Goal: Task Accomplishment & Management: Complete application form

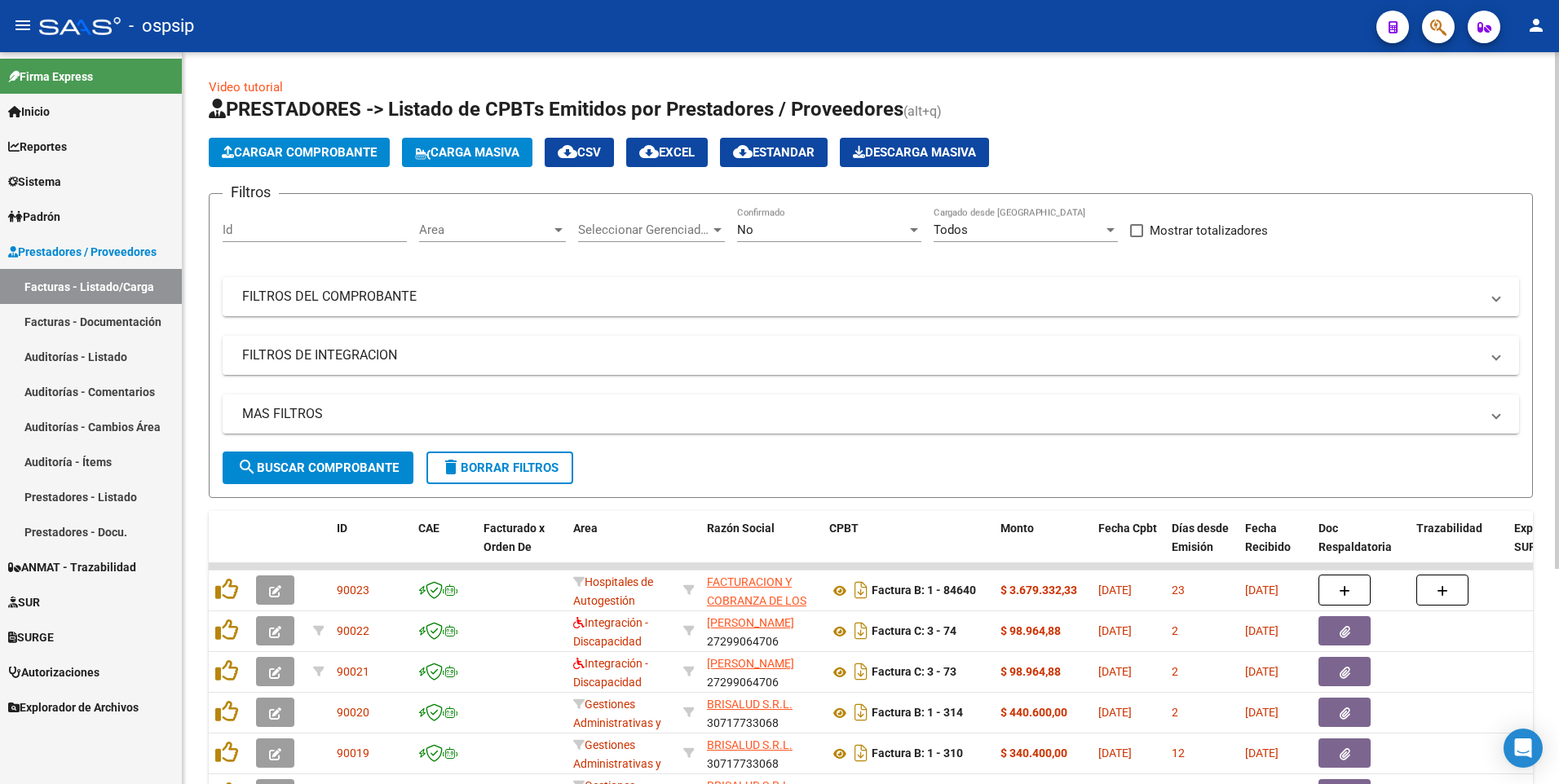
click at [467, 480] on button "delete Borrar Filtros" at bounding box center [499, 467] width 147 height 33
click at [325, 229] on input "Id" at bounding box center [314, 230] width 184 height 15
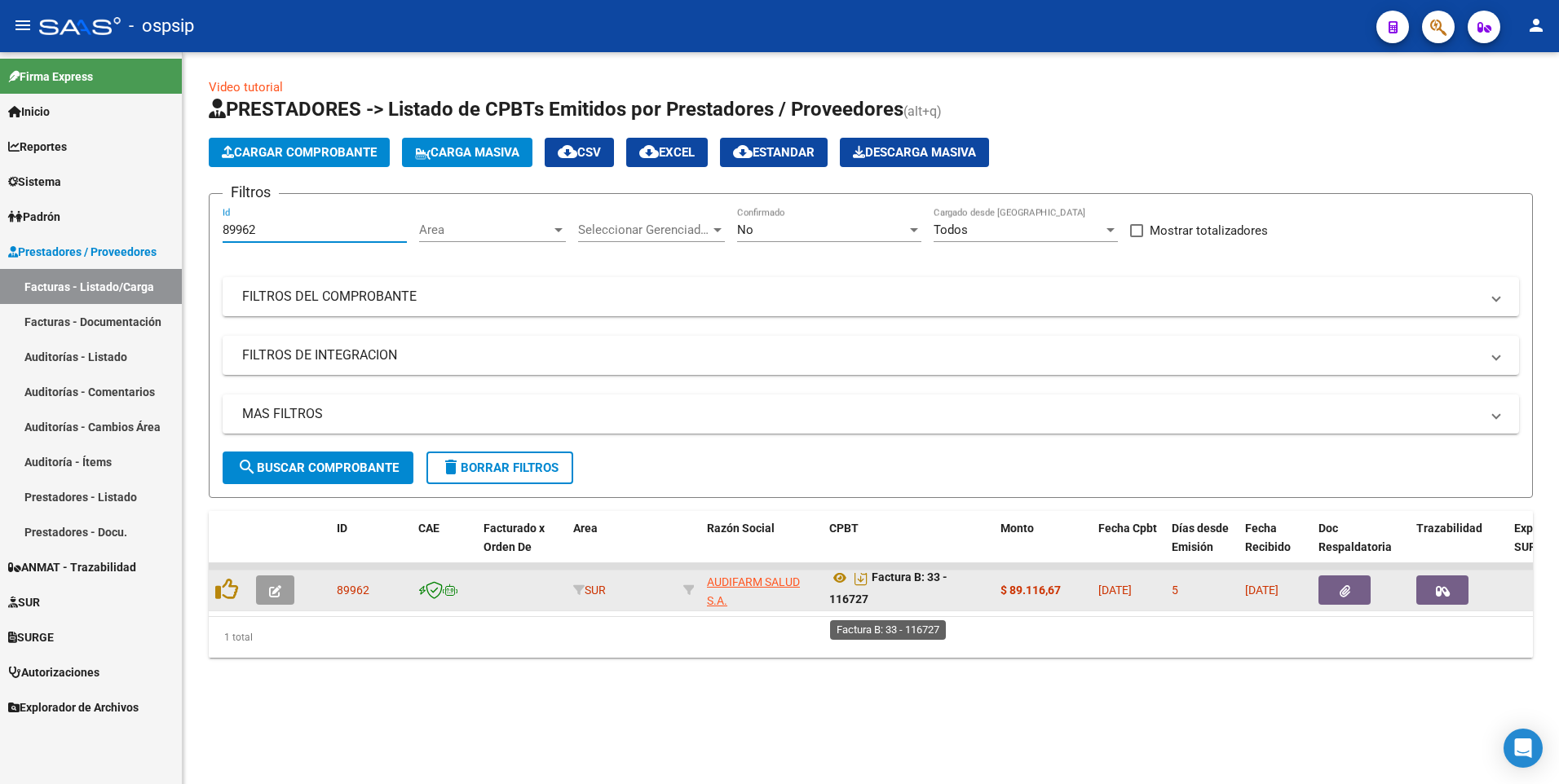
scroll to position [11, 0]
click at [1347, 588] on icon "button" at bounding box center [1345, 591] width 11 height 12
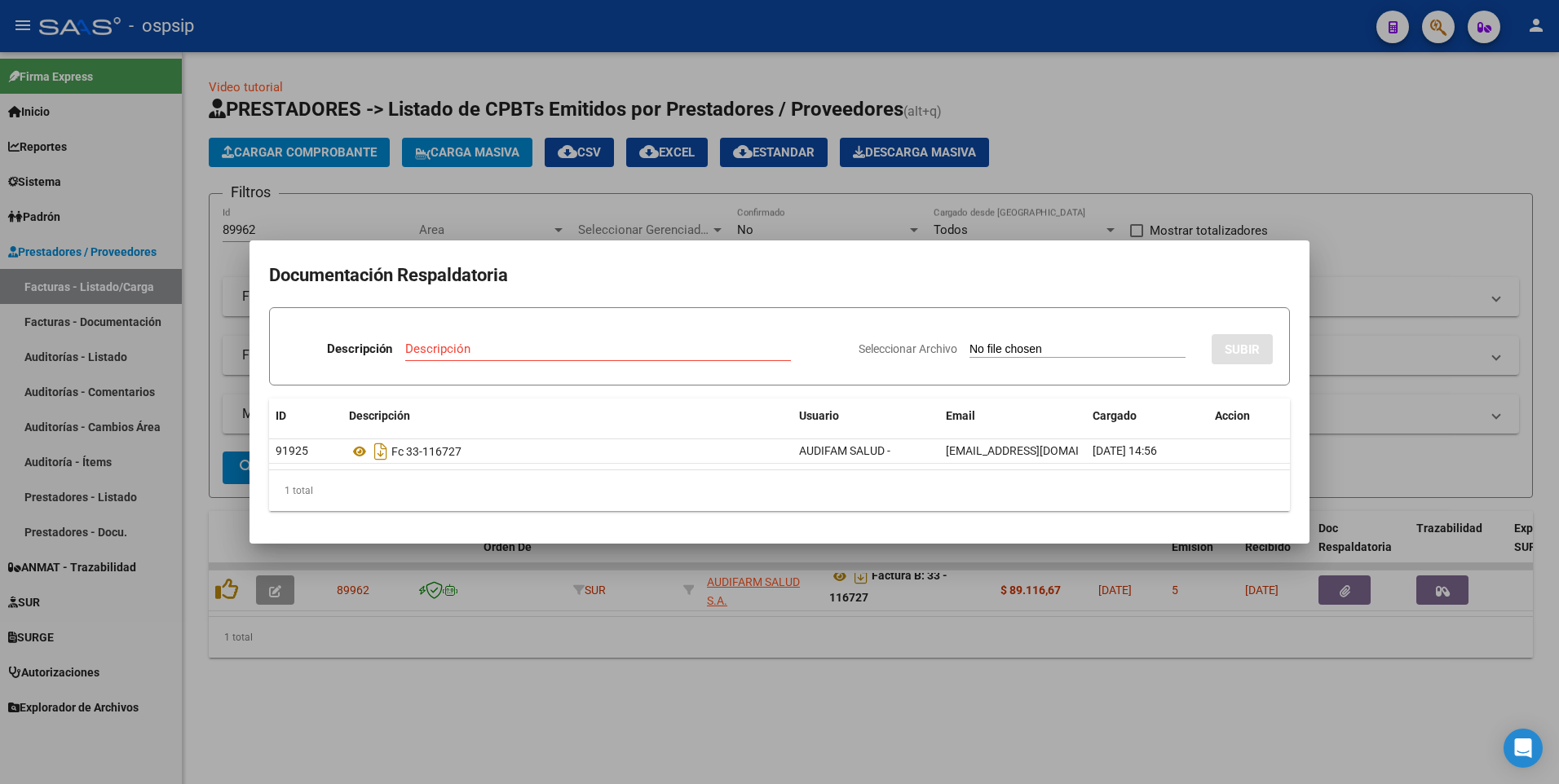
click at [375, 173] on div at bounding box center [779, 392] width 1559 height 784
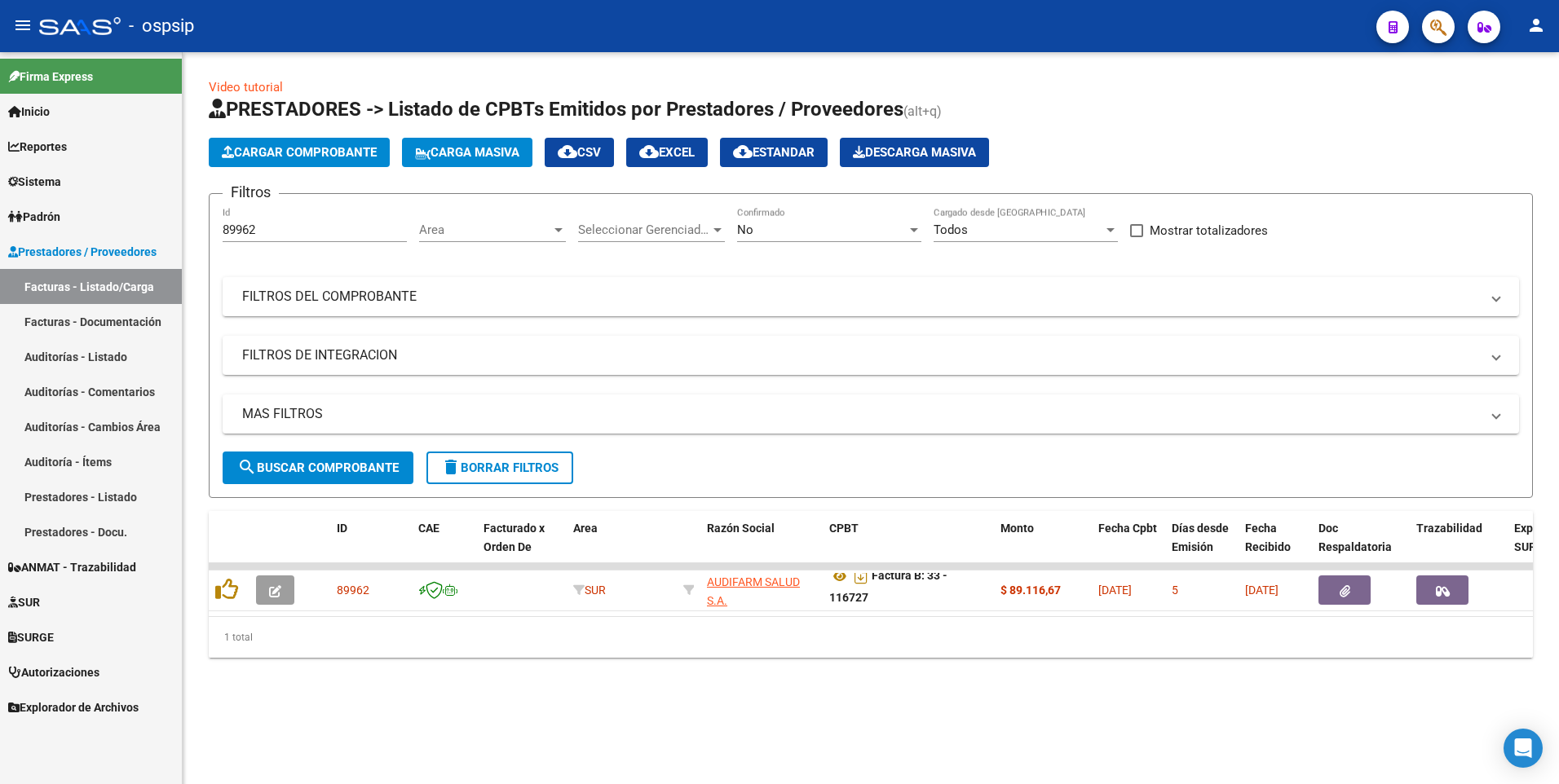
click at [313, 222] on div "89962 Id" at bounding box center [314, 224] width 184 height 35
click at [307, 230] on input "89962" at bounding box center [314, 230] width 184 height 15
click at [314, 225] on input "89964" at bounding box center [314, 230] width 184 height 15
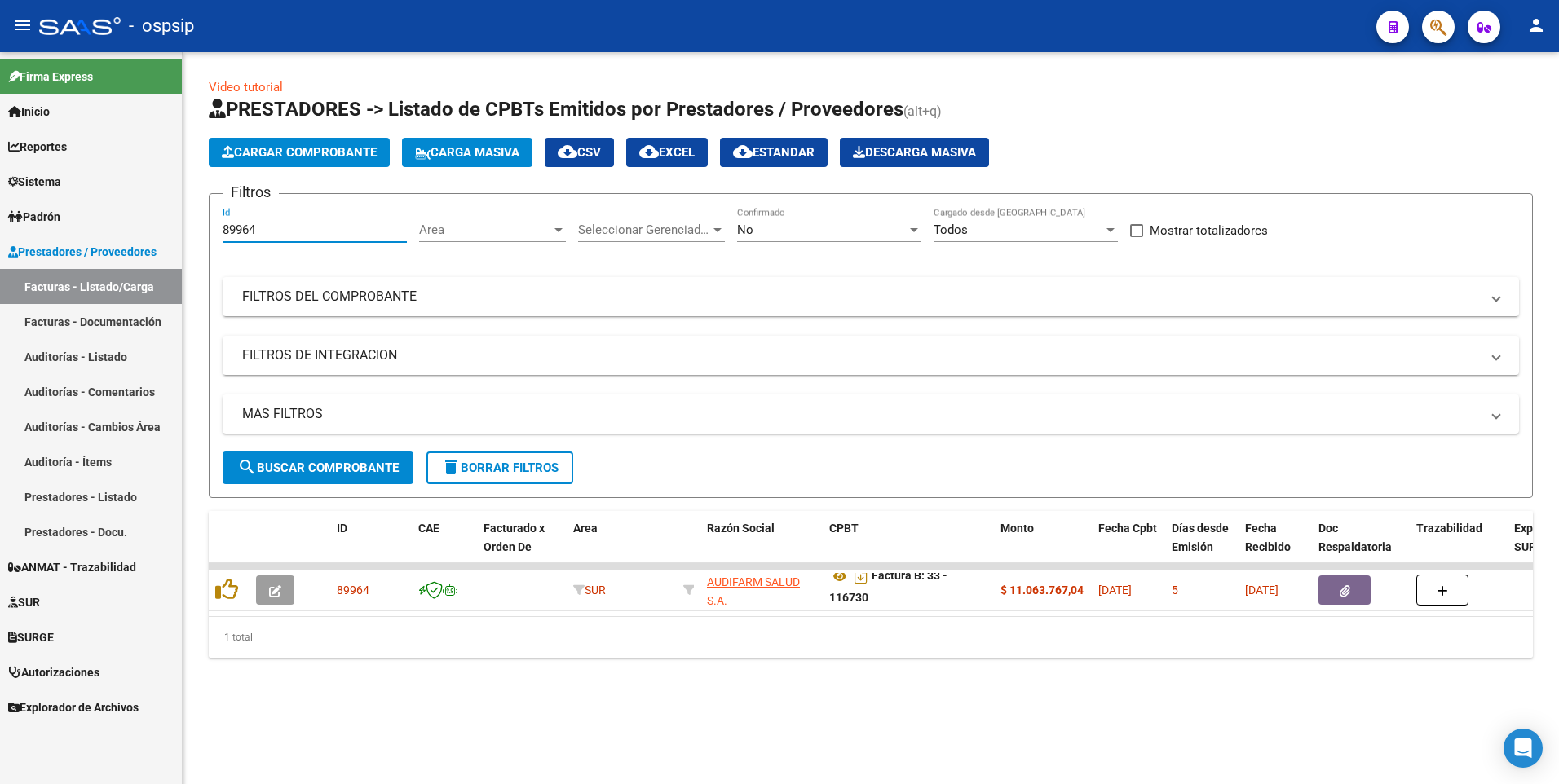
click at [314, 225] on input "89964" at bounding box center [314, 230] width 184 height 15
drag, startPoint x: 314, startPoint y: 225, endPoint x: 227, endPoint y: 478, distance: 267.5
click at [312, 230] on input "89964" at bounding box center [314, 230] width 184 height 15
type input "1"
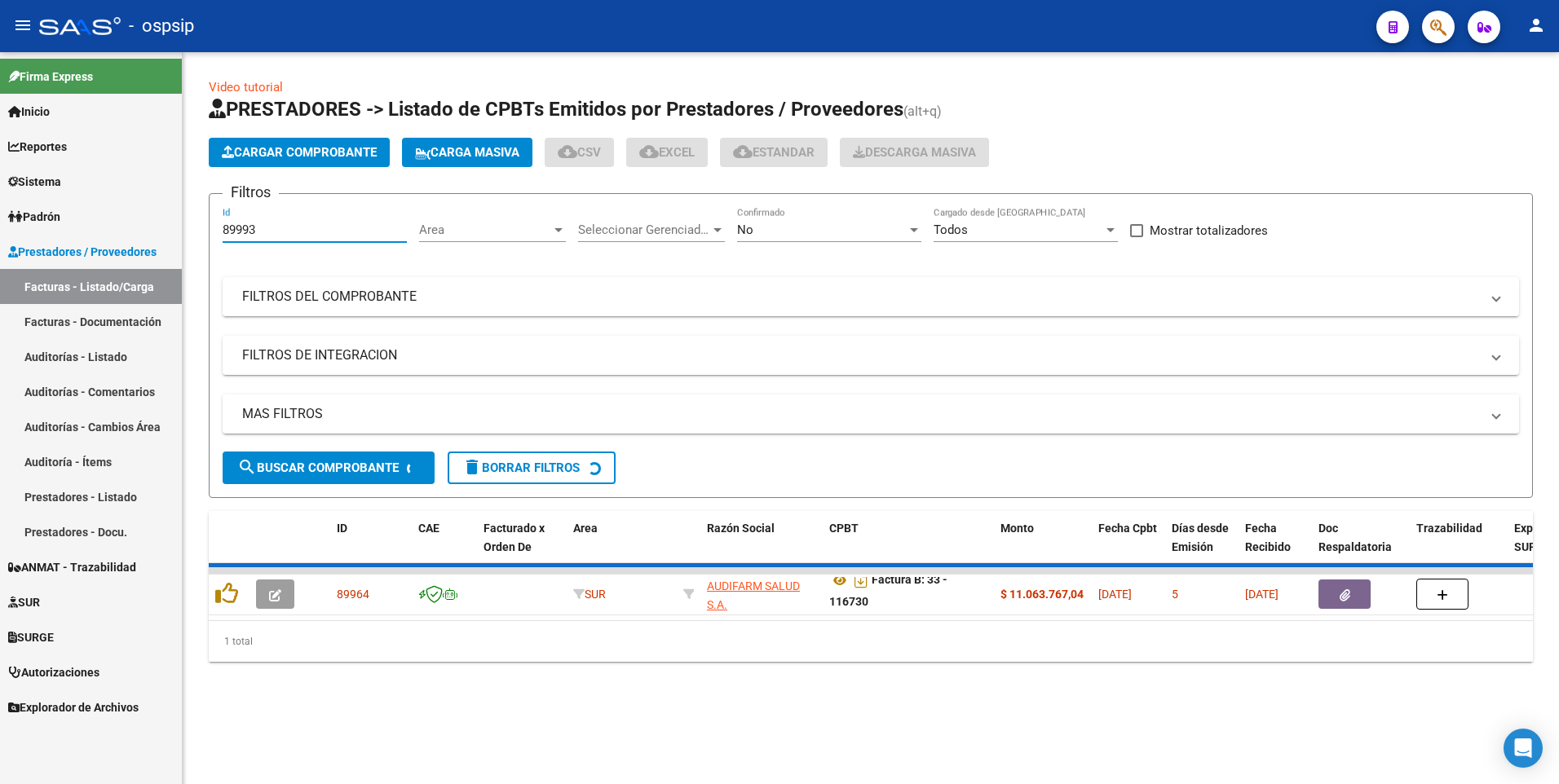
scroll to position [0, 0]
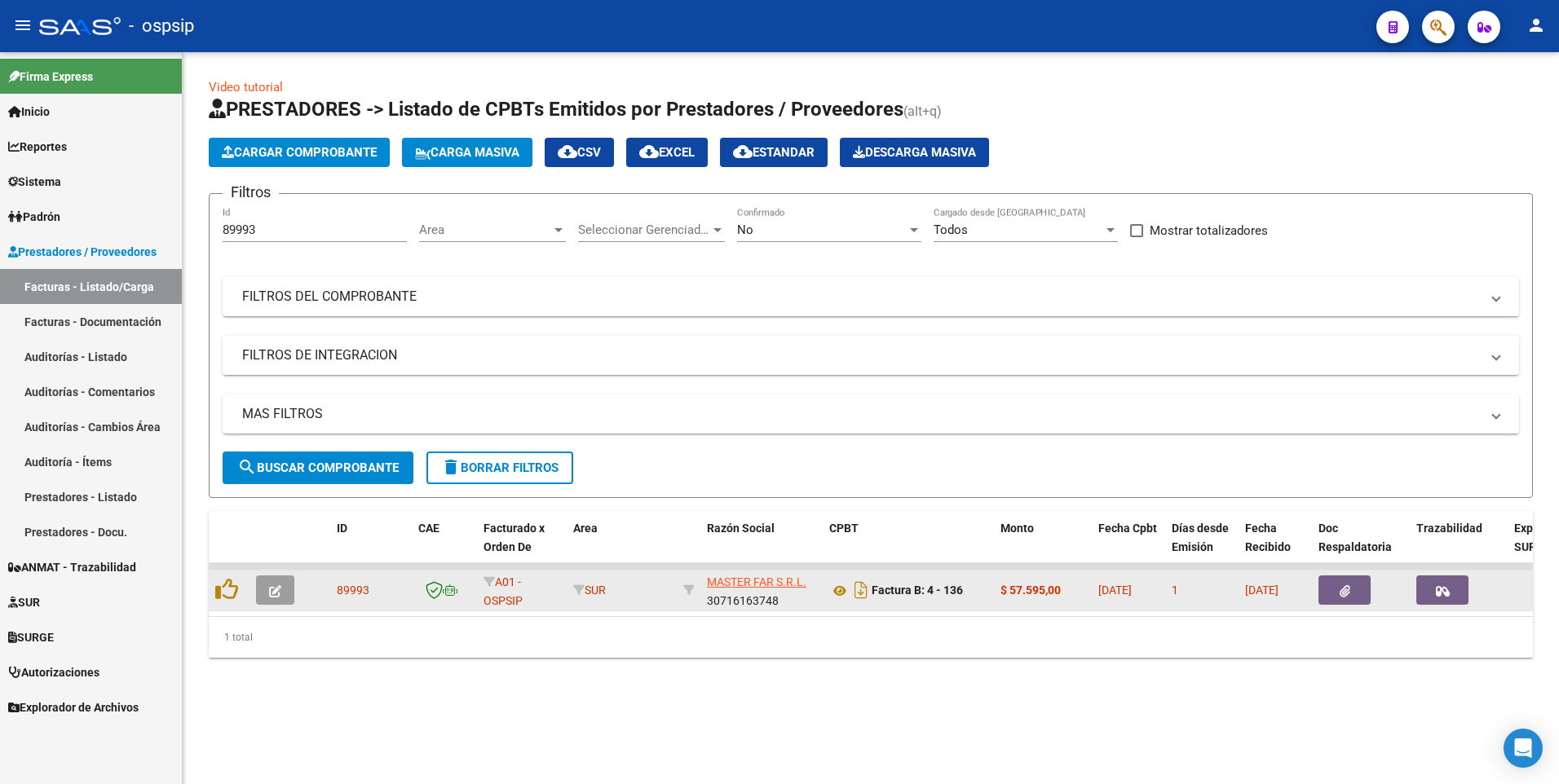
click at [1335, 590] on button "button" at bounding box center [1344, 590] width 52 height 29
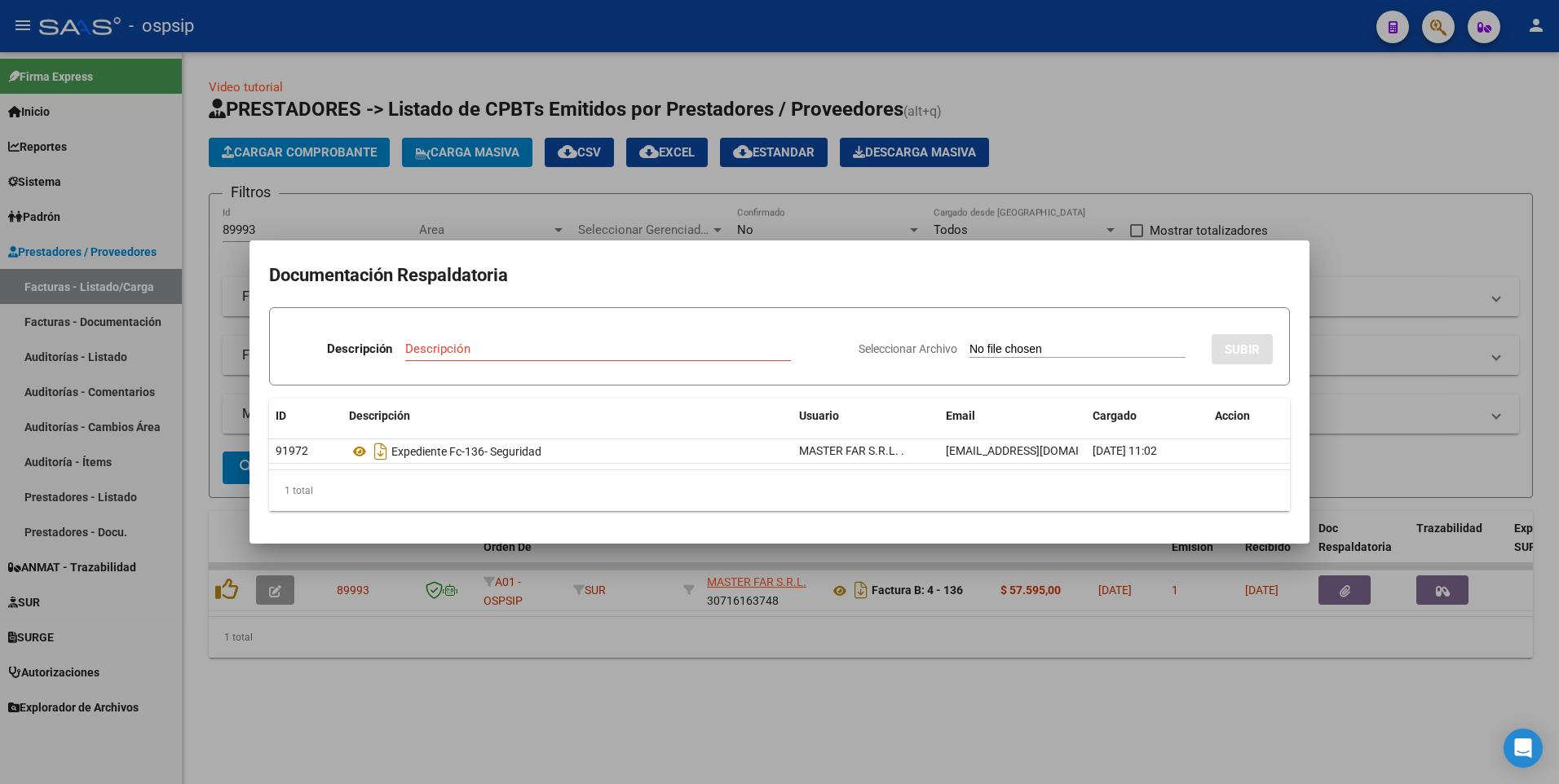
click at [720, 31] on div at bounding box center [779, 392] width 1559 height 784
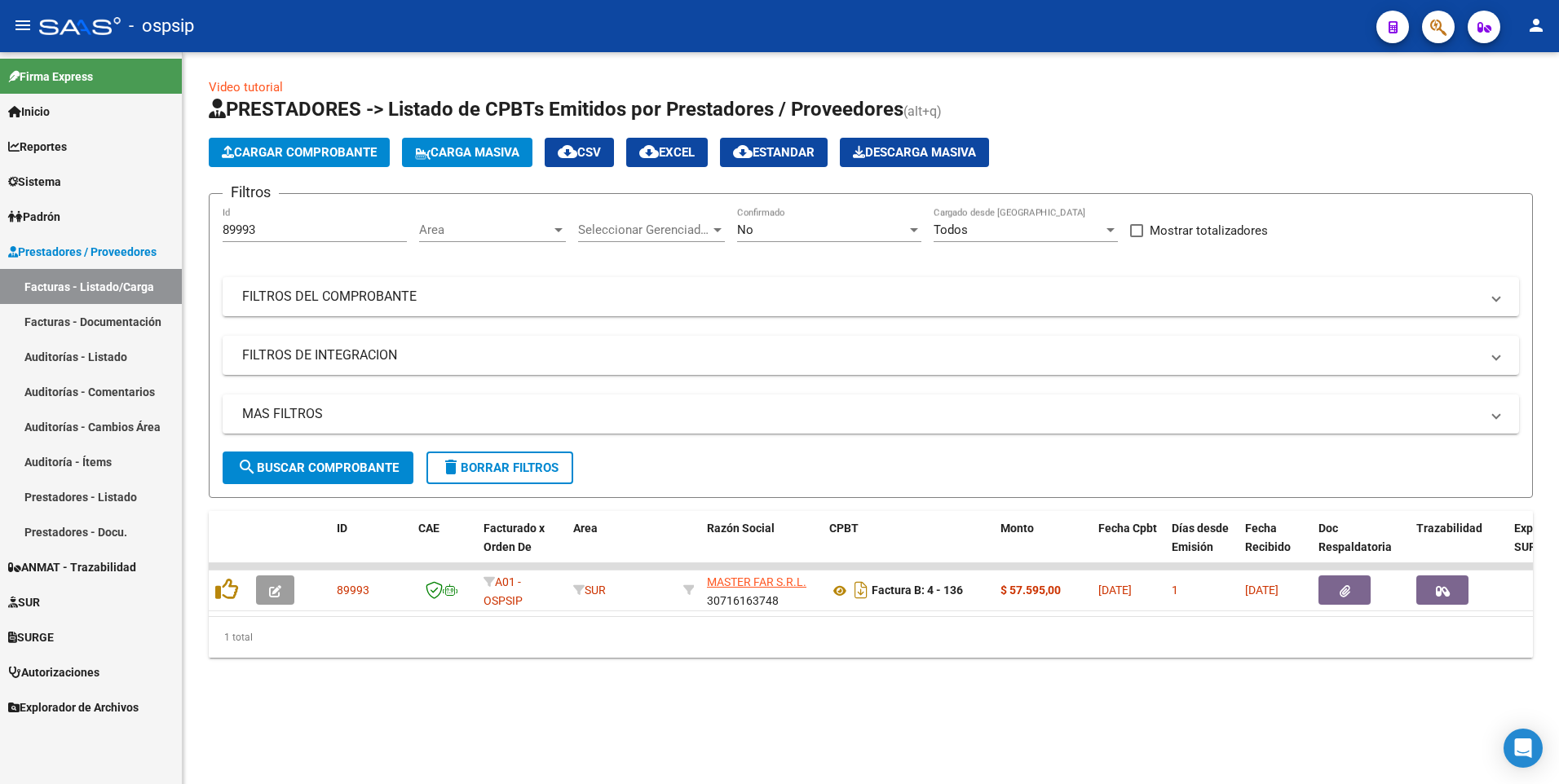
click at [298, 226] on input "89993" at bounding box center [314, 230] width 184 height 15
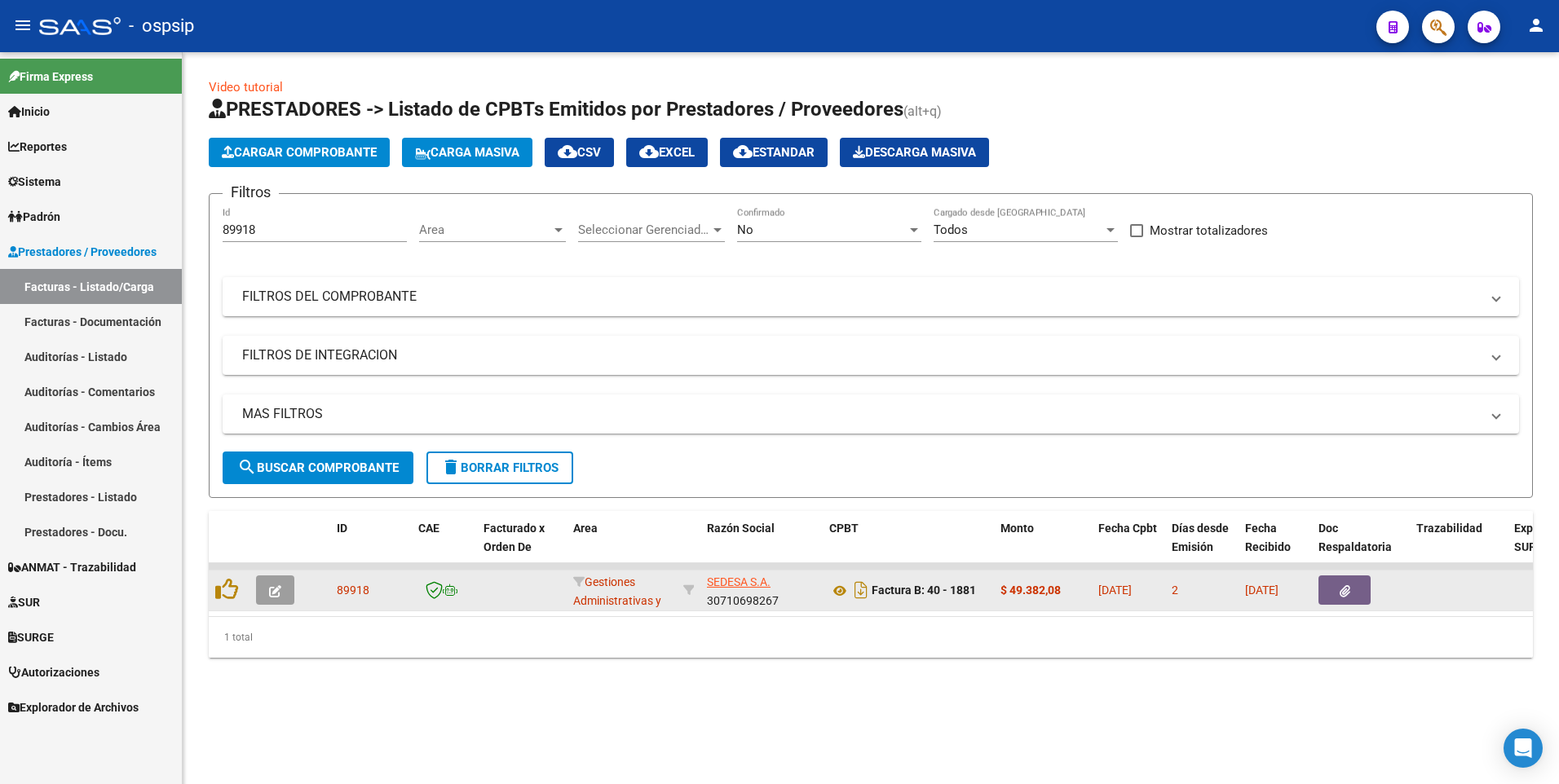
click at [1332, 587] on button "button" at bounding box center [1344, 590] width 52 height 29
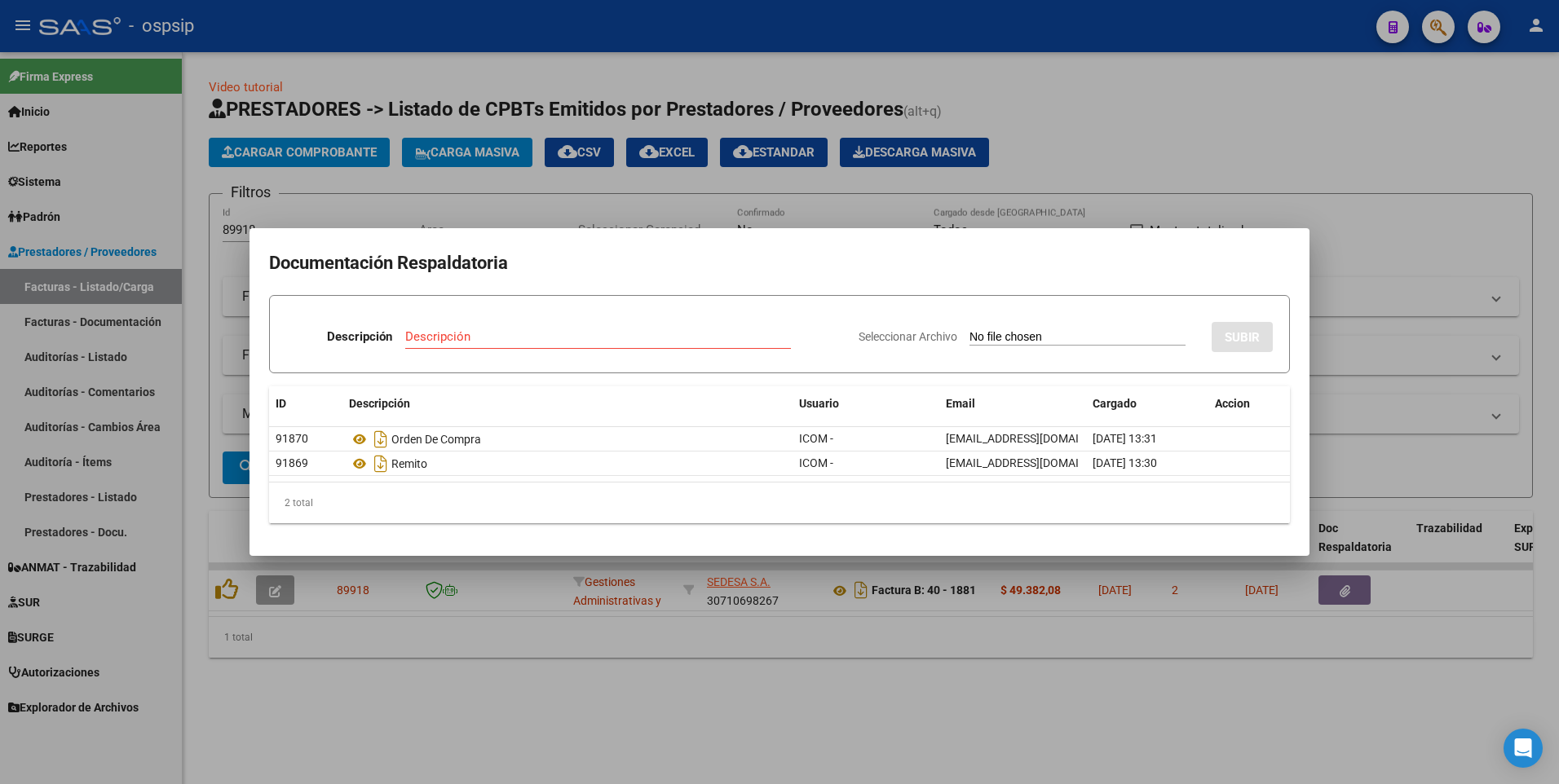
click at [577, 44] on div at bounding box center [779, 392] width 1559 height 784
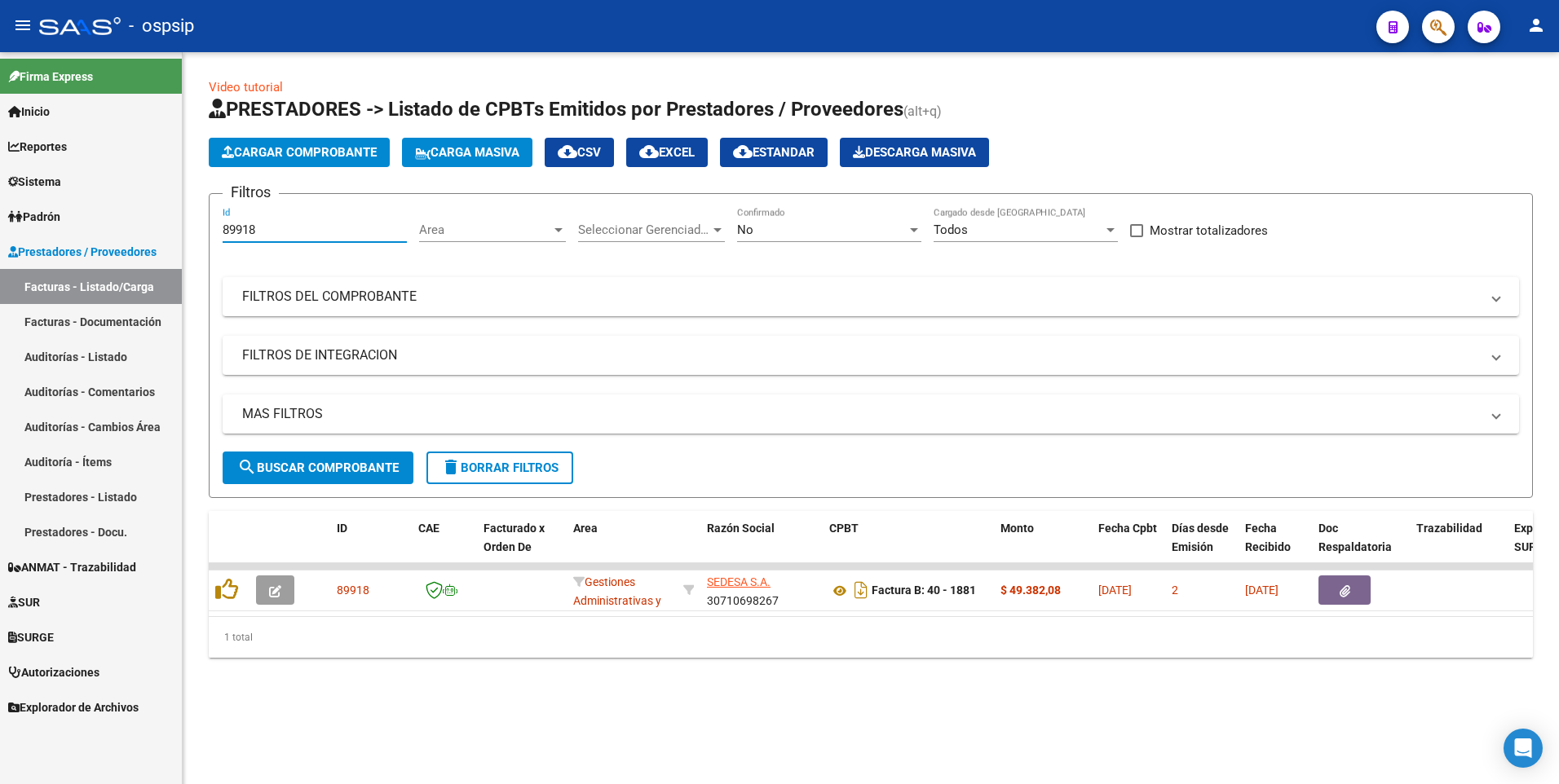
click at [310, 235] on input "89918" at bounding box center [314, 230] width 184 height 15
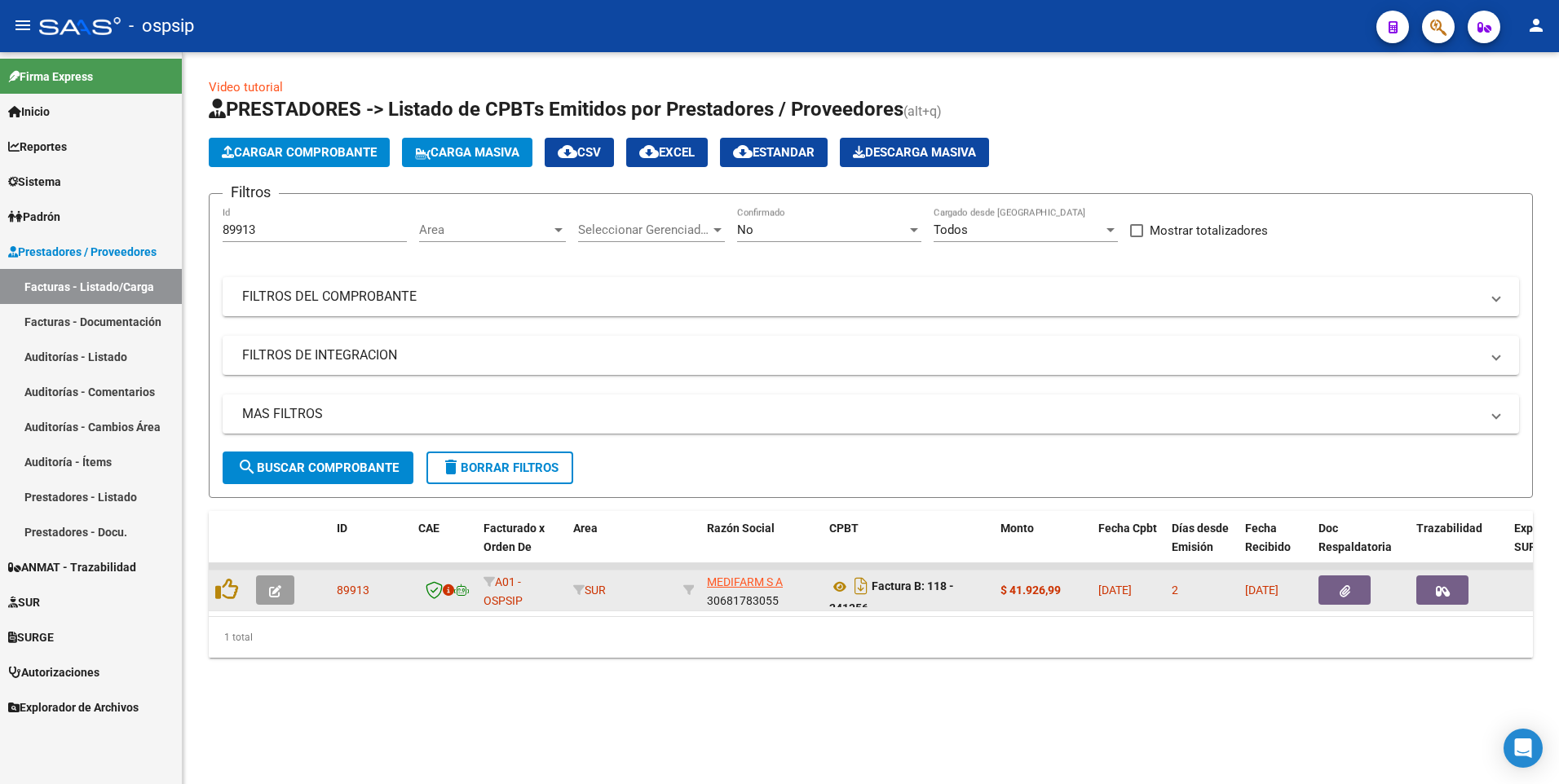
click at [1332, 595] on button "button" at bounding box center [1344, 590] width 52 height 29
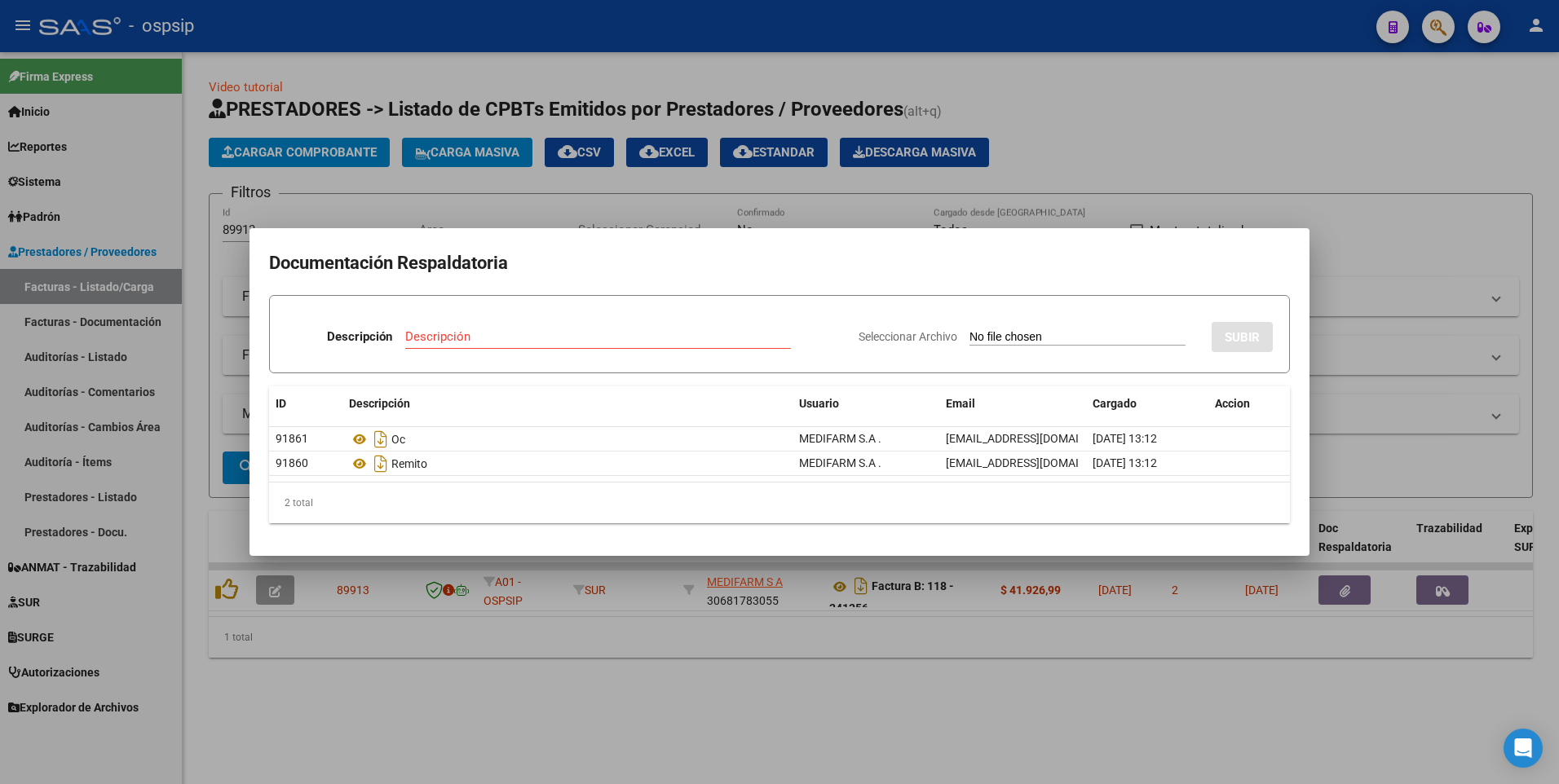
click at [570, 186] on div at bounding box center [779, 392] width 1559 height 784
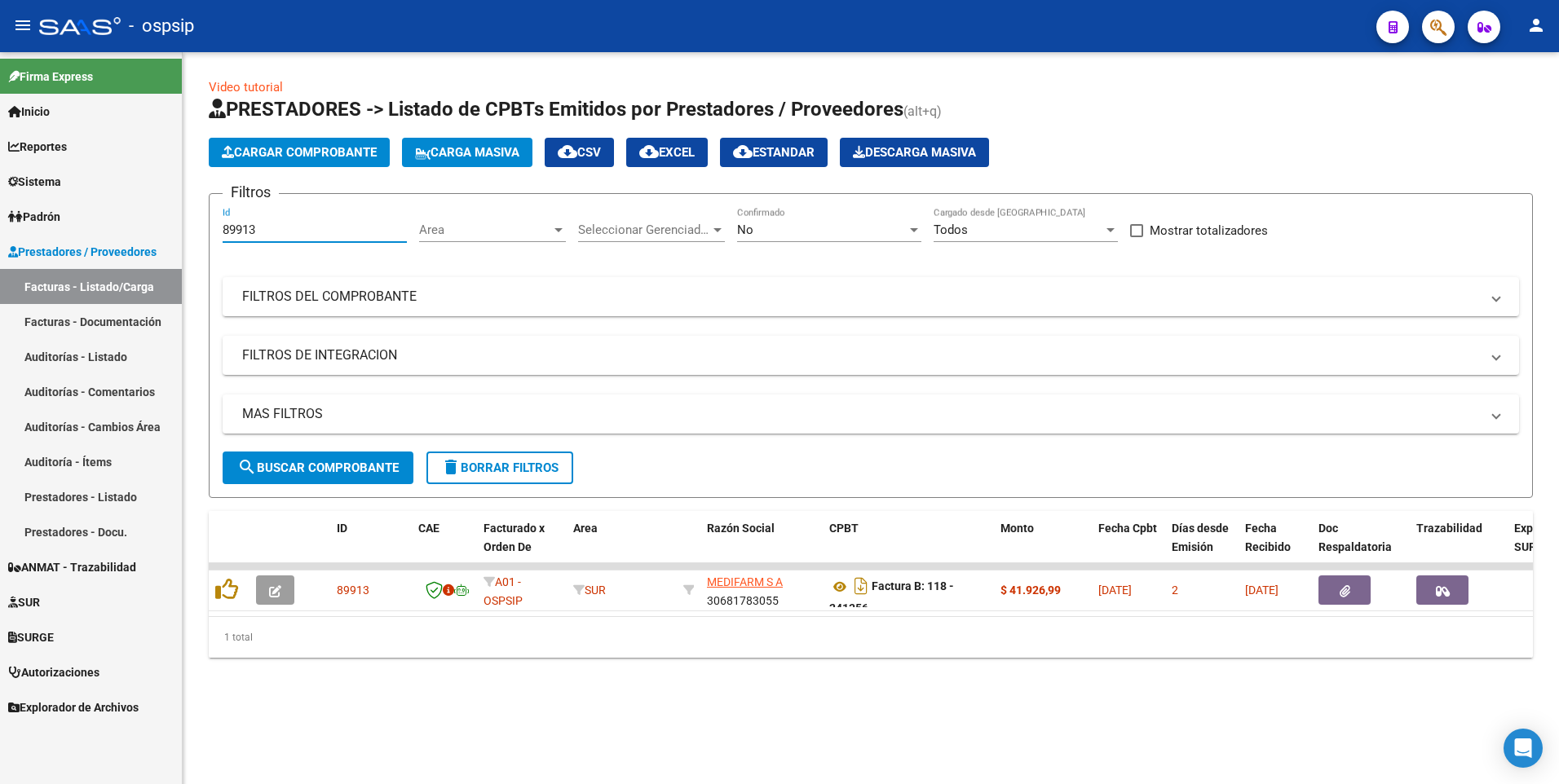
click at [298, 231] on input "89913" at bounding box center [314, 230] width 184 height 15
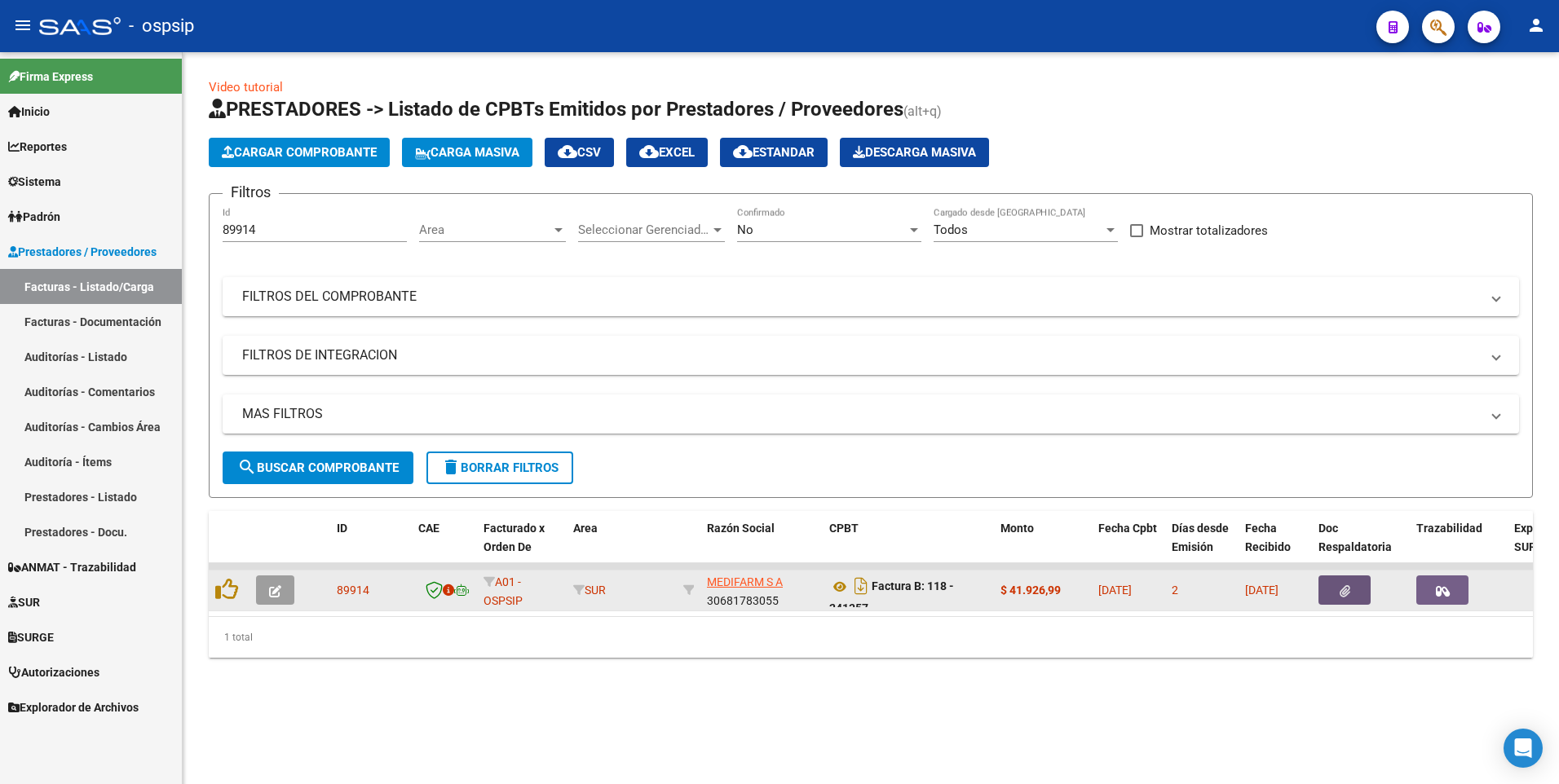
click at [1344, 586] on icon "button" at bounding box center [1345, 591] width 11 height 12
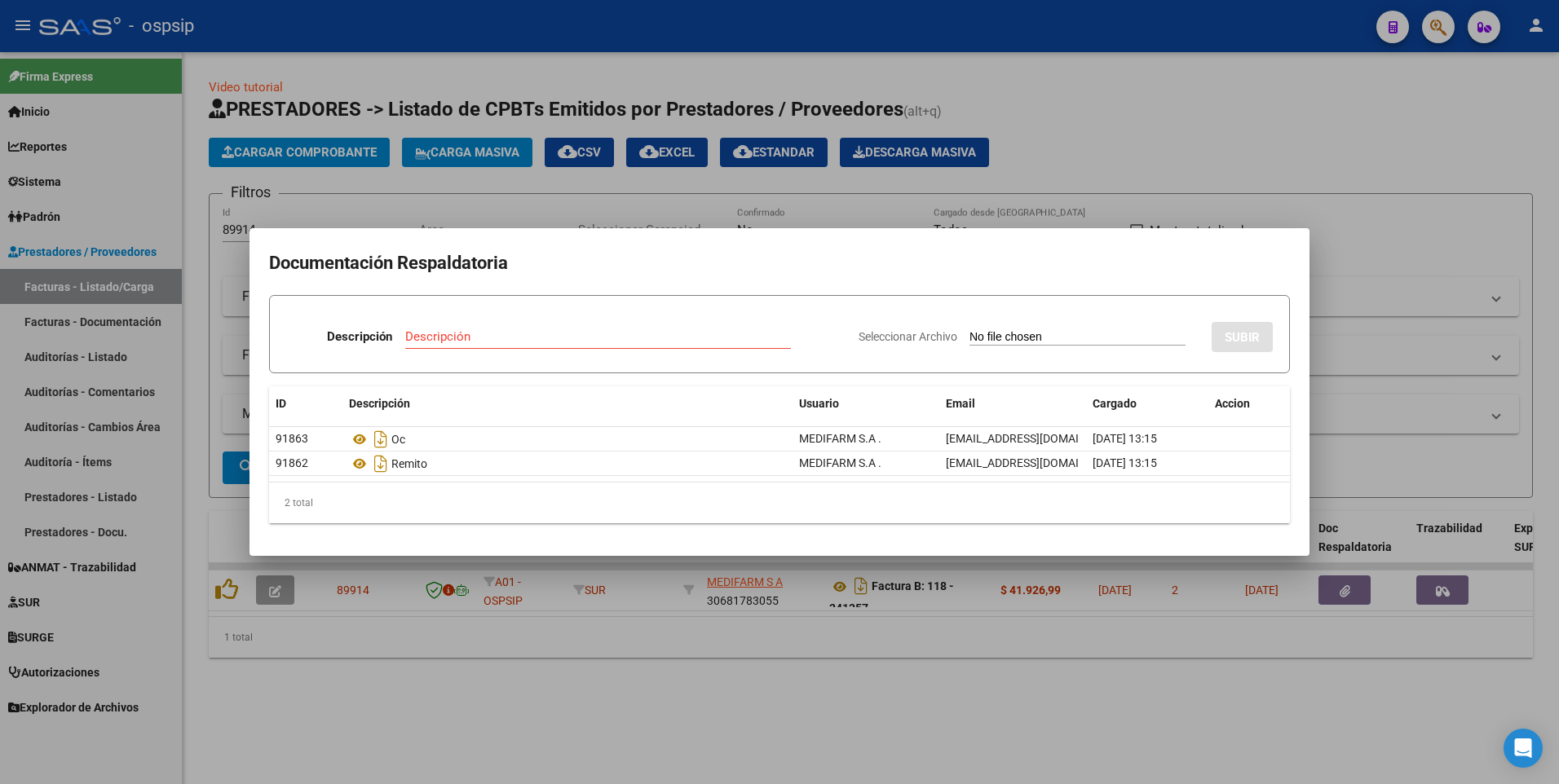
click at [1033, 106] on div at bounding box center [779, 392] width 1559 height 784
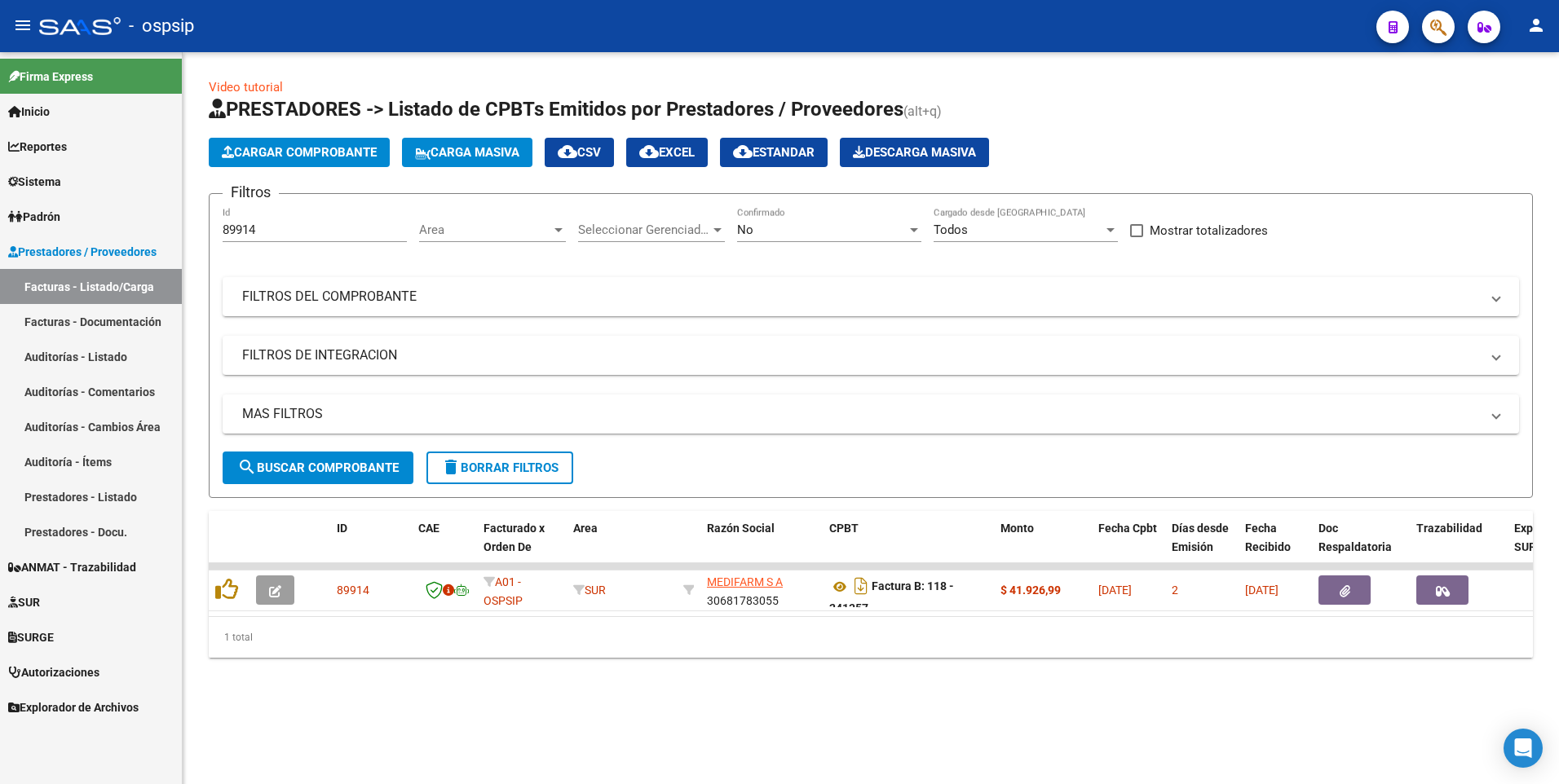
click at [306, 234] on input "89914" at bounding box center [314, 230] width 184 height 15
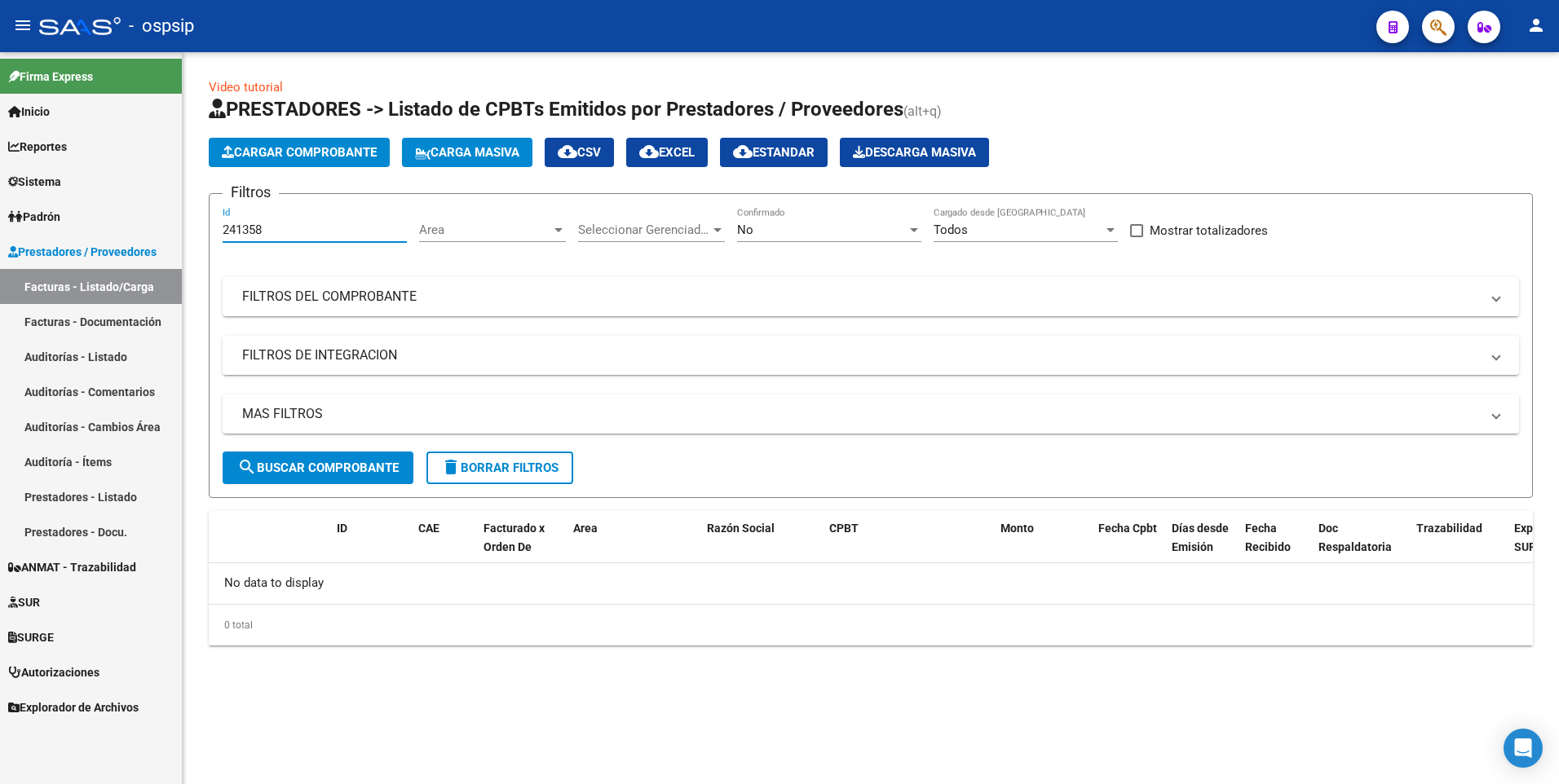
click at [322, 226] on input "241358" at bounding box center [314, 230] width 184 height 15
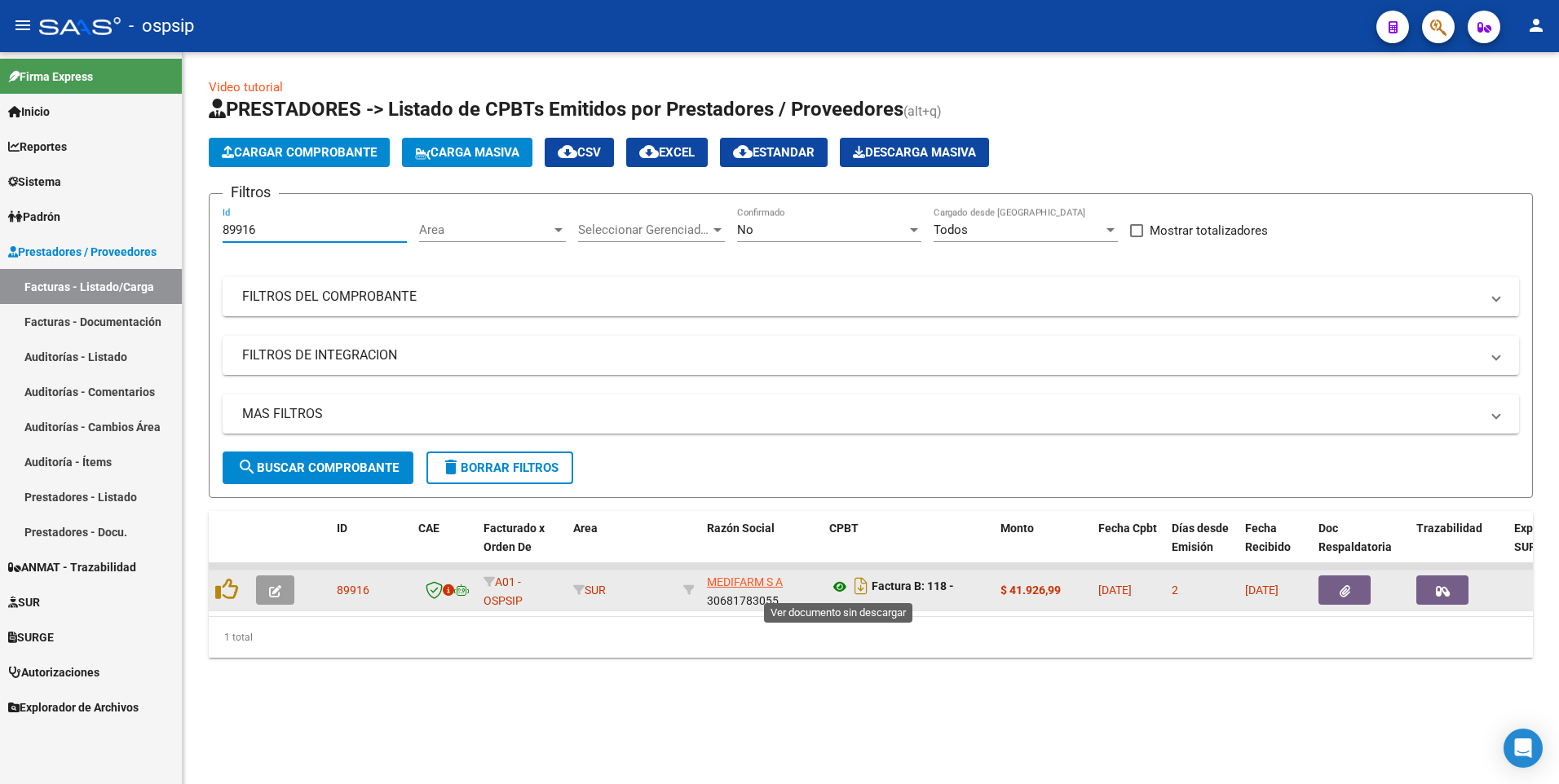
type input "89916"
click at [1342, 601] on button "button" at bounding box center [1344, 590] width 52 height 29
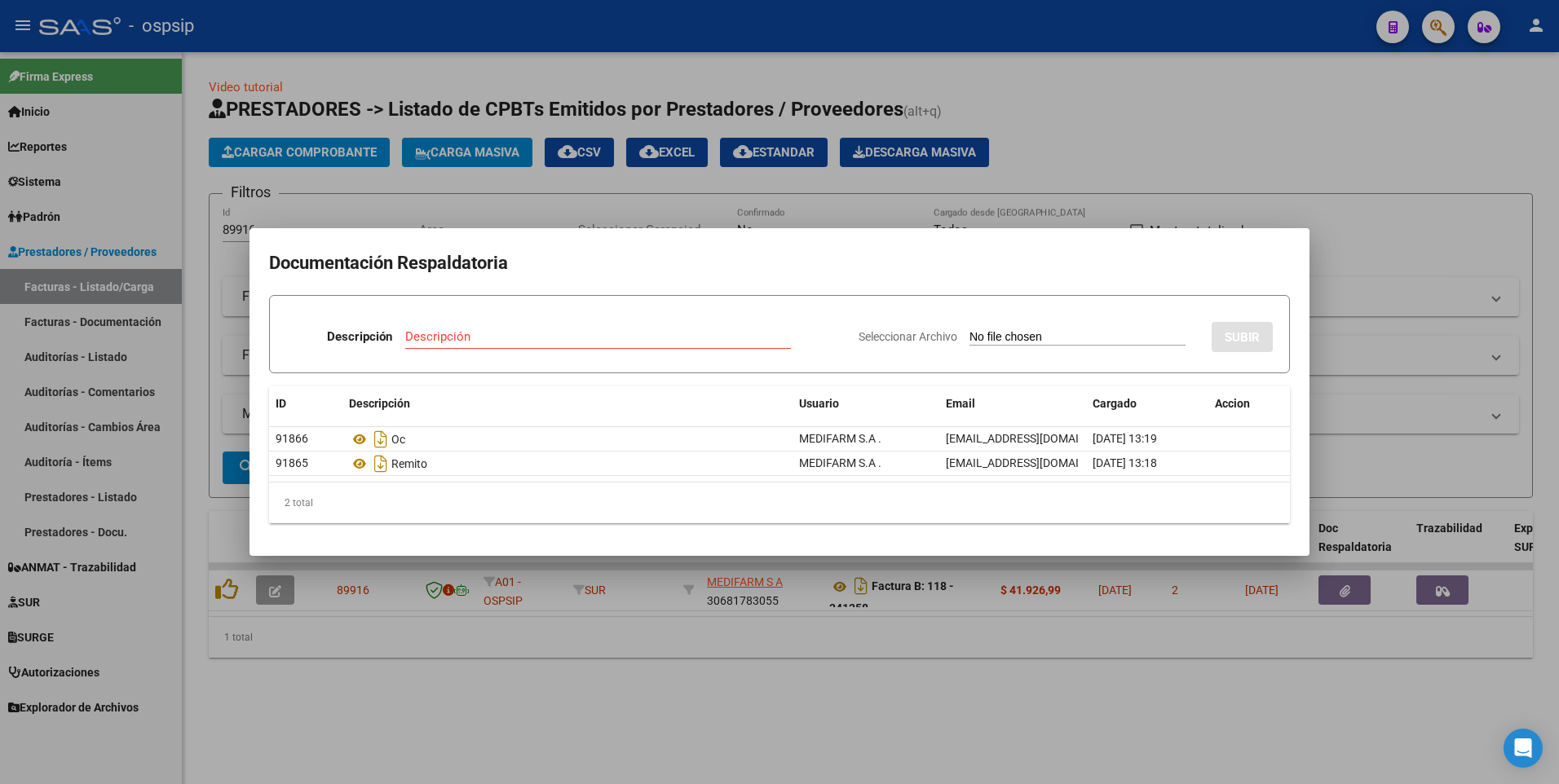
click at [694, 751] on div at bounding box center [779, 392] width 1559 height 784
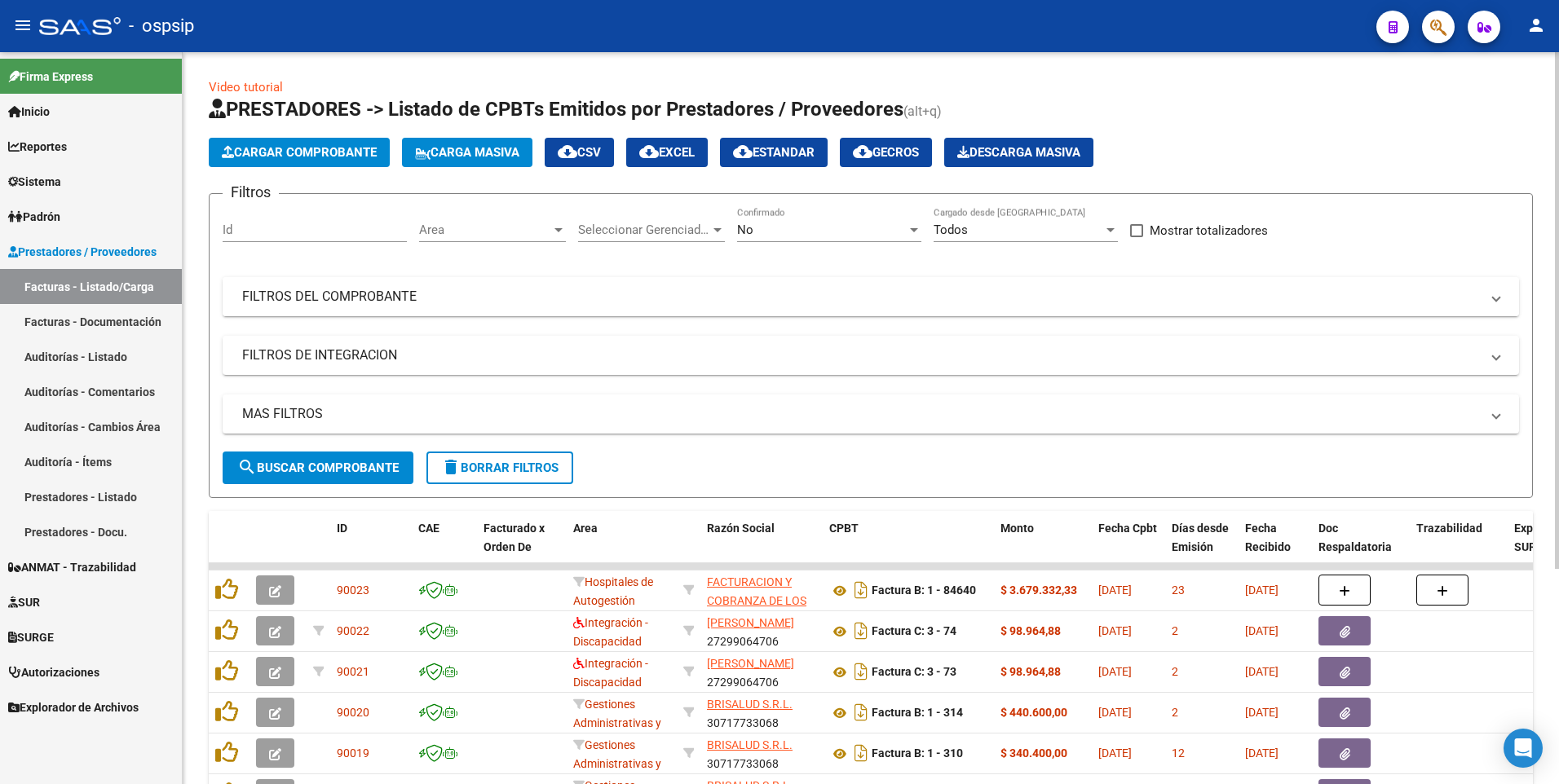
click at [716, 295] on mat-panel-title "FILTROS DEL COMPROBANTE" at bounding box center [861, 297] width 1237 height 18
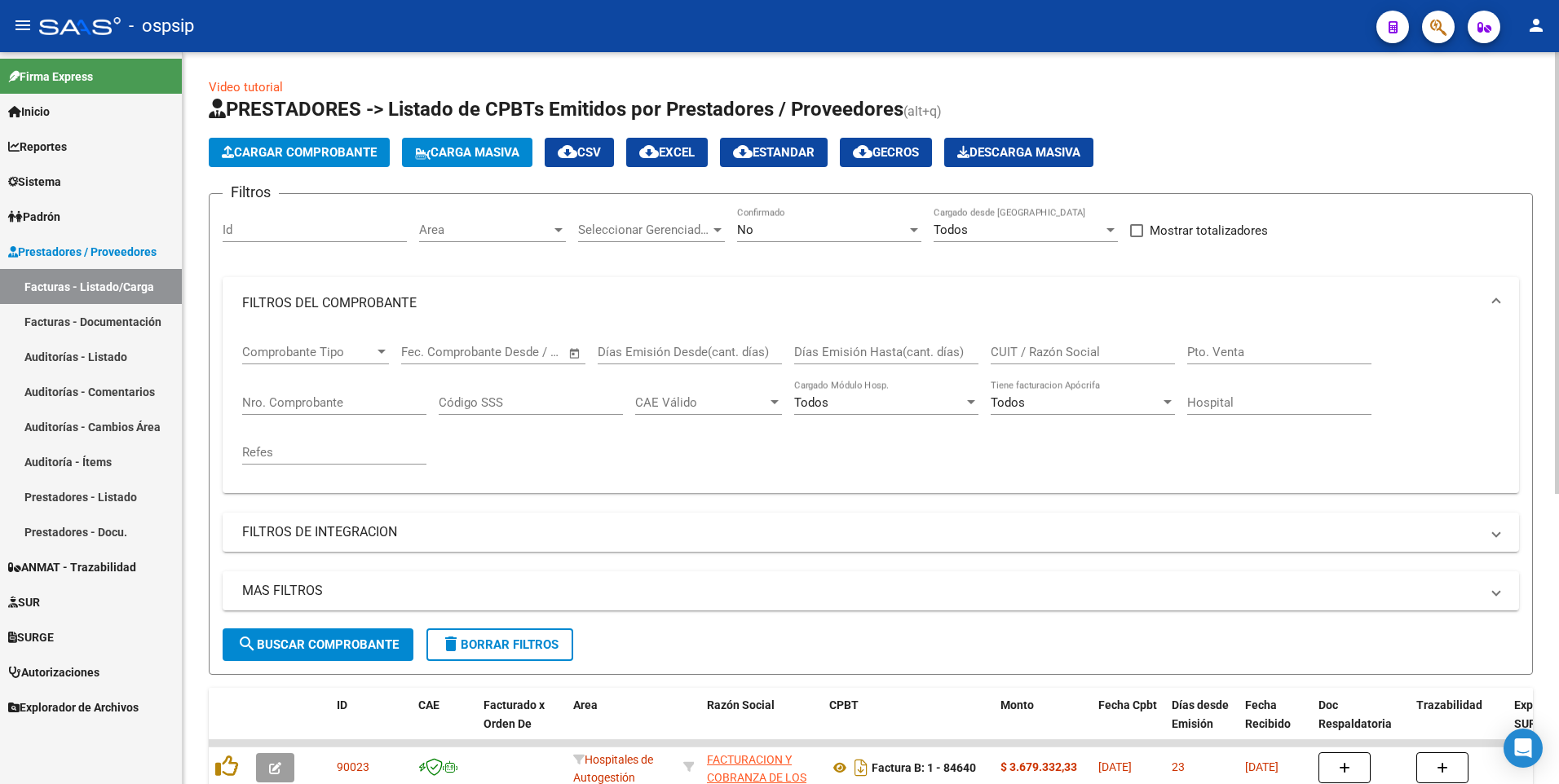
click at [1131, 347] on input "CUIT / Razón Social" at bounding box center [1082, 352] width 184 height 15
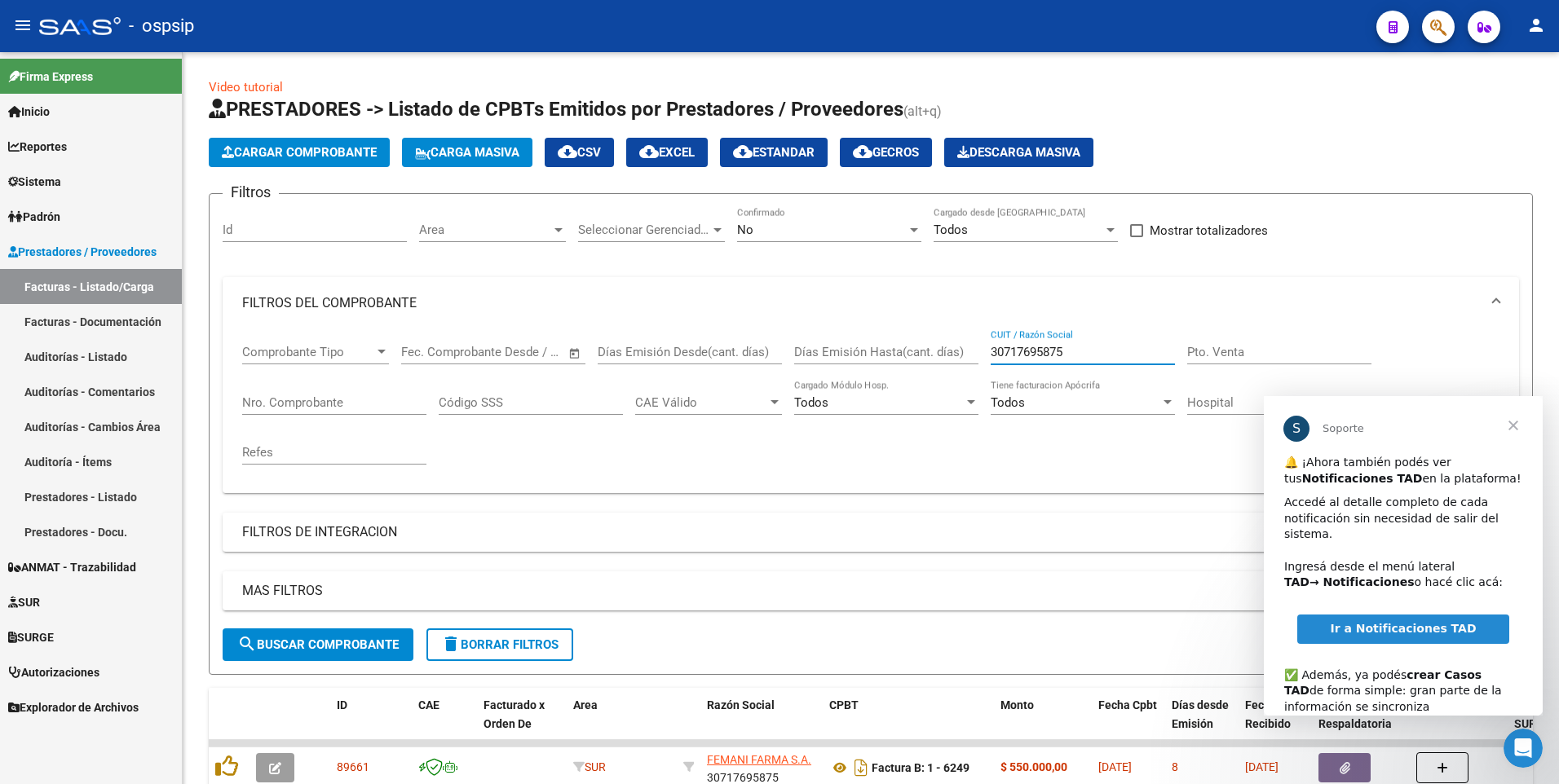
type input "30717695875"
click at [1512, 429] on span "Cerrar" at bounding box center [1513, 425] width 59 height 59
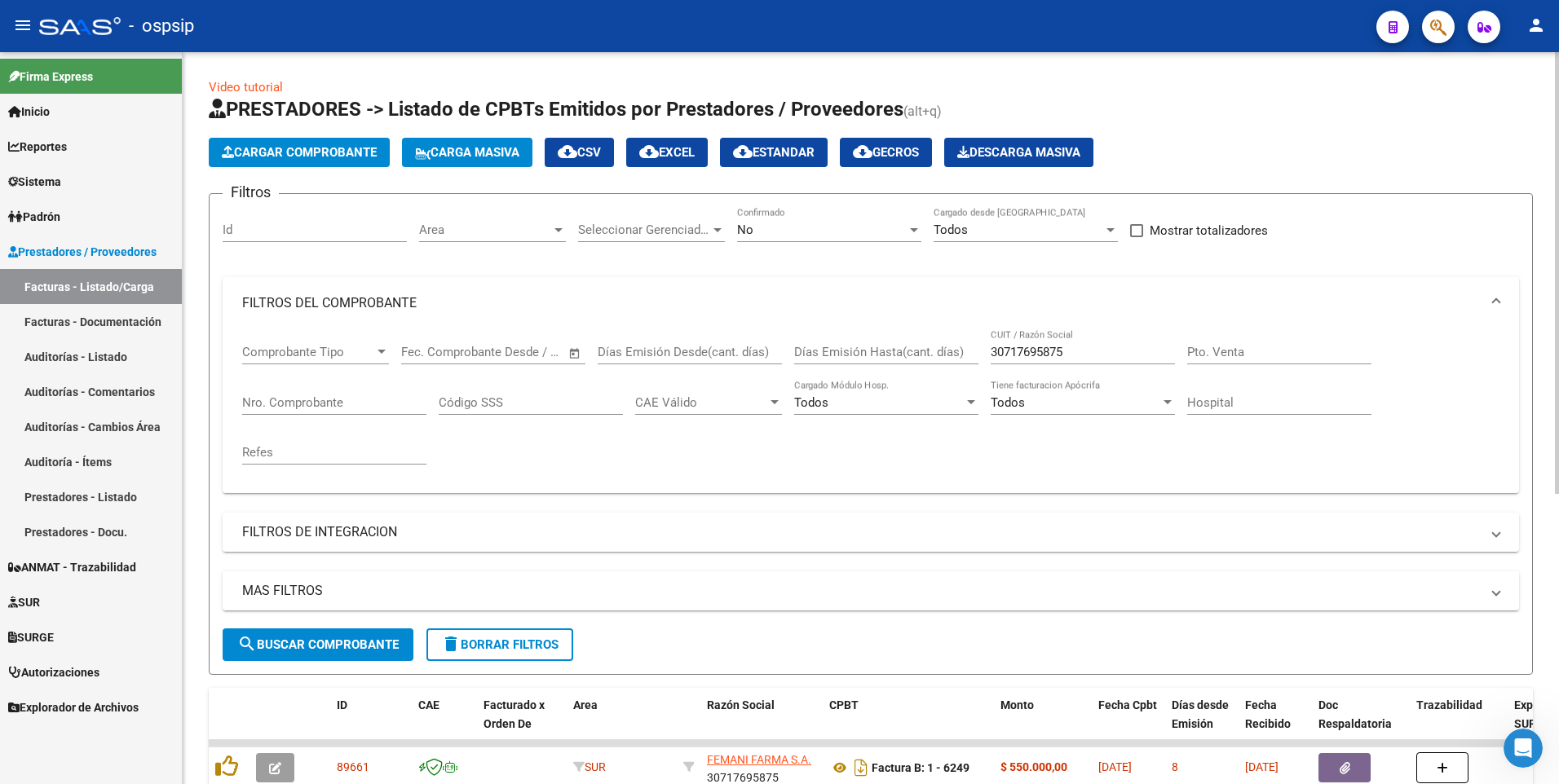
click at [478, 658] on button "delete Borrar Filtros" at bounding box center [499, 645] width 147 height 33
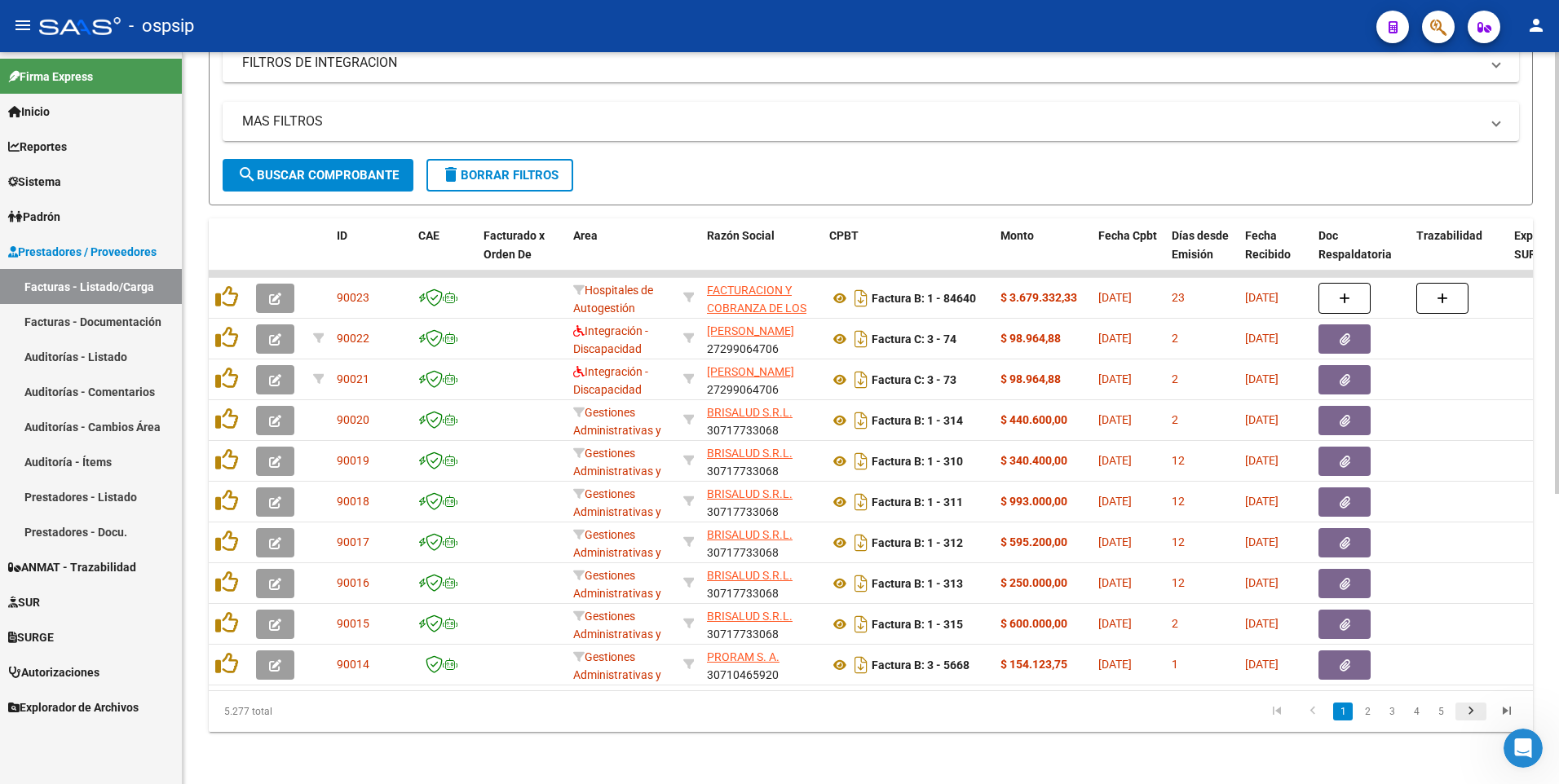
click at [1477, 710] on icon "go to next page" at bounding box center [1471, 713] width 21 height 20
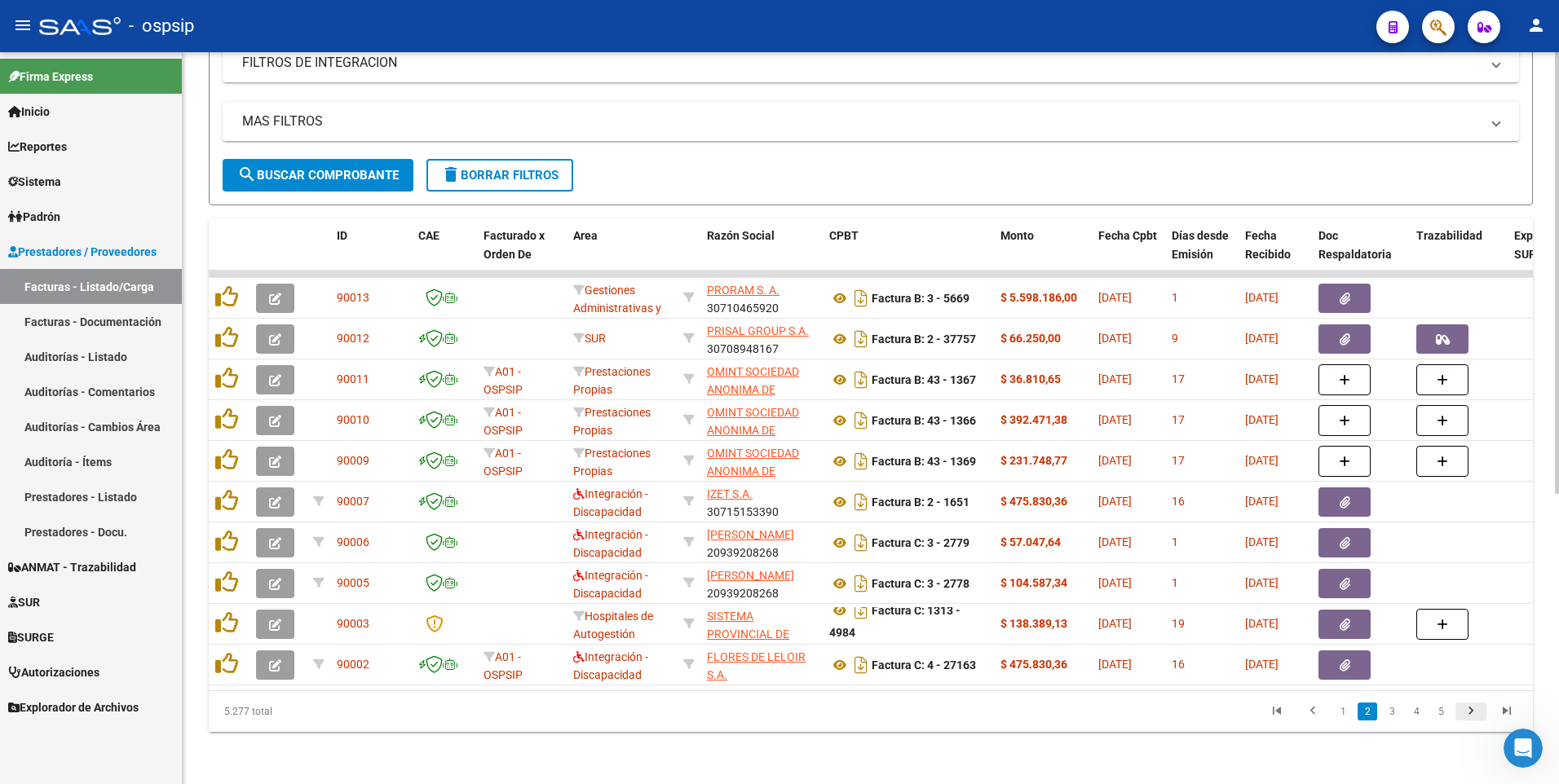
click at [1473, 712] on icon "go to next page" at bounding box center [1471, 713] width 21 height 20
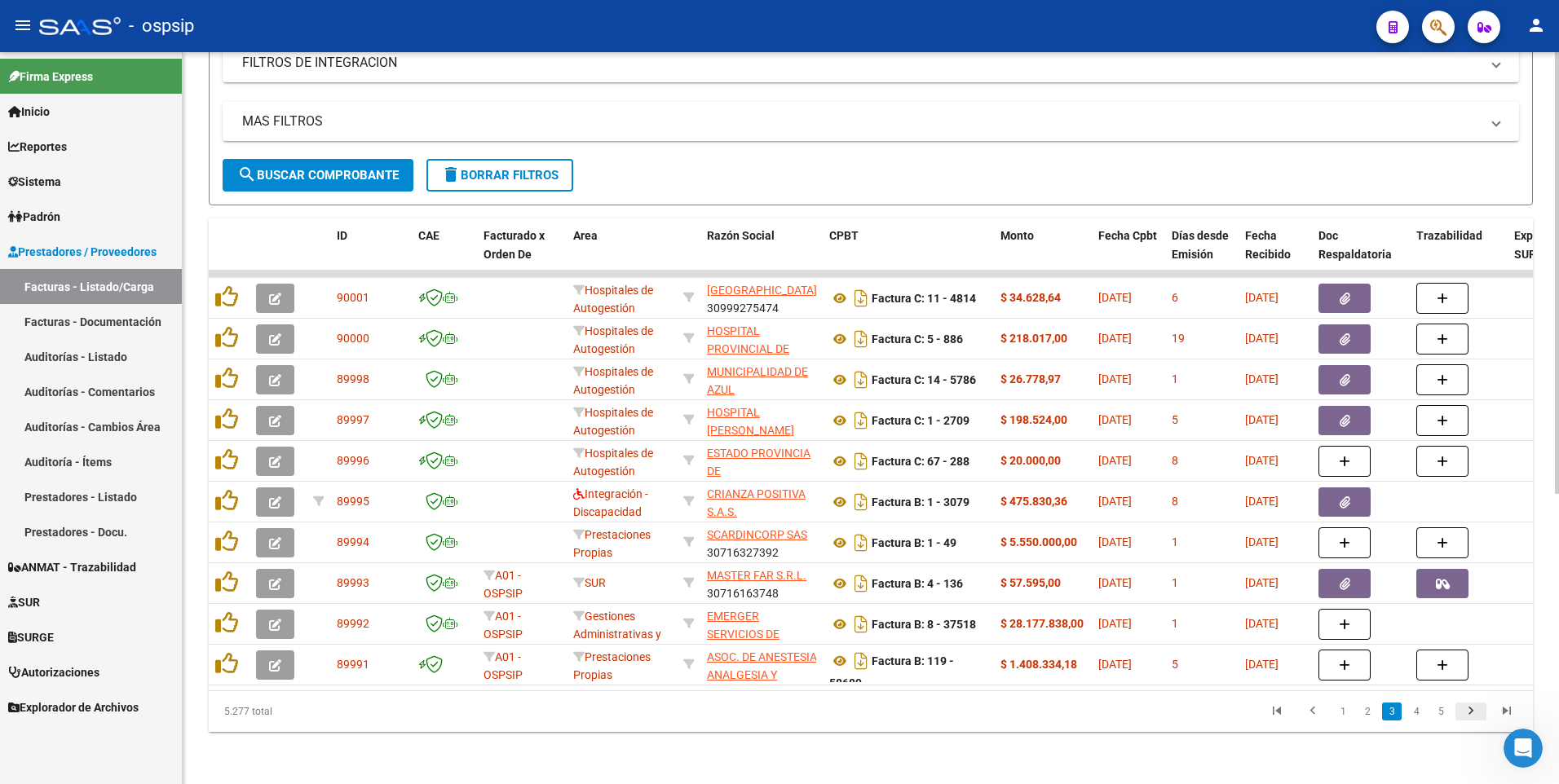
click at [1472, 715] on icon "go to next page" at bounding box center [1471, 713] width 21 height 20
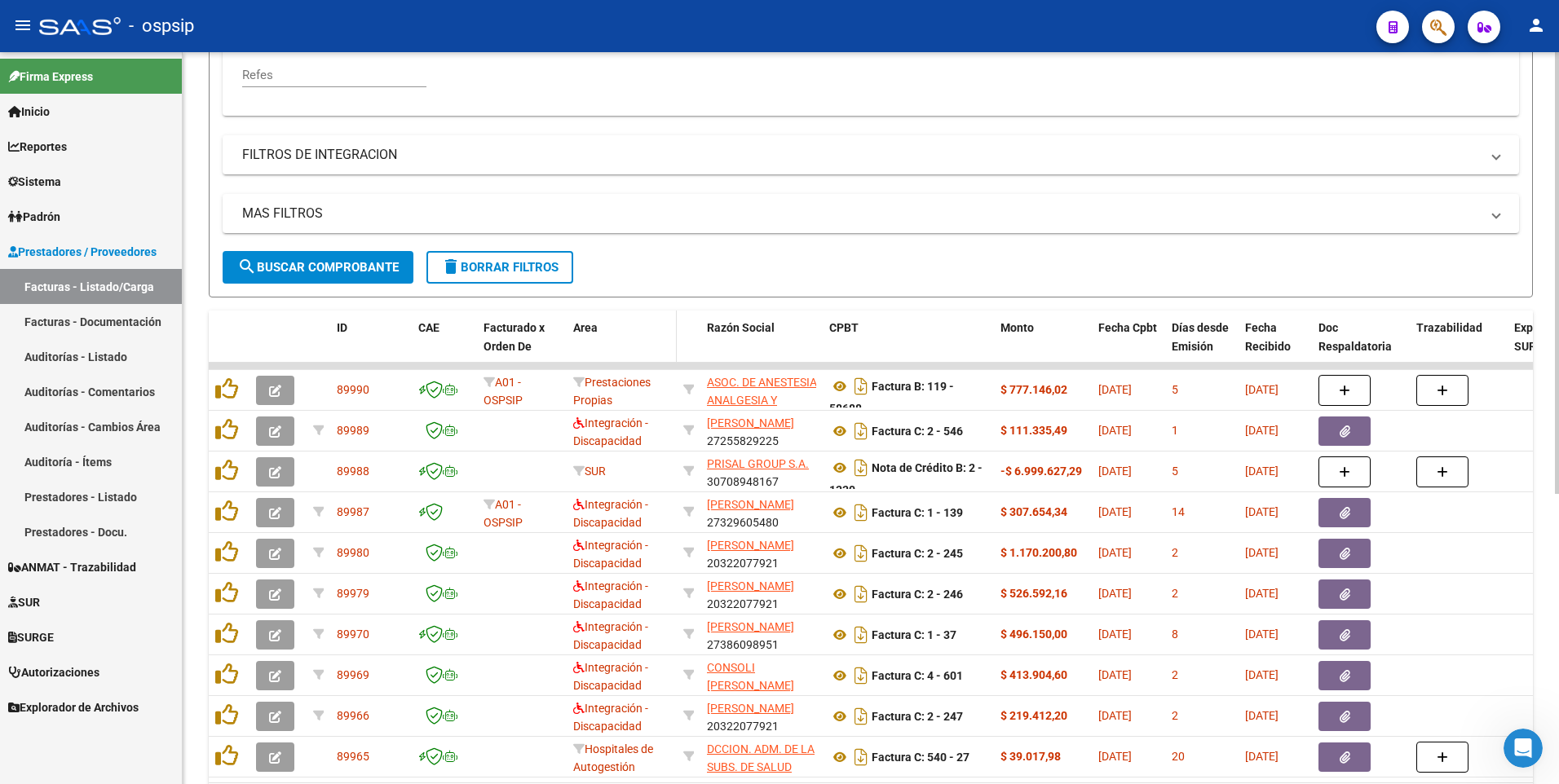
scroll to position [481, 0]
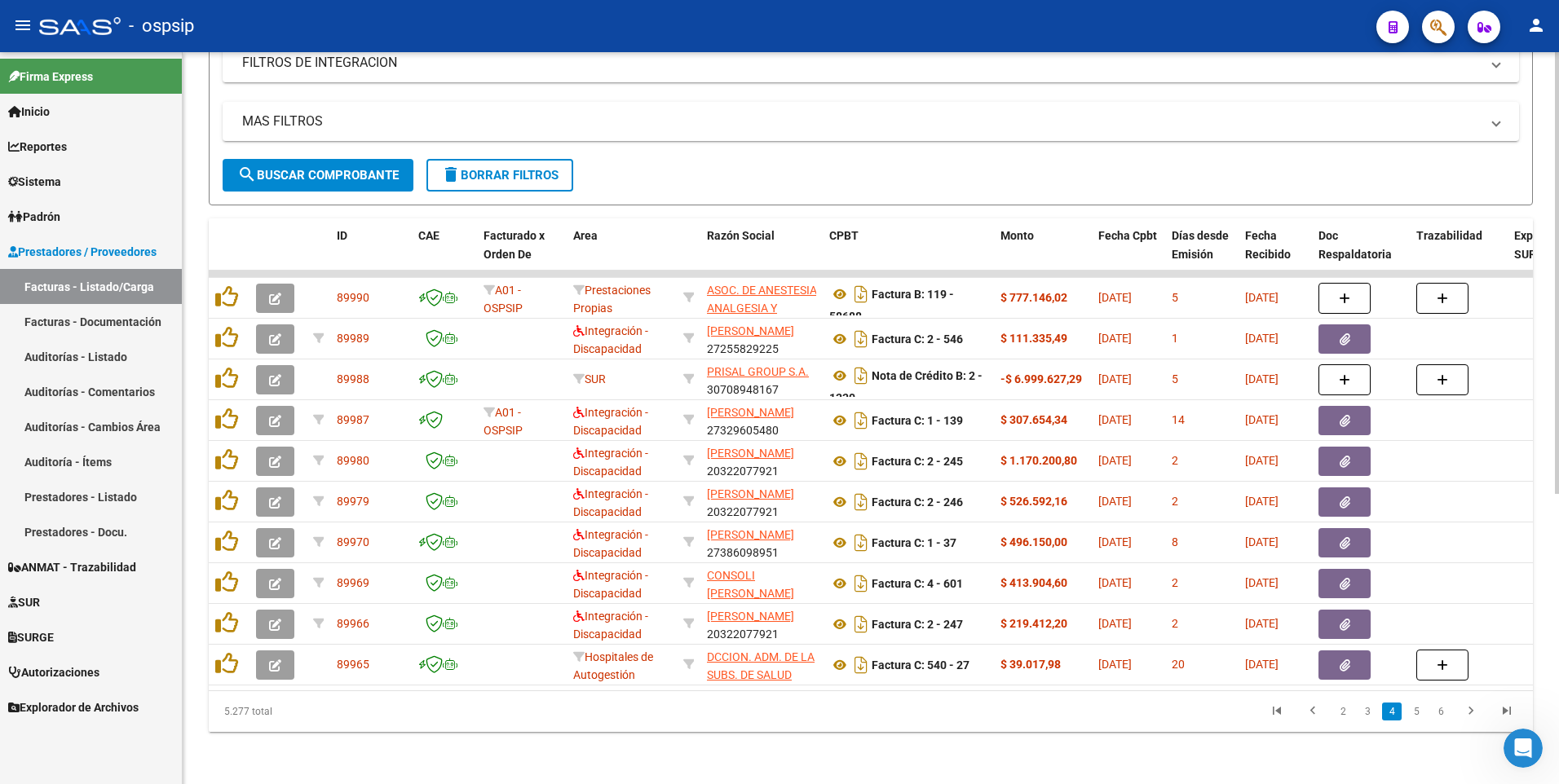
click at [564, 160] on button "delete Borrar Filtros" at bounding box center [499, 175] width 147 height 33
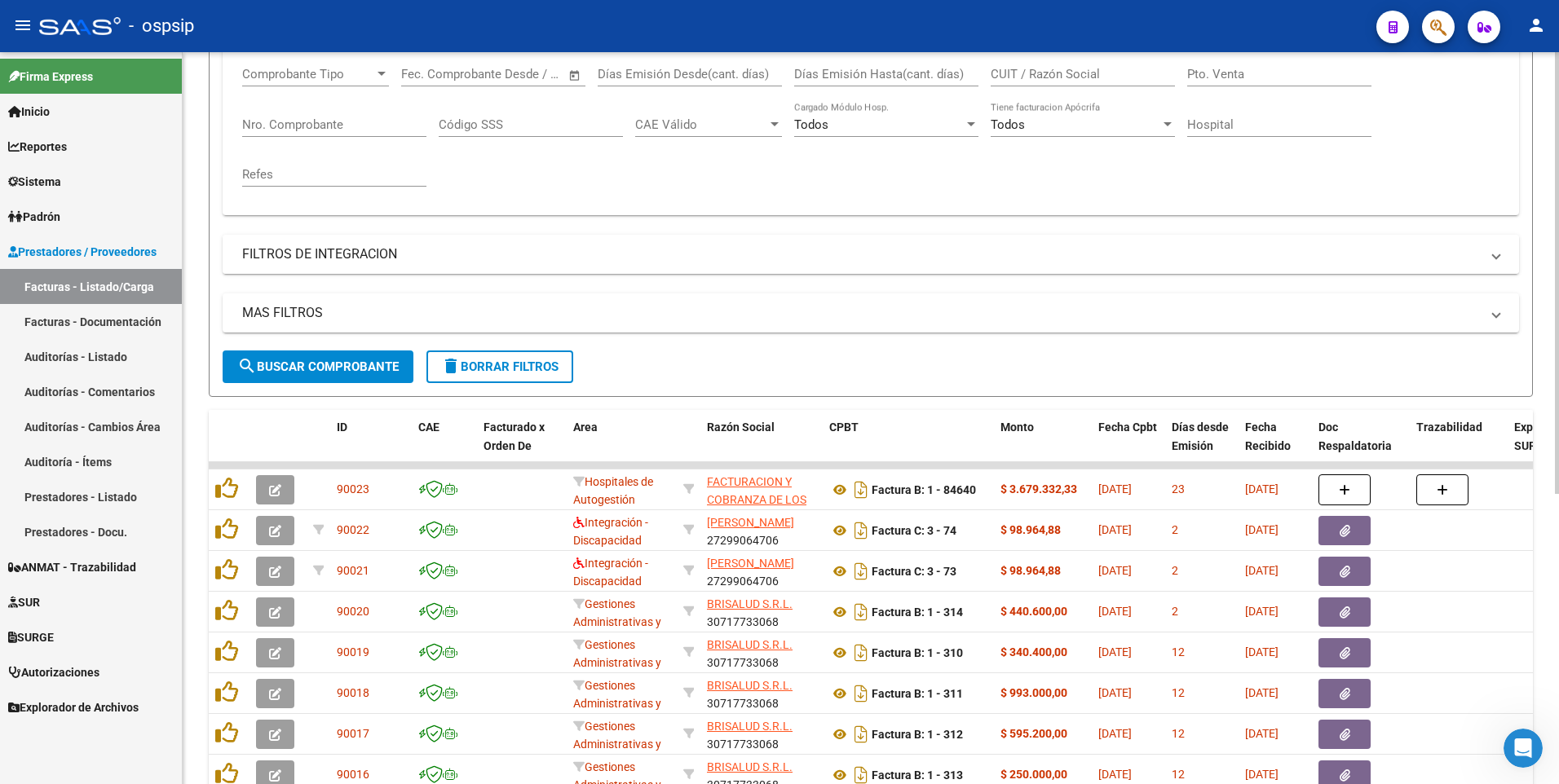
scroll to position [0, 0]
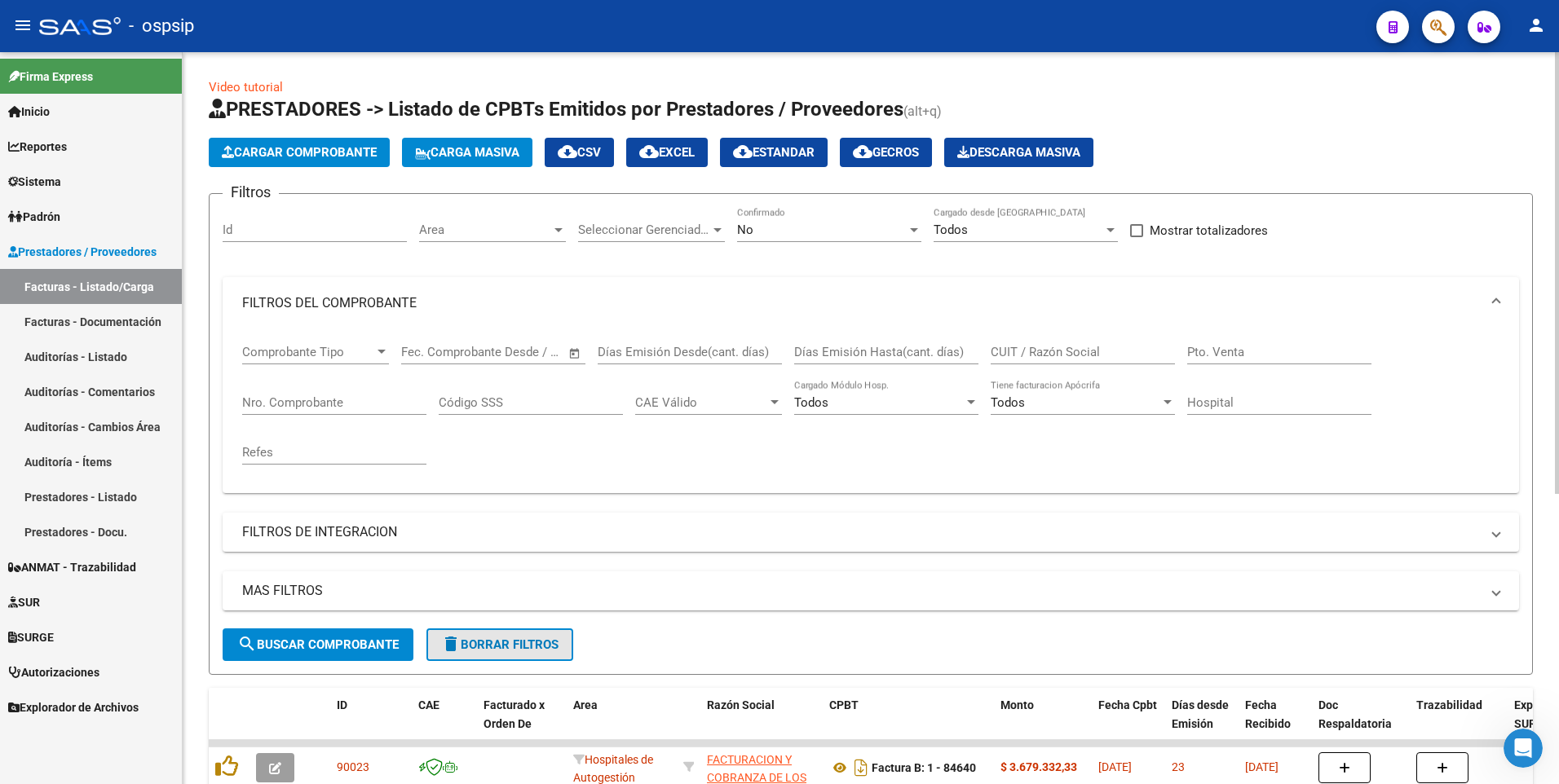
click at [491, 640] on span "delete Borrar Filtros" at bounding box center [500, 645] width 117 height 15
click at [1075, 343] on div "CUIT / Razón Social" at bounding box center [1082, 346] width 184 height 35
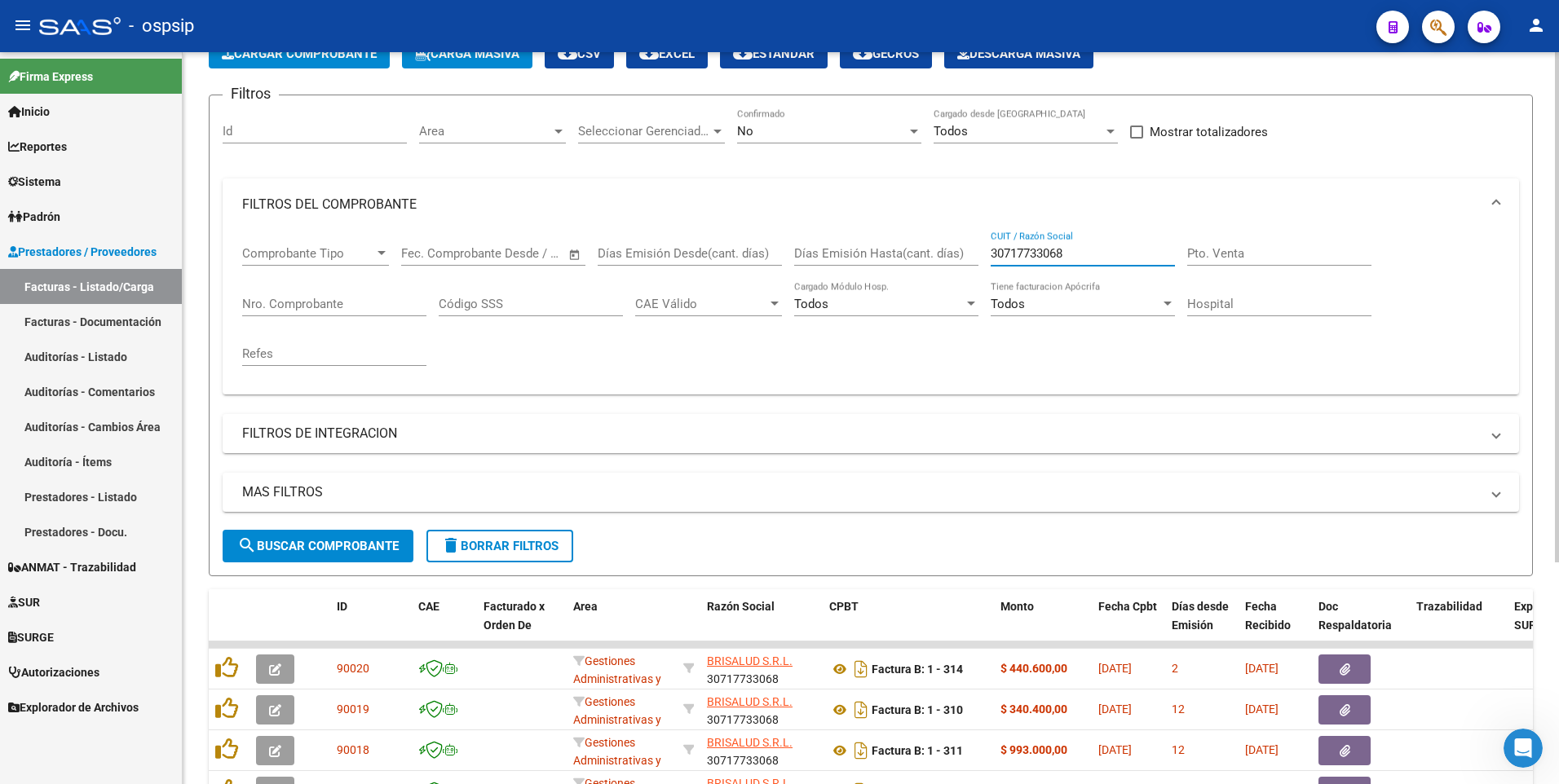
scroll to position [319, 0]
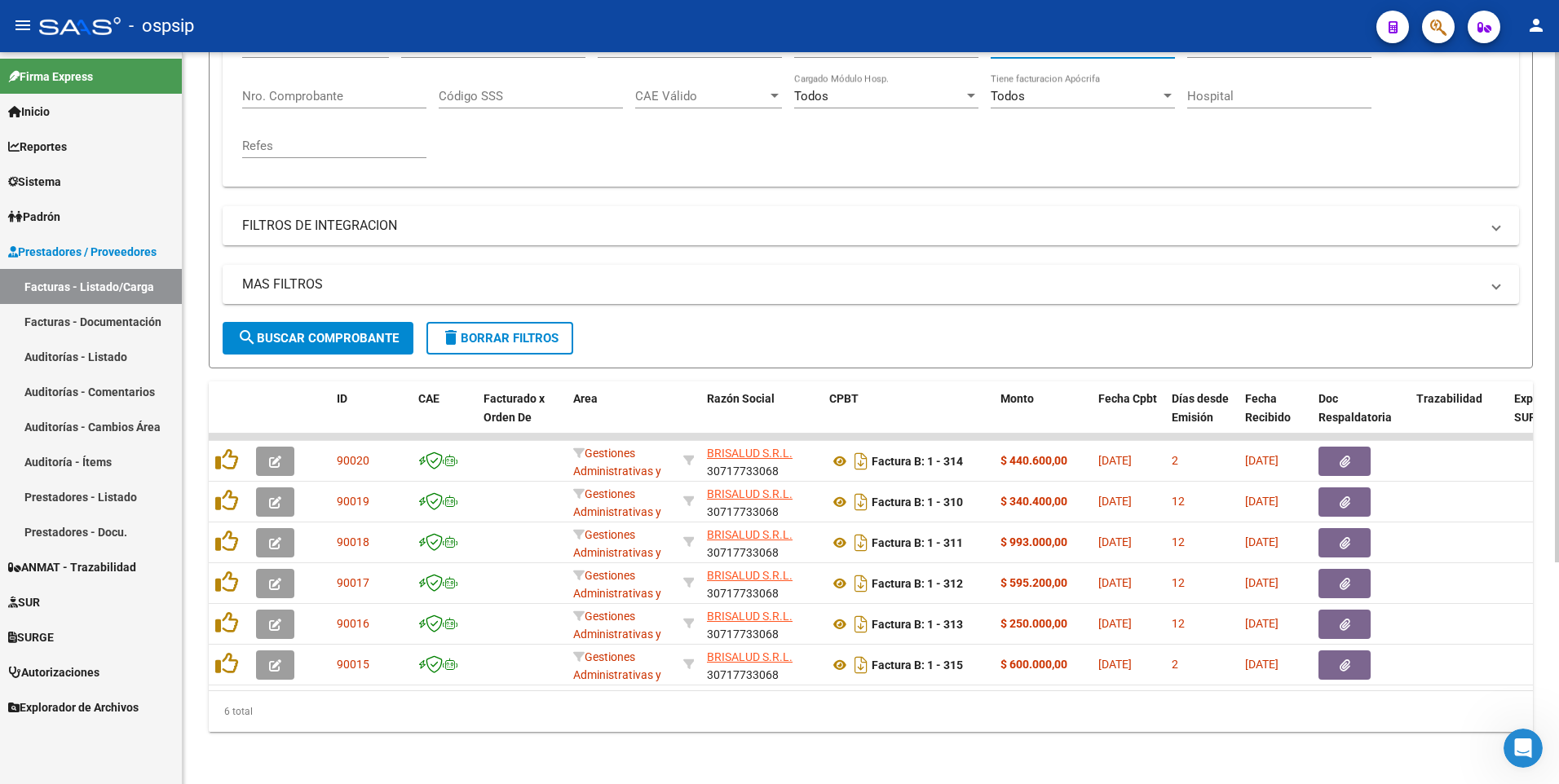
type input "30717733068"
drag, startPoint x: 652, startPoint y: 43, endPoint x: 678, endPoint y: 55, distance: 28.6
click at [652, 43] on div "- ospsip" at bounding box center [701, 26] width 1324 height 36
click at [489, 331] on span "delete Borrar Filtros" at bounding box center [500, 338] width 117 height 15
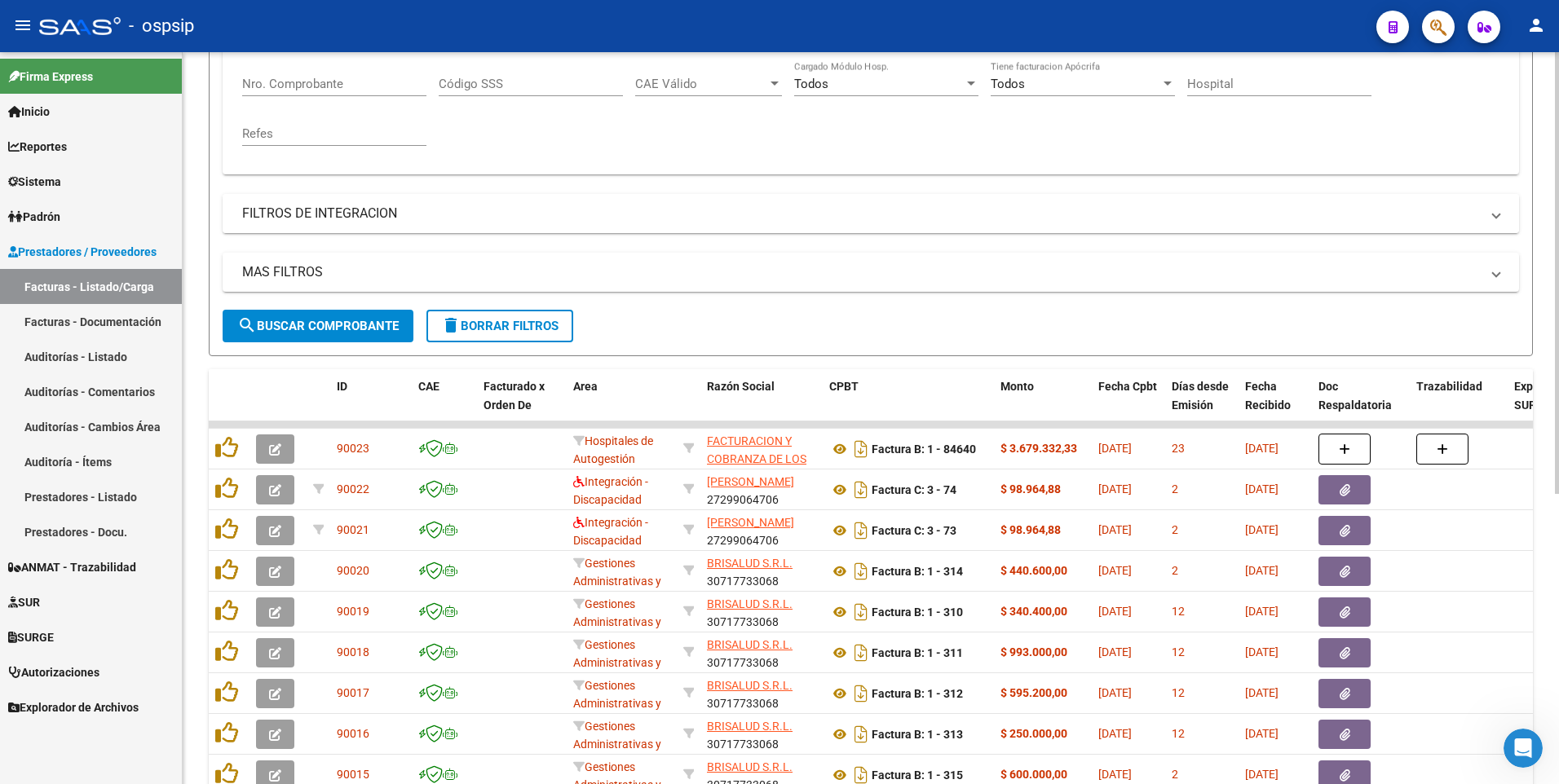
click at [410, 205] on mat-panel-title "FILTROS DE INTEGRACION" at bounding box center [861, 213] width 1237 height 18
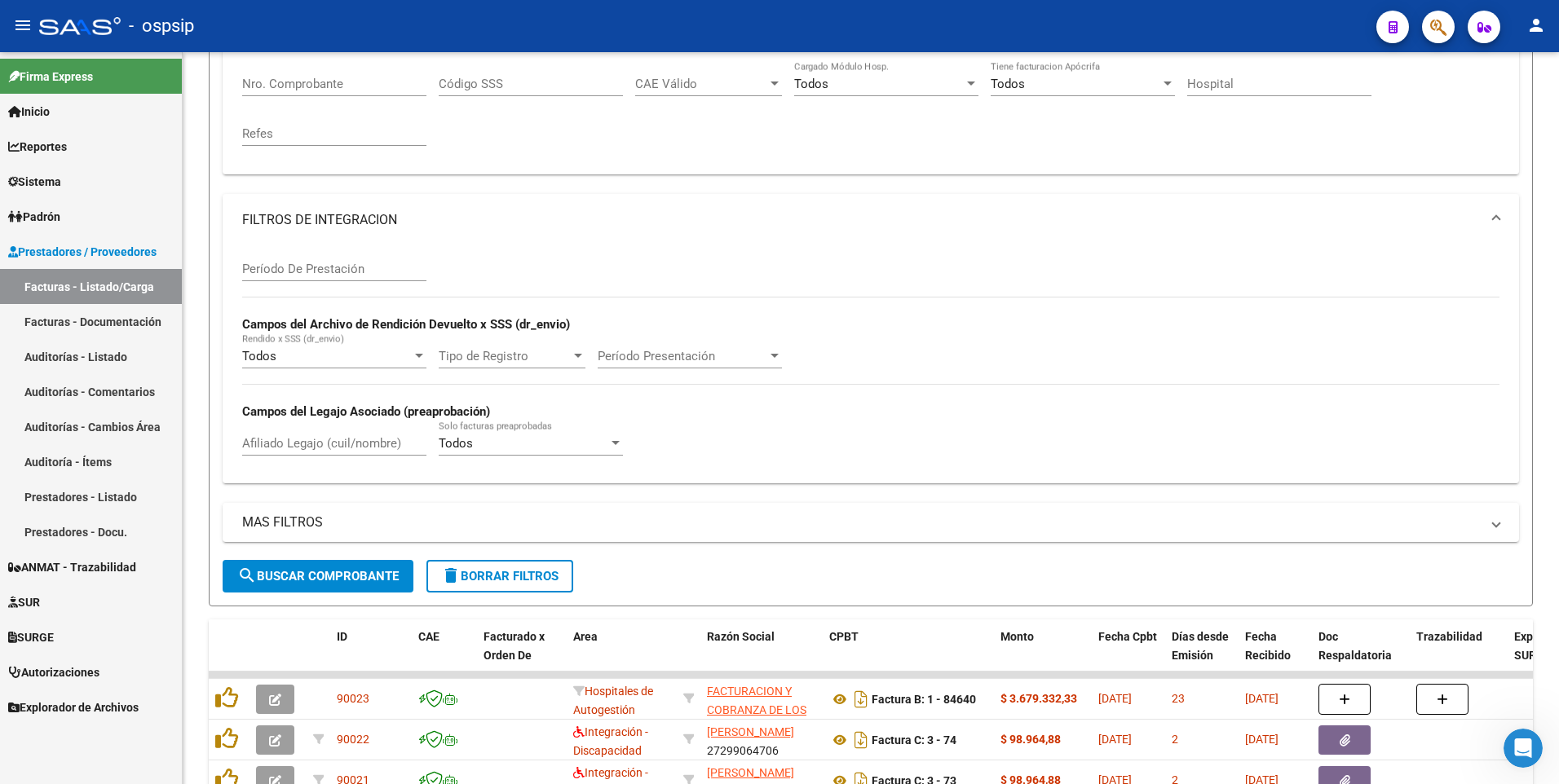
drag, startPoint x: 619, startPoint y: 29, endPoint x: 605, endPoint y: 42, distance: 19.1
click at [619, 29] on div "- ospsip" at bounding box center [701, 26] width 1324 height 36
click at [473, 582] on span "delete Borrar Filtros" at bounding box center [500, 576] width 117 height 15
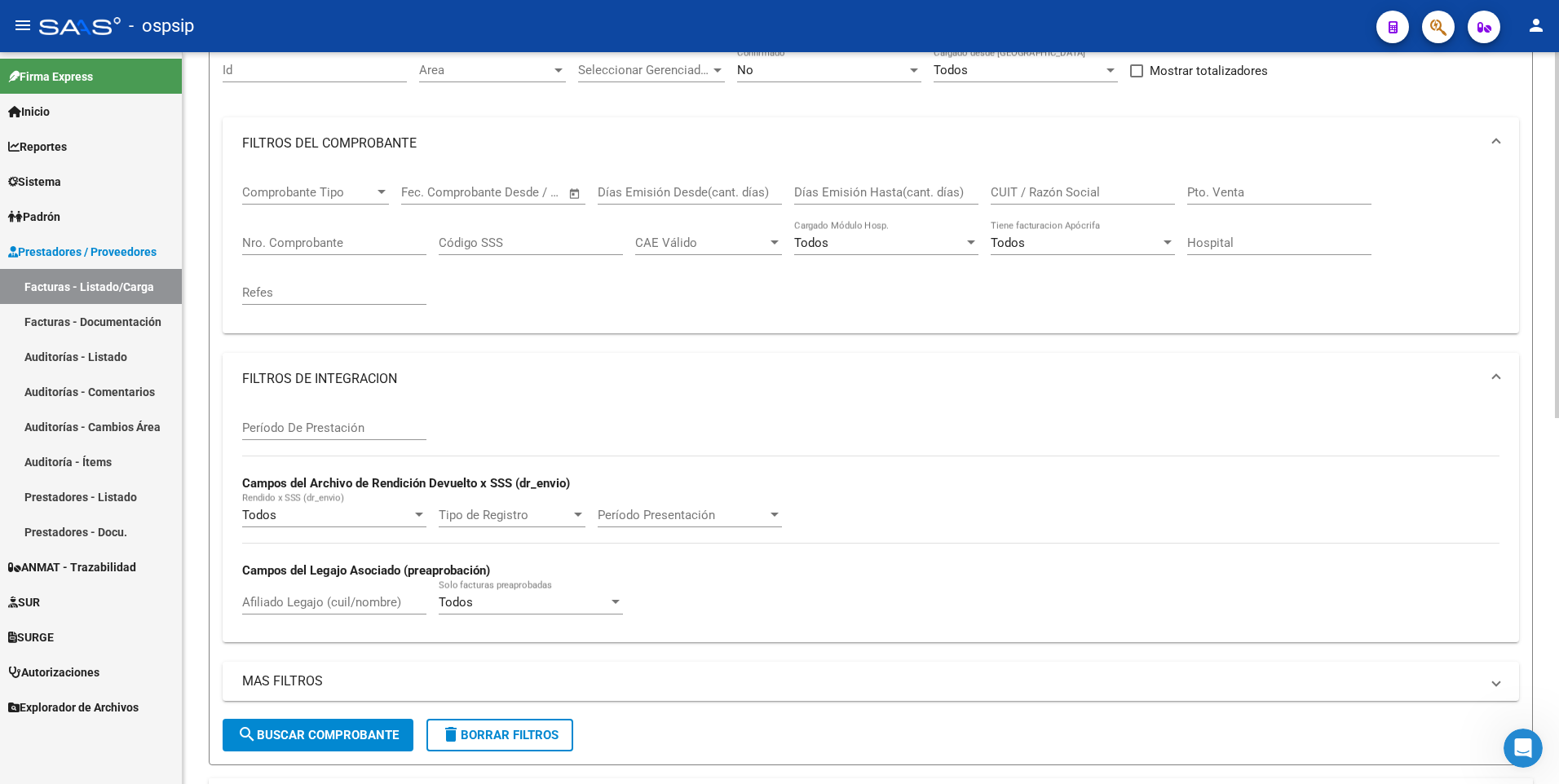
scroll to position [155, 0]
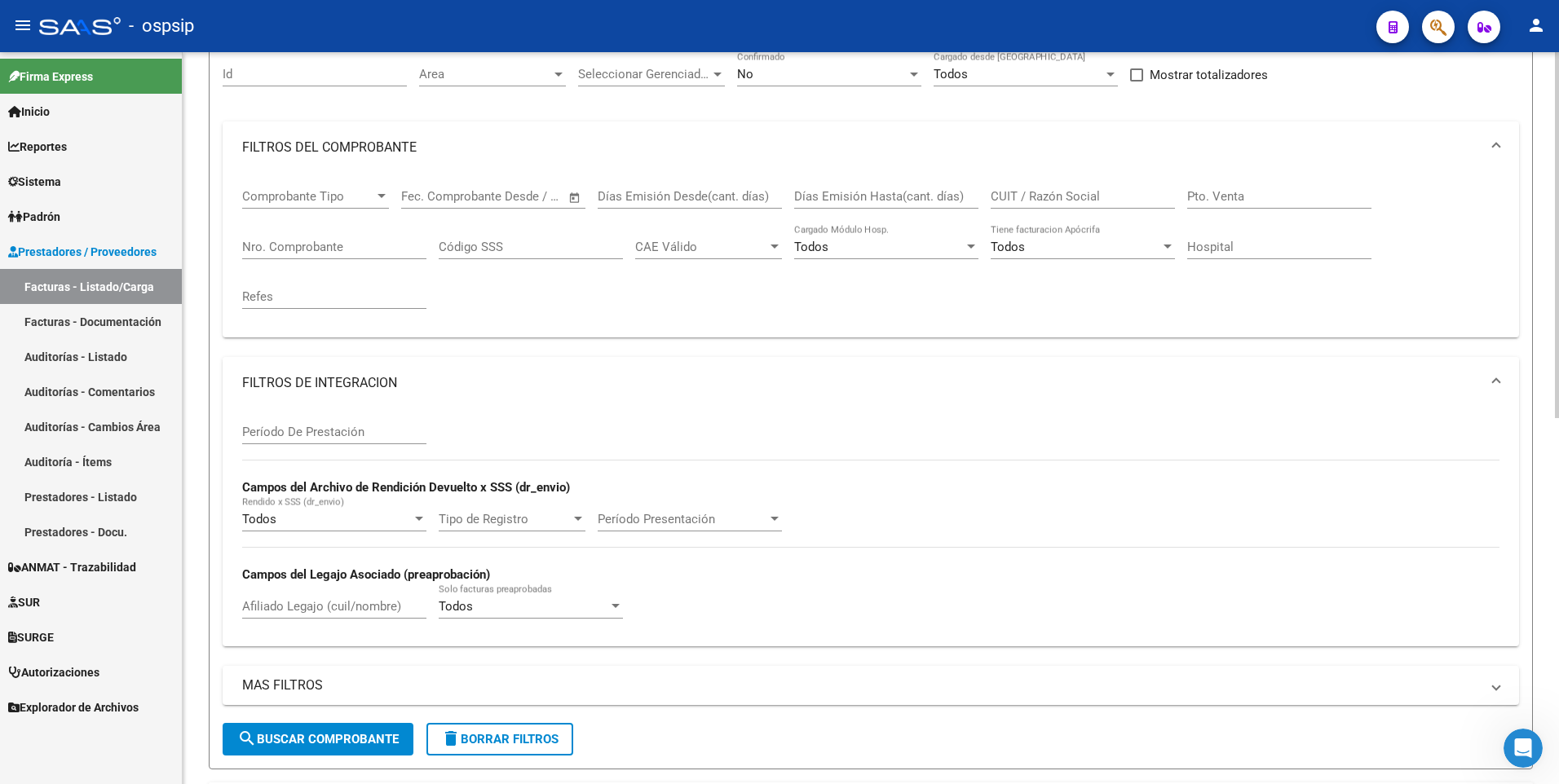
click at [329, 381] on mat-panel-title "FILTROS DE INTEGRACION" at bounding box center [861, 383] width 1237 height 18
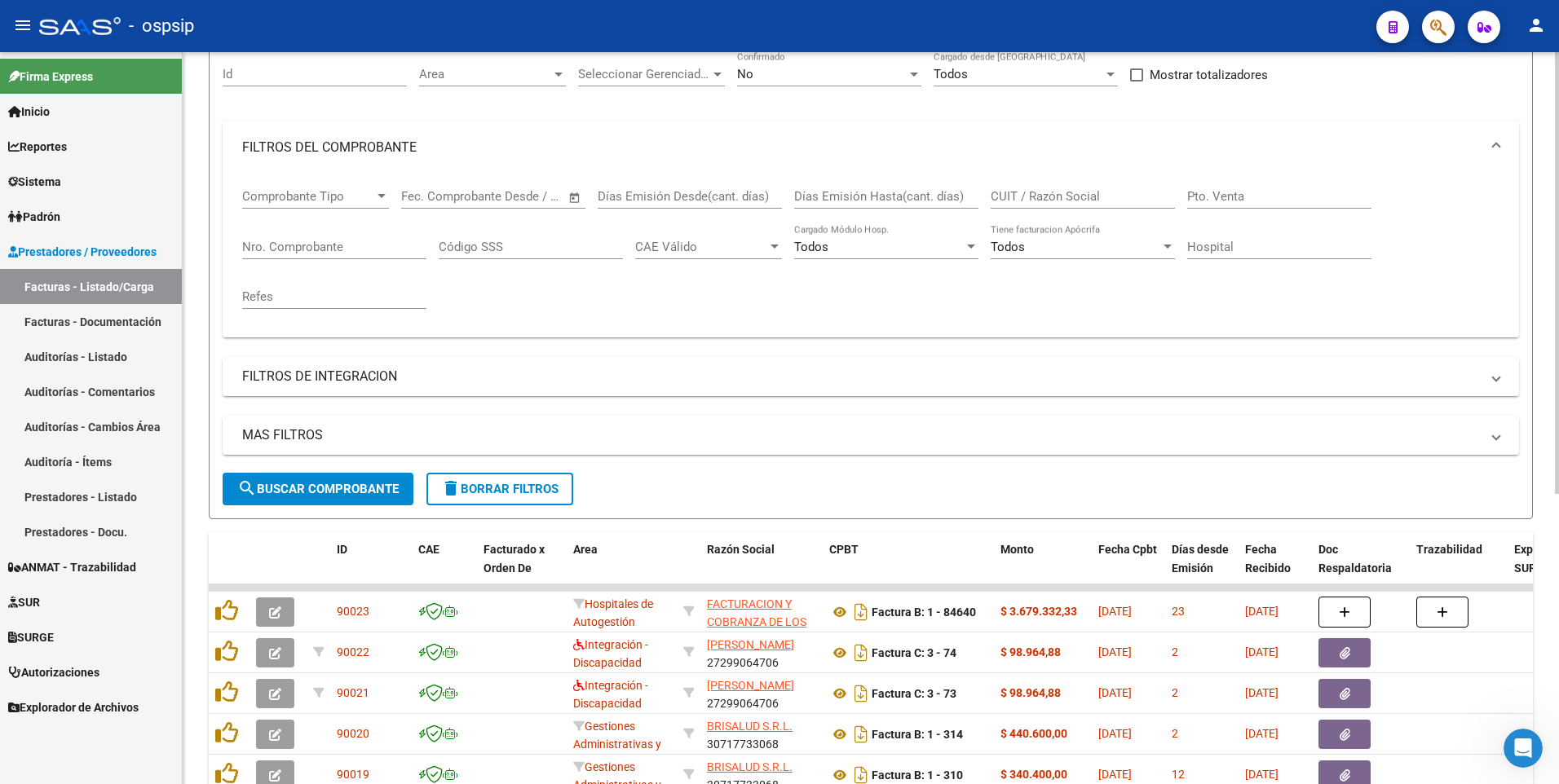
click at [535, 154] on mat-panel-title "FILTROS DEL COMPROBANTE" at bounding box center [861, 147] width 1237 height 18
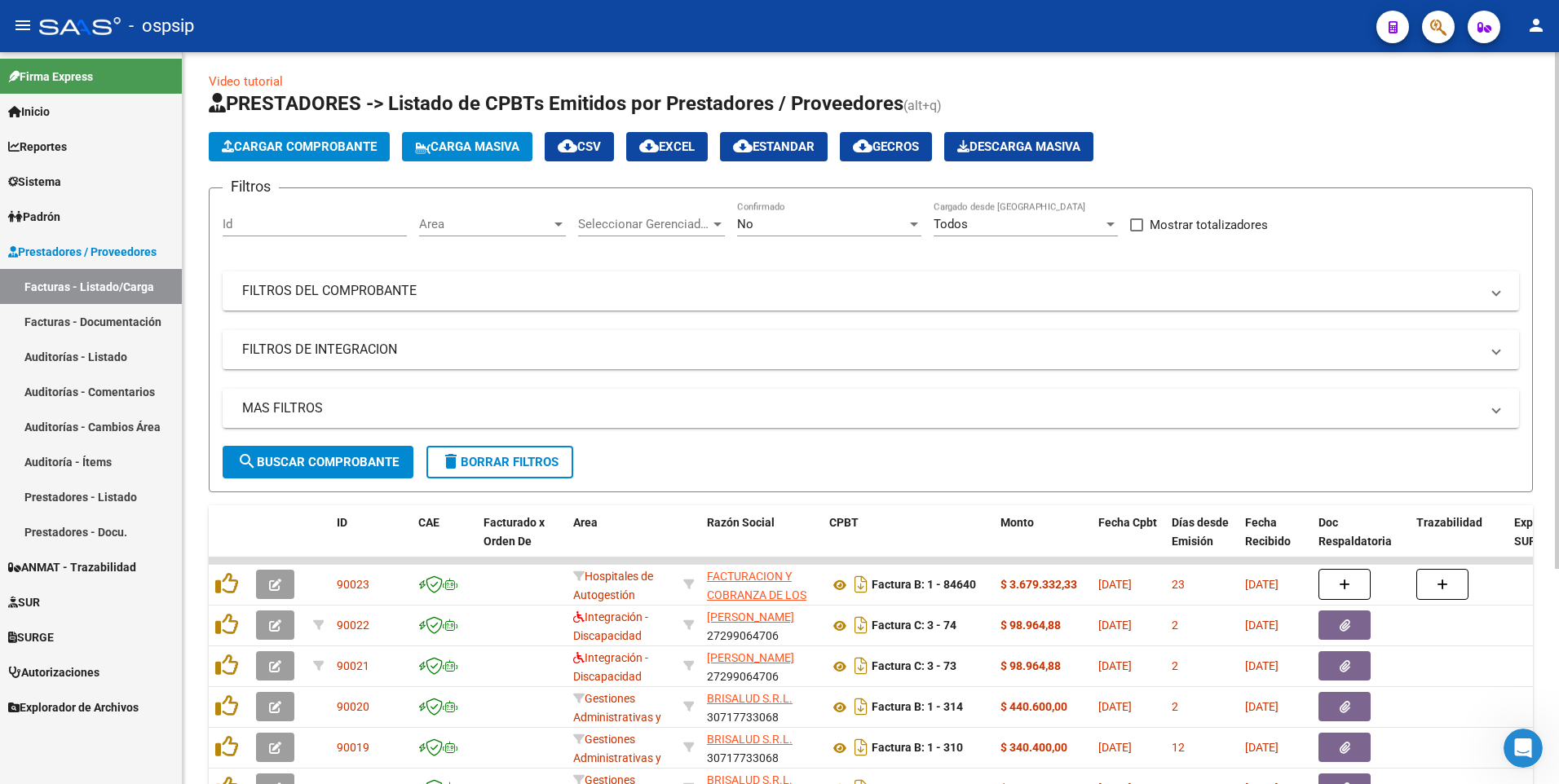
scroll to position [0, 0]
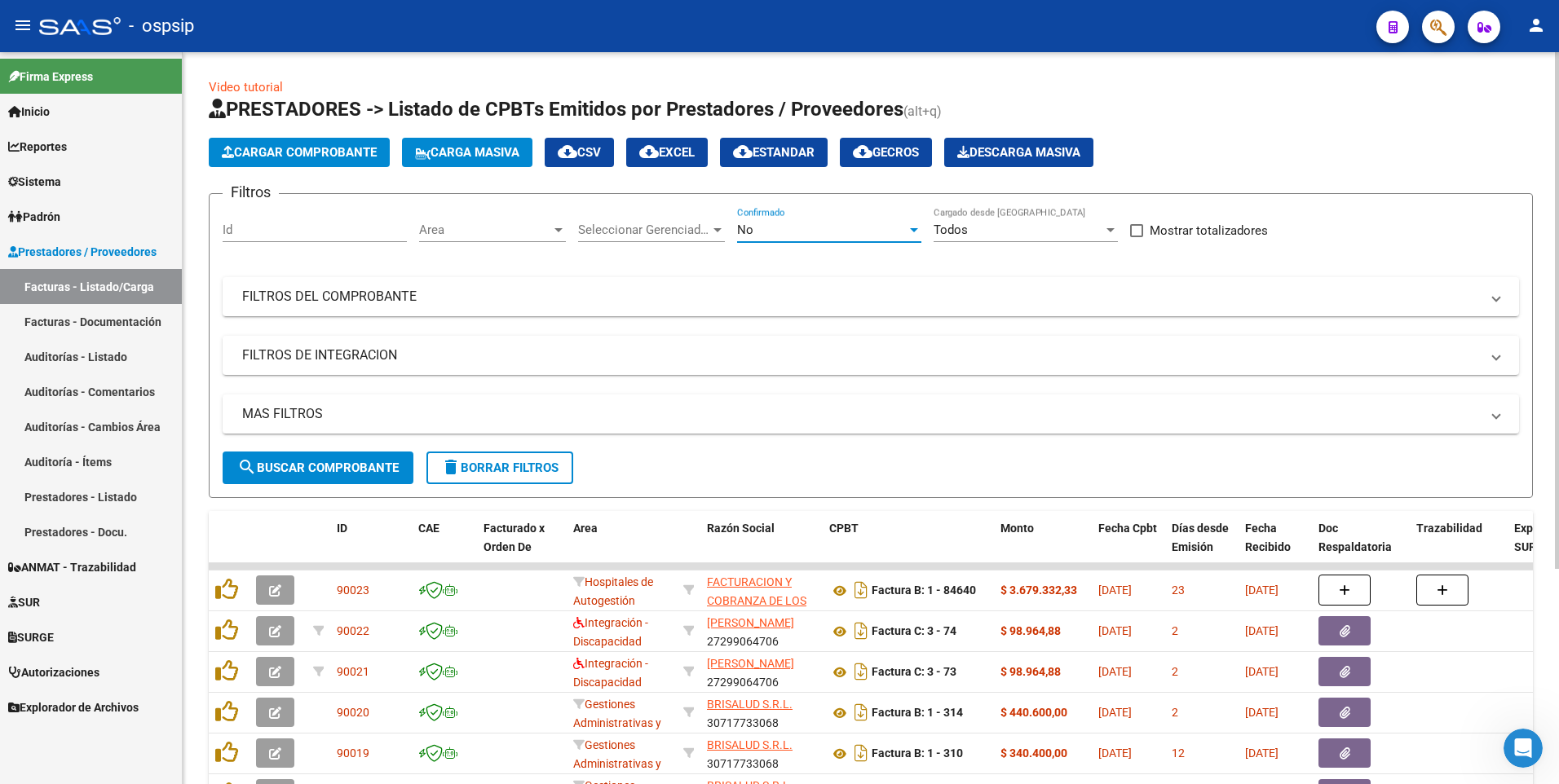
click at [786, 226] on div "No" at bounding box center [822, 230] width 170 height 15
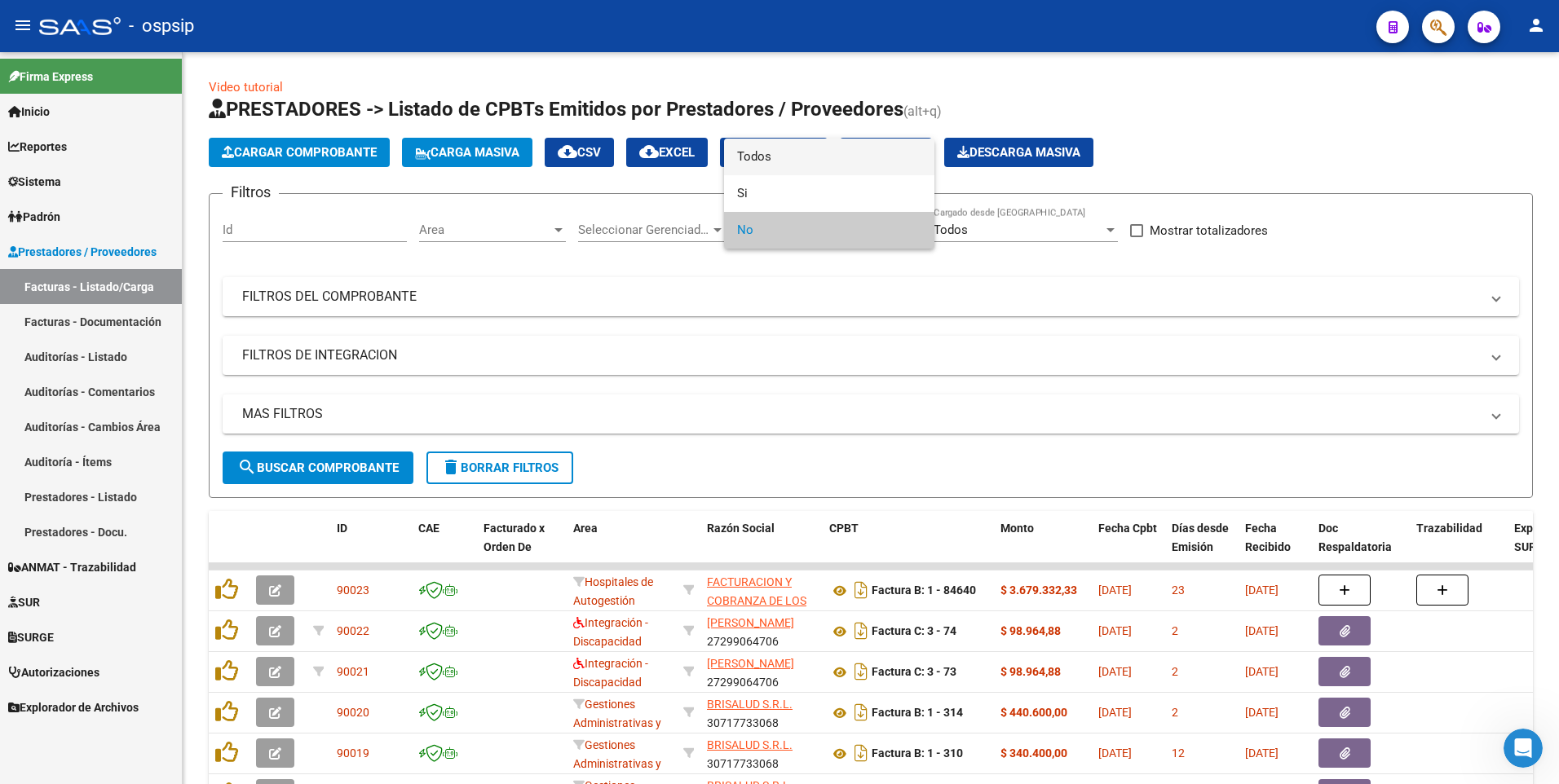
click at [768, 155] on span "Todos" at bounding box center [829, 156] width 184 height 36
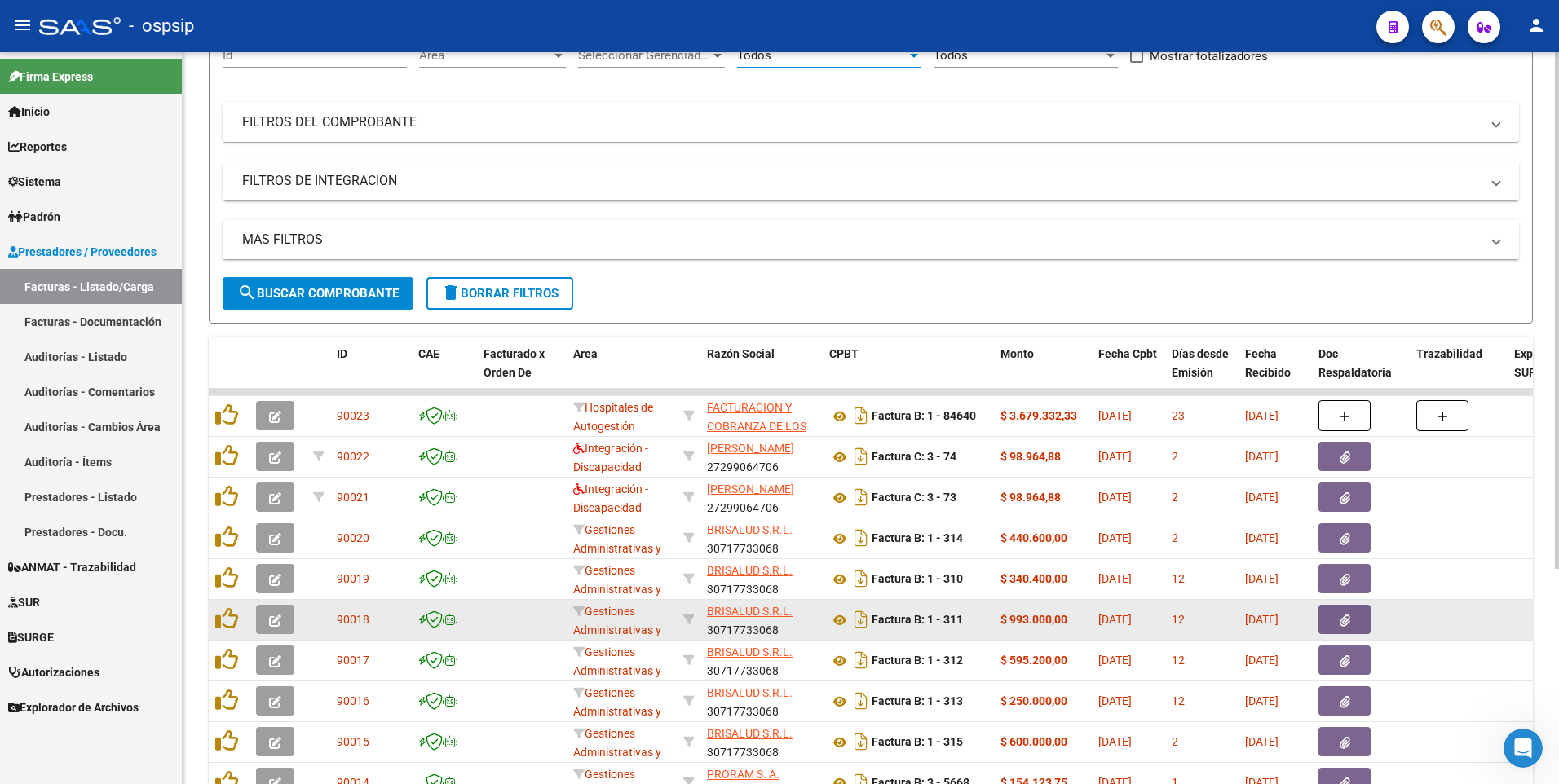
scroll to position [305, 0]
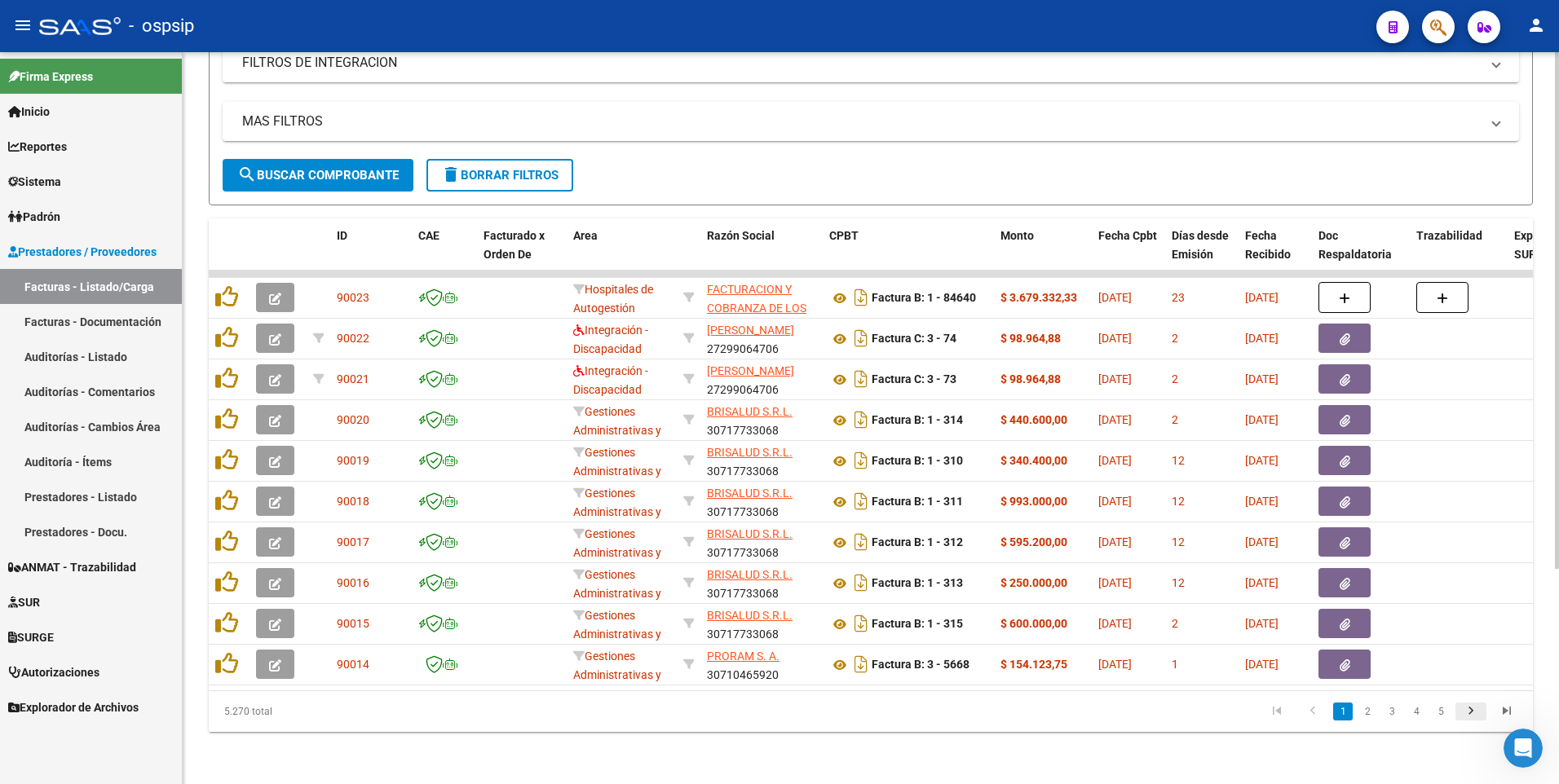
click at [1468, 709] on icon "go to next page" at bounding box center [1471, 713] width 21 height 20
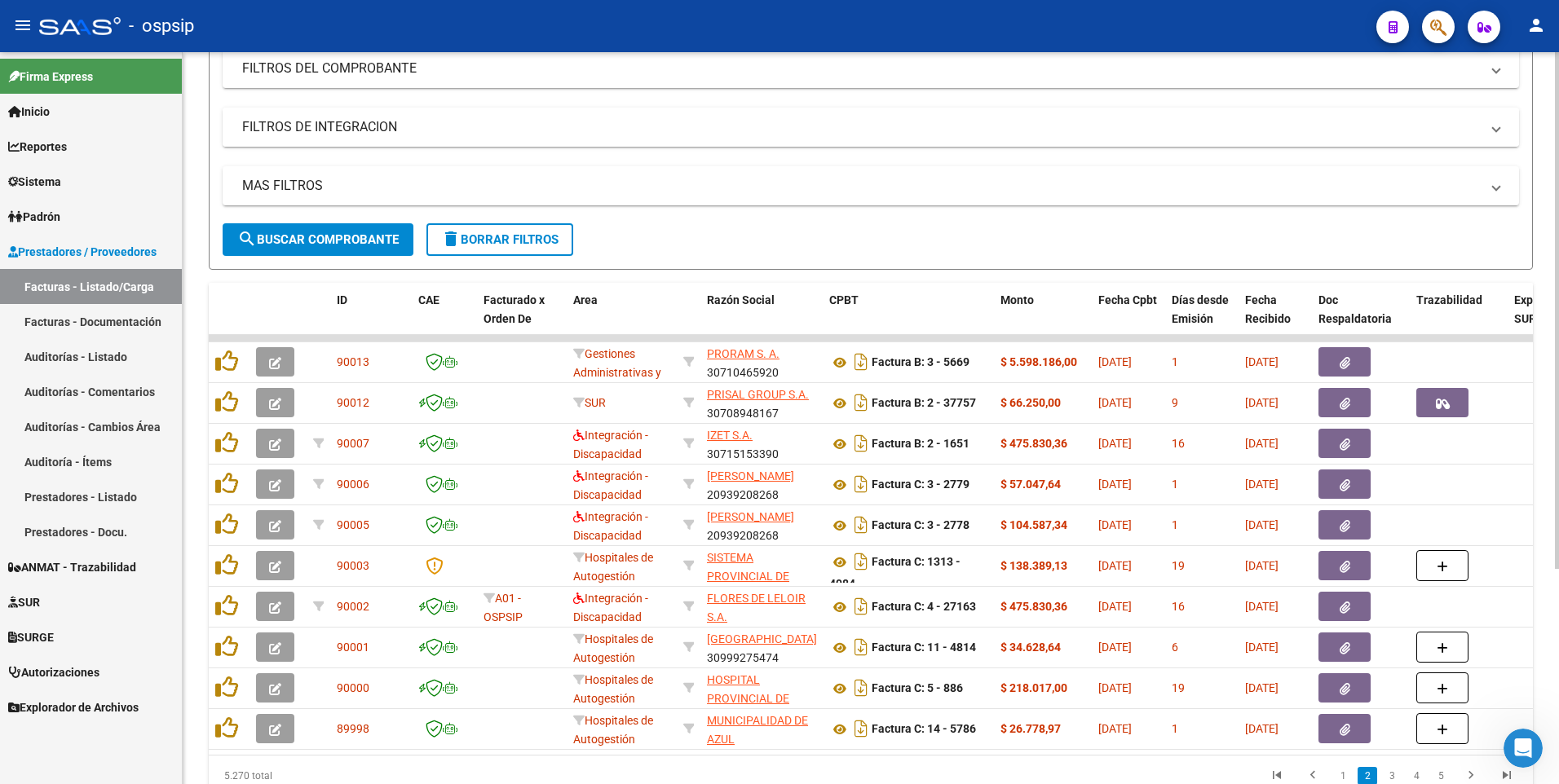
scroll to position [142, 0]
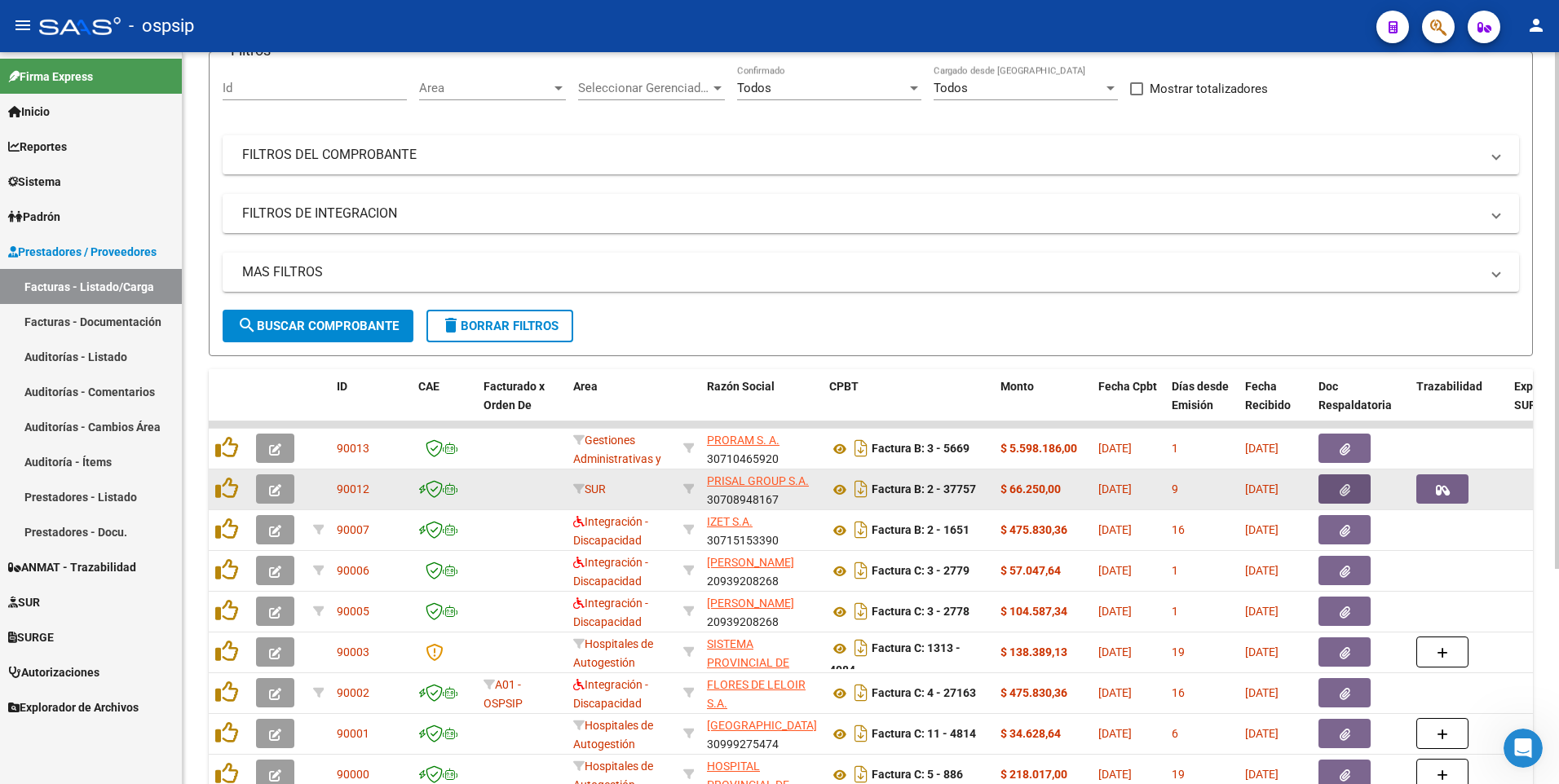
click at [1363, 495] on button "button" at bounding box center [1344, 488] width 52 height 29
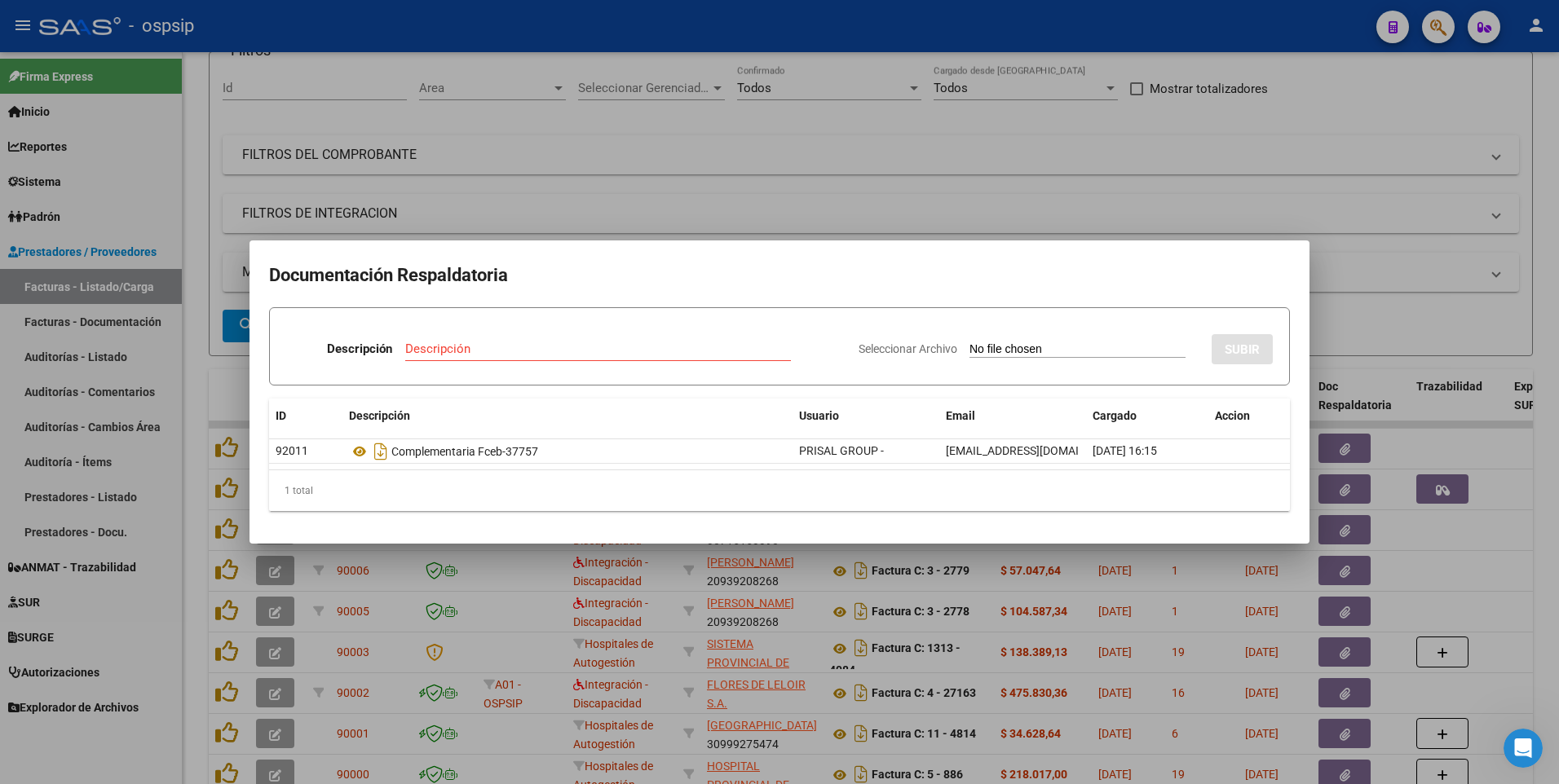
click at [622, 18] on div at bounding box center [779, 392] width 1559 height 784
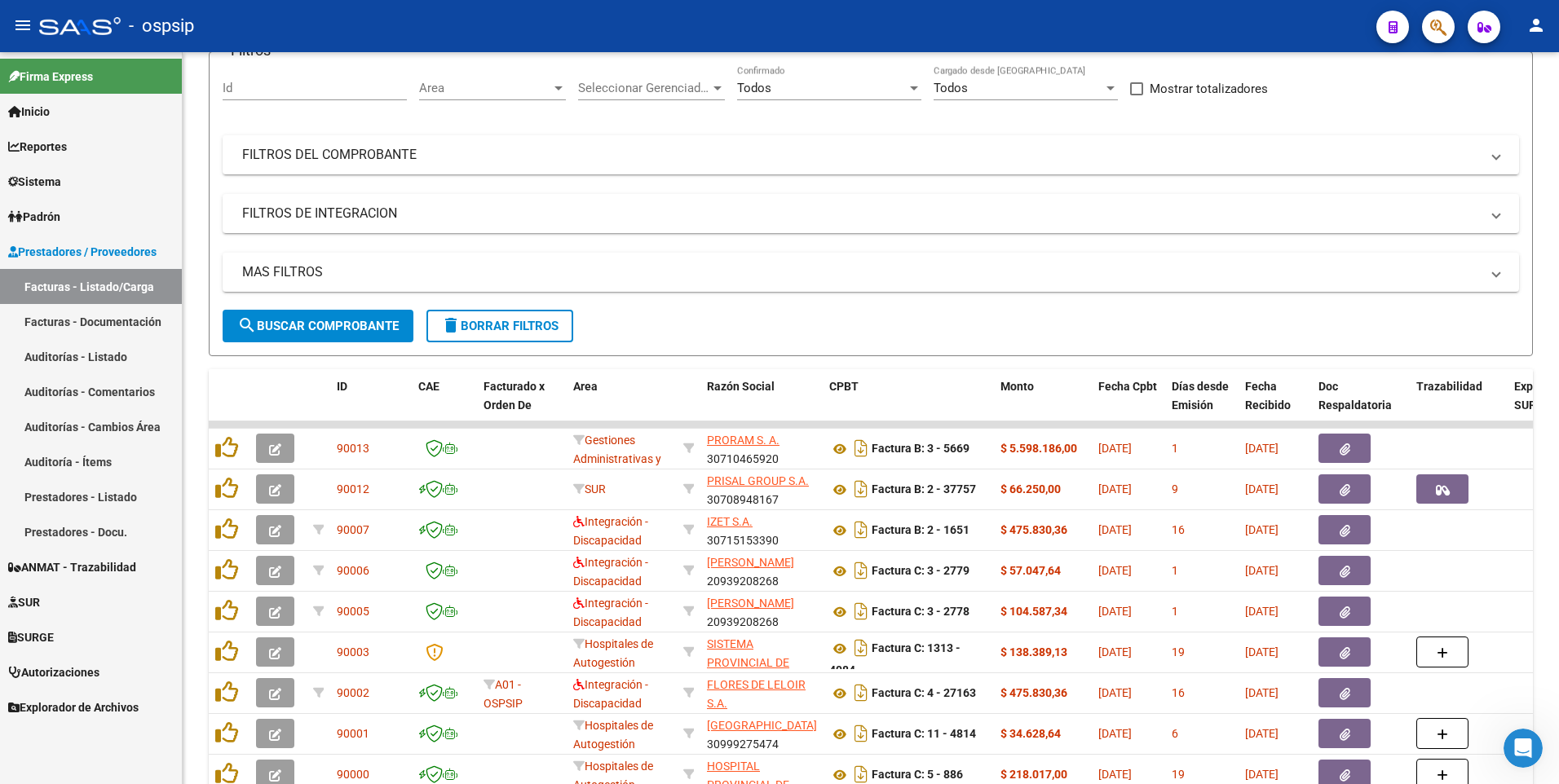
click at [662, 33] on div "- ospsip" at bounding box center [701, 26] width 1324 height 36
drag, startPoint x: 646, startPoint y: 12, endPoint x: 722, endPoint y: 36, distance: 79.7
click at [646, 12] on div "- ospsip" at bounding box center [701, 26] width 1324 height 36
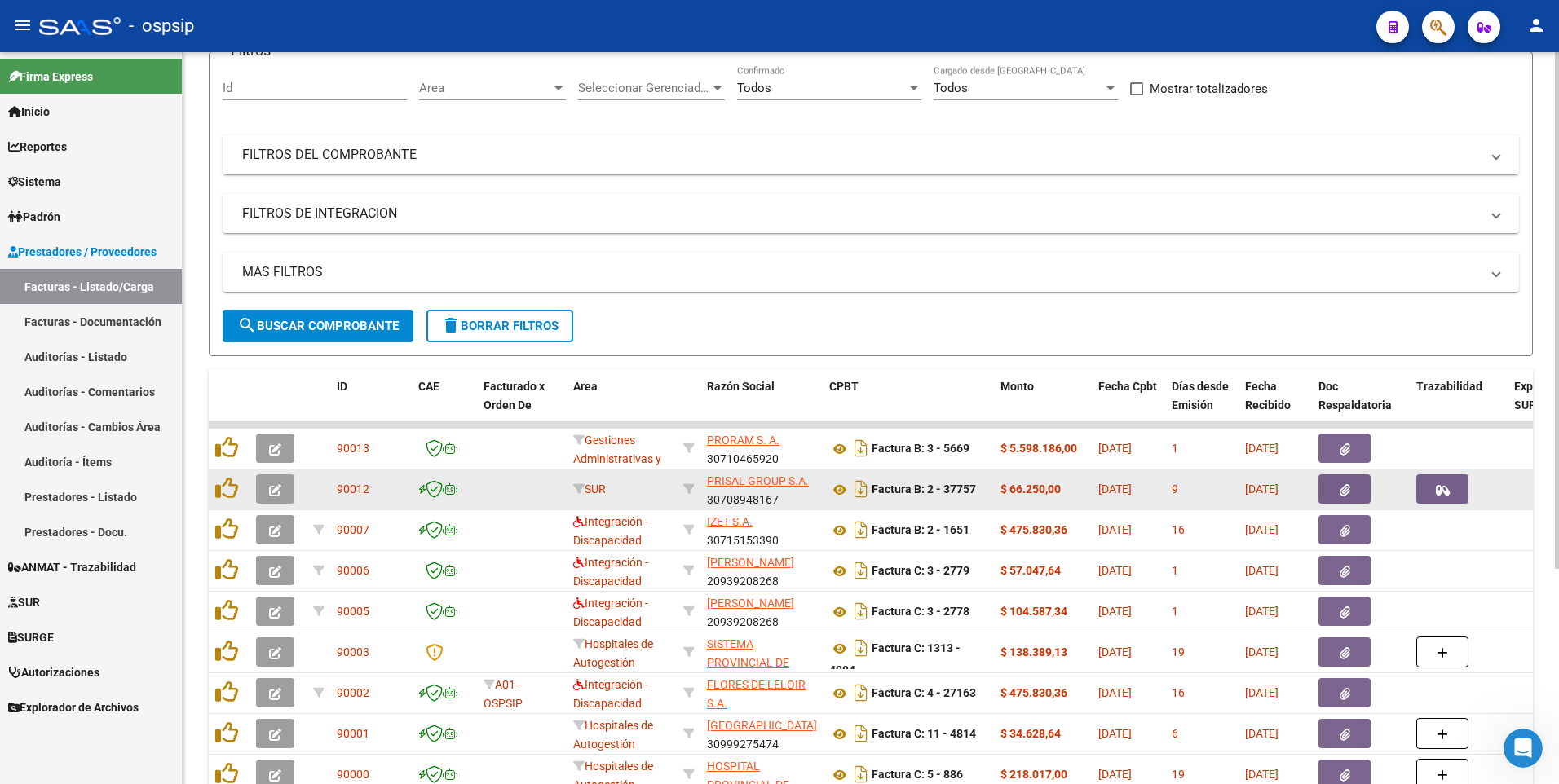
click at [1350, 498] on button "button" at bounding box center [1344, 488] width 52 height 29
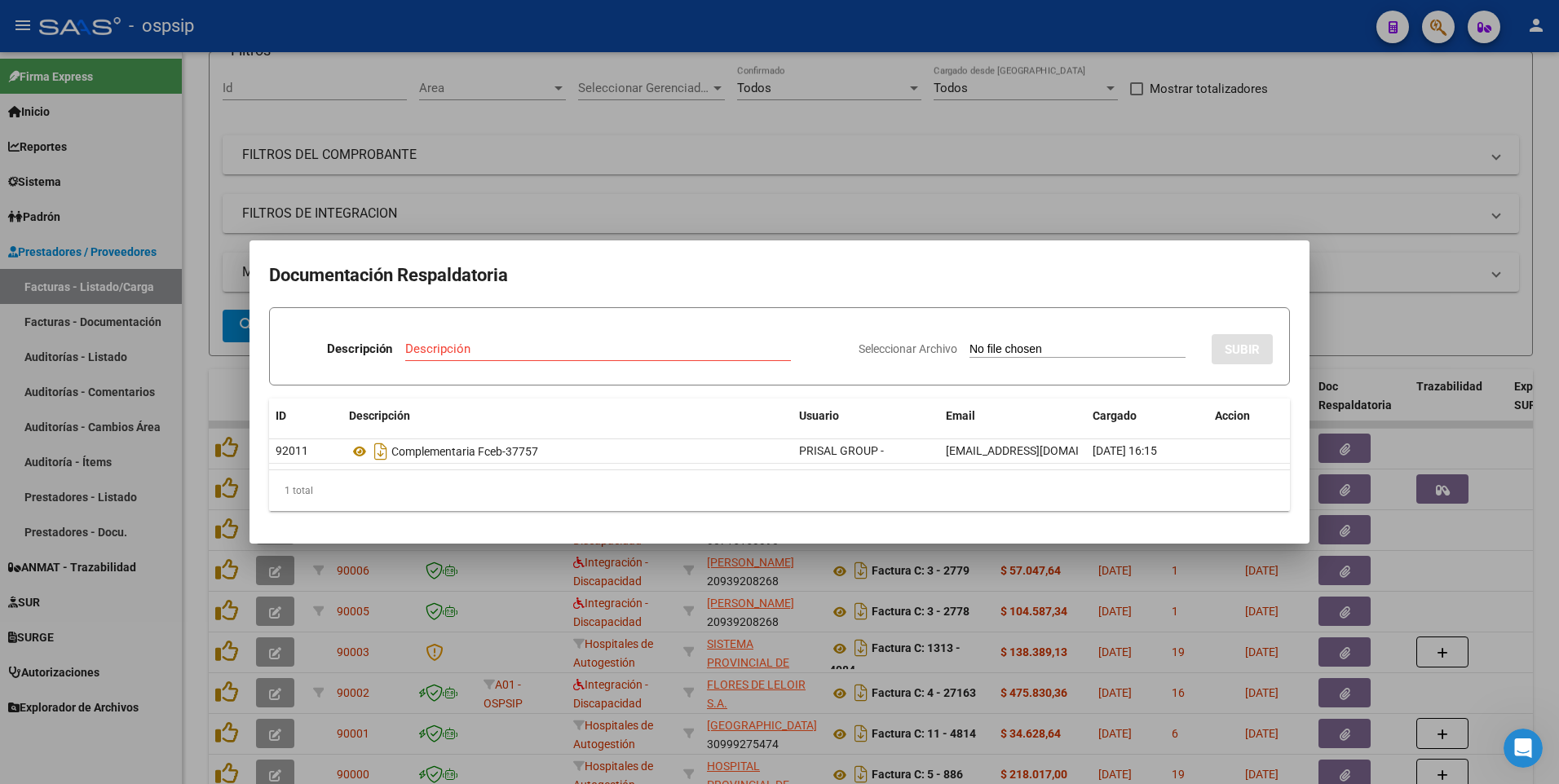
click at [516, 32] on div at bounding box center [779, 392] width 1559 height 784
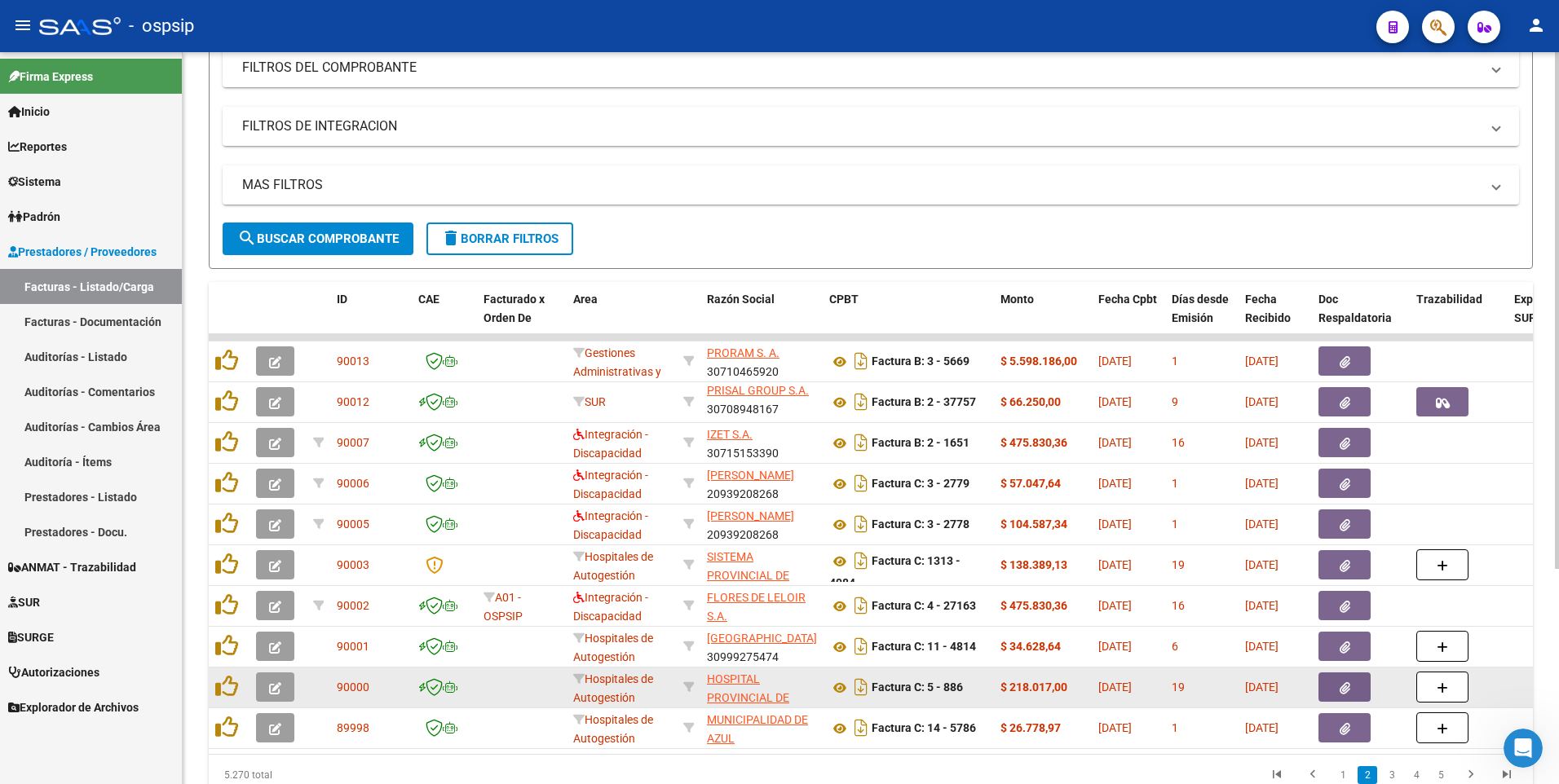
scroll to position [305, 0]
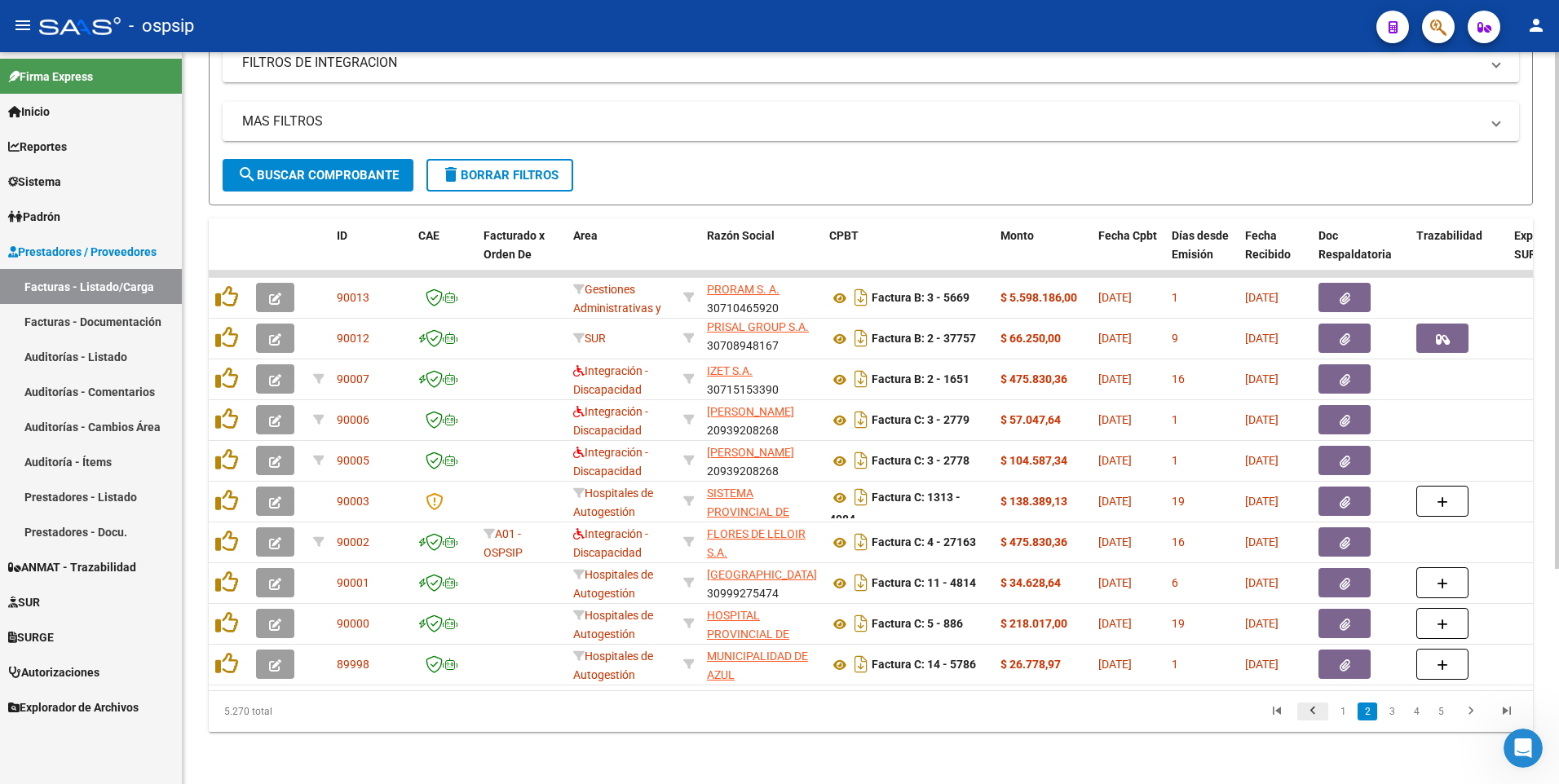
click at [1317, 712] on icon "go to previous page" at bounding box center [1313, 713] width 21 height 20
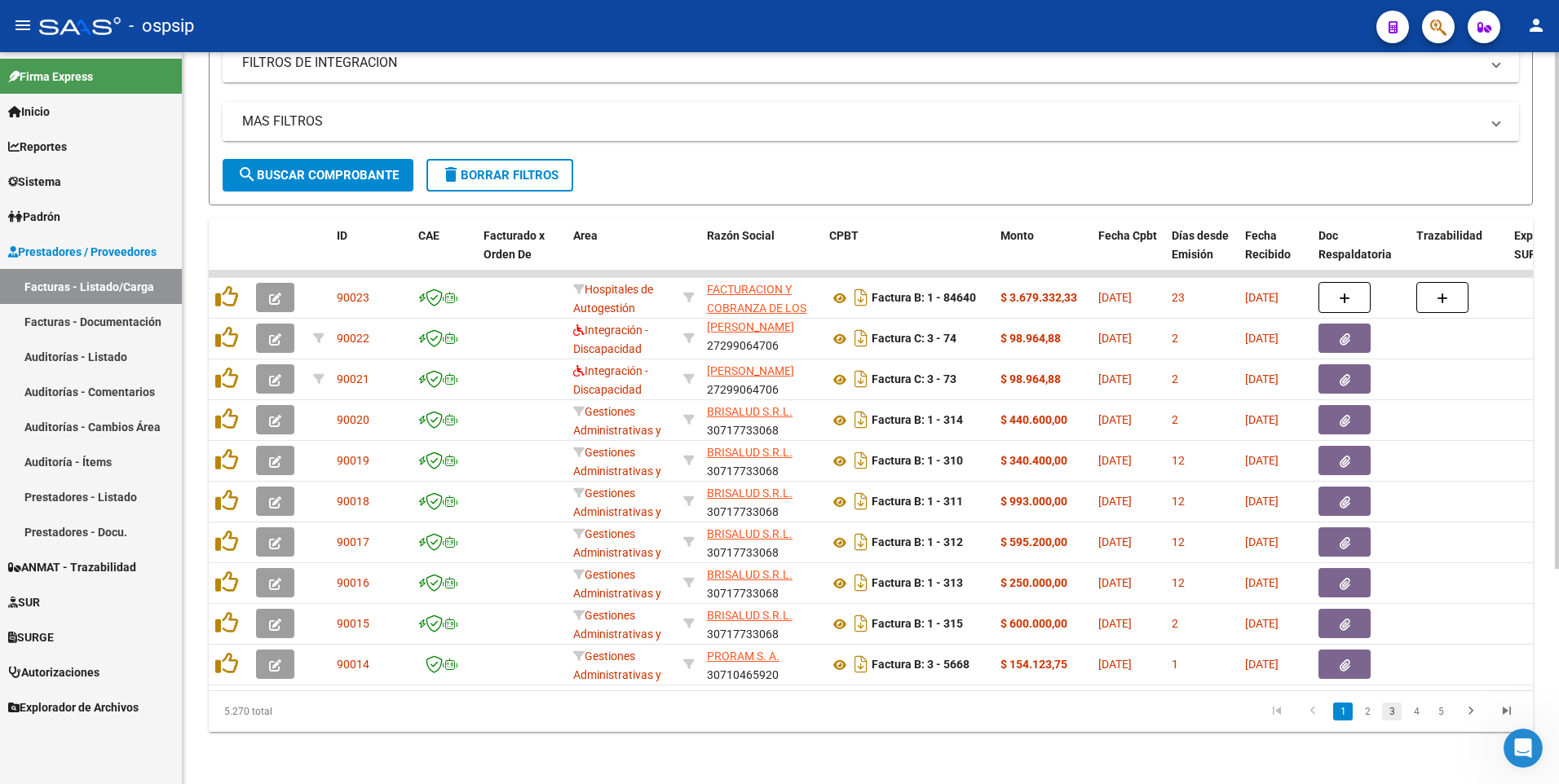
click at [1388, 704] on link "3" at bounding box center [1392, 711] width 20 height 18
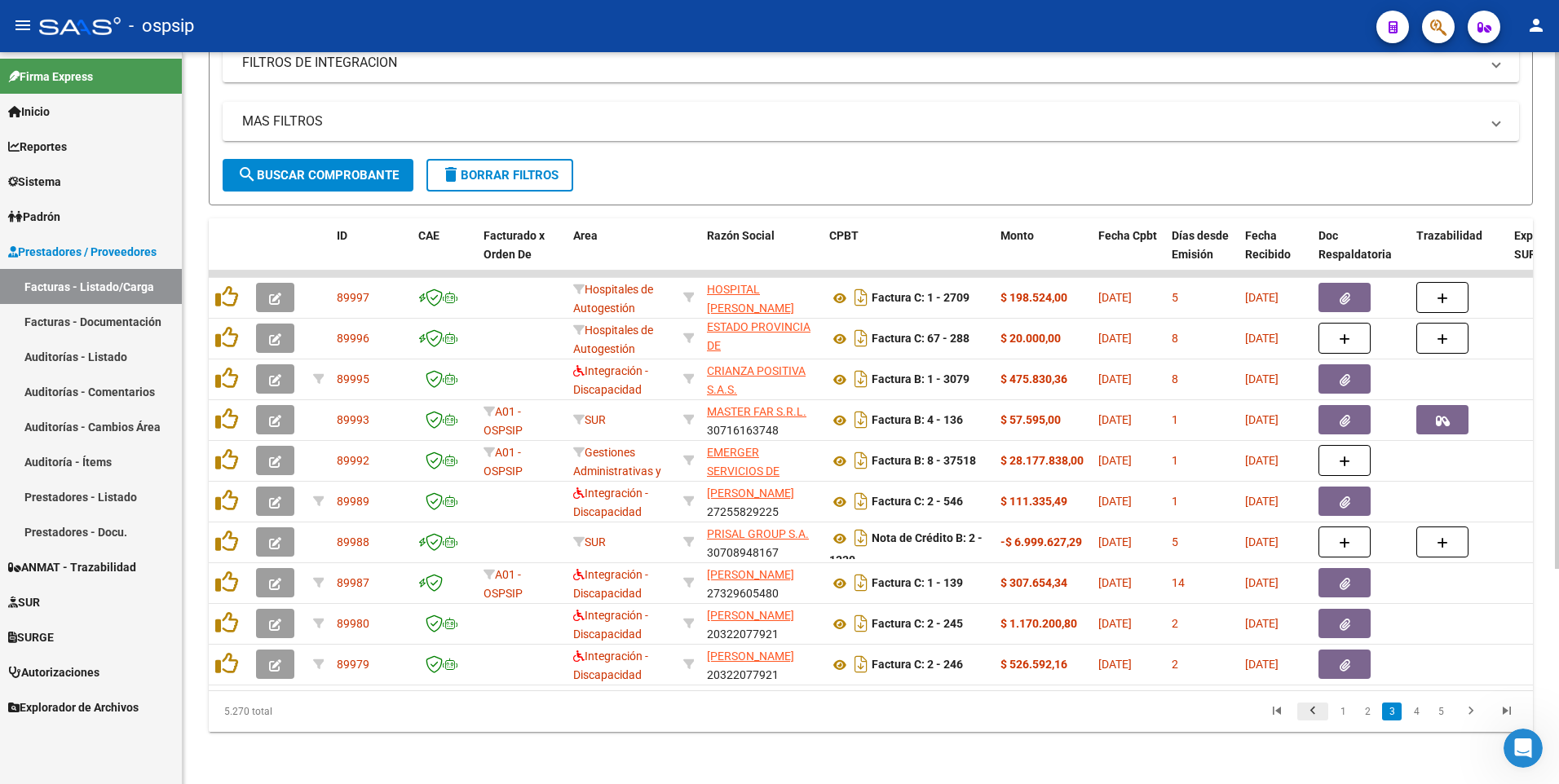
click at [1309, 712] on icon "go to previous page" at bounding box center [1313, 713] width 21 height 20
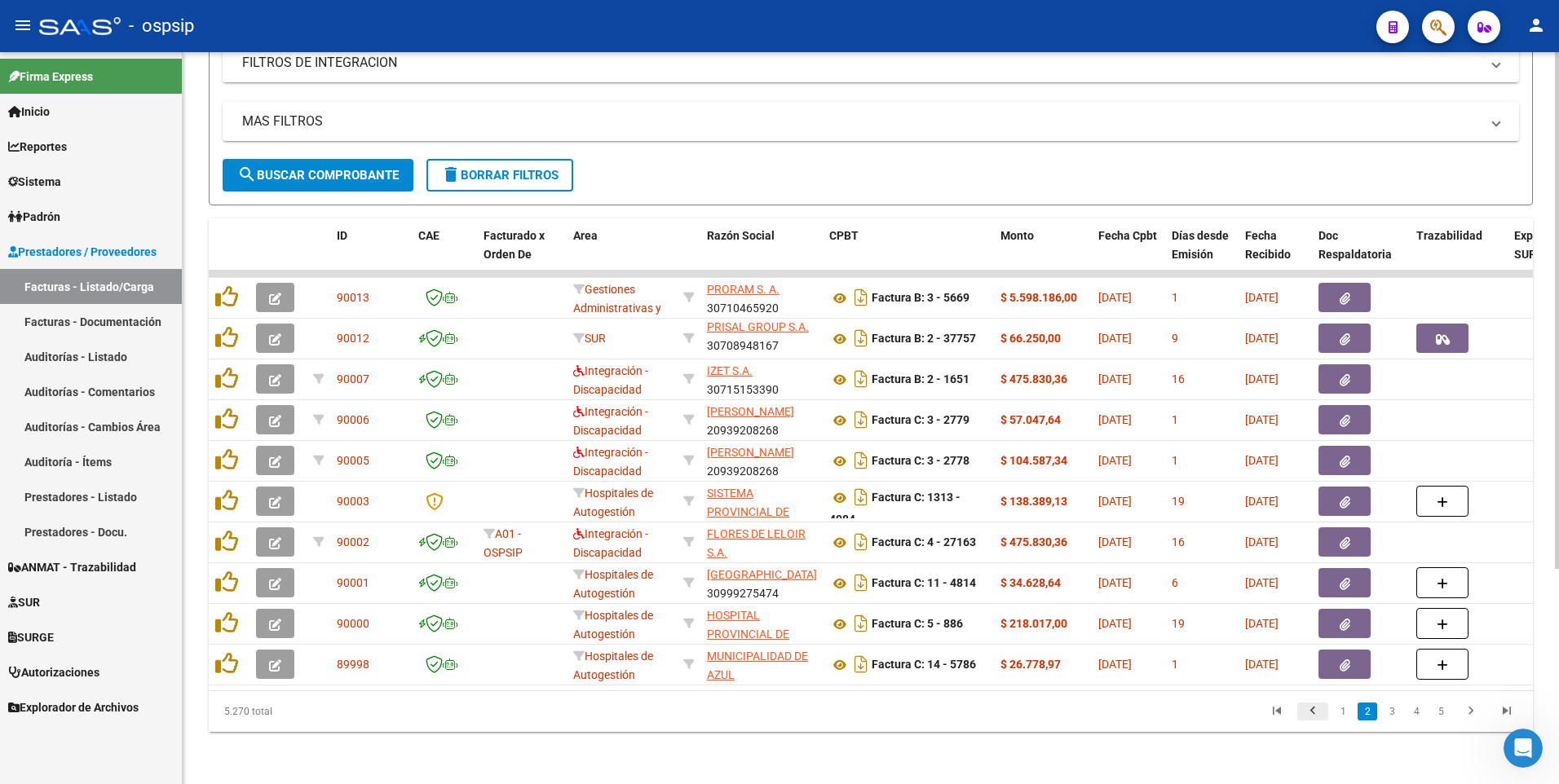
click at [1309, 712] on icon "go to previous page" at bounding box center [1313, 713] width 21 height 20
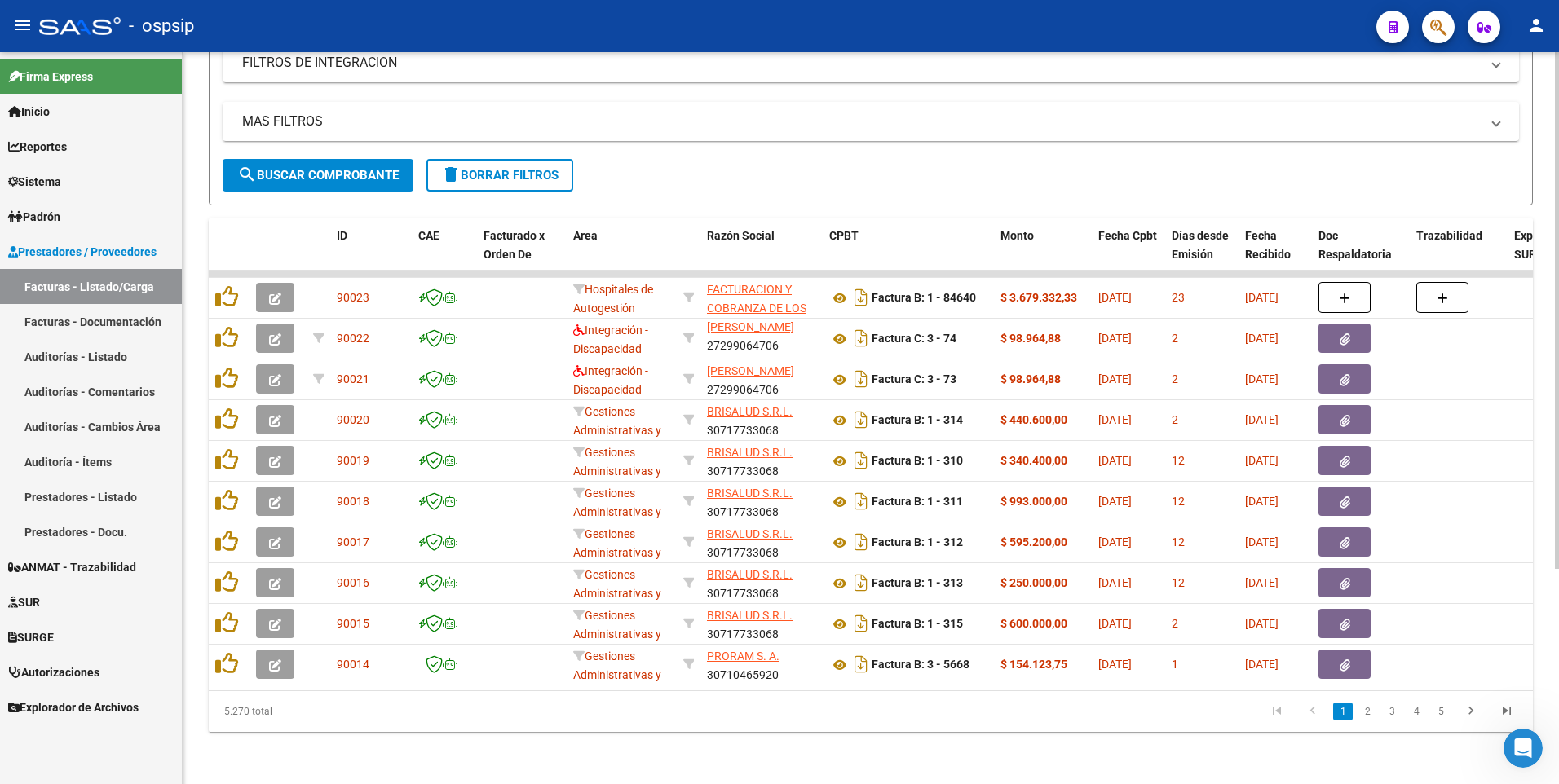
click at [514, 170] on span "delete Borrar Filtros" at bounding box center [500, 175] width 117 height 15
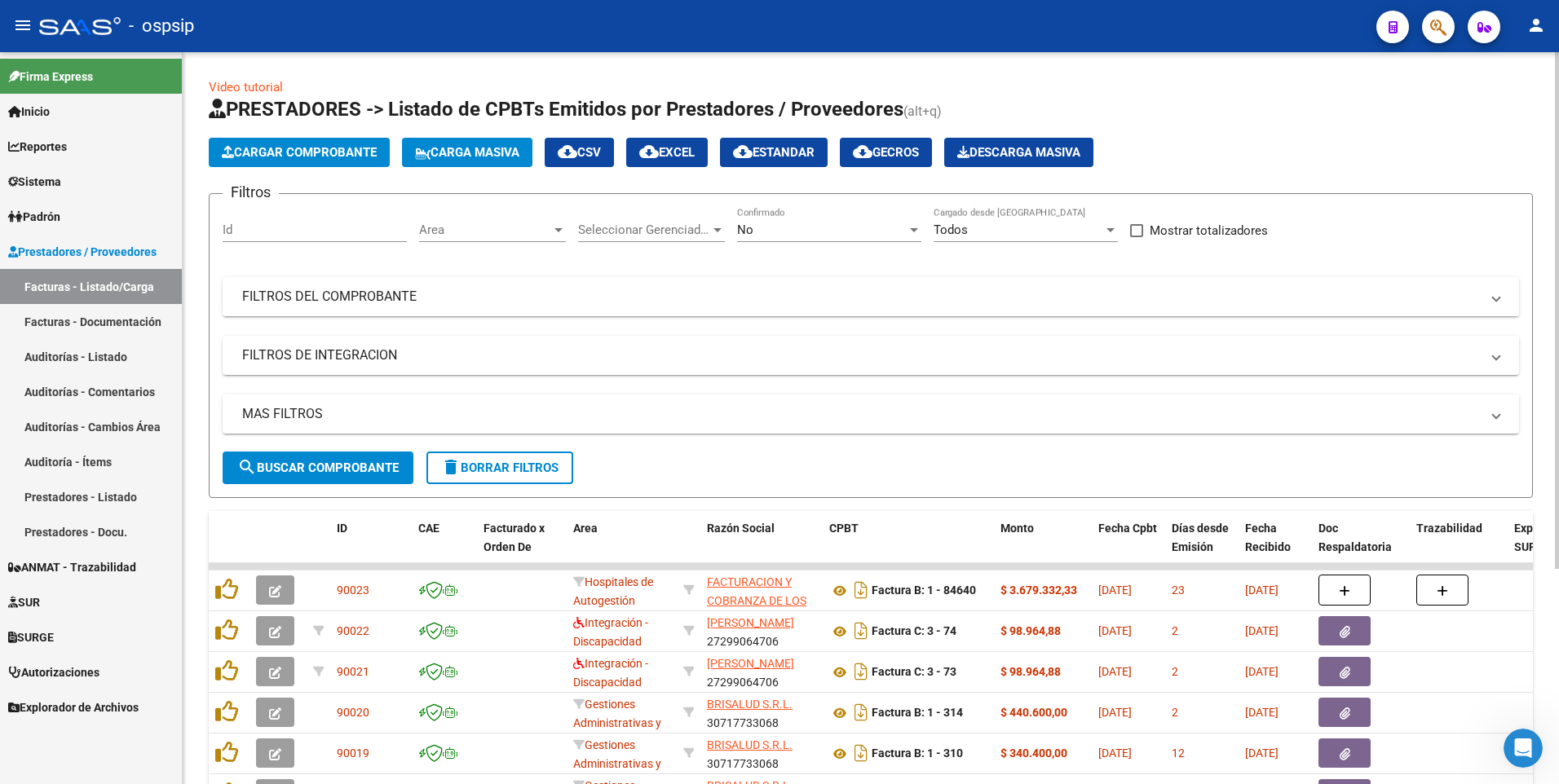
click at [1062, 294] on mat-panel-title "FILTROS DEL COMPROBANTE" at bounding box center [861, 297] width 1237 height 18
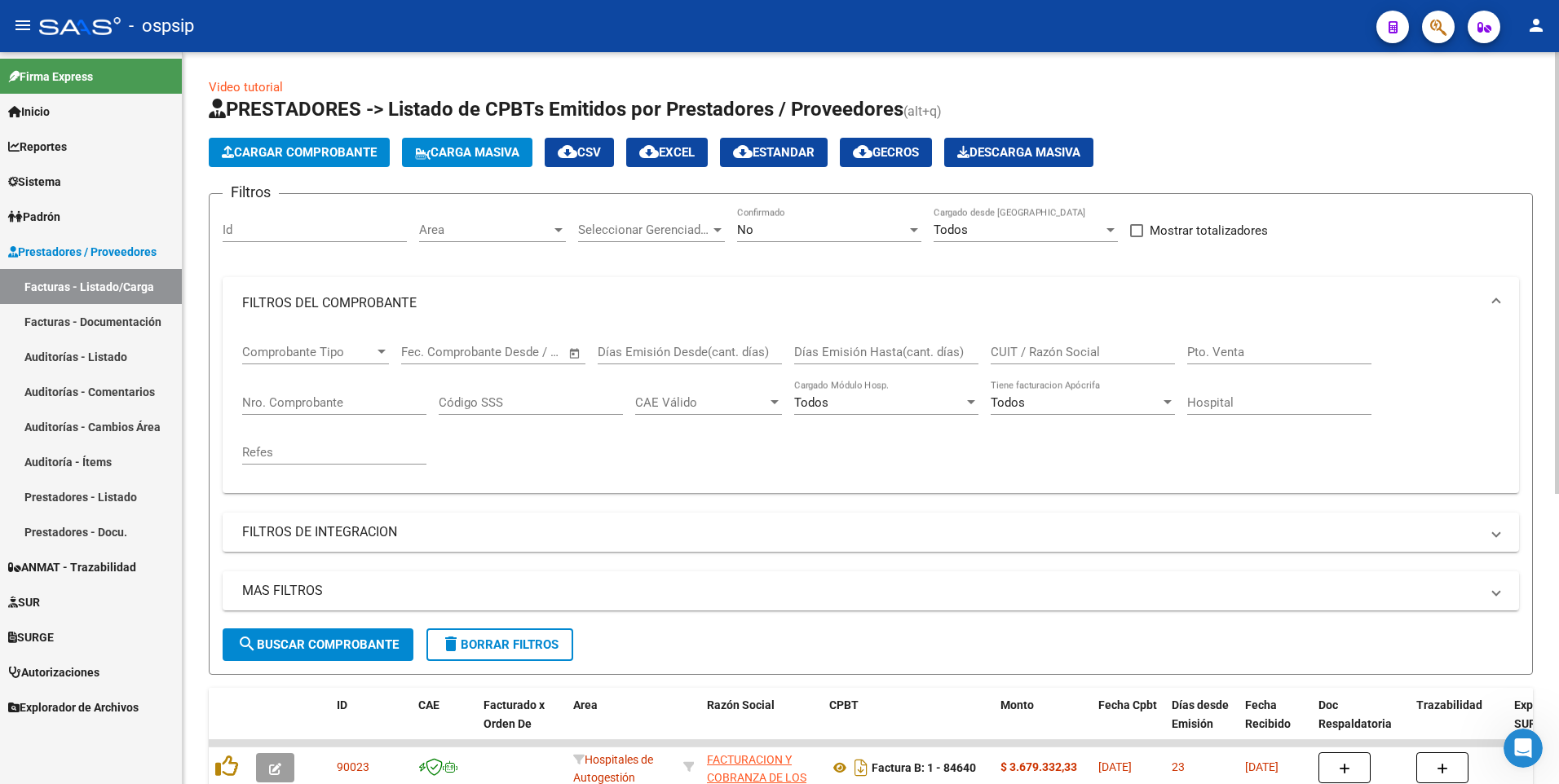
click at [1082, 350] on input "CUIT / Razón Social" at bounding box center [1082, 352] width 184 height 15
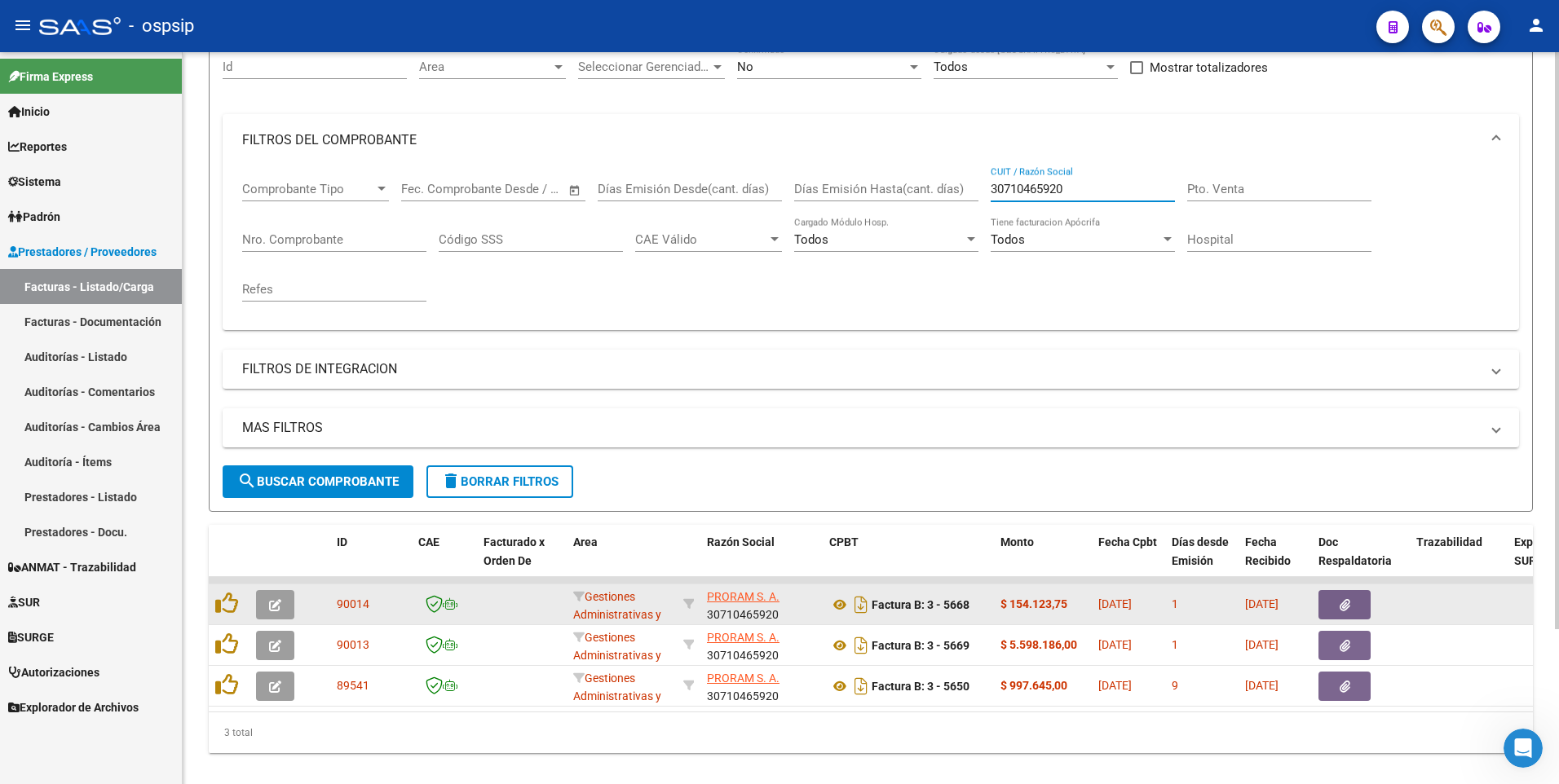
type input "30710465920"
click at [1342, 606] on icon "button" at bounding box center [1345, 606] width 11 height 12
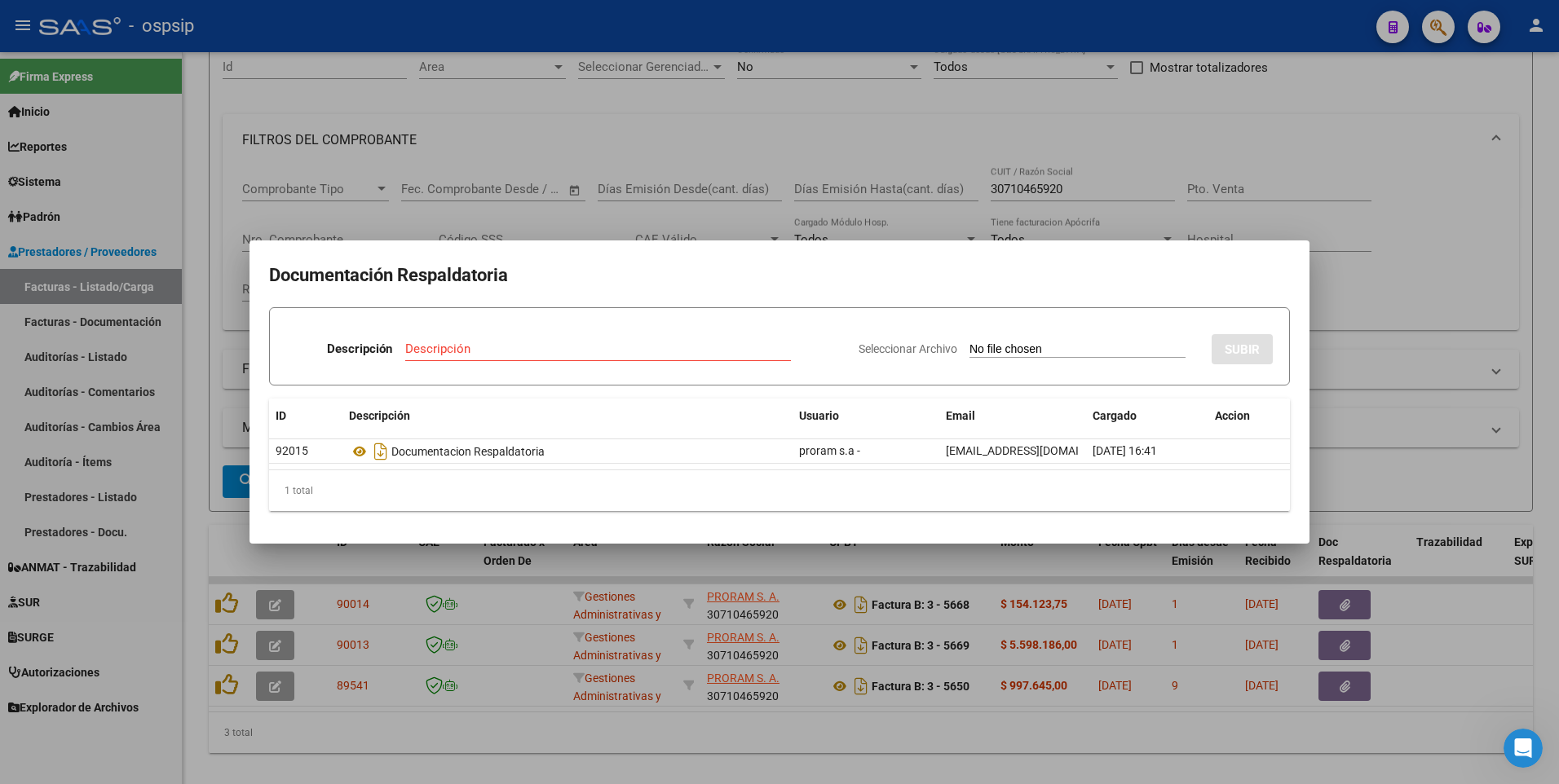
click at [1343, 636] on div at bounding box center [779, 392] width 1559 height 784
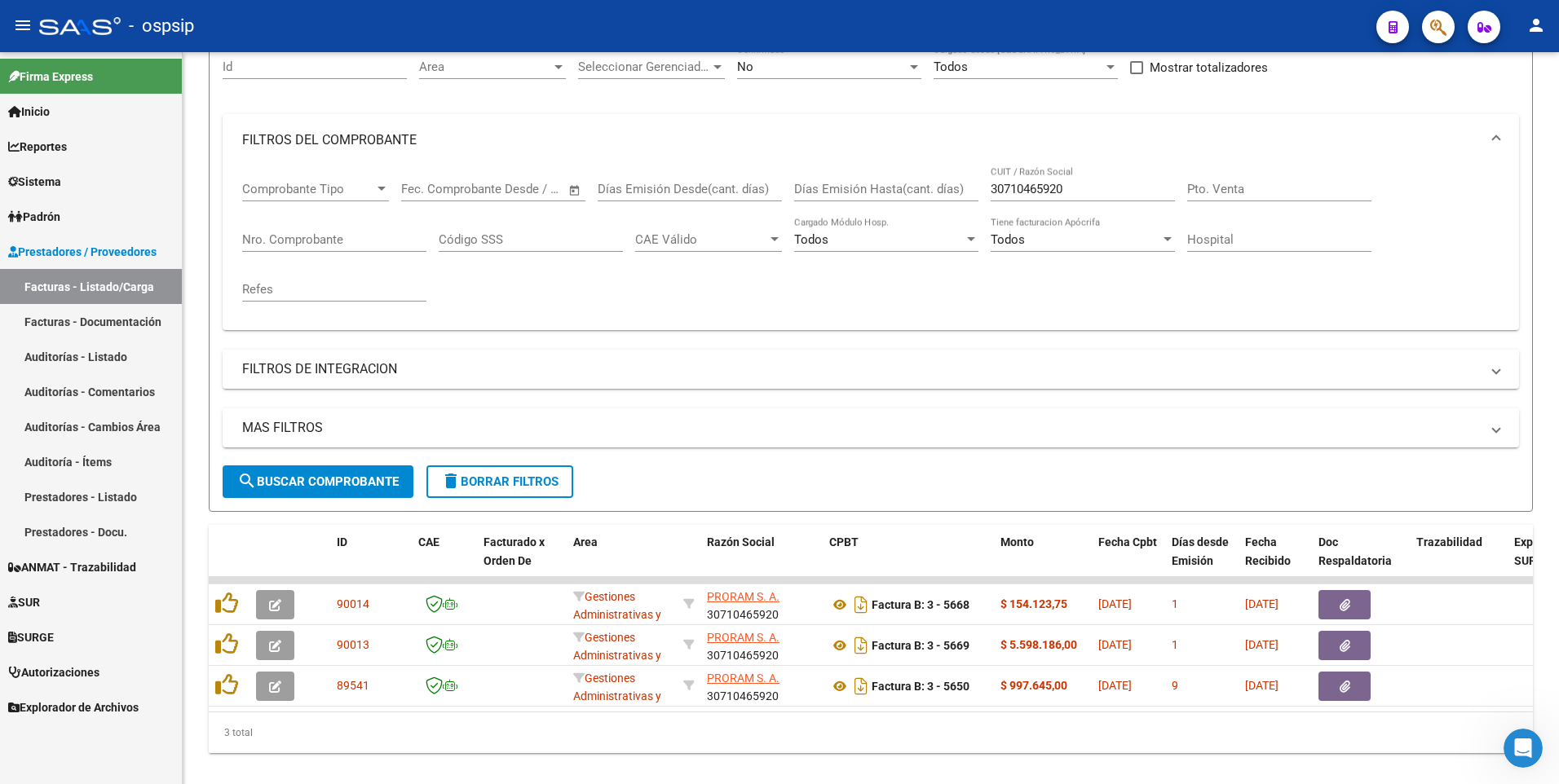
click at [1343, 636] on button "button" at bounding box center [1344, 645] width 52 height 29
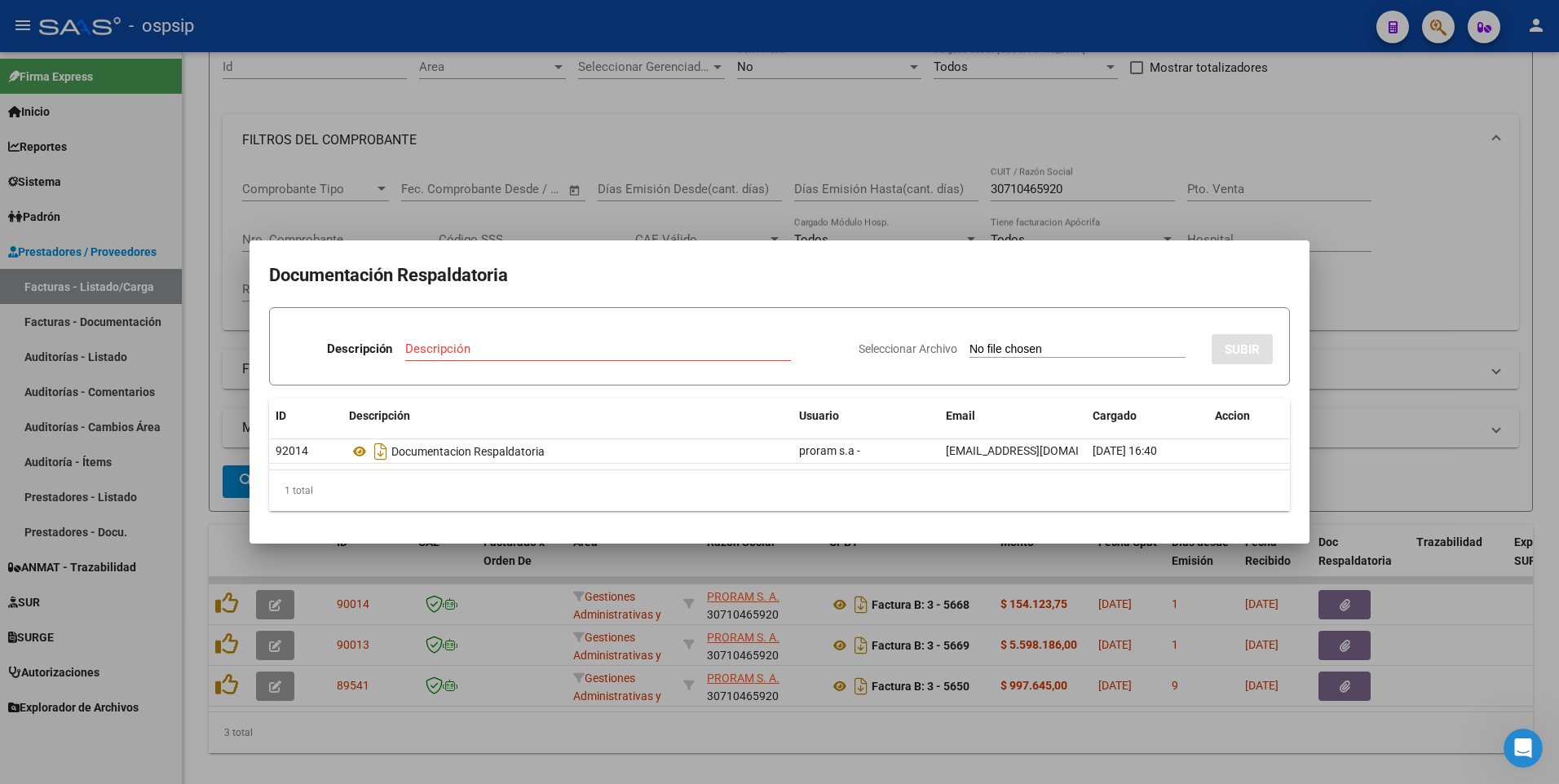
click at [1026, 21] on div at bounding box center [779, 392] width 1559 height 784
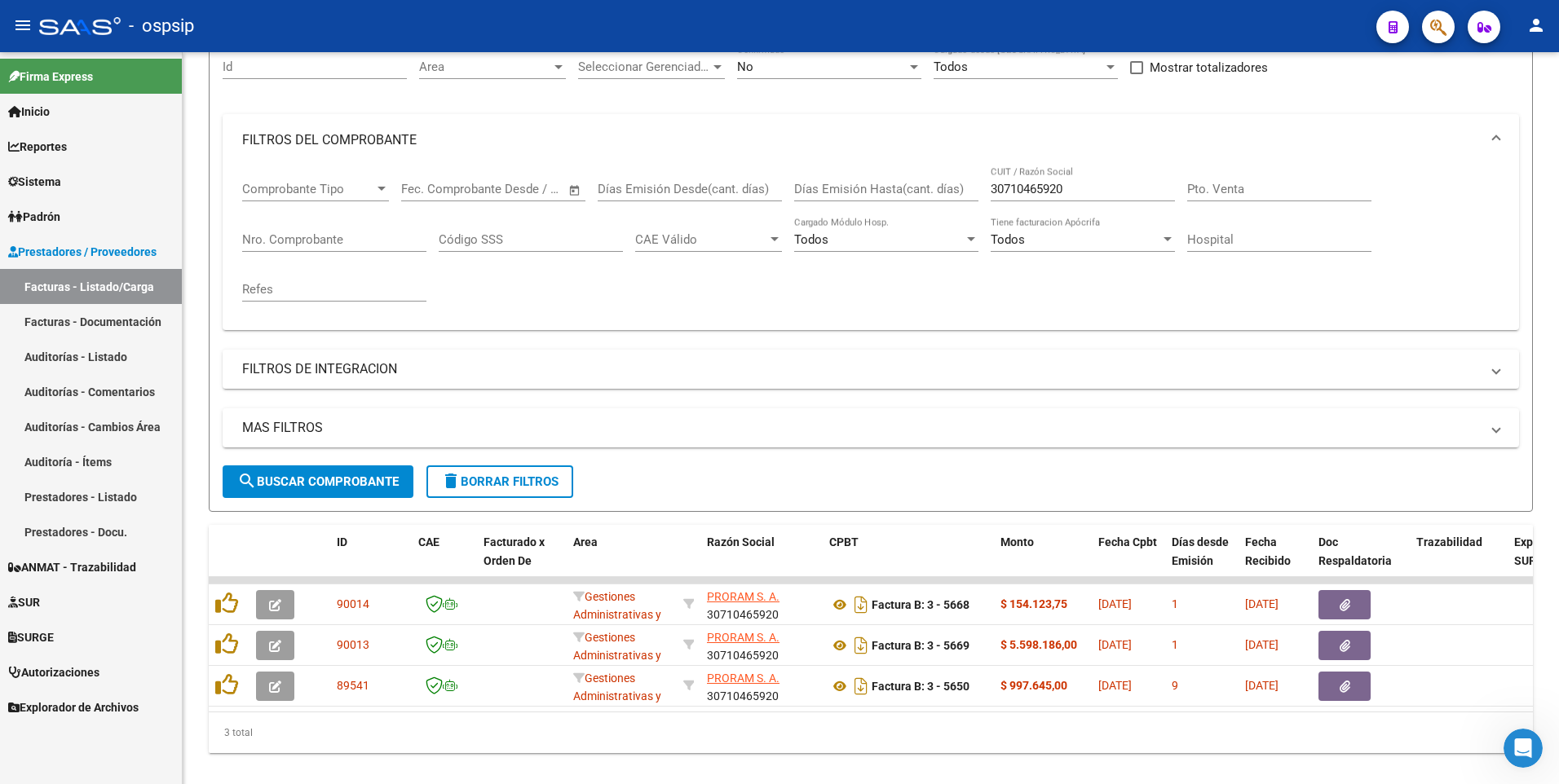
drag, startPoint x: 514, startPoint y: 35, endPoint x: 509, endPoint y: 28, distance: 8.6
click at [514, 35] on div "- ospsip" at bounding box center [701, 26] width 1324 height 36
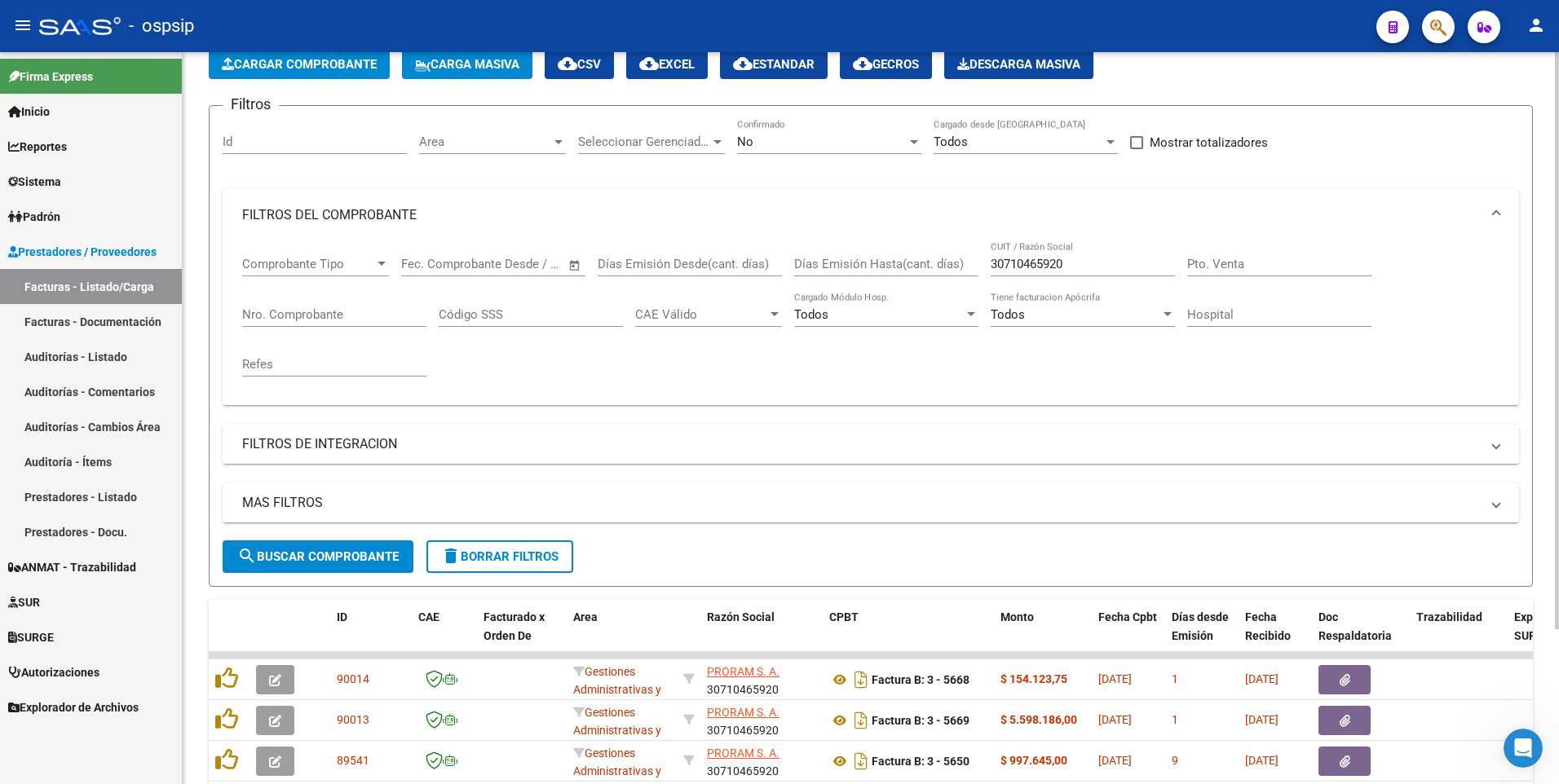
scroll to position [0, 0]
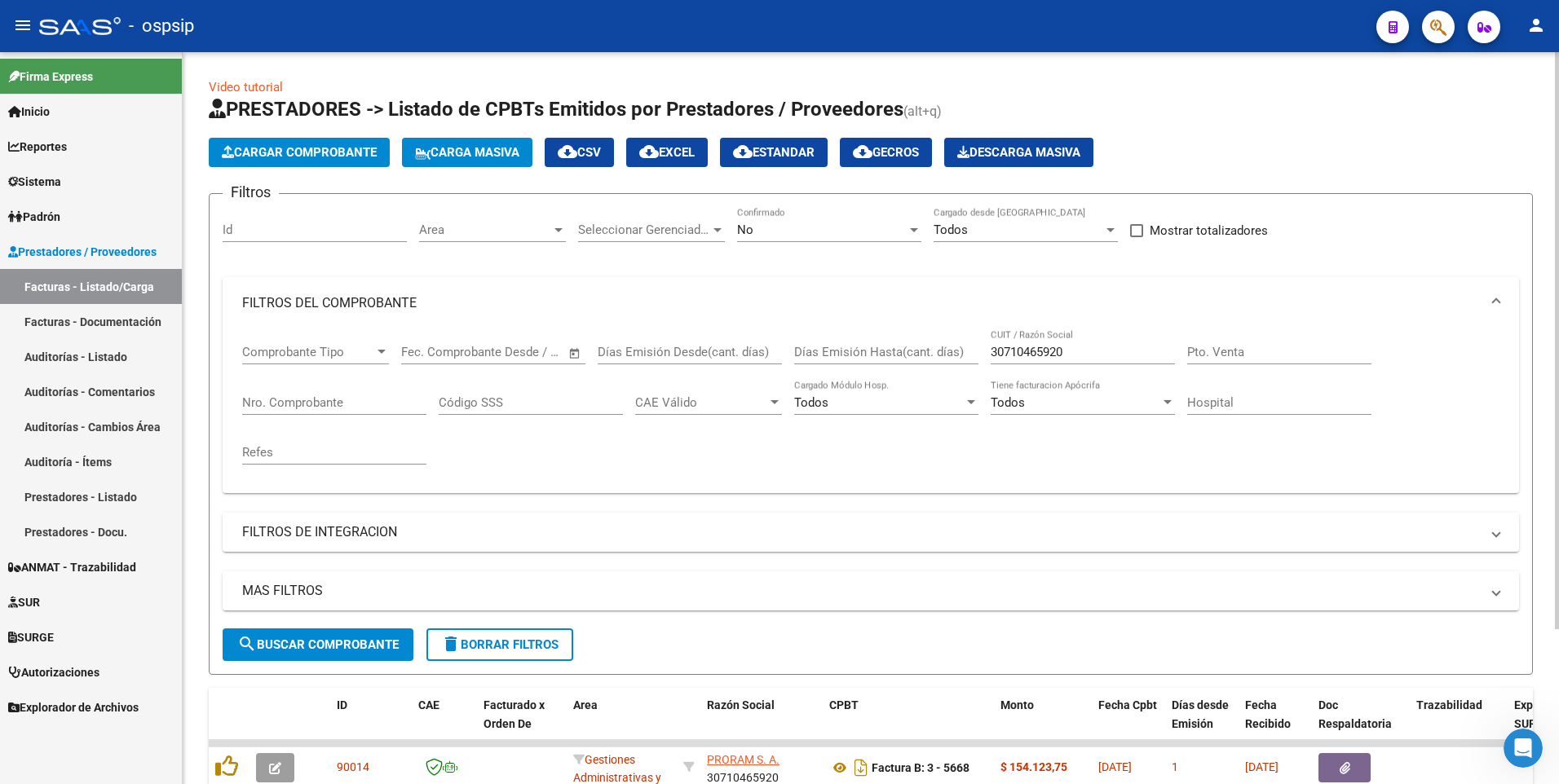
click at [313, 156] on span "Cargar Comprobante" at bounding box center [299, 152] width 155 height 15
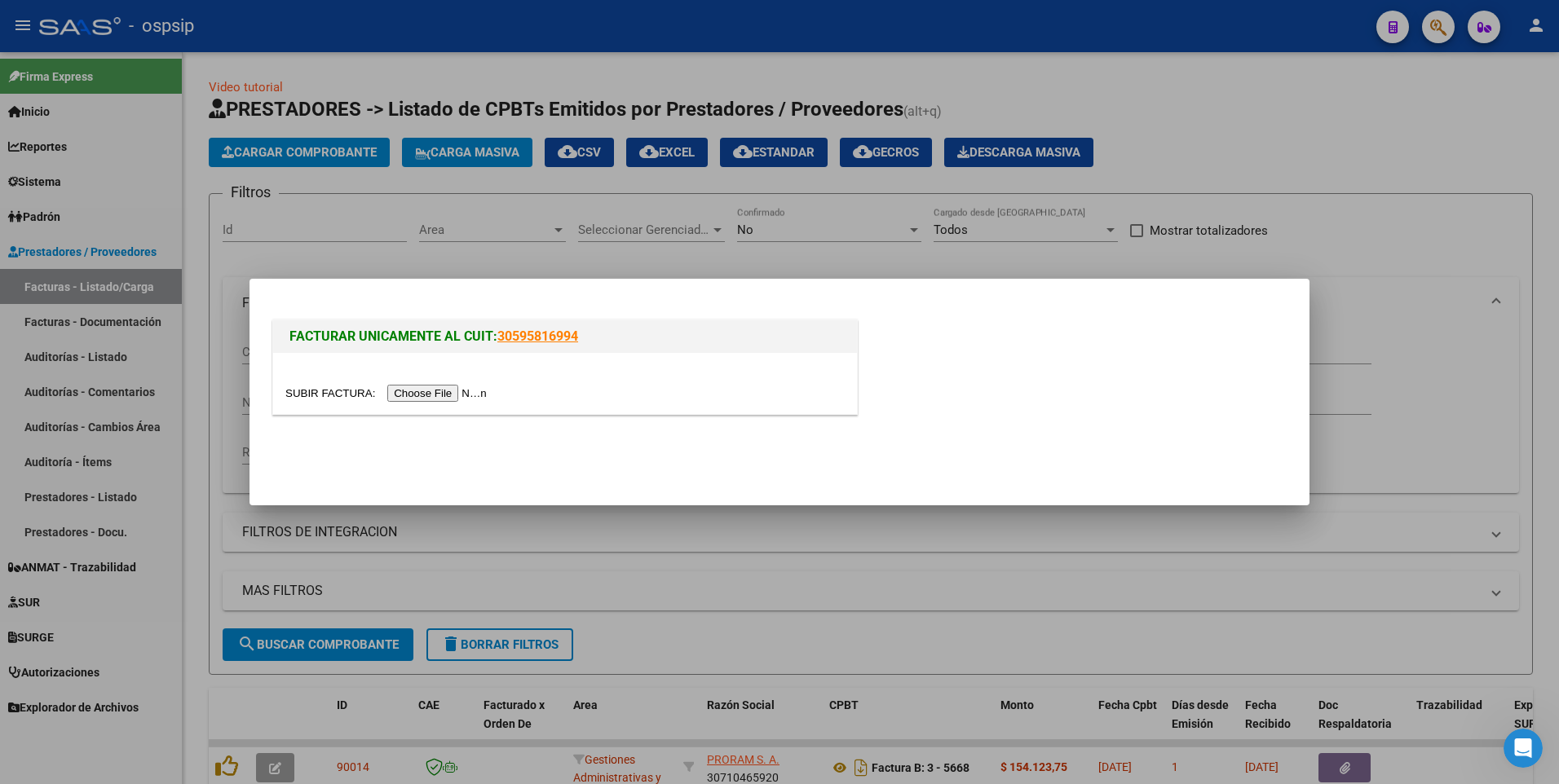
click at [422, 394] on input "file" at bounding box center [388, 392] width 206 height 17
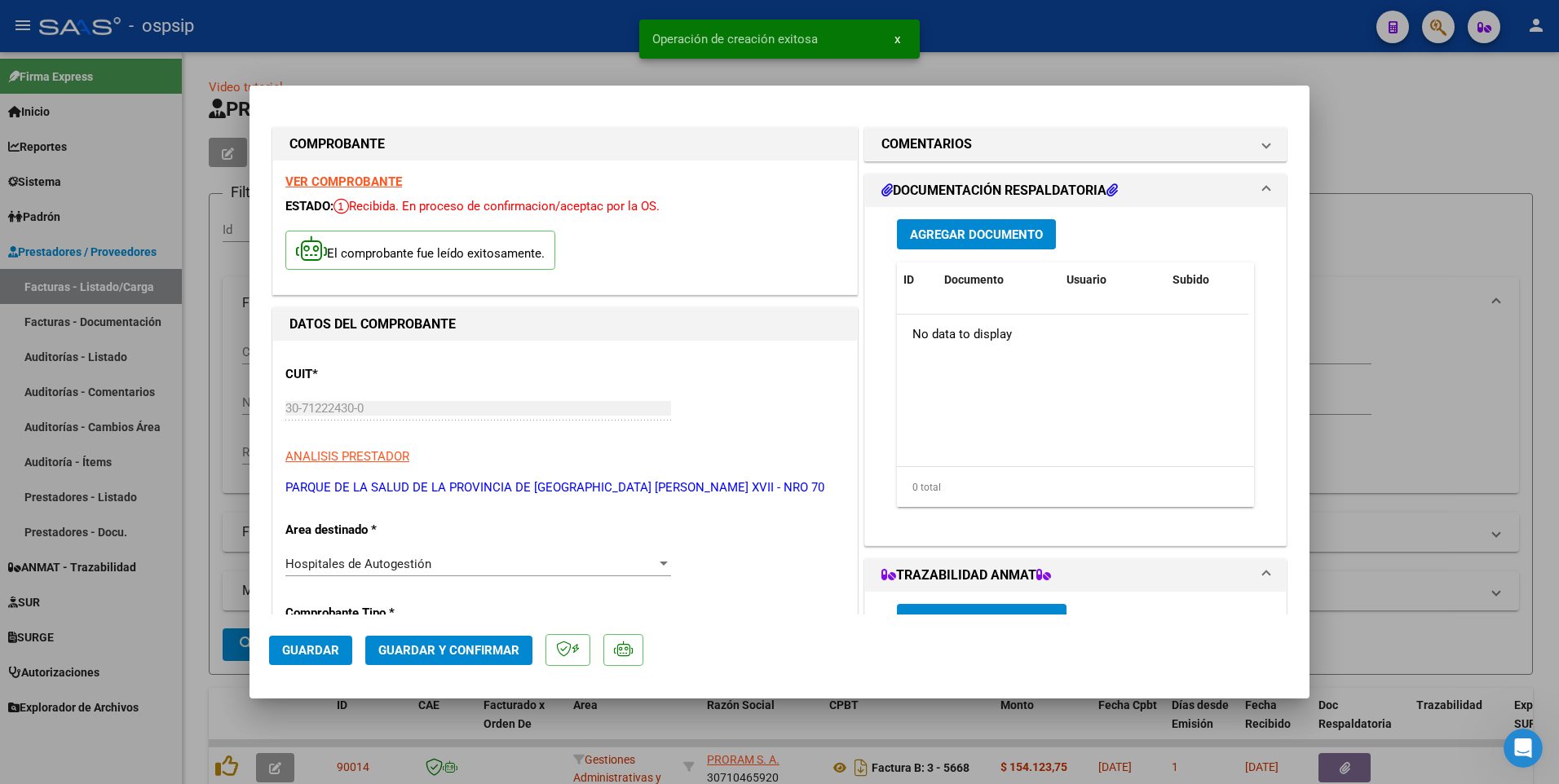
click at [318, 654] on span "Guardar" at bounding box center [311, 650] width 57 height 15
click at [589, 37] on div at bounding box center [779, 392] width 1559 height 784
type input "$ 0,00"
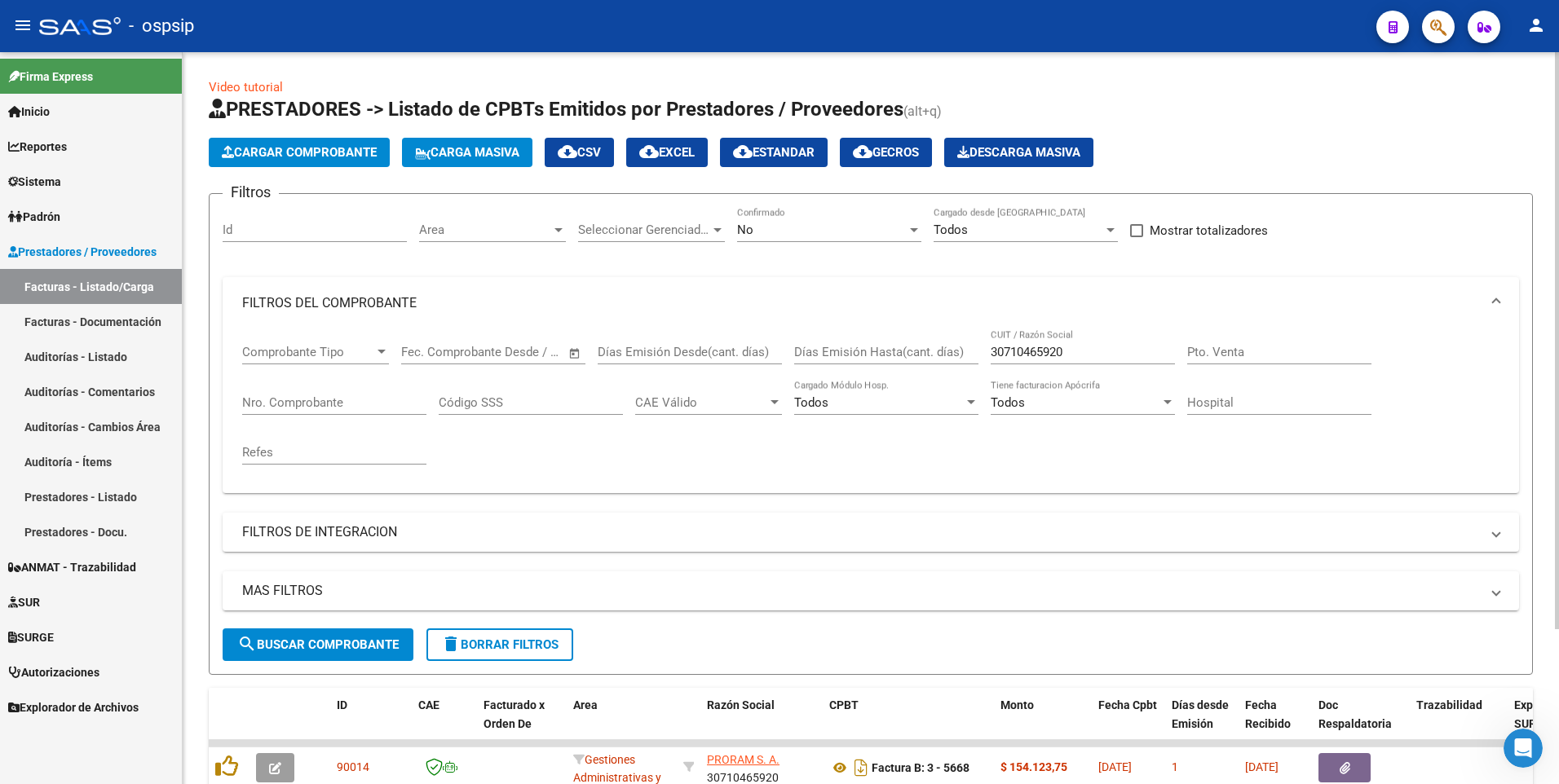
click at [489, 639] on span "delete Borrar Filtros" at bounding box center [500, 645] width 117 height 15
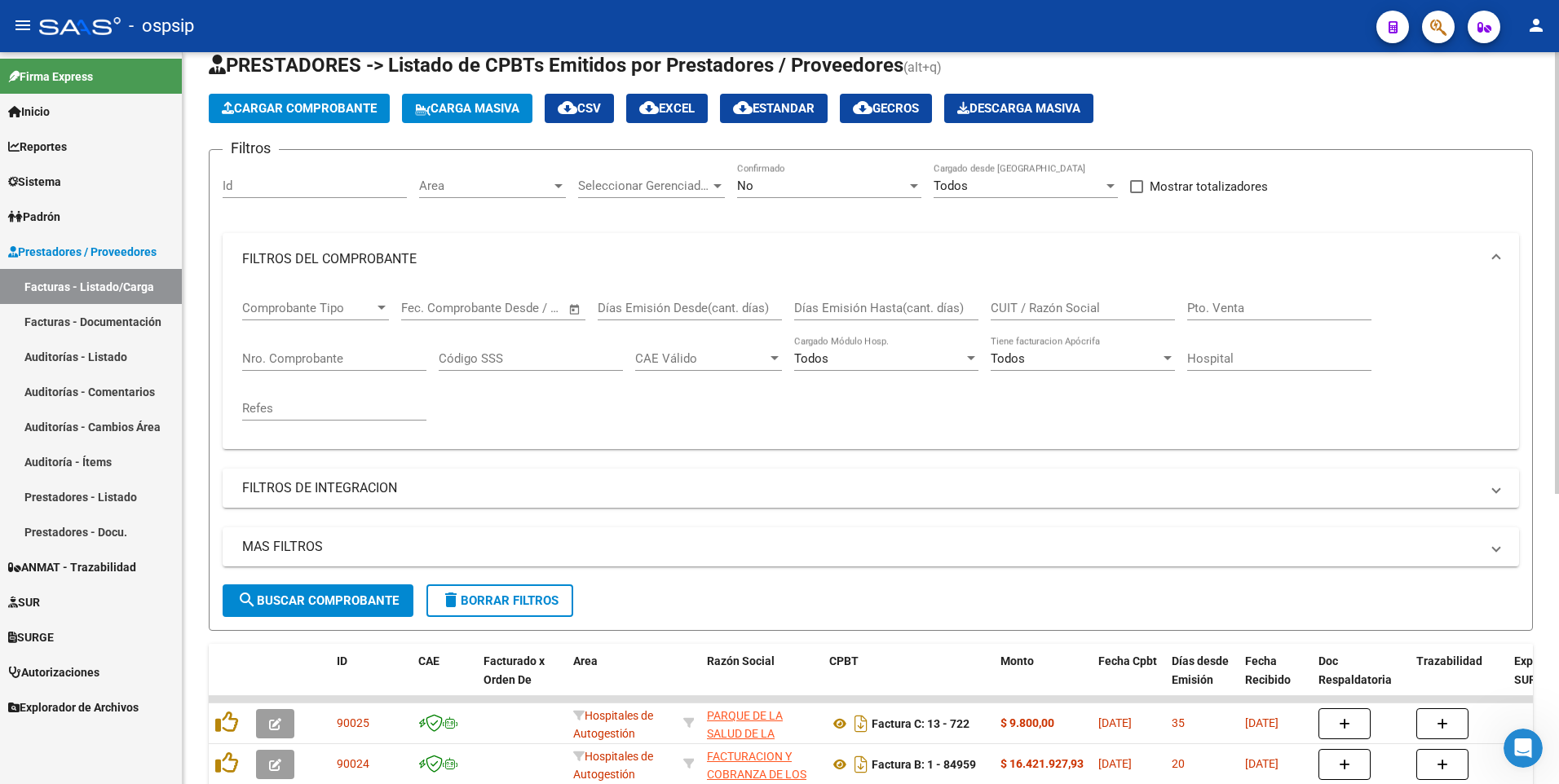
scroll to position [82, 0]
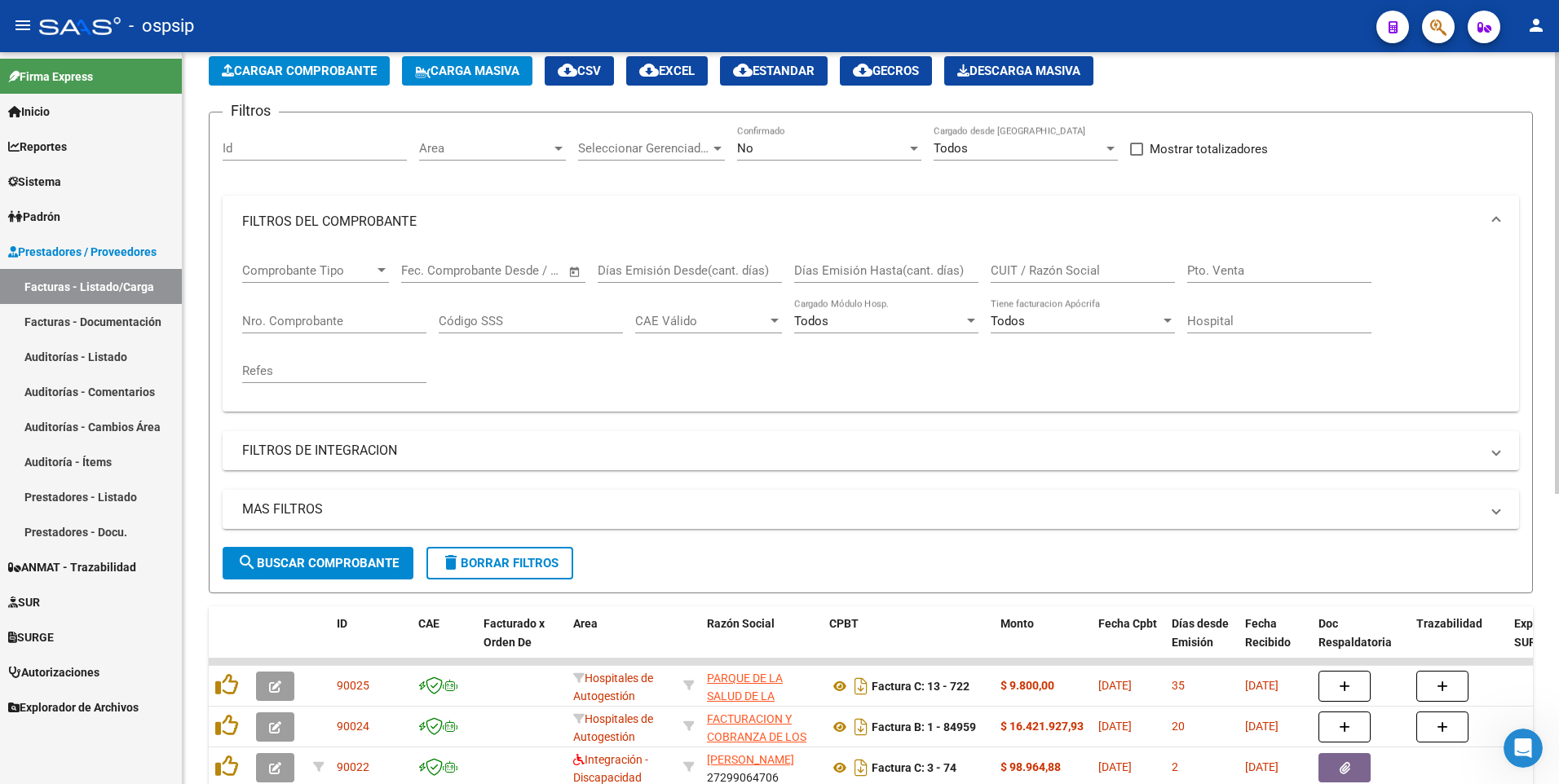
drag, startPoint x: 321, startPoint y: 87, endPoint x: 345, endPoint y: 75, distance: 26.8
click at [321, 86] on app-list-header "PRESTADORES -> Listado de CPBTs Emitidos por Prestadores / Proveedores (alt+q) …" at bounding box center [871, 305] width 1324 height 579
click at [345, 75] on span "Cargar Comprobante" at bounding box center [299, 71] width 155 height 15
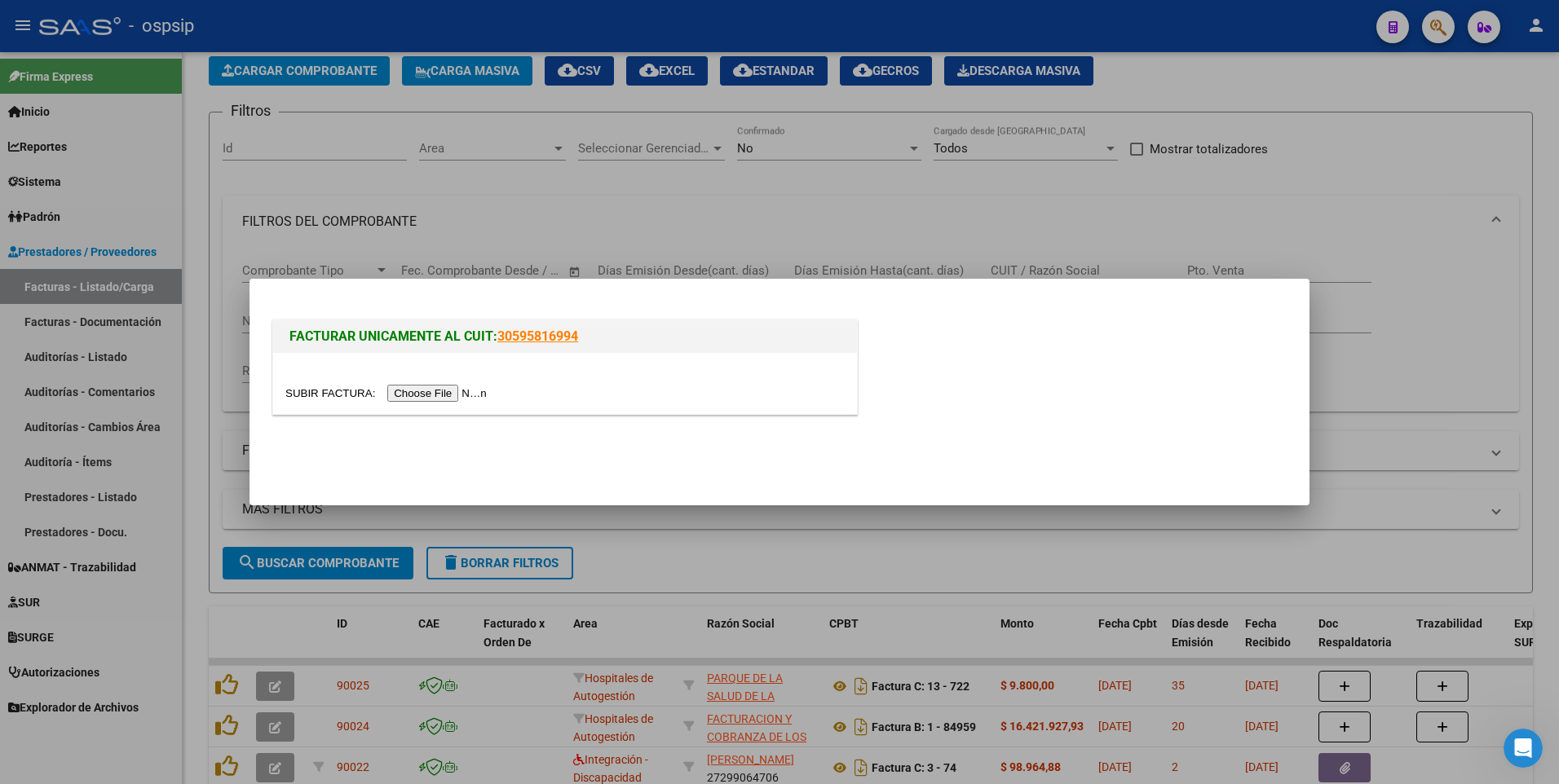
click at [418, 396] on input "file" at bounding box center [388, 392] width 206 height 17
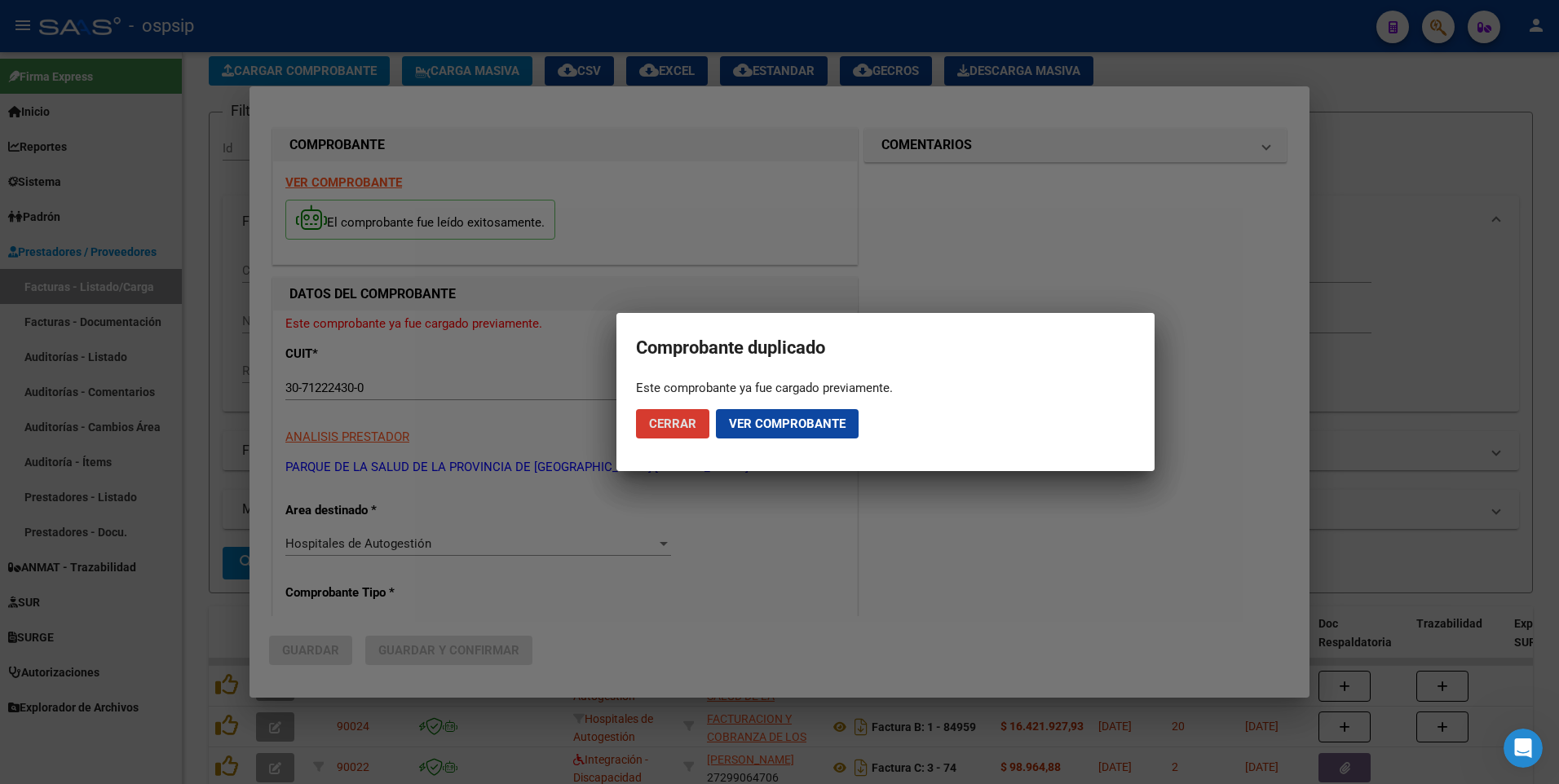
click at [688, 426] on span "Cerrar" at bounding box center [672, 424] width 47 height 15
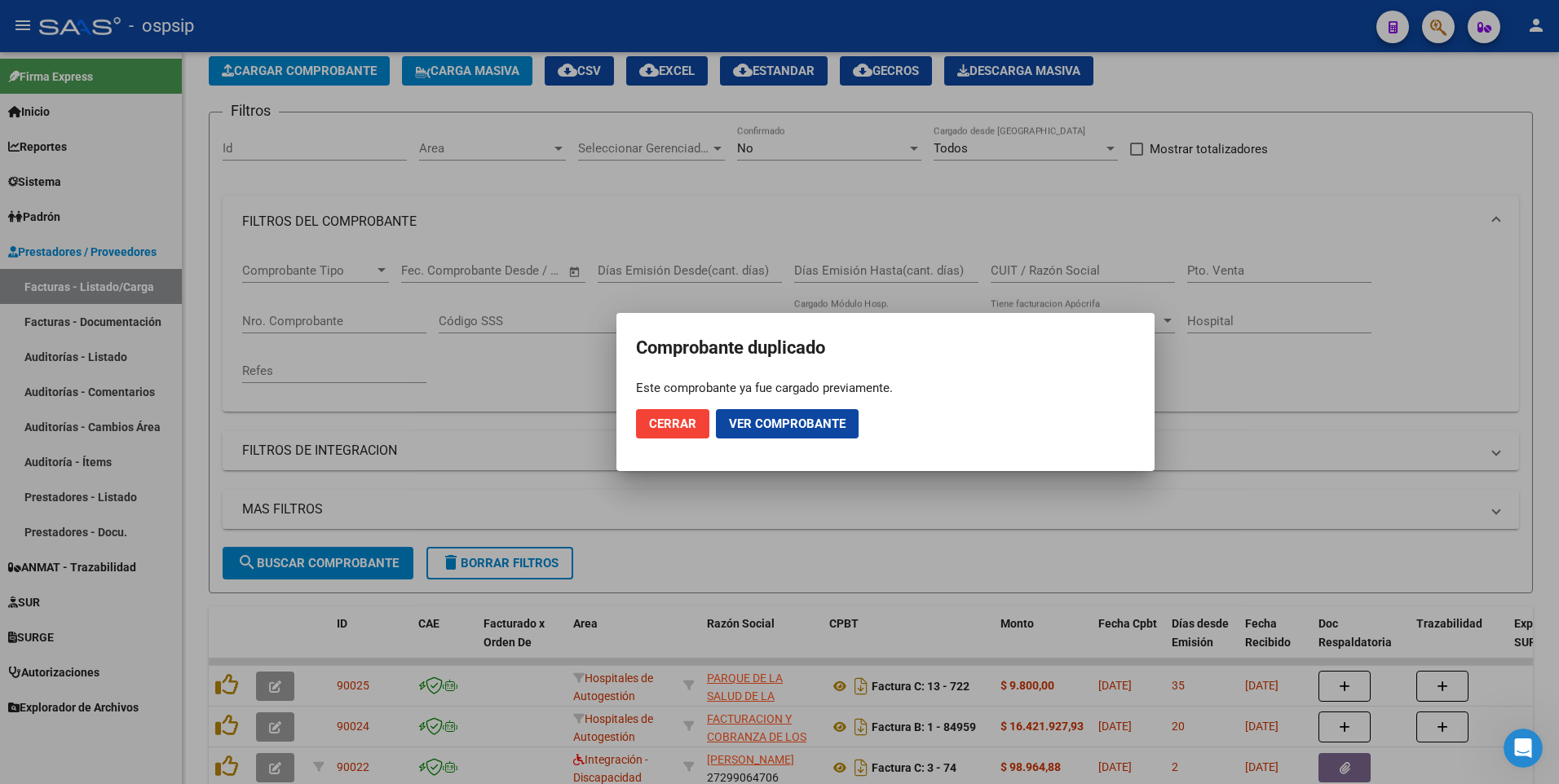
click at [692, 420] on span "Cerrar" at bounding box center [672, 424] width 47 height 15
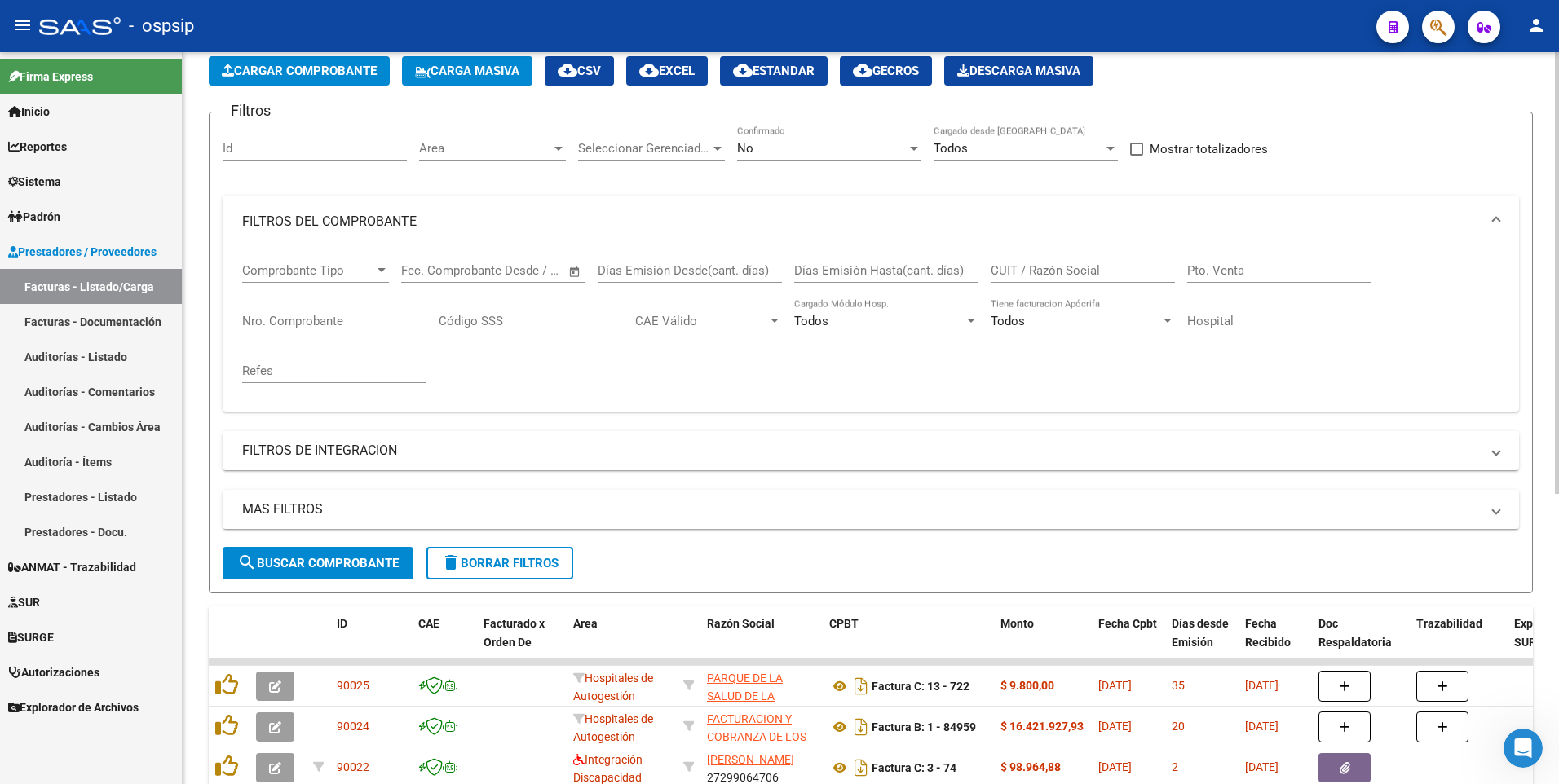
click at [362, 322] on input "Nro. Comprobante" at bounding box center [334, 321] width 184 height 15
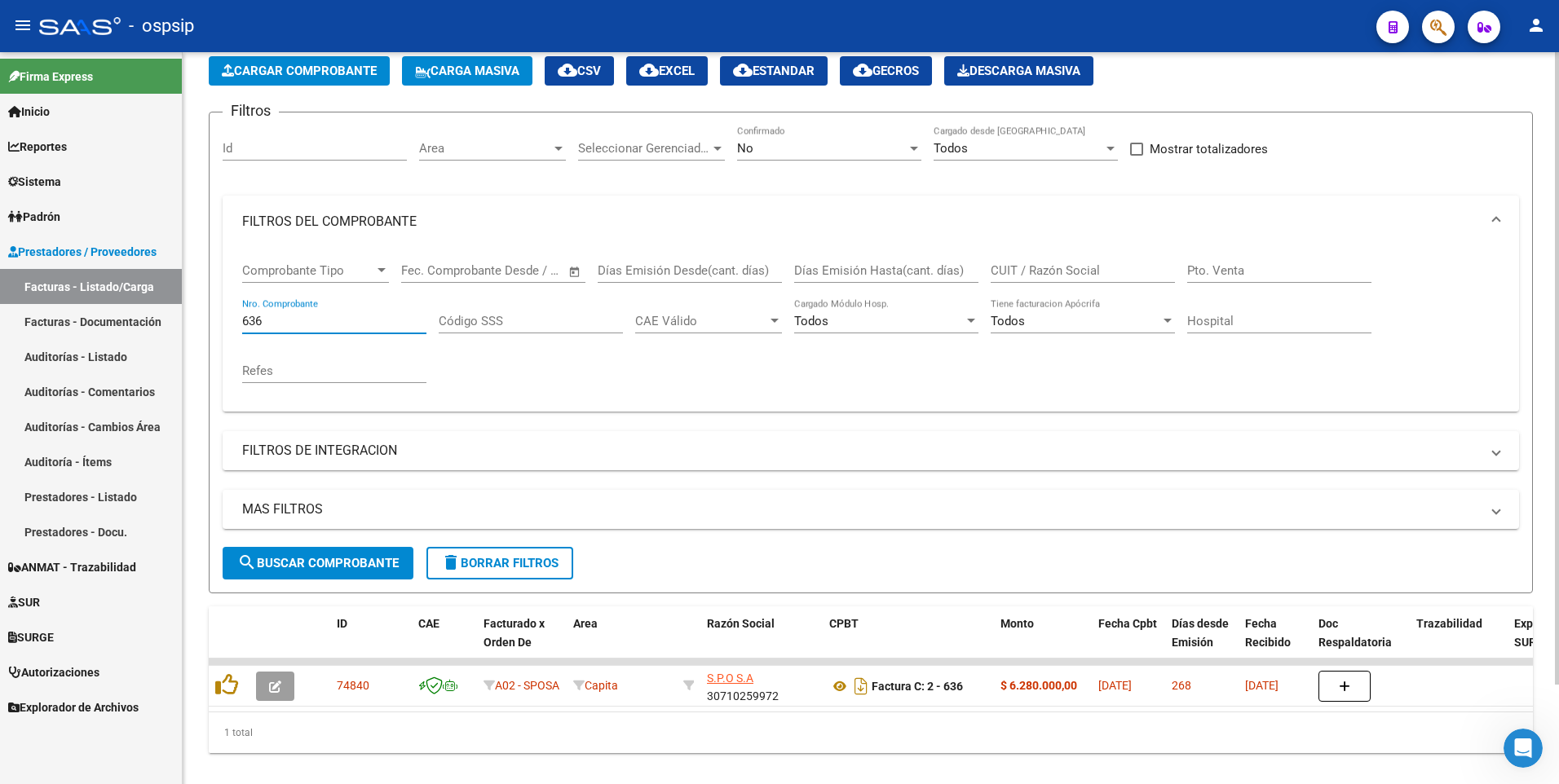
click at [822, 139] on div "No Confirmado" at bounding box center [829, 142] width 184 height 35
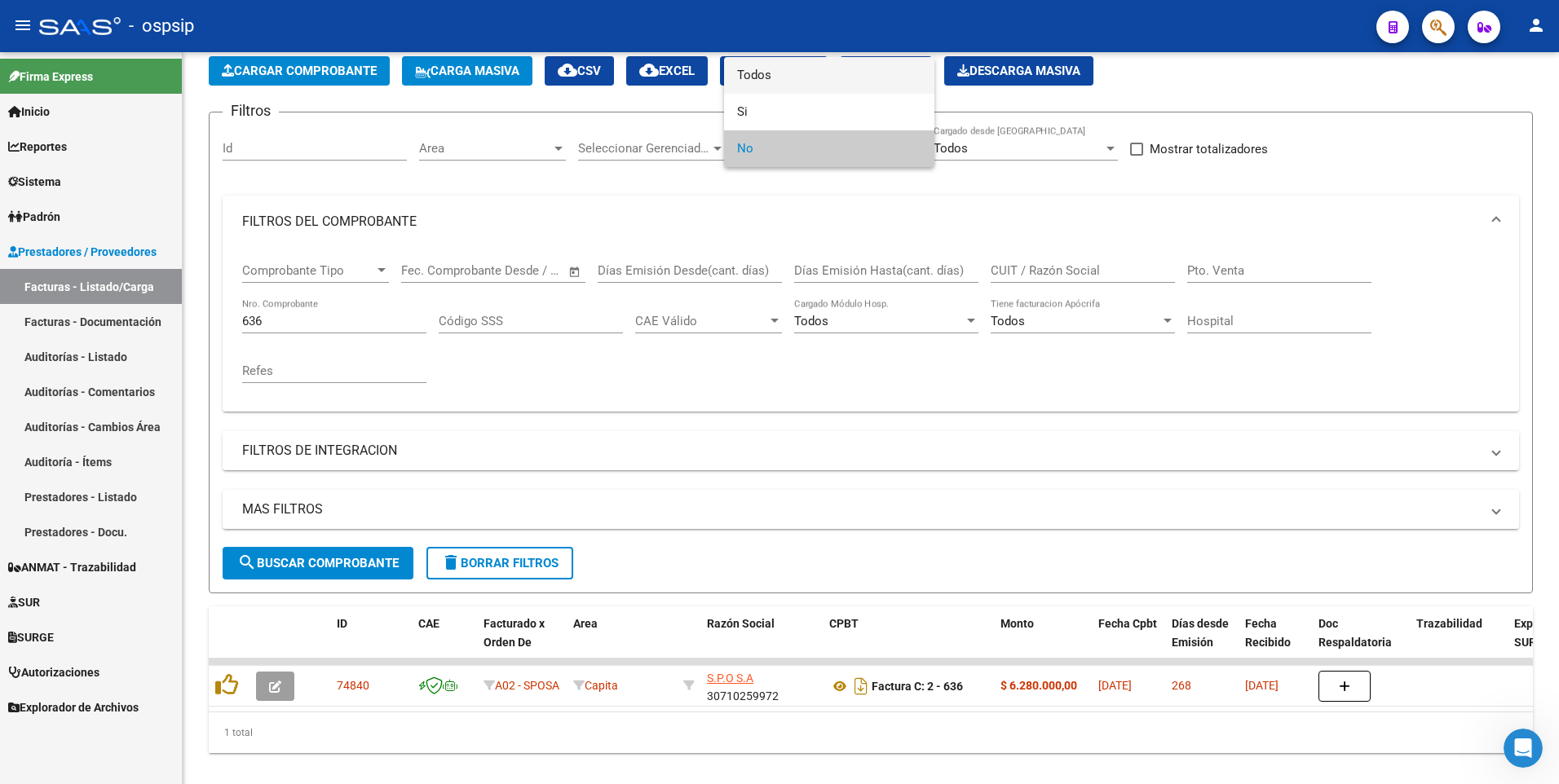
click at [831, 83] on span "Todos" at bounding box center [829, 75] width 184 height 36
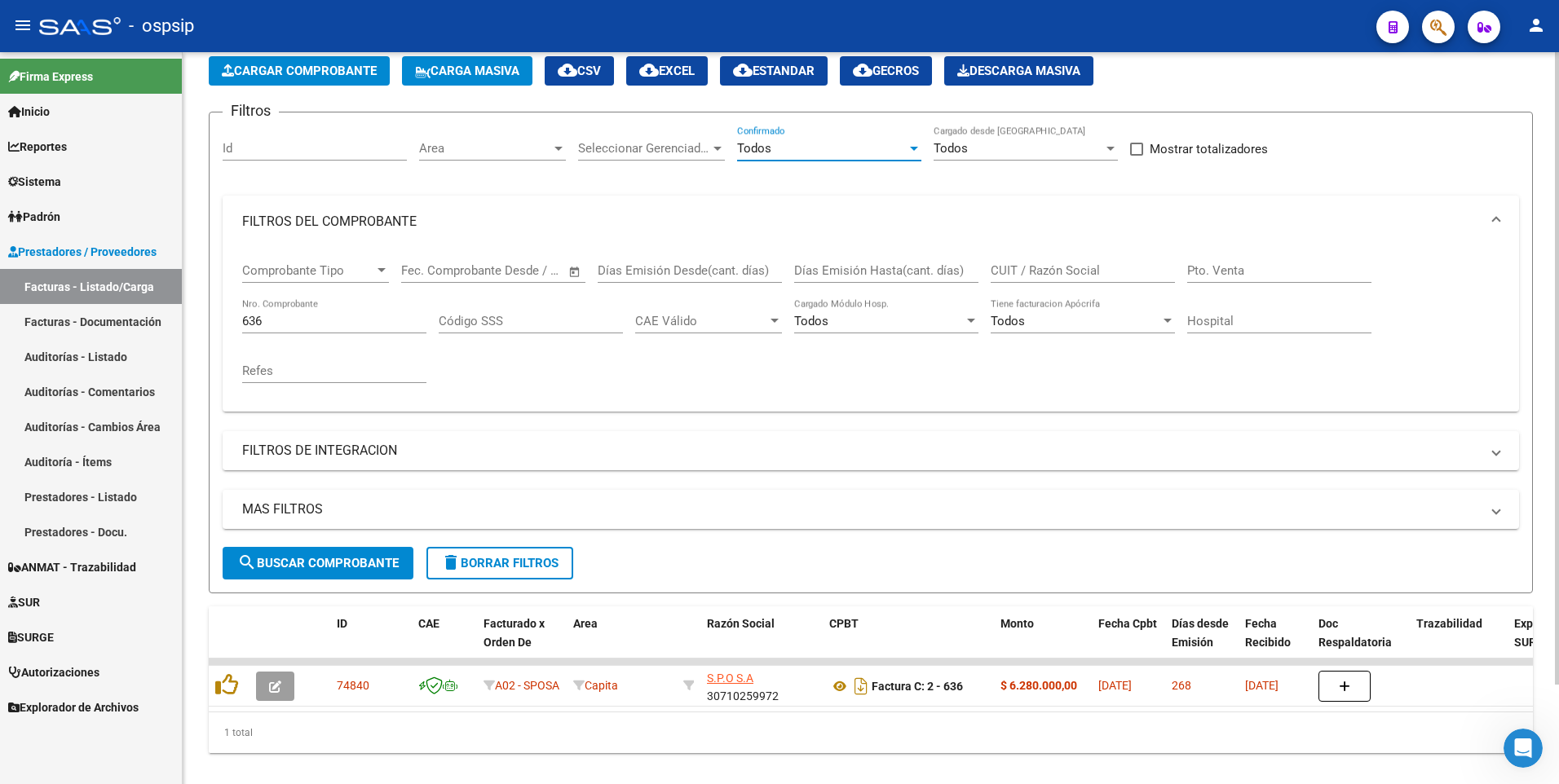
click at [278, 558] on span "search Buscar Comprobante" at bounding box center [318, 563] width 162 height 15
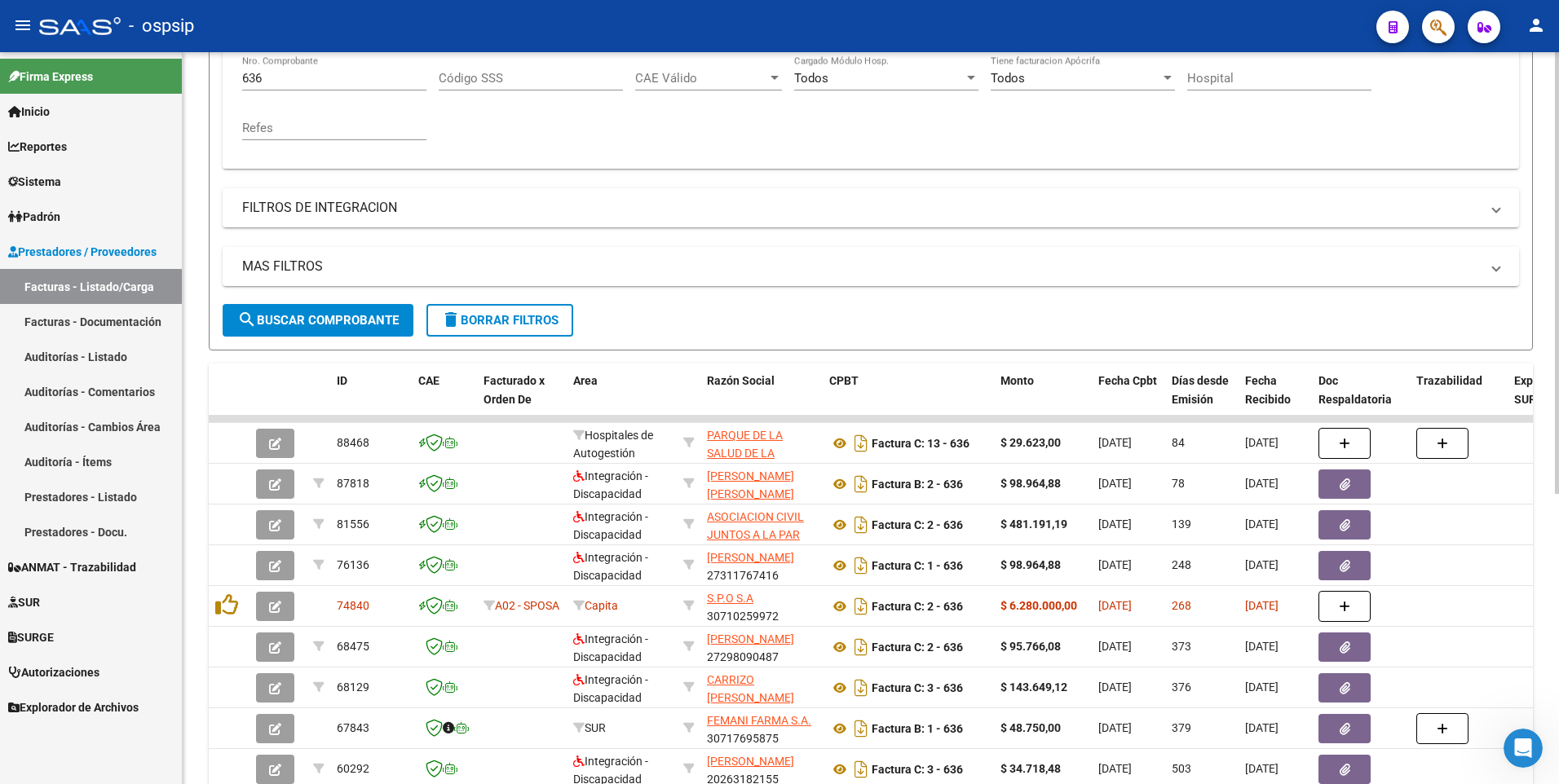
scroll to position [326, 0]
drag, startPoint x: 409, startPoint y: 33, endPoint x: 672, endPoint y: 171, distance: 297.0
click at [409, 33] on div "- ospsip" at bounding box center [701, 26] width 1324 height 36
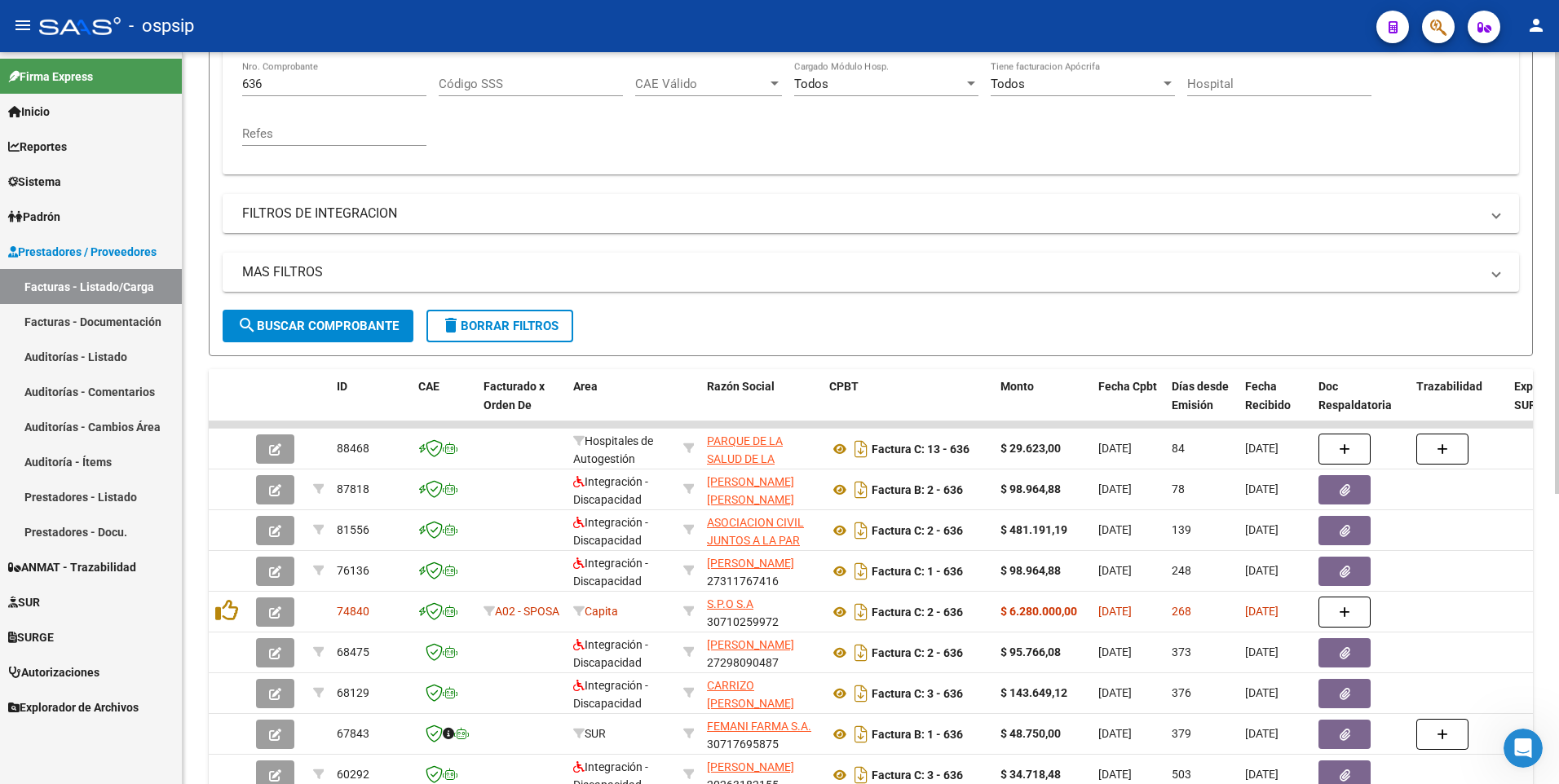
scroll to position [155, 0]
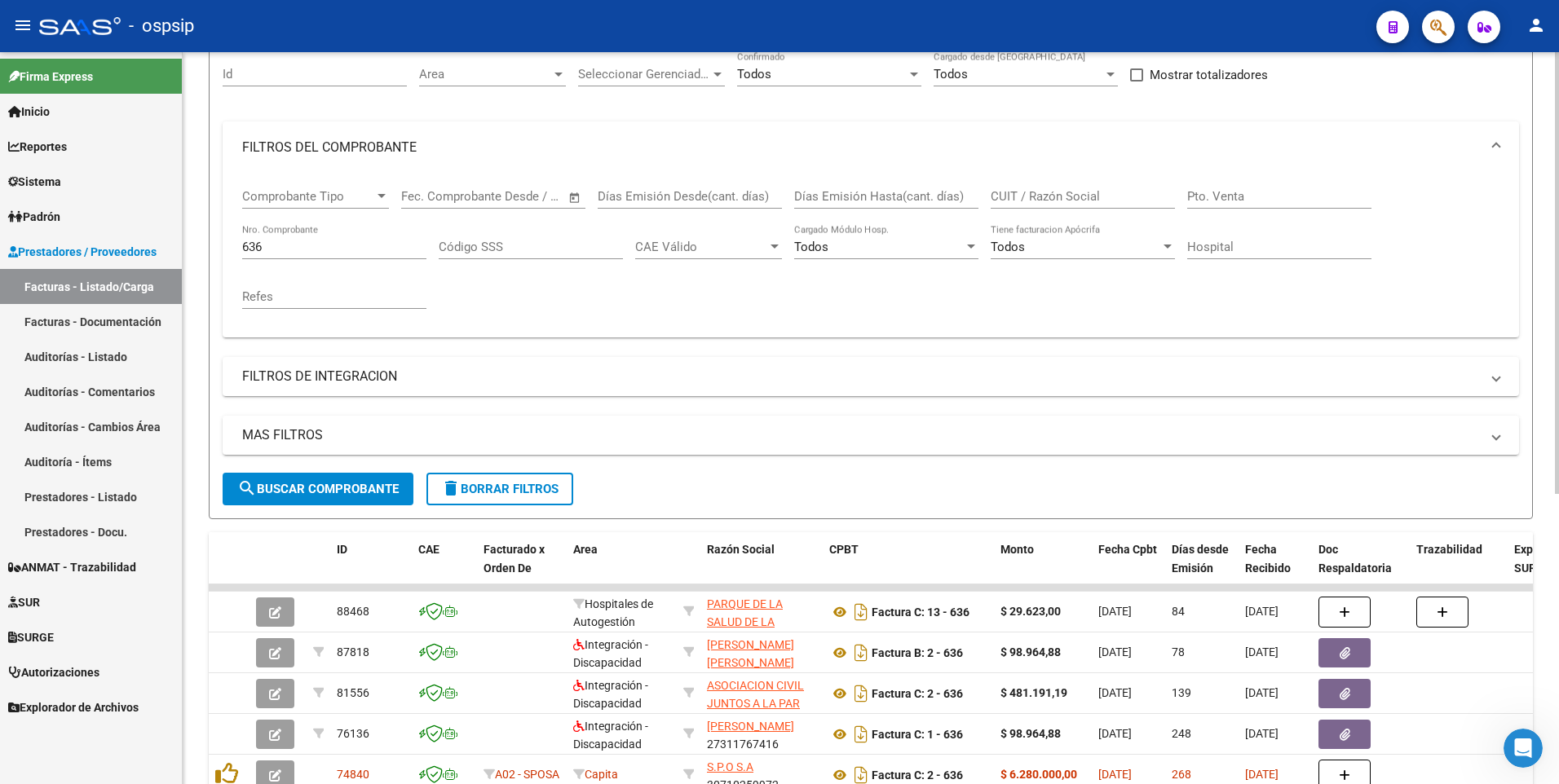
click at [376, 255] on div "636 Nro. Comprobante" at bounding box center [334, 241] width 184 height 35
click at [375, 253] on input "636" at bounding box center [334, 247] width 184 height 15
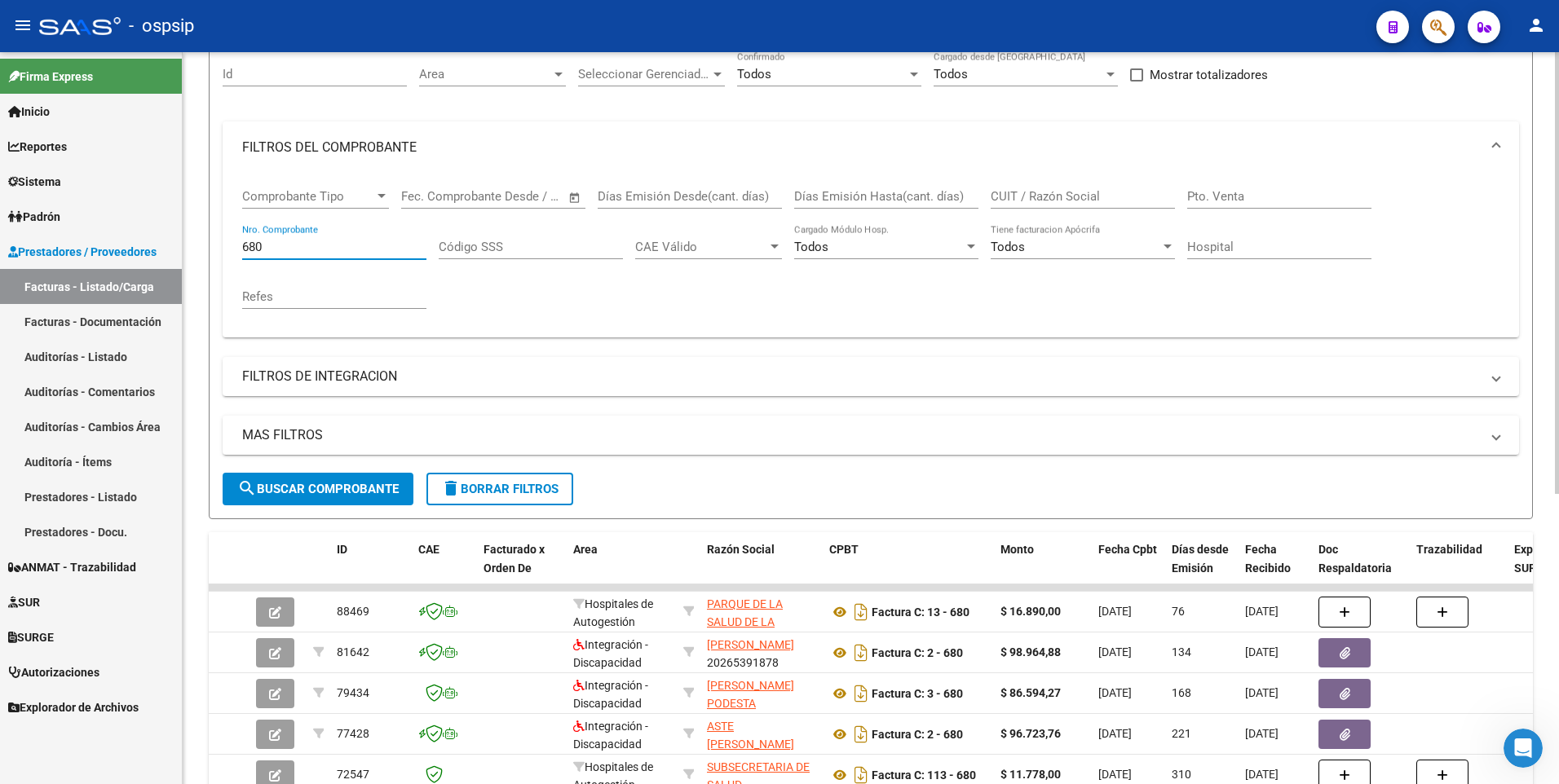
click at [297, 240] on input "680" at bounding box center [334, 247] width 184 height 15
type input "636"
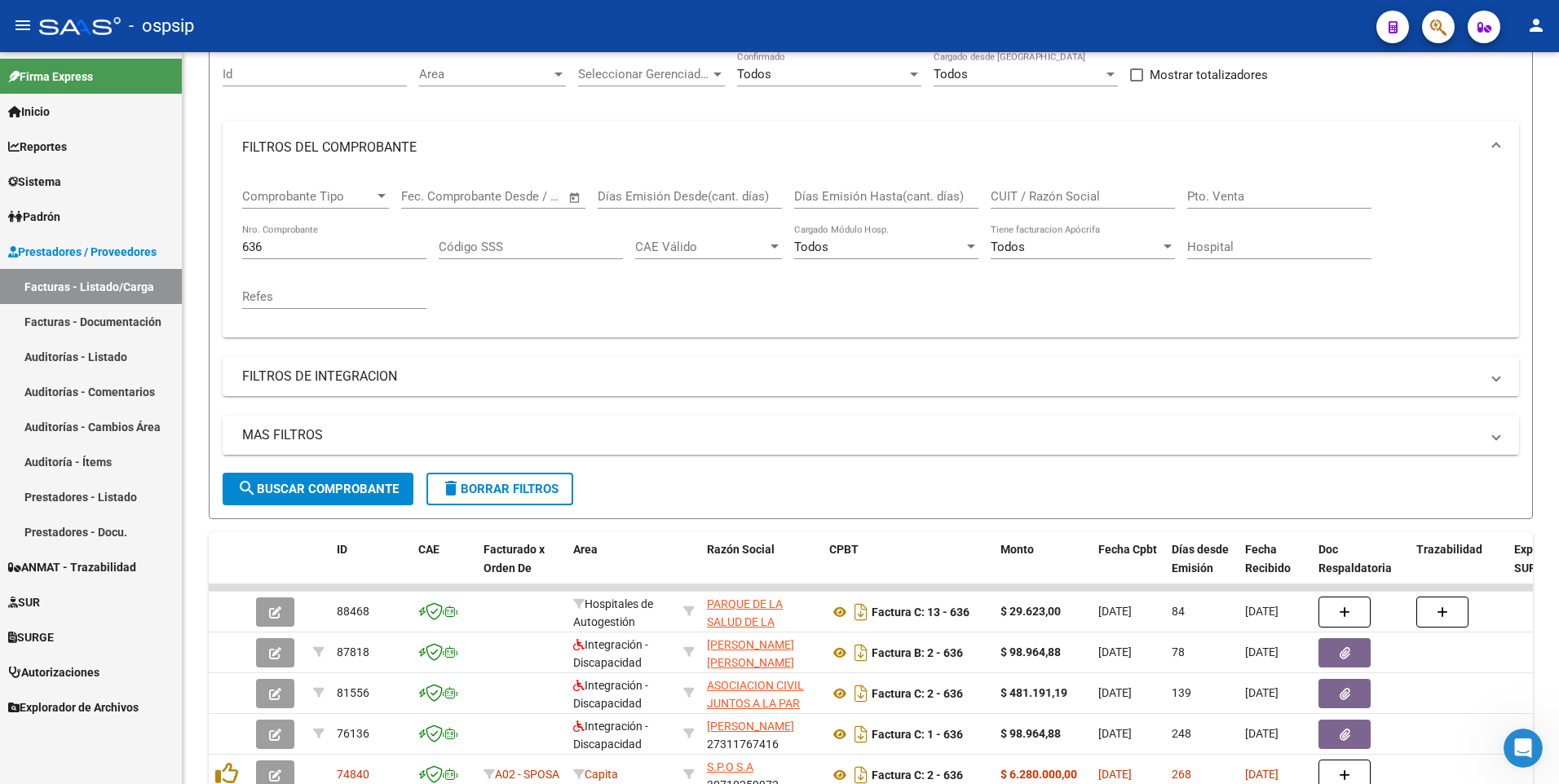
click at [552, 7] on mat-toolbar "menu - ospsip person" at bounding box center [779, 26] width 1559 height 52
click at [625, 45] on mat-toolbar "menu - ospsip person" at bounding box center [779, 26] width 1559 height 52
click at [314, 253] on input "636" at bounding box center [334, 247] width 184 height 15
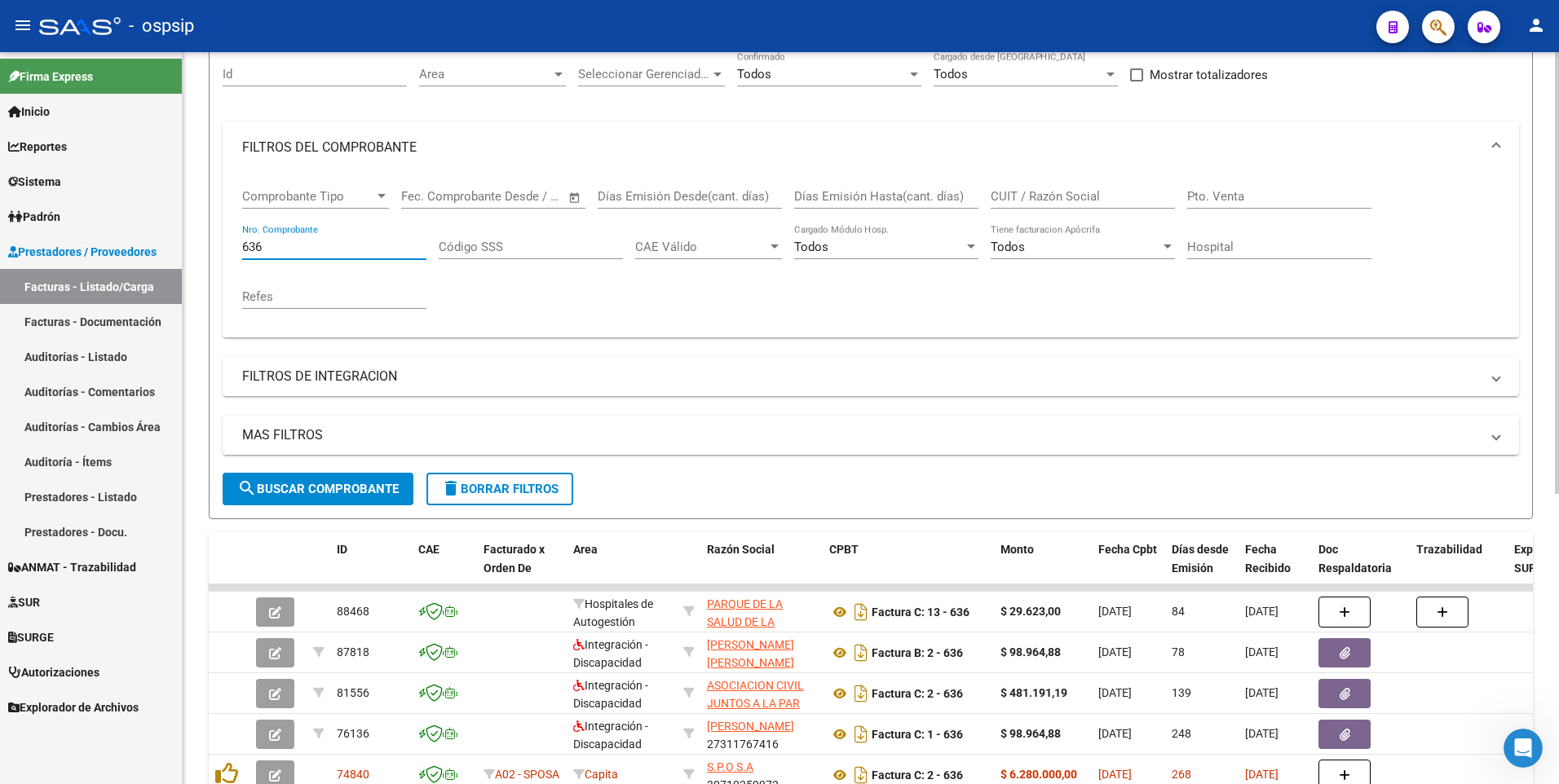
click at [477, 479] on button "delete Borrar Filtros" at bounding box center [499, 488] width 147 height 33
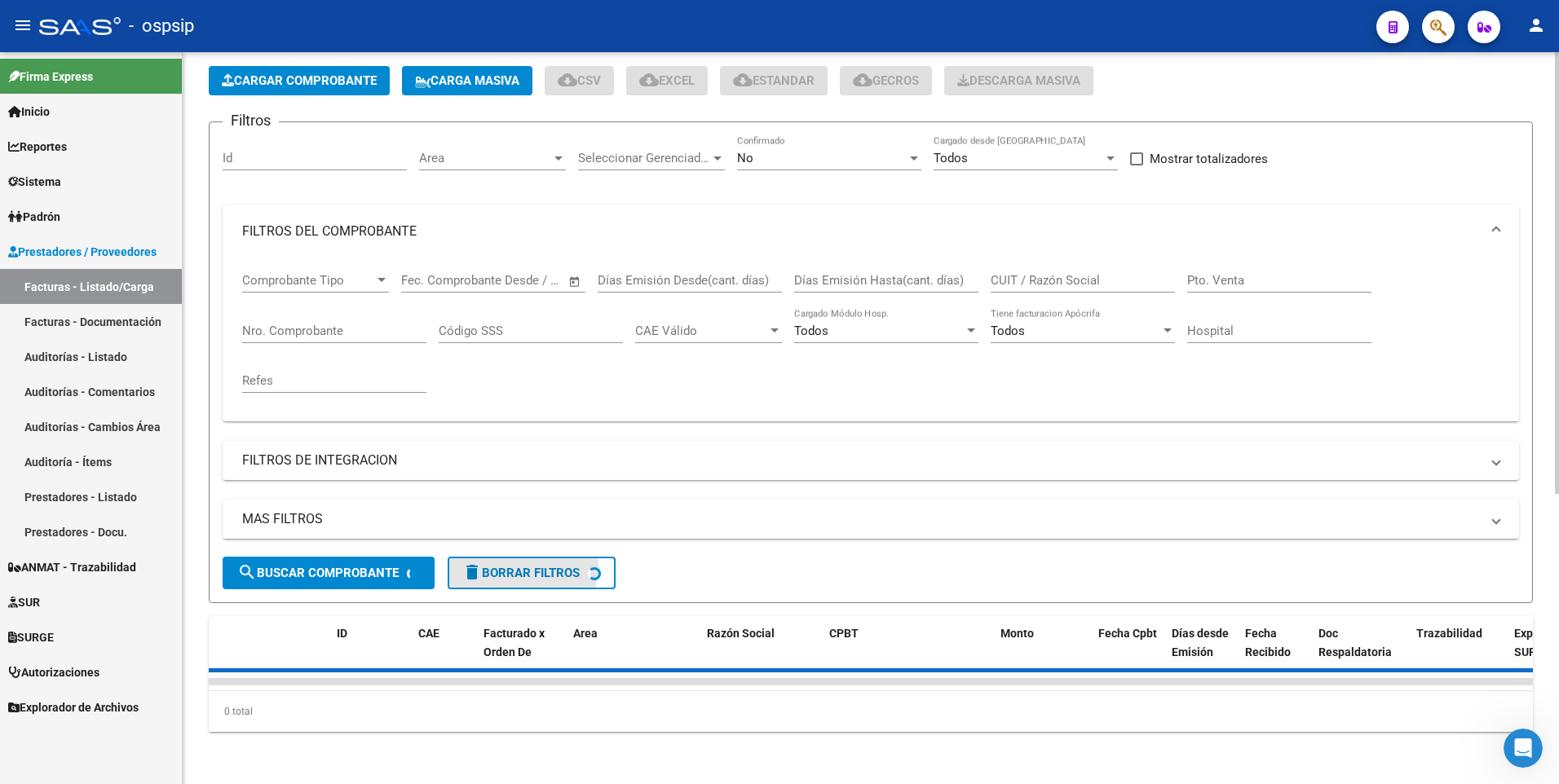
scroll to position [84, 0]
click at [331, 74] on span "Cargar Comprobante" at bounding box center [299, 81] width 155 height 15
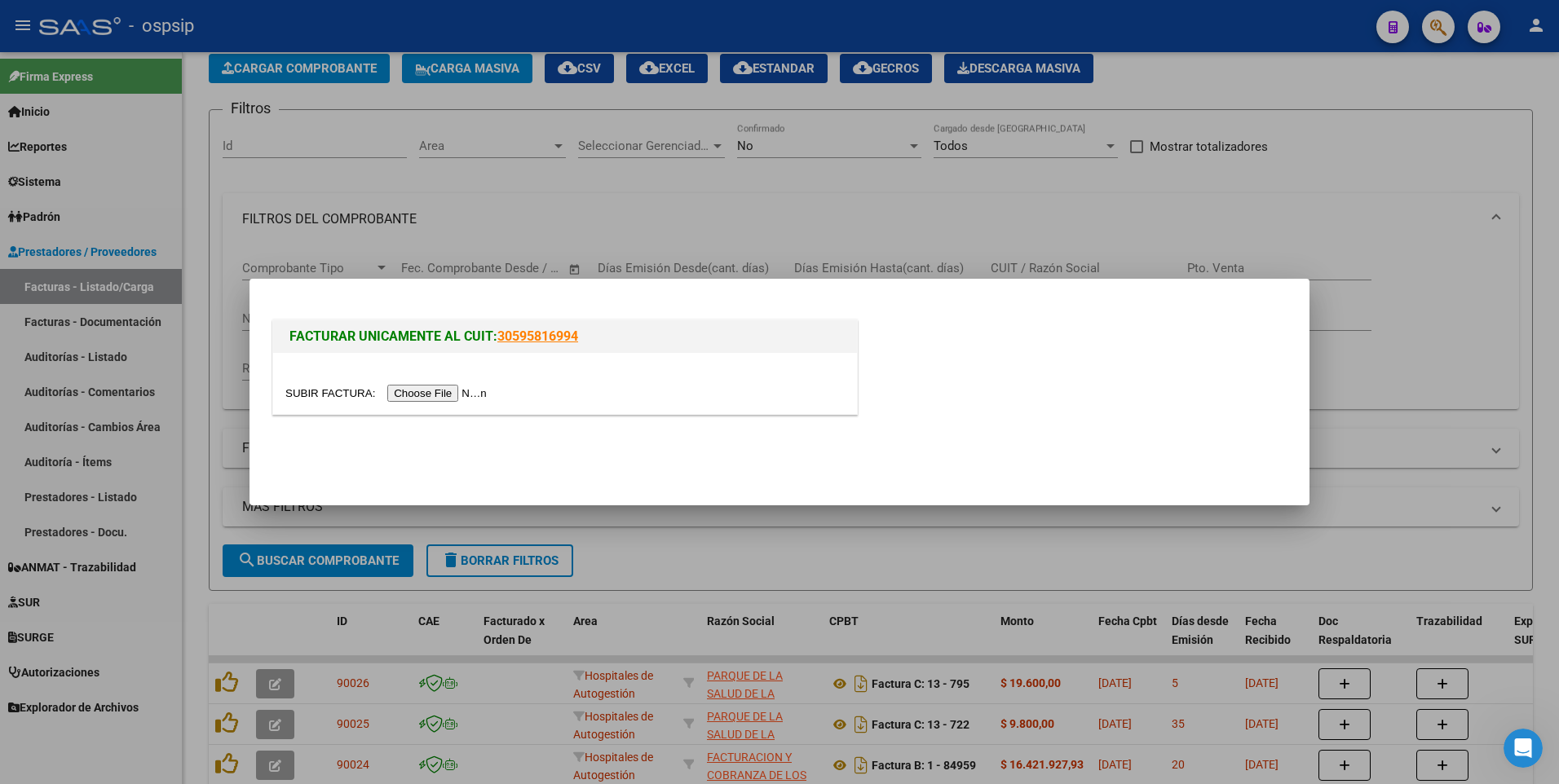
click at [441, 398] on input "file" at bounding box center [388, 392] width 206 height 17
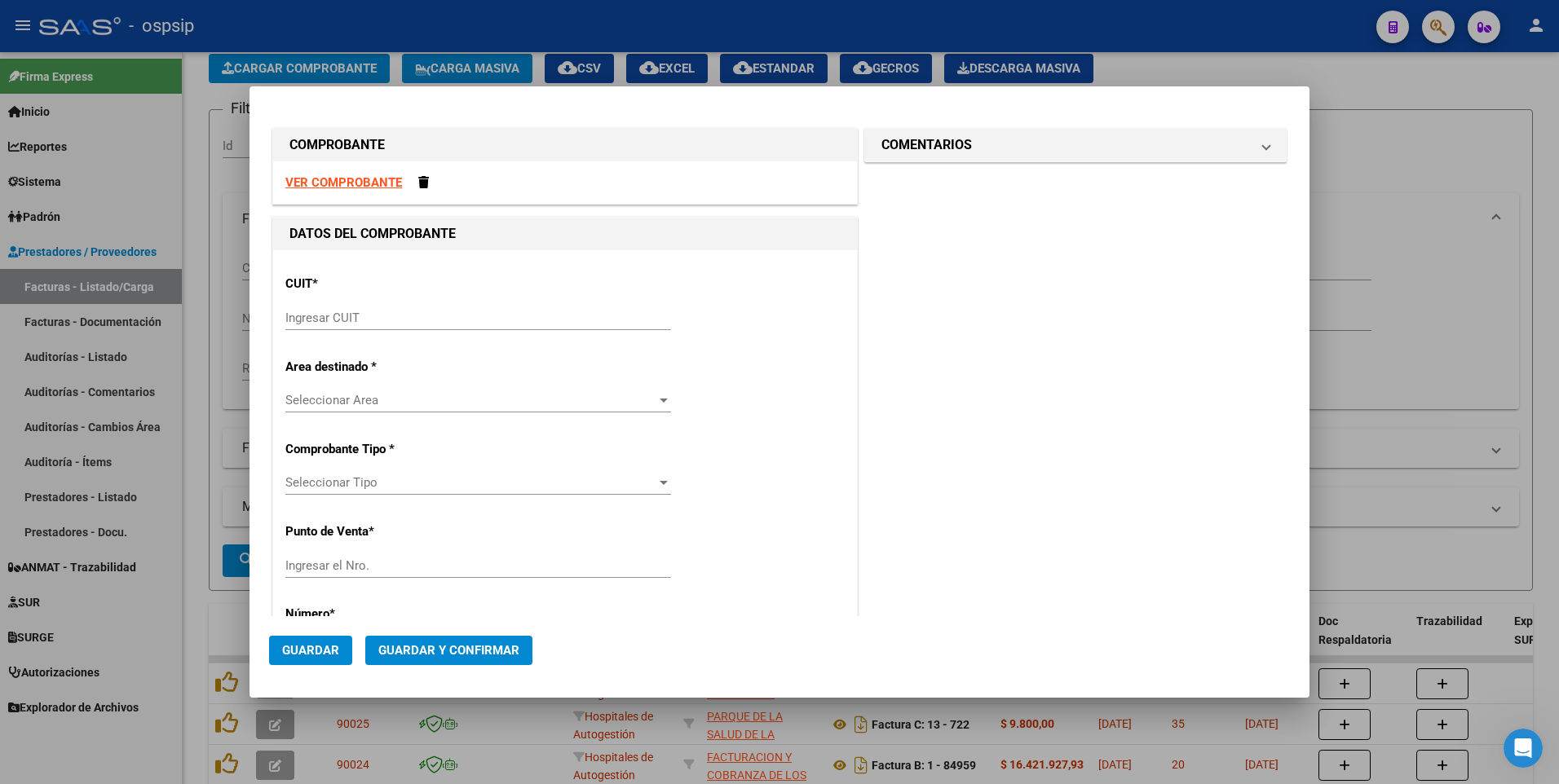
click at [372, 178] on strong "VER COMPROBANTE" at bounding box center [343, 182] width 116 height 15
click at [468, 320] on input "Ingresar CUIT" at bounding box center [478, 318] width 386 height 15
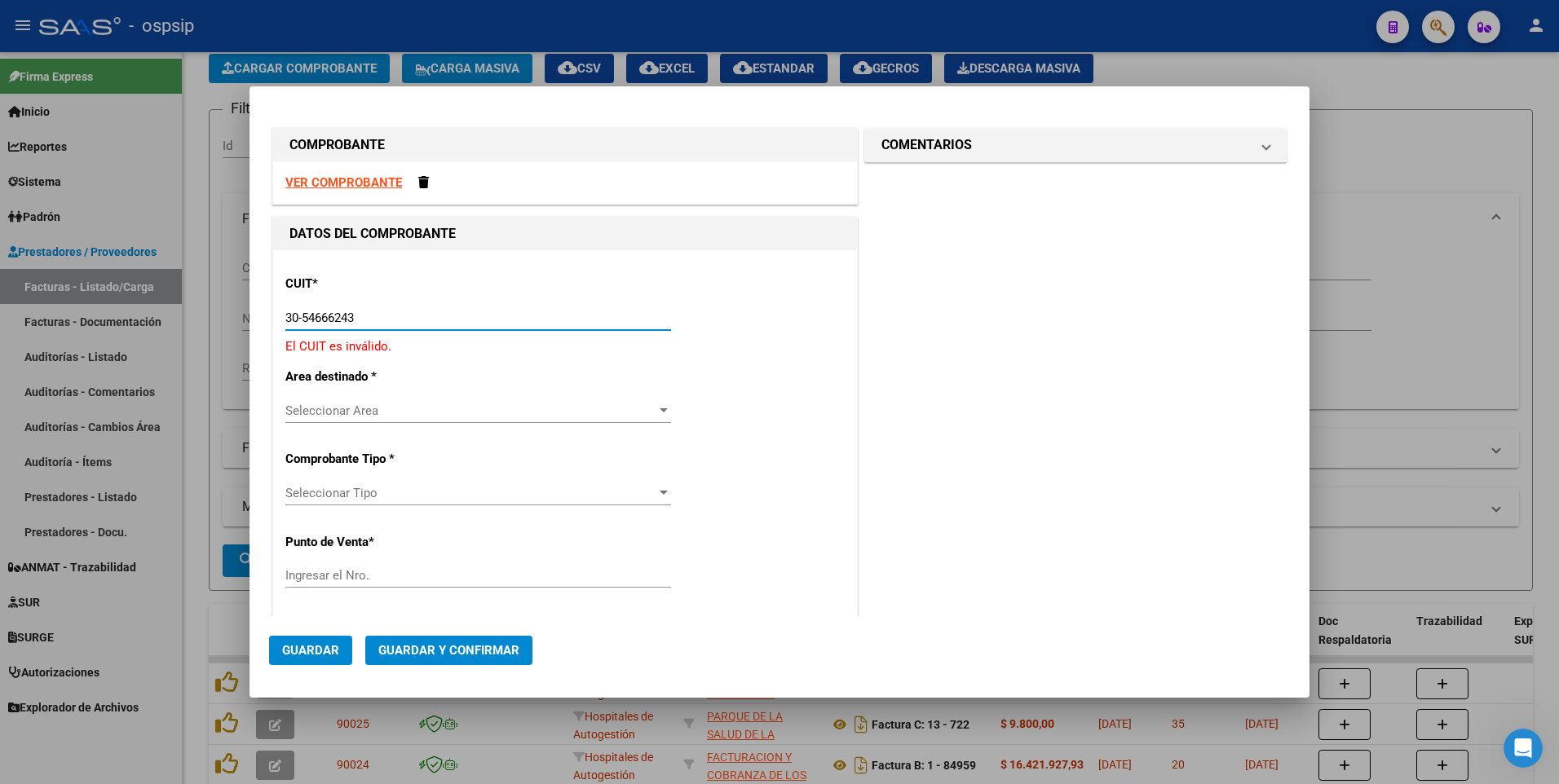
type input "30-54666243-4"
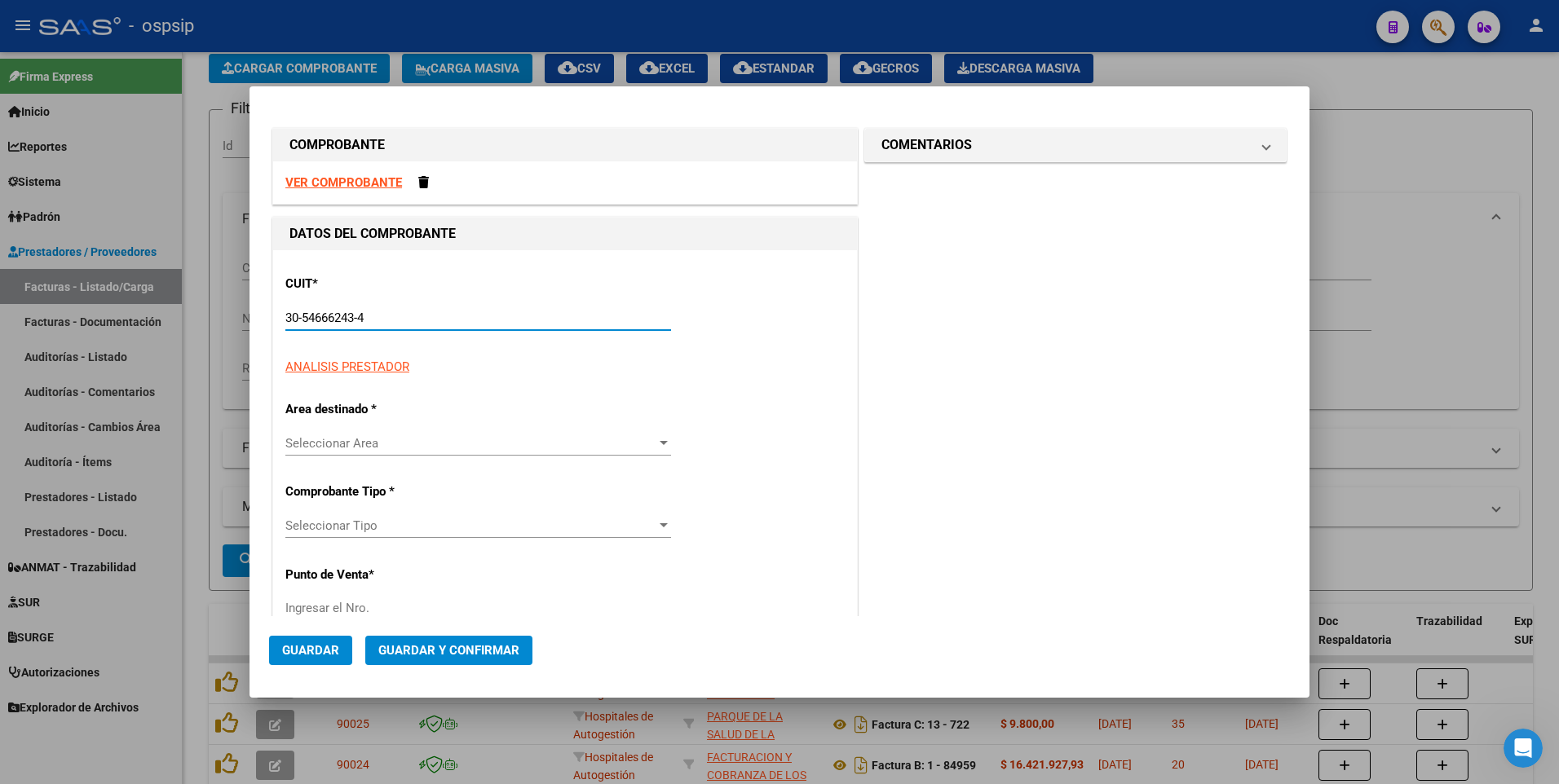
type input "7"
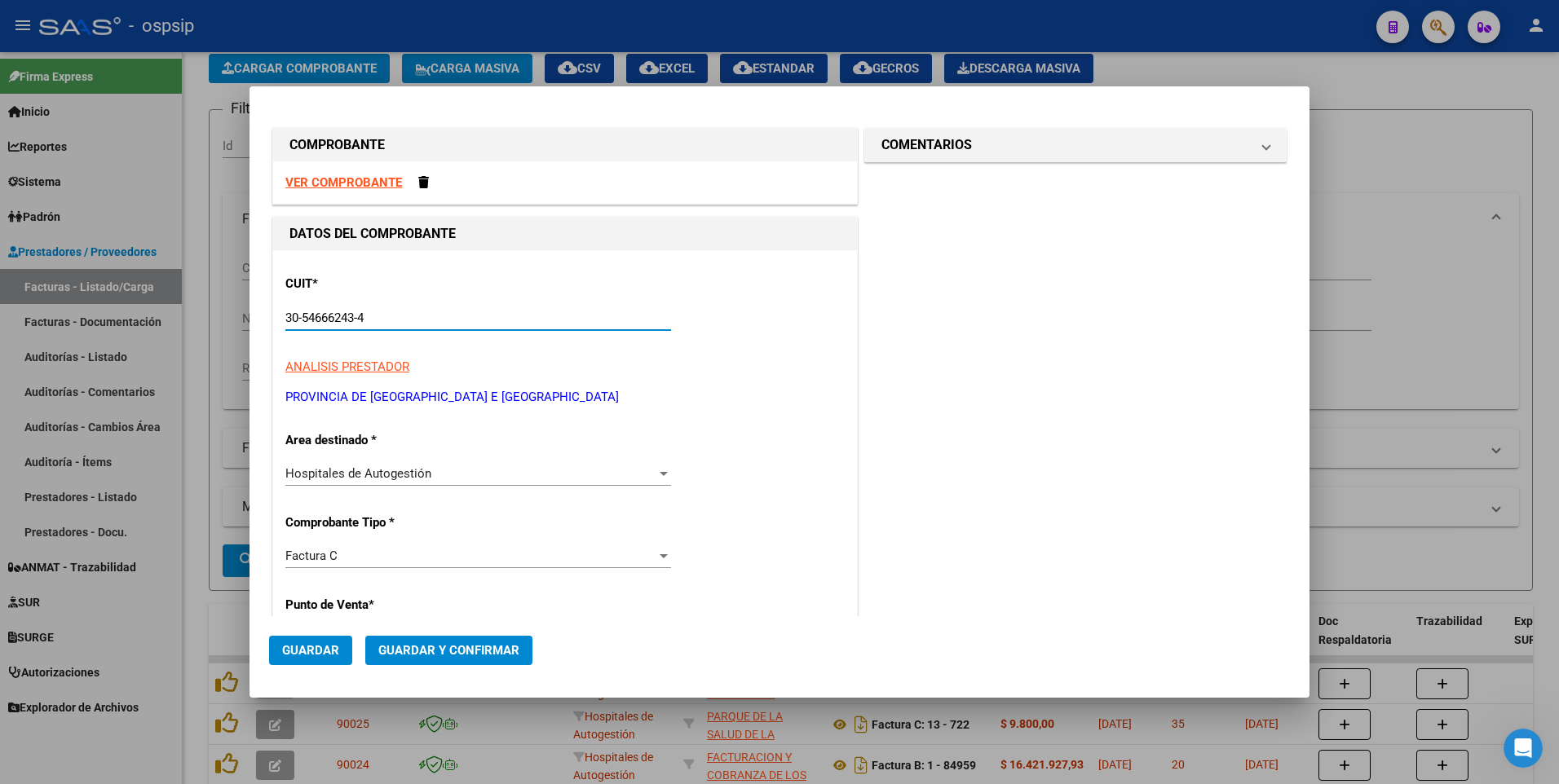
type input "30-54666243-4"
click at [392, 179] on strong "VER COMPROBANTE" at bounding box center [343, 182] width 116 height 15
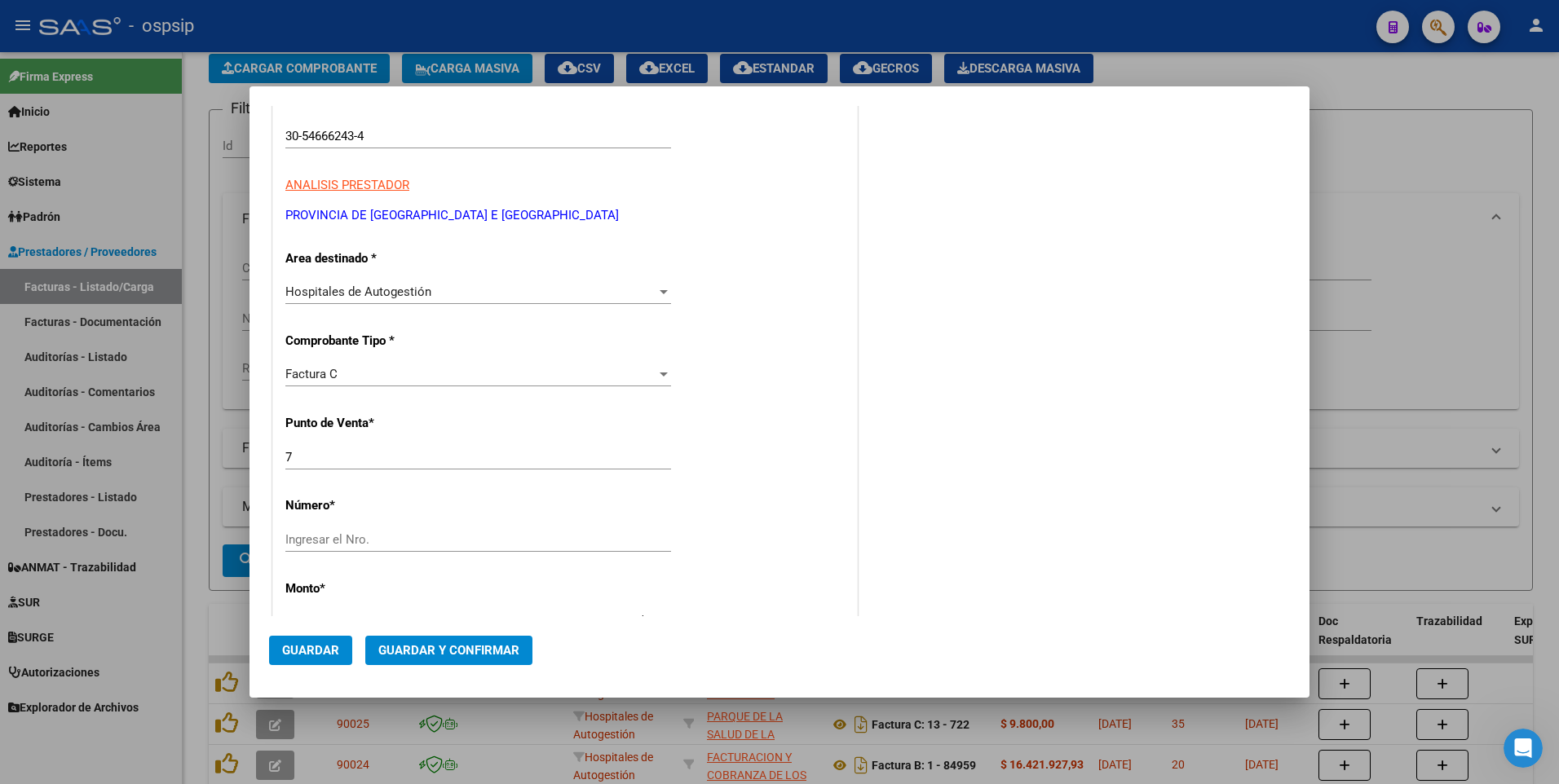
scroll to position [489, 0]
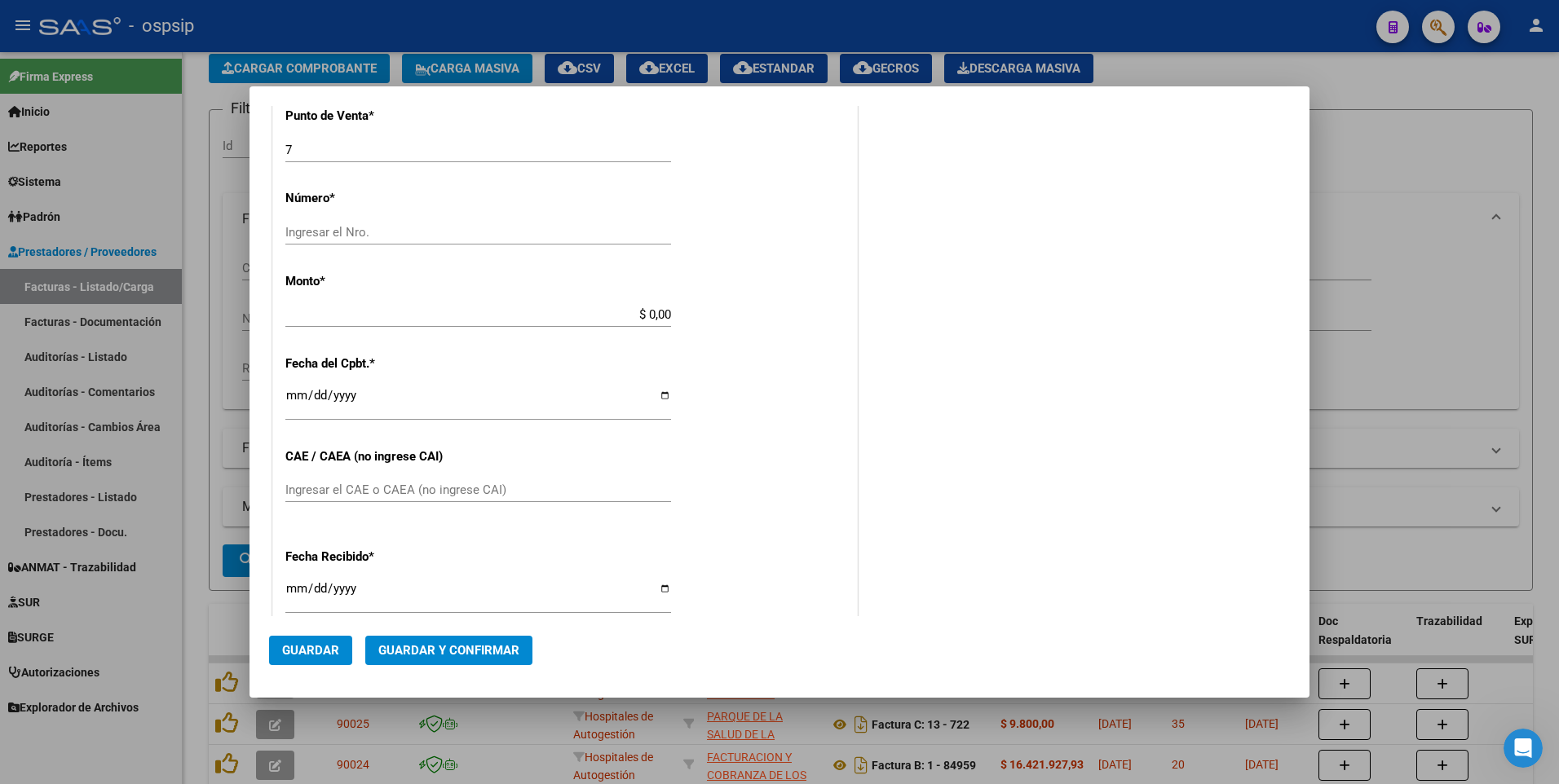
click at [434, 233] on input "Ingresar el Nro." at bounding box center [478, 232] width 386 height 15
type input "29"
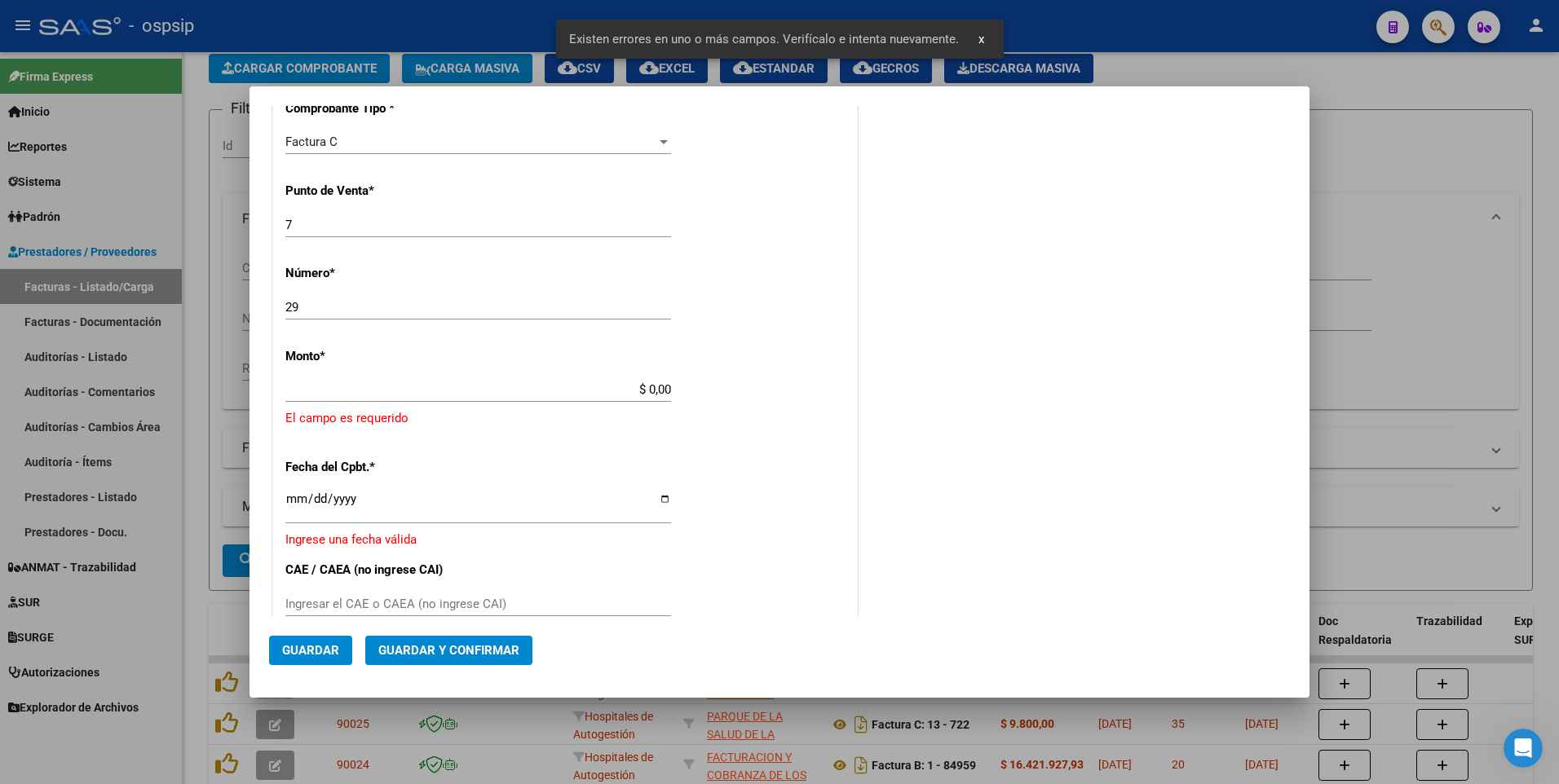
scroll to position [435, 0]
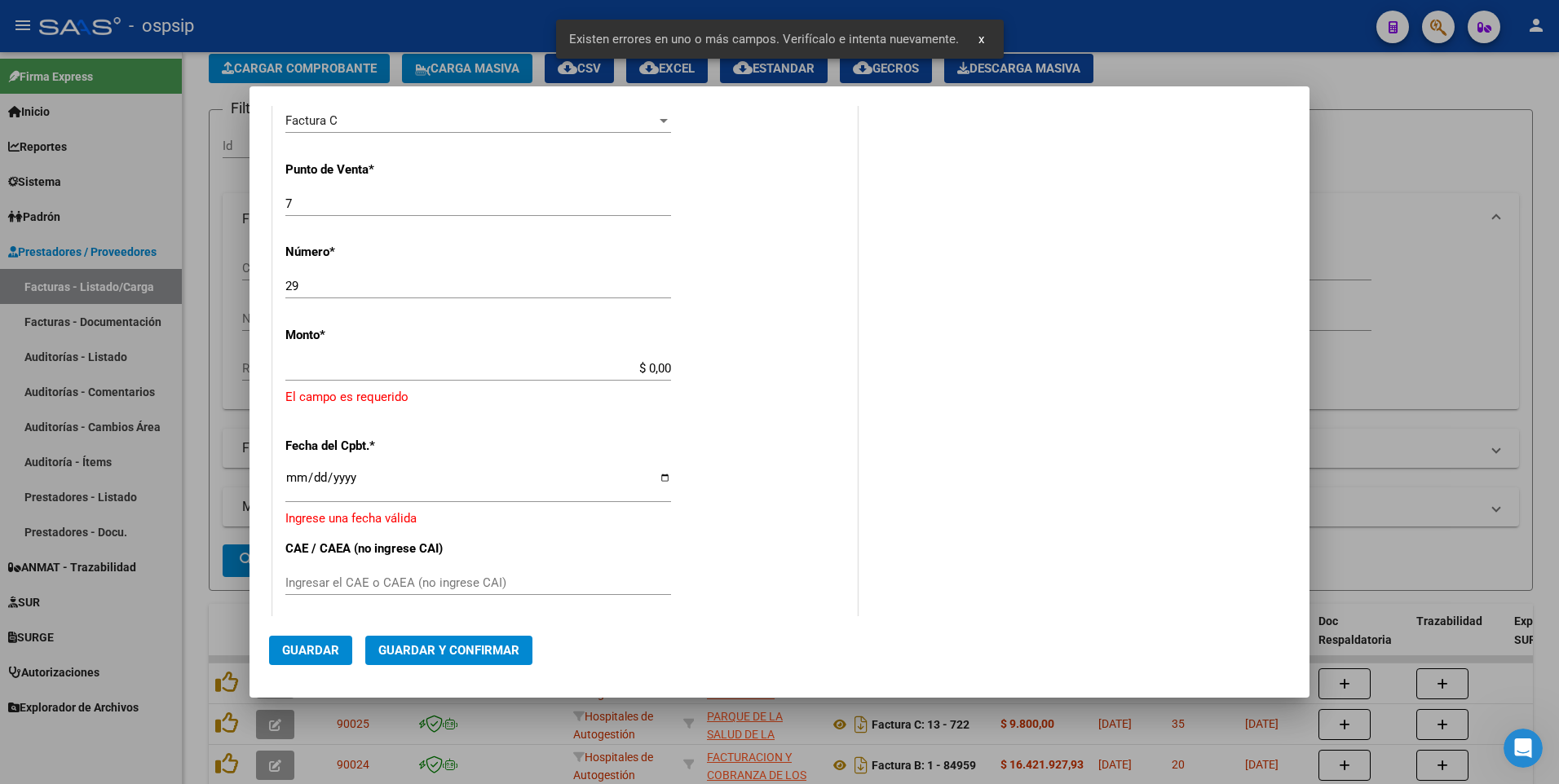
click at [383, 312] on div "29 Ingresar el Nro." at bounding box center [478, 293] width 386 height 40
click at [372, 199] on input "7" at bounding box center [478, 203] width 386 height 15
type input "50"
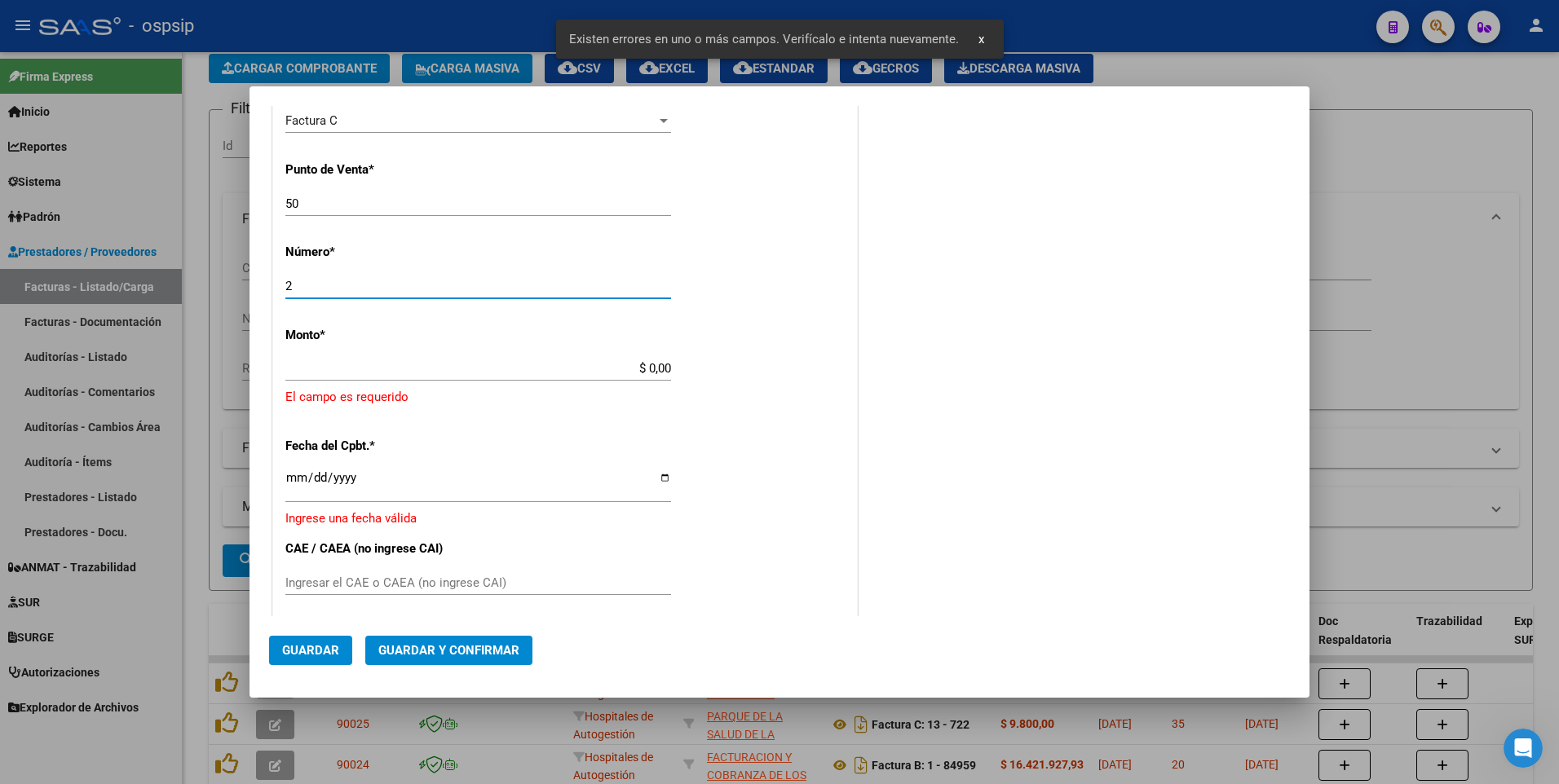
type input "29"
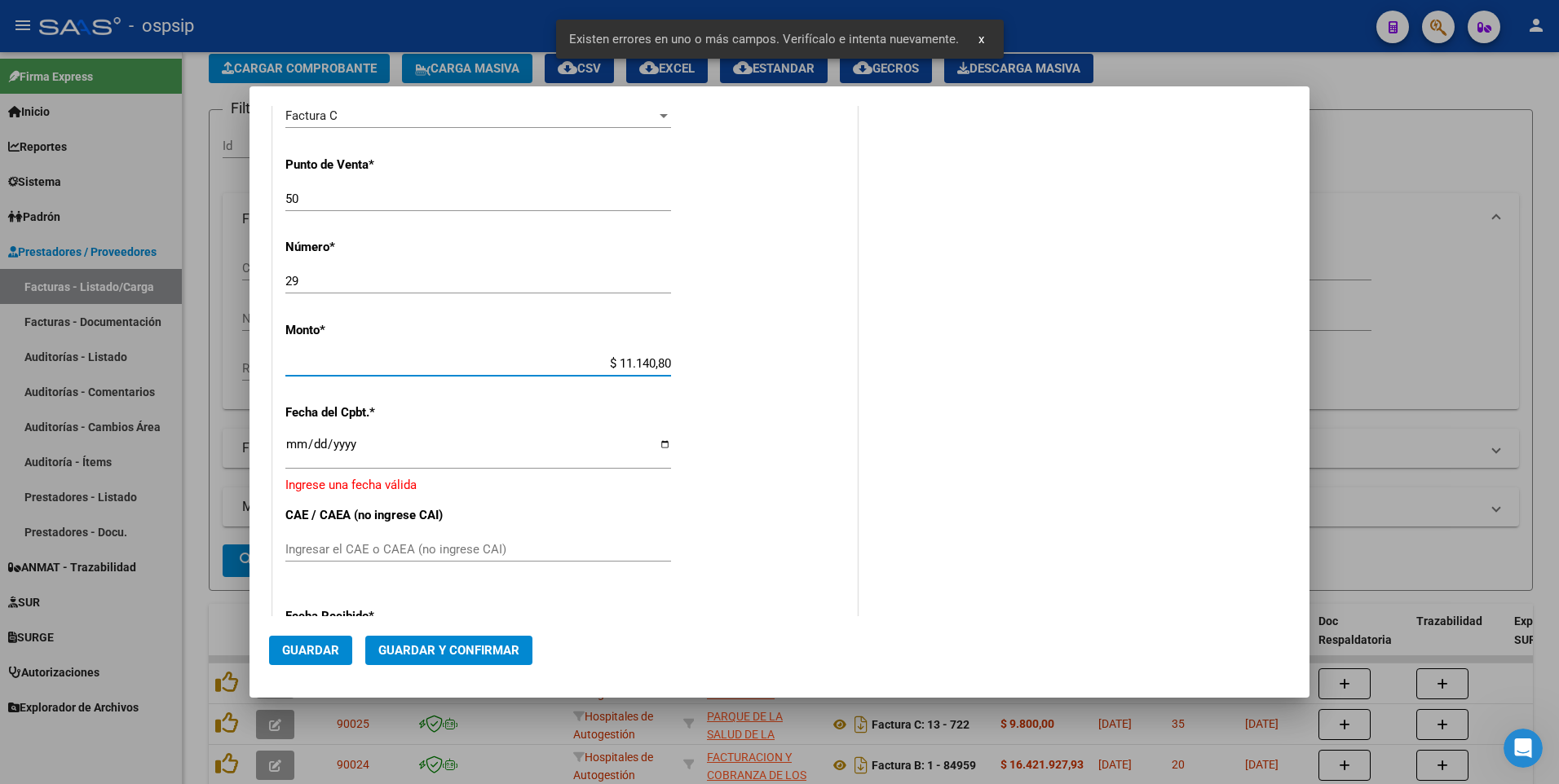
type input "$ 111.408,00"
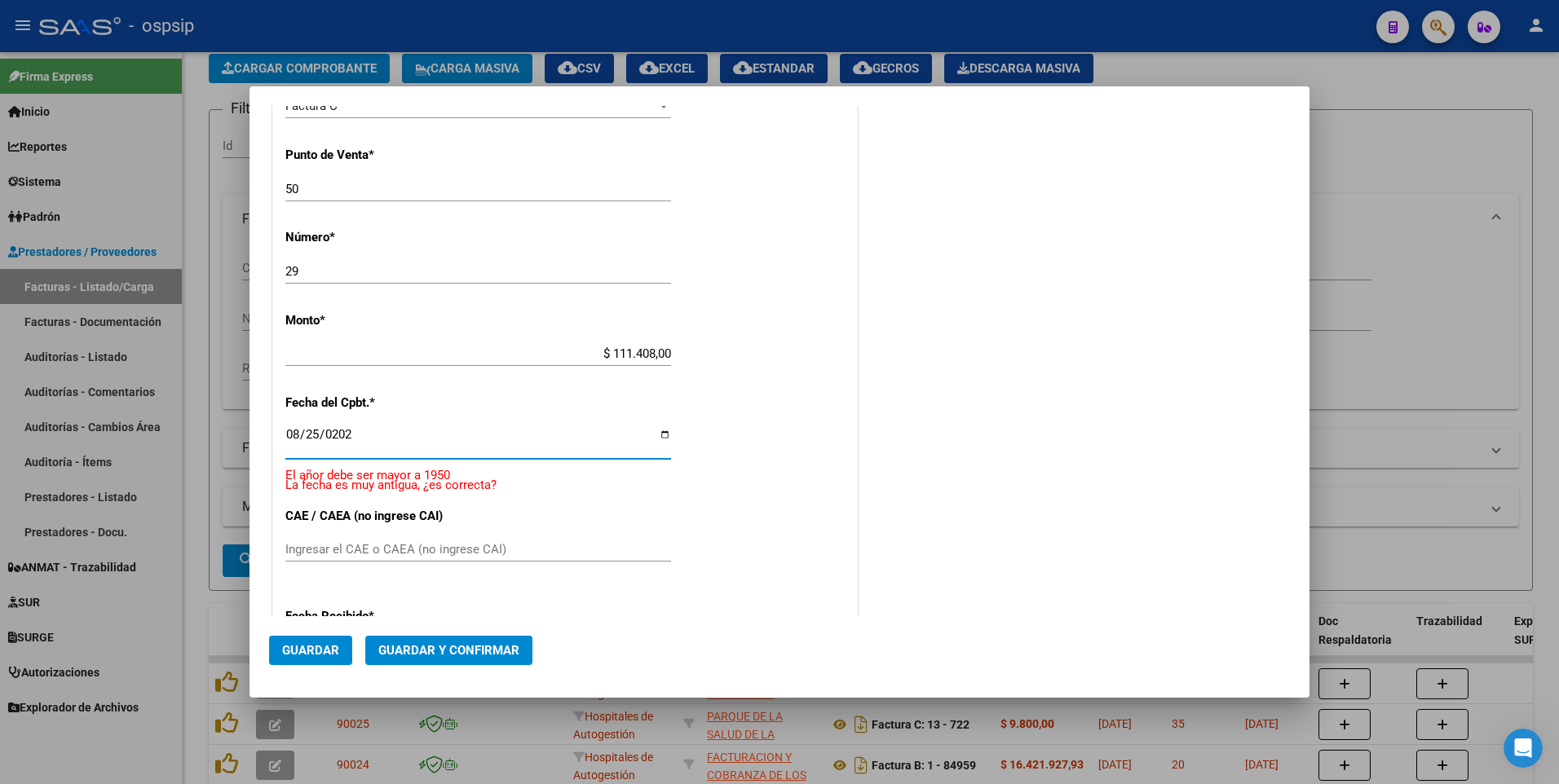
type input "2025-08-25"
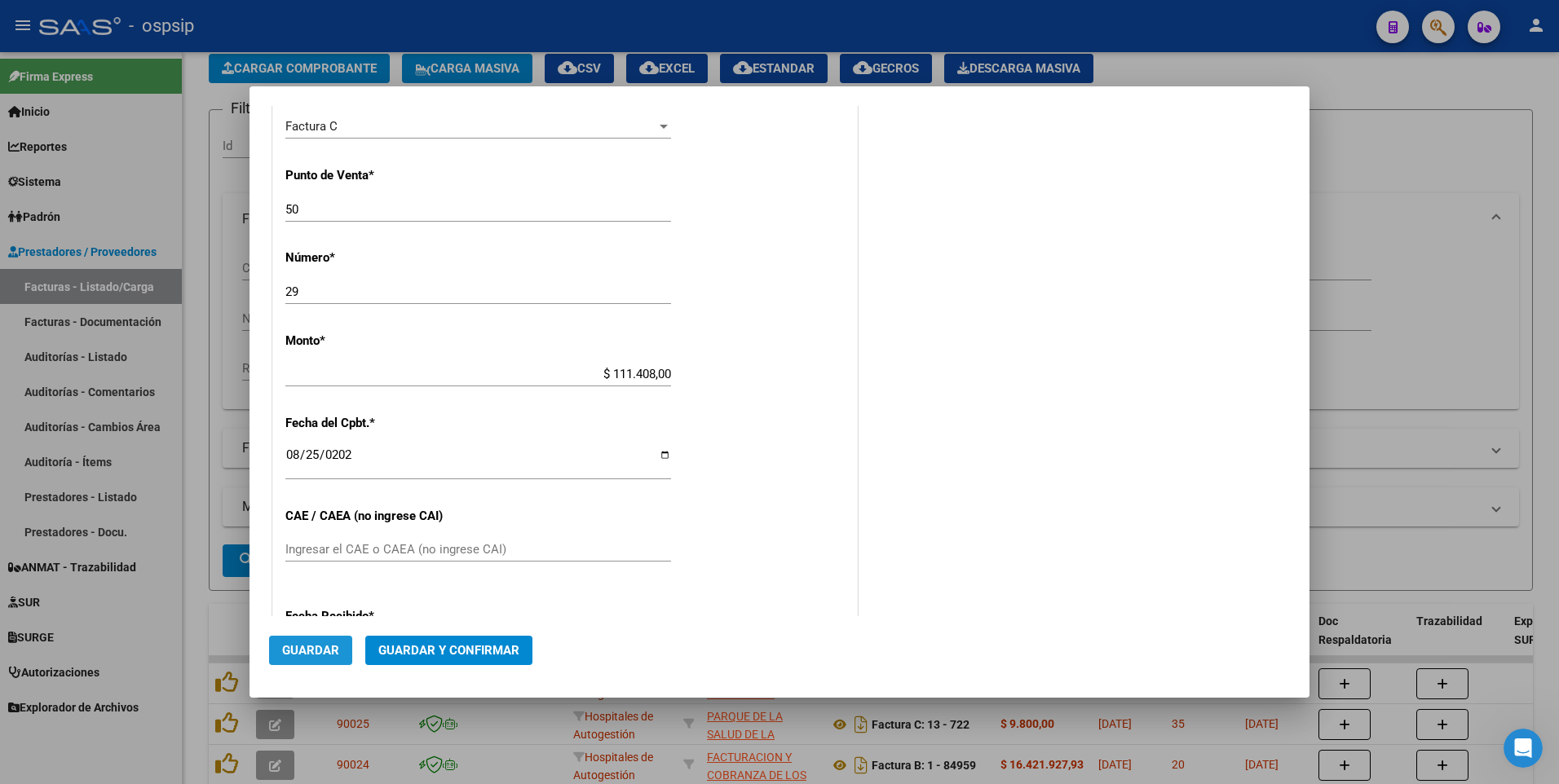
click at [325, 648] on span "Guardar" at bounding box center [311, 650] width 57 height 15
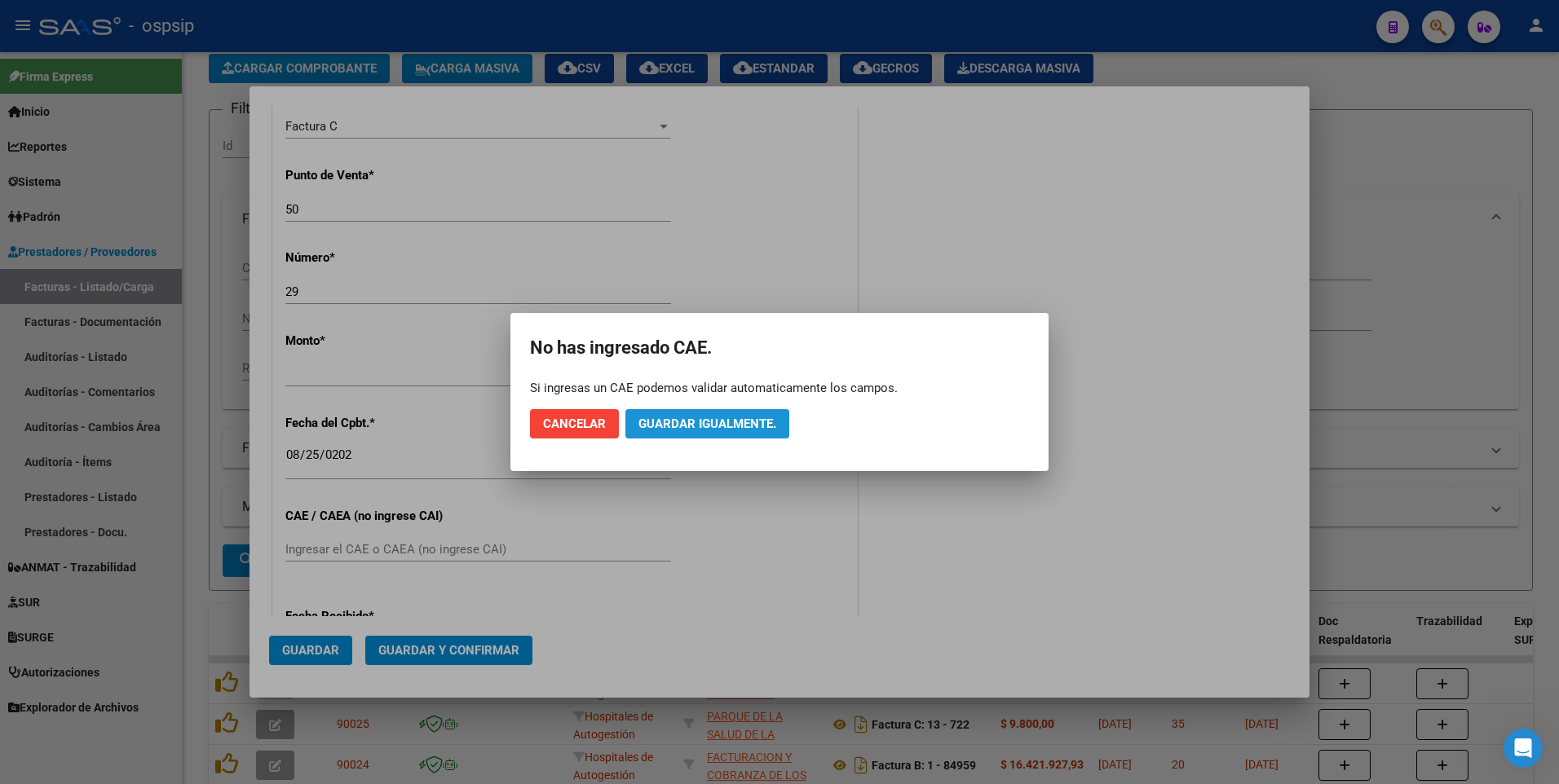
click at [689, 424] on span "Guardar igualmente." at bounding box center [707, 424] width 138 height 15
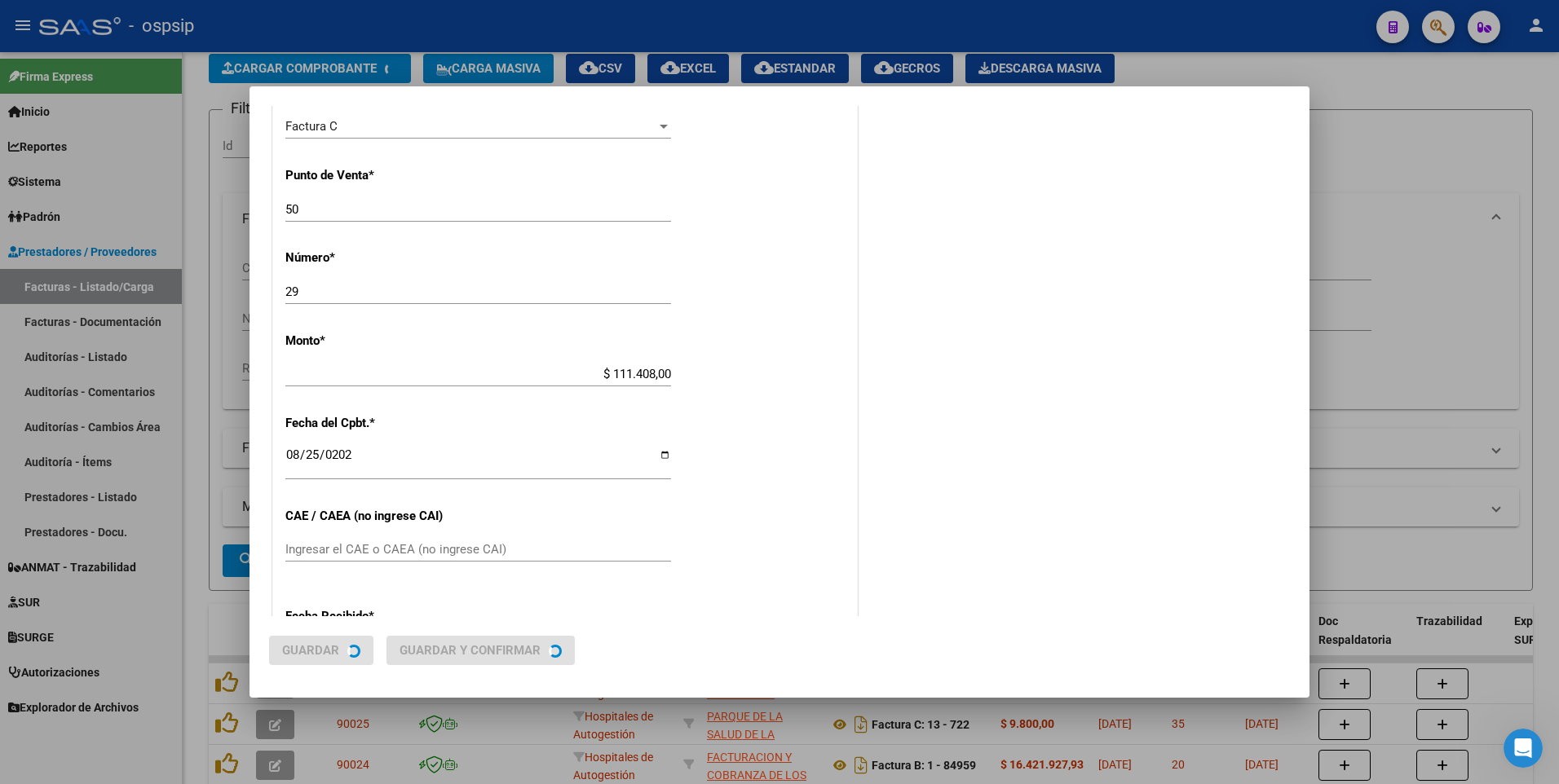
scroll to position [0, 0]
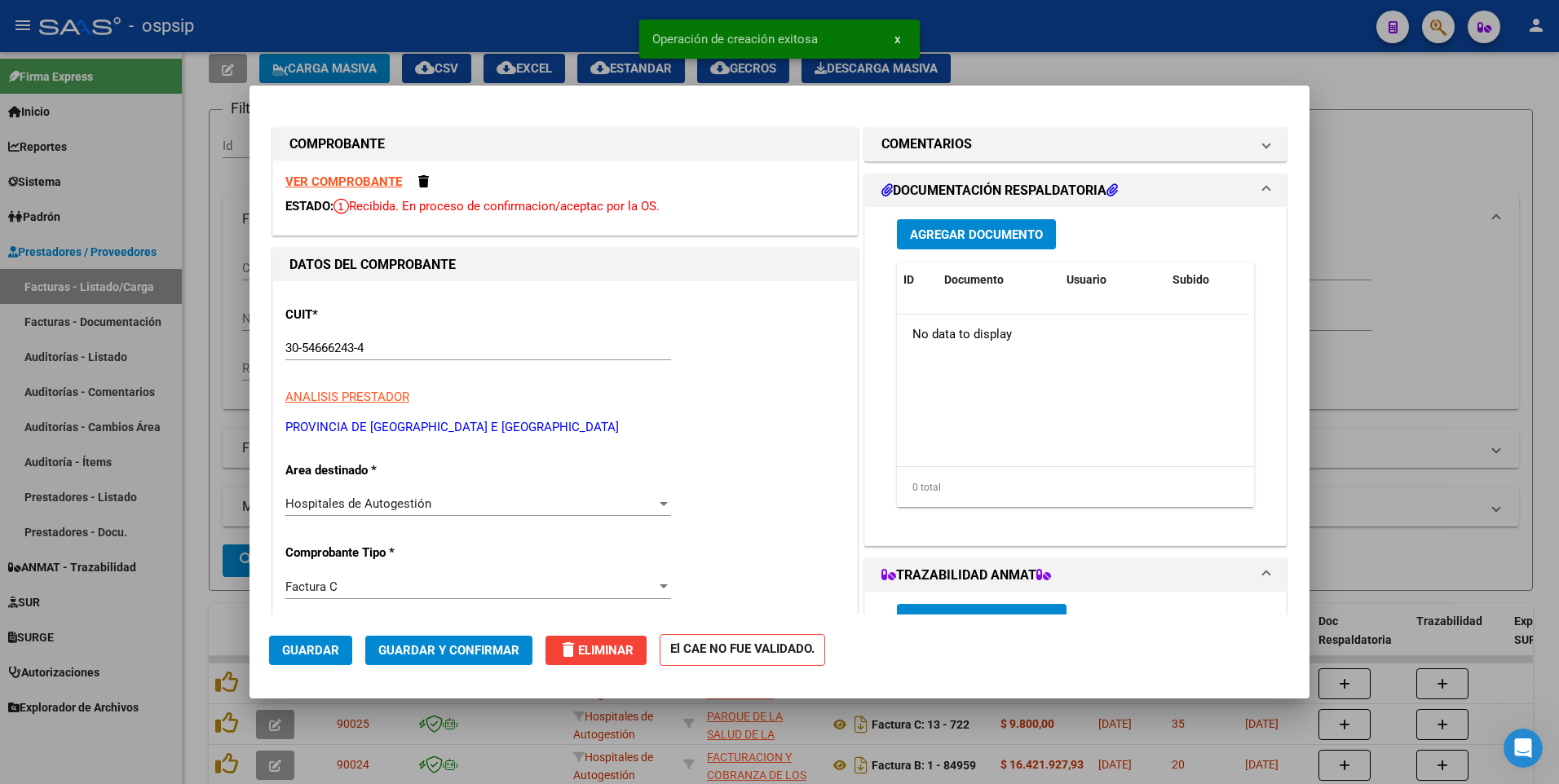
click at [616, 28] on div at bounding box center [779, 392] width 1559 height 784
type input "$ 0,00"
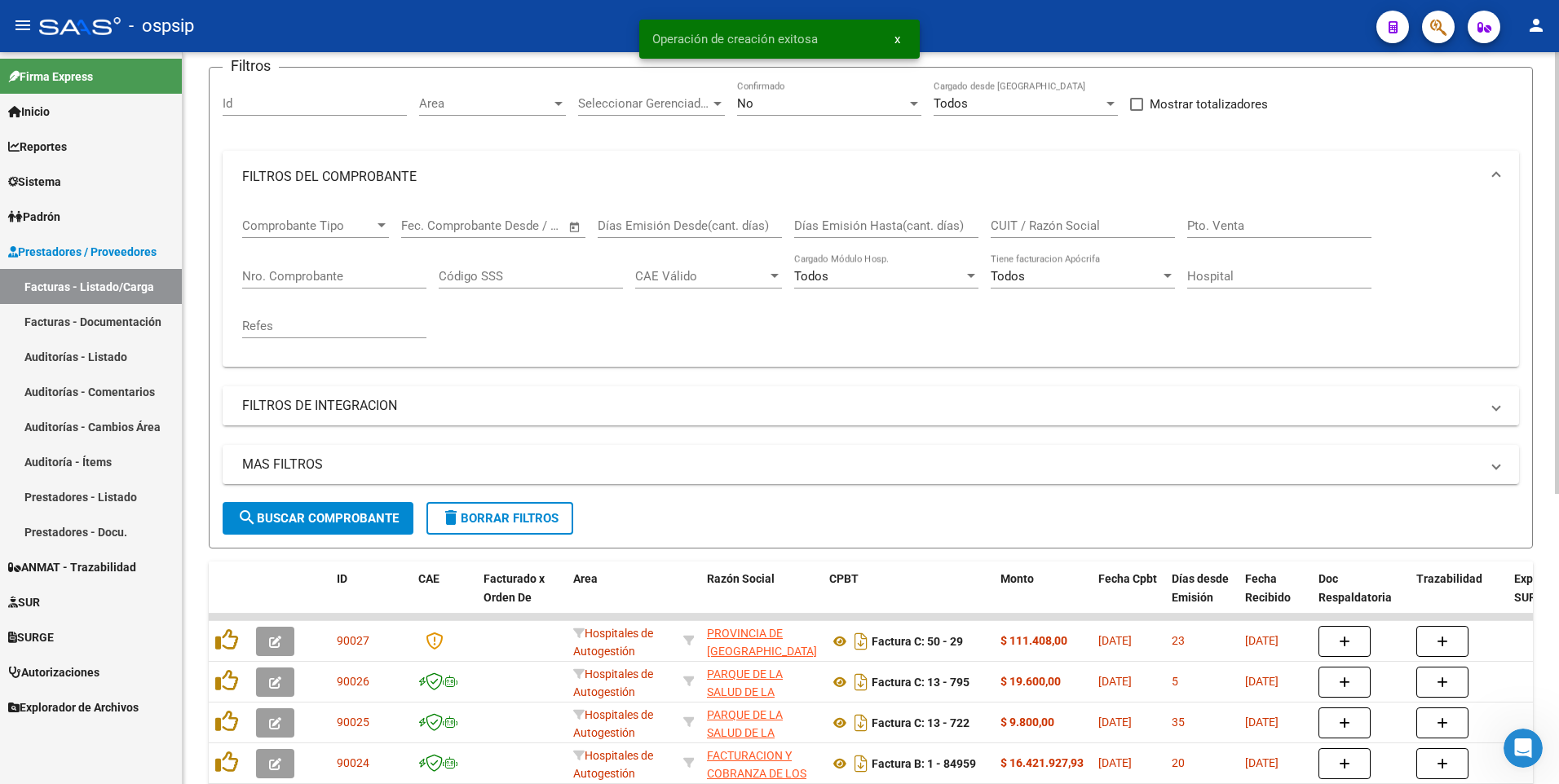
scroll to position [165, 0]
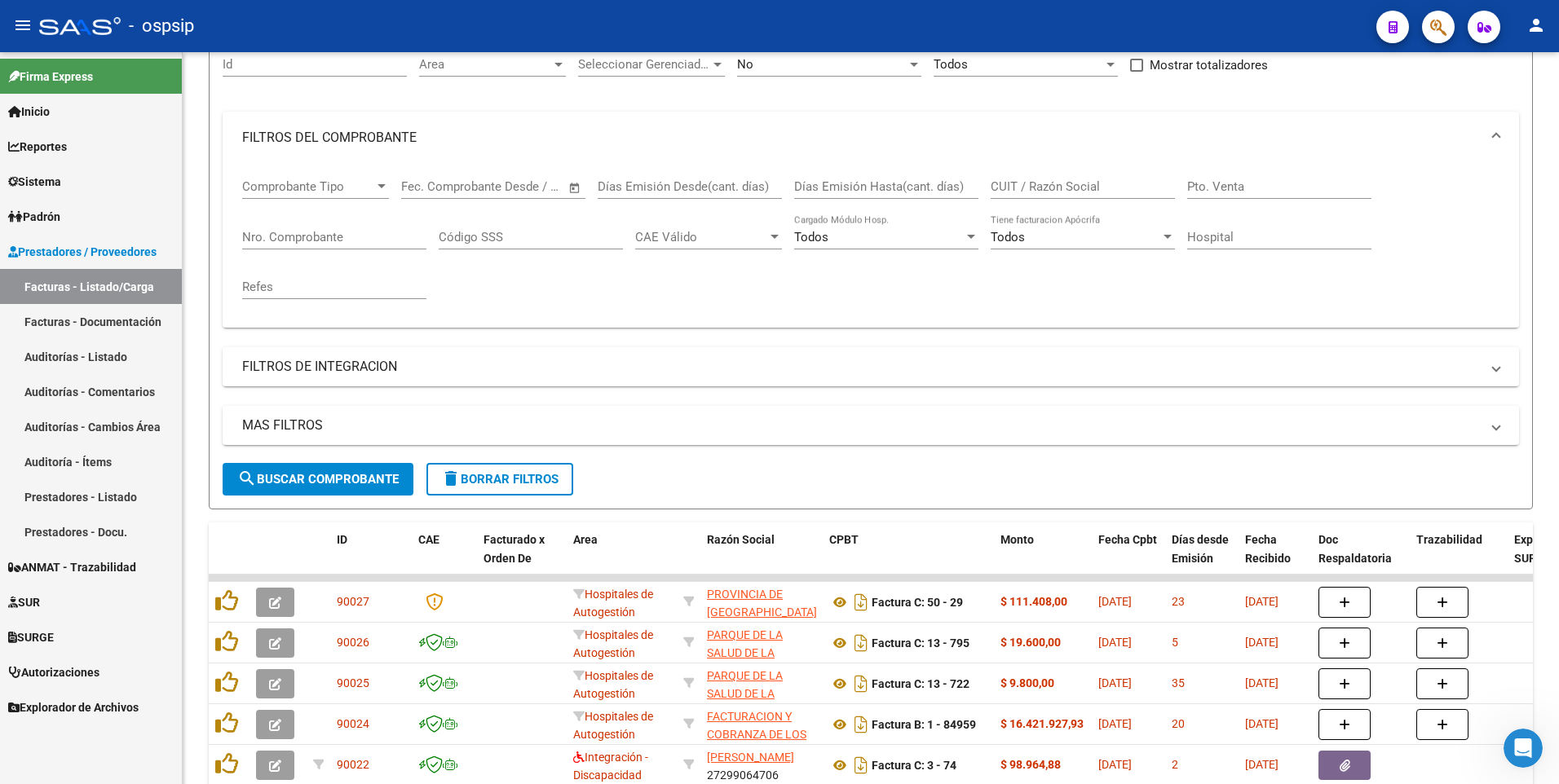
click at [664, 24] on div "- ospsip" at bounding box center [701, 26] width 1324 height 36
drag, startPoint x: 602, startPoint y: 28, endPoint x: 343, endPoint y: 91, distance: 266.6
click at [602, 28] on div "- ospsip" at bounding box center [701, 26] width 1324 height 36
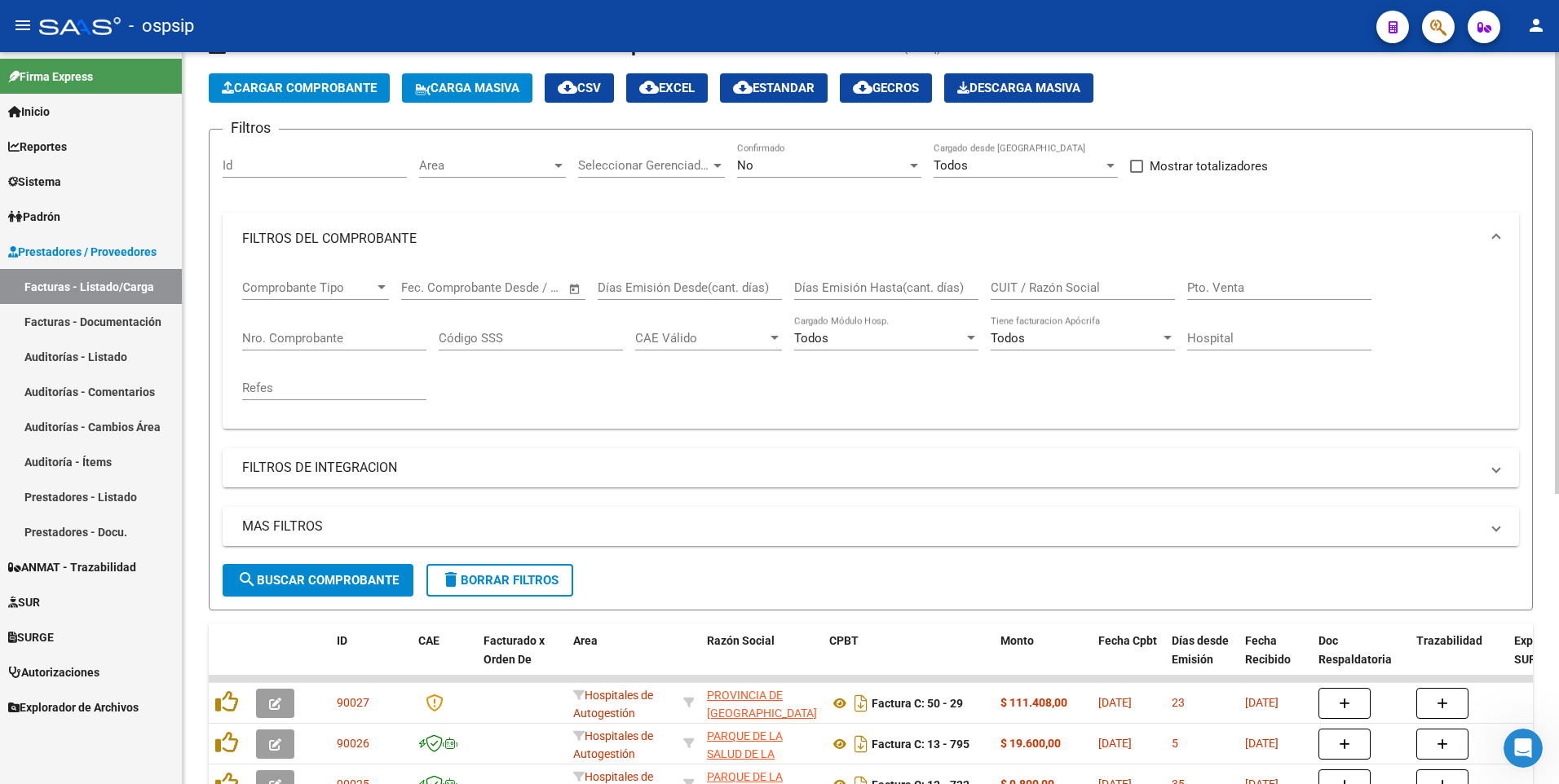
scroll to position [0, 0]
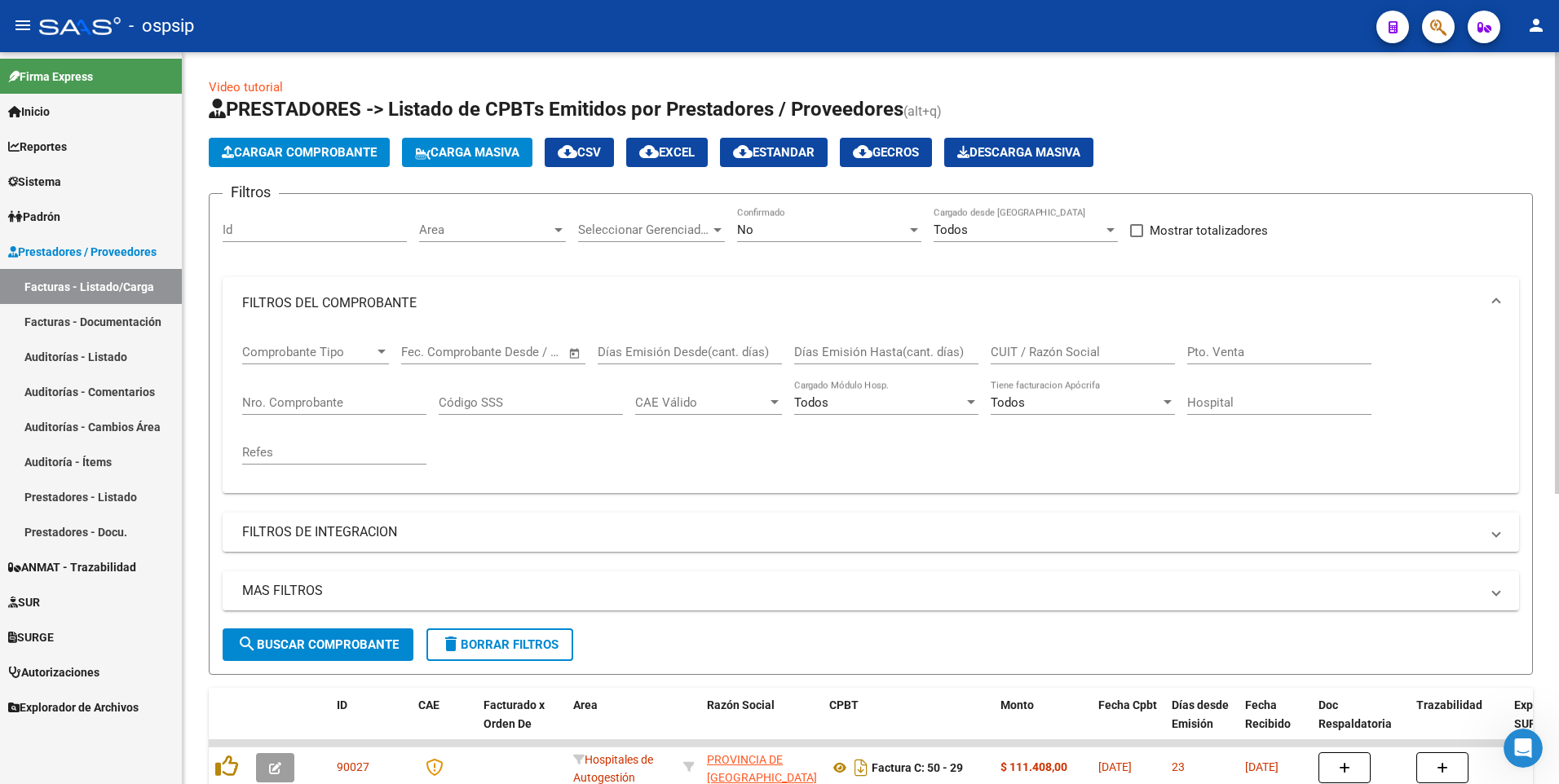
click at [343, 146] on span "Cargar Comprobante" at bounding box center [299, 152] width 155 height 15
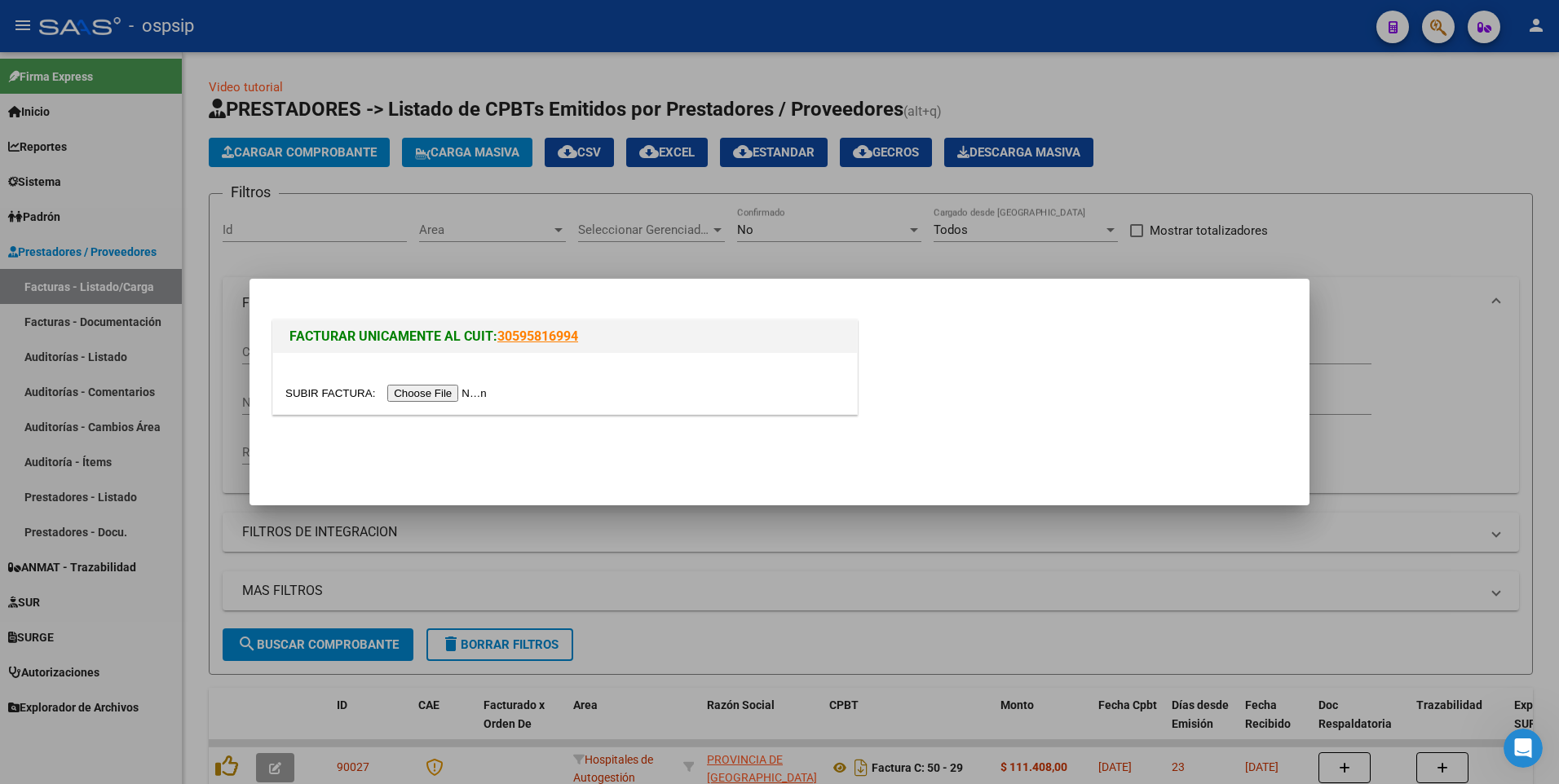
click at [446, 381] on div at bounding box center [564, 383] width 584 height 61
click at [441, 399] on input "file" at bounding box center [388, 392] width 206 height 17
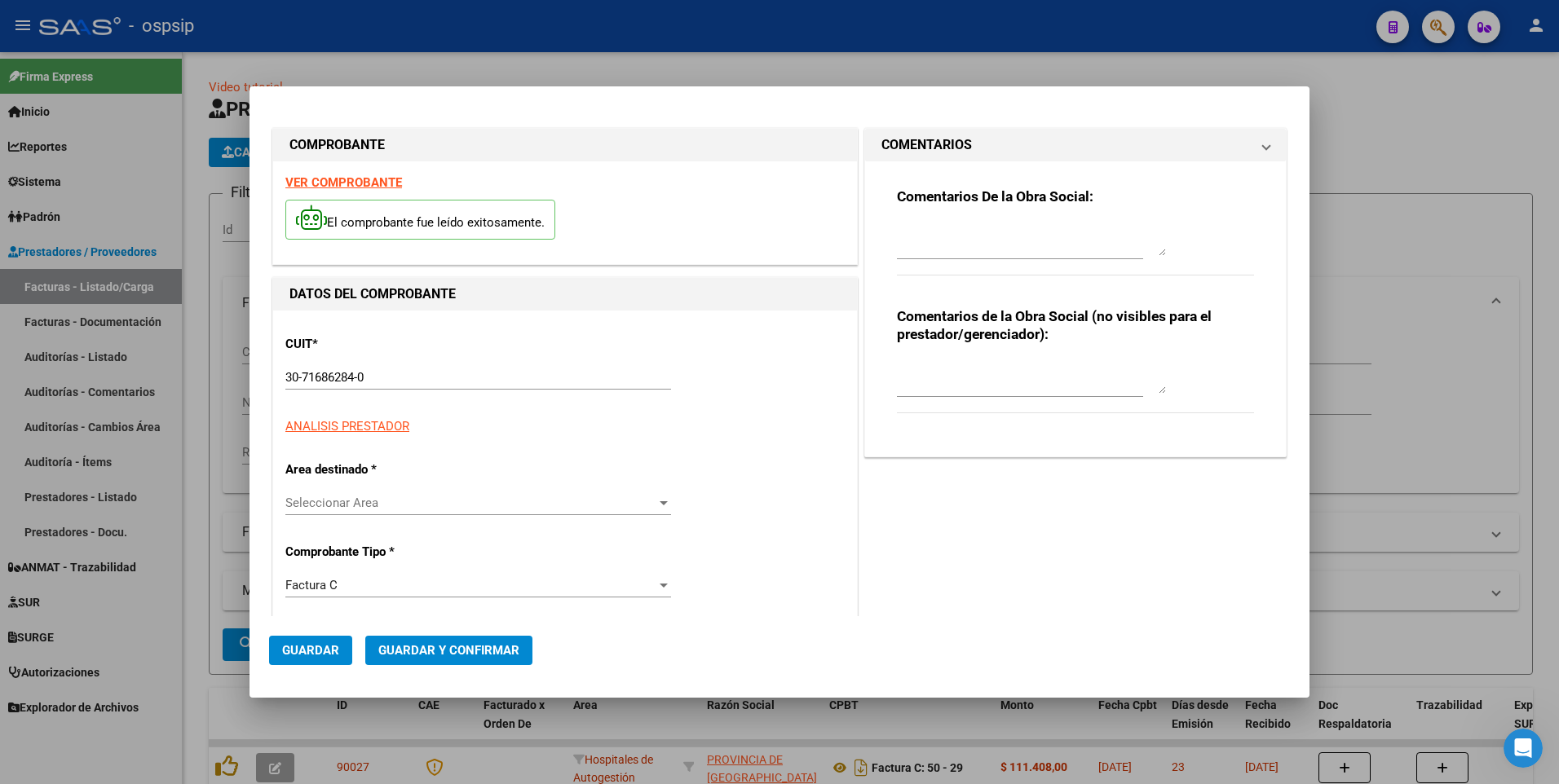
type input "8320"
type input "$ 7.244,00"
type input "2025-09-02"
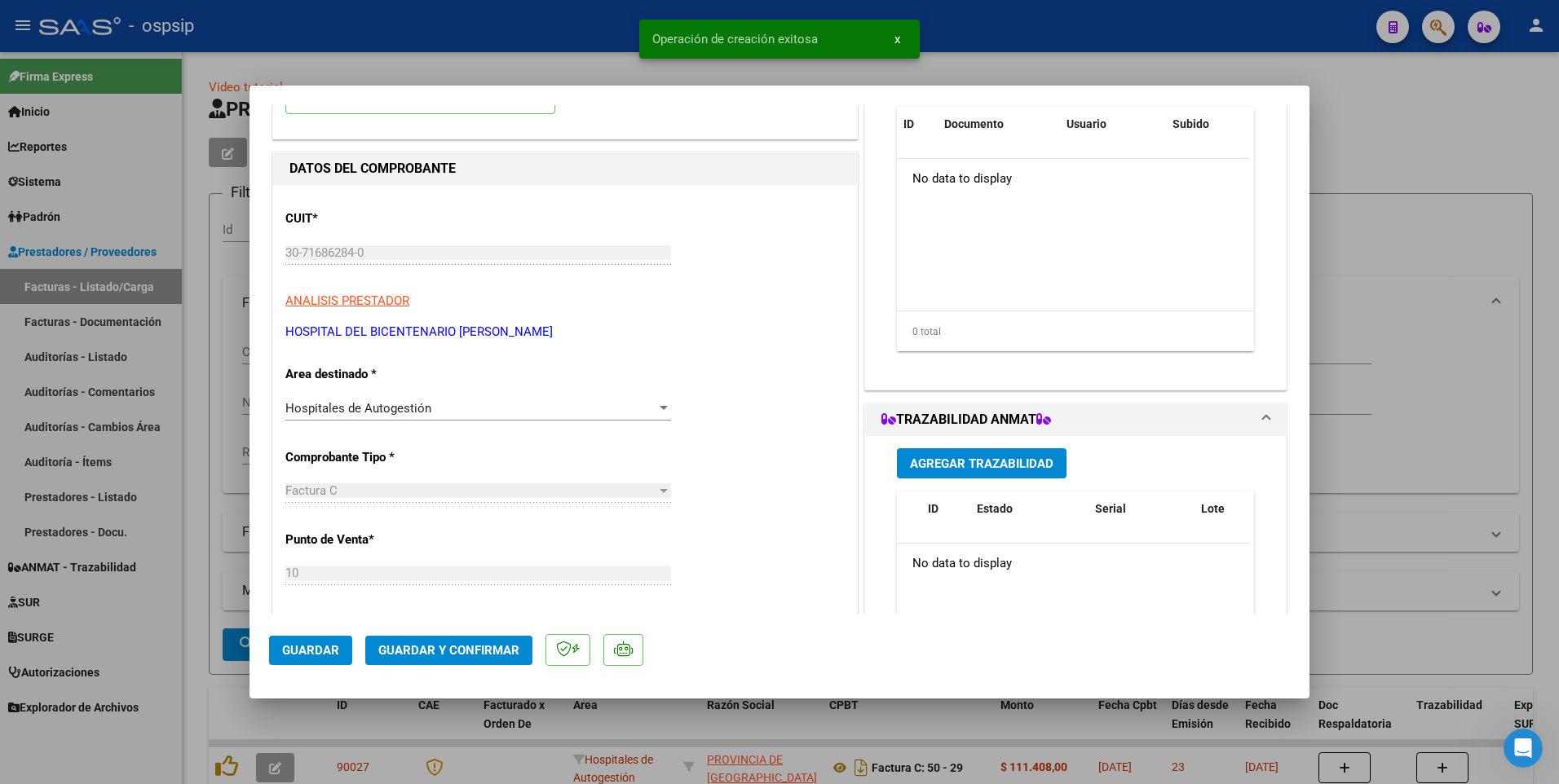
scroll to position [408, 0]
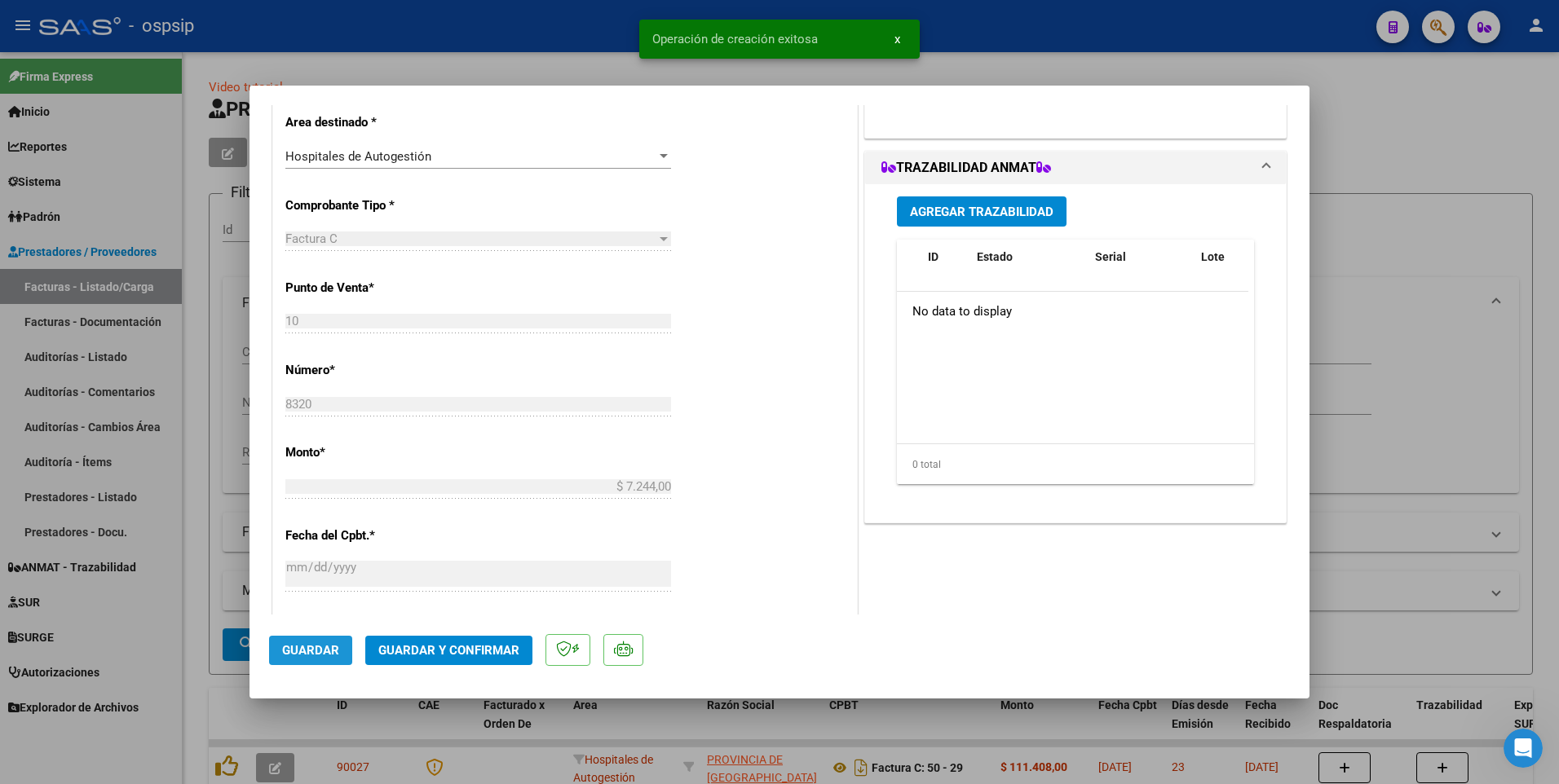
click at [306, 657] on span "Guardar" at bounding box center [311, 650] width 57 height 15
click at [505, 35] on div at bounding box center [779, 392] width 1559 height 784
type input "$ 0,00"
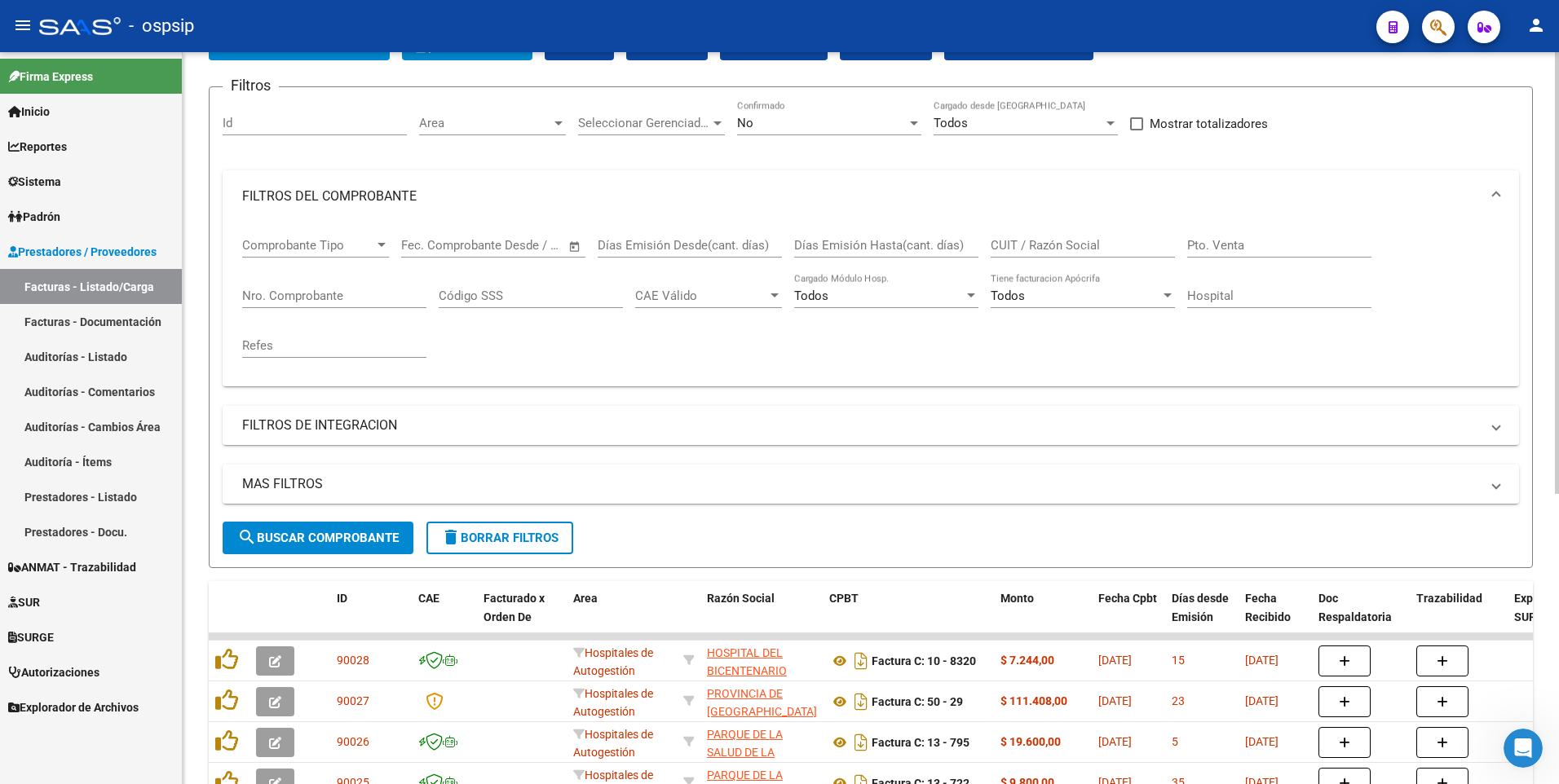
scroll to position [0, 0]
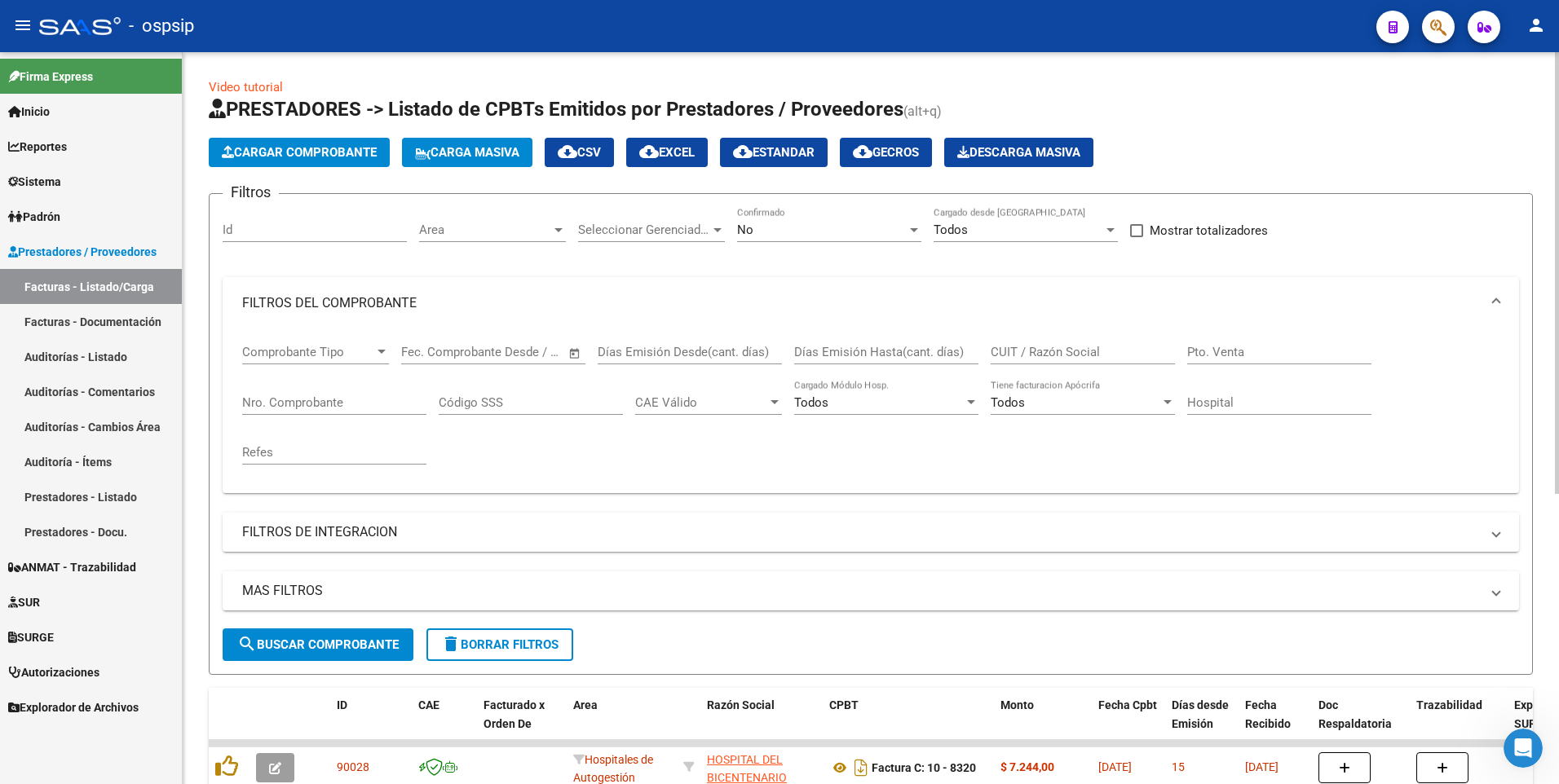
click at [356, 156] on span "Cargar Comprobante" at bounding box center [299, 152] width 155 height 15
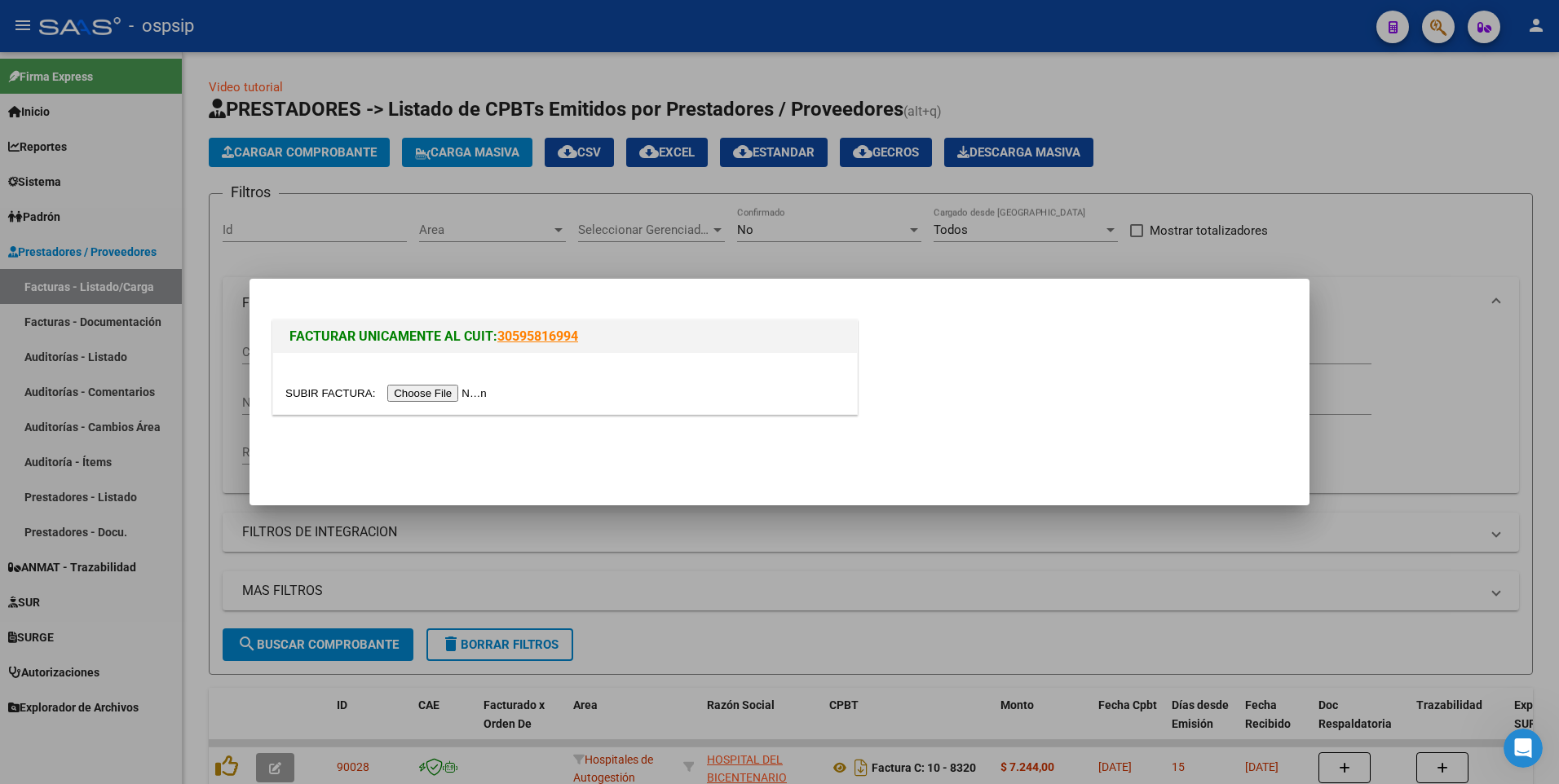
click at [446, 399] on input "file" at bounding box center [388, 392] width 206 height 17
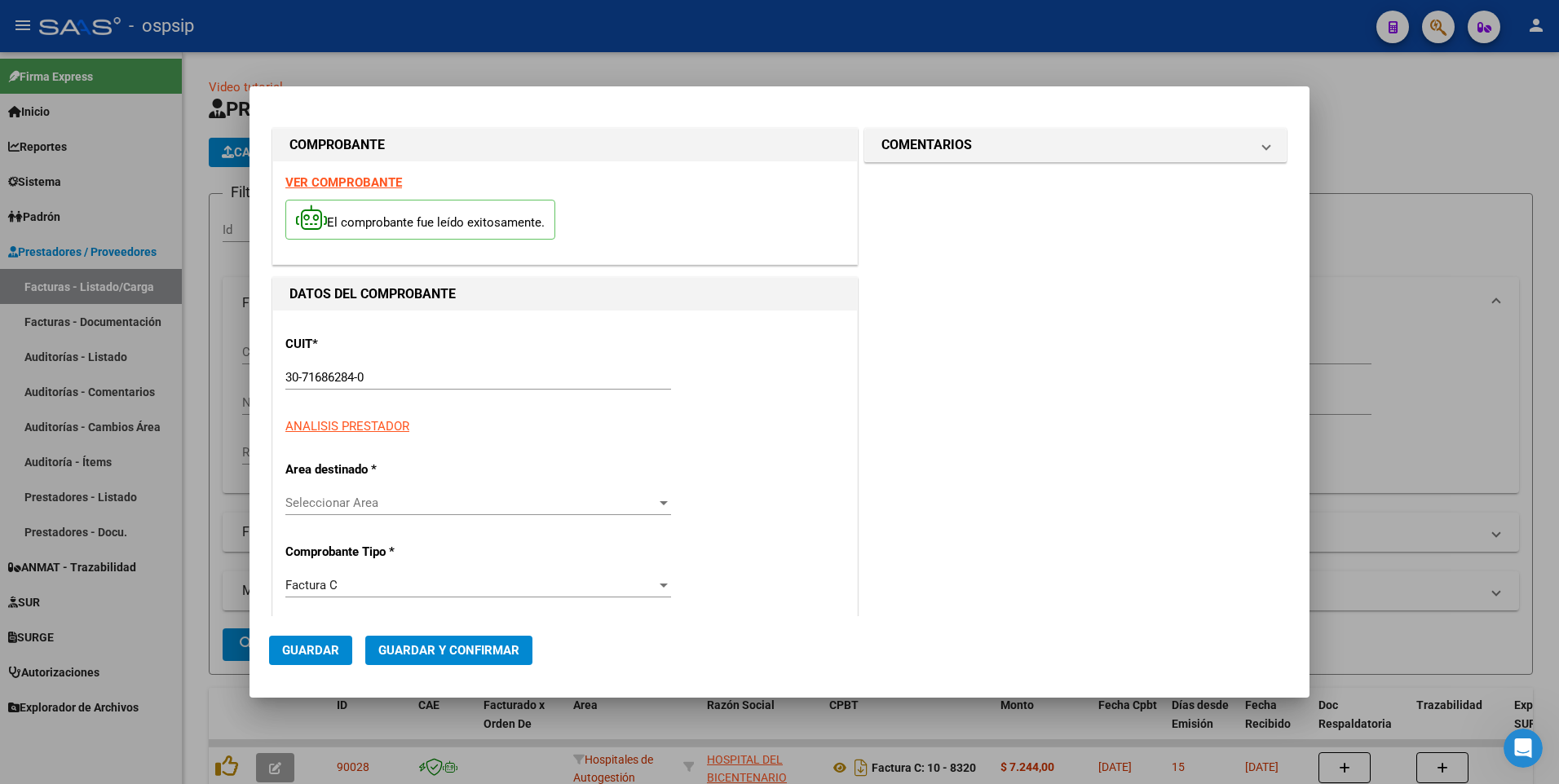
type input "8321"
type input "$ 19.663,00"
type input "2025-09-02"
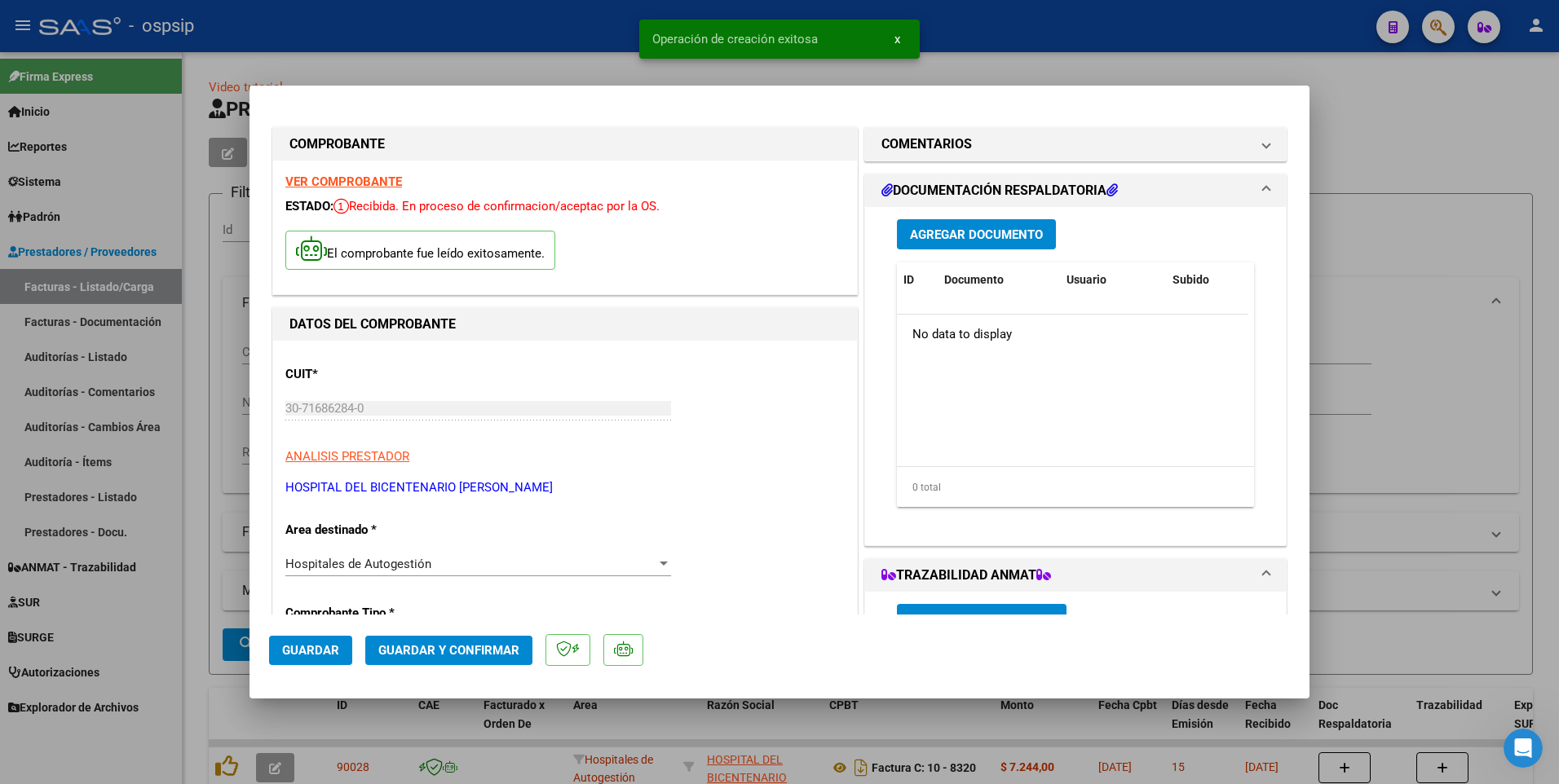
click at [322, 659] on button "Guardar" at bounding box center [311, 650] width 84 height 29
click at [473, 25] on div at bounding box center [779, 392] width 1559 height 784
type input "$ 0,00"
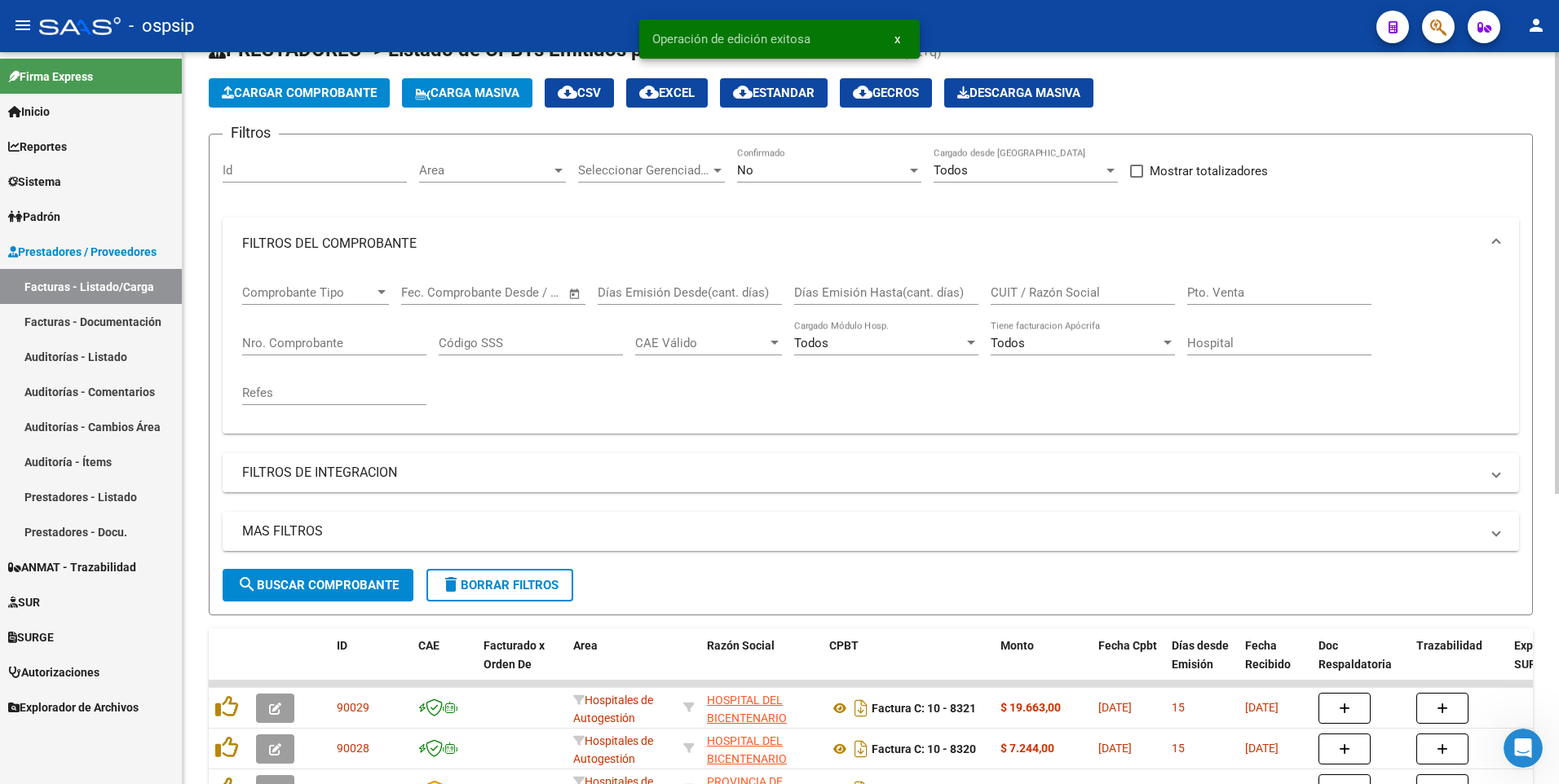
scroll to position [82, 0]
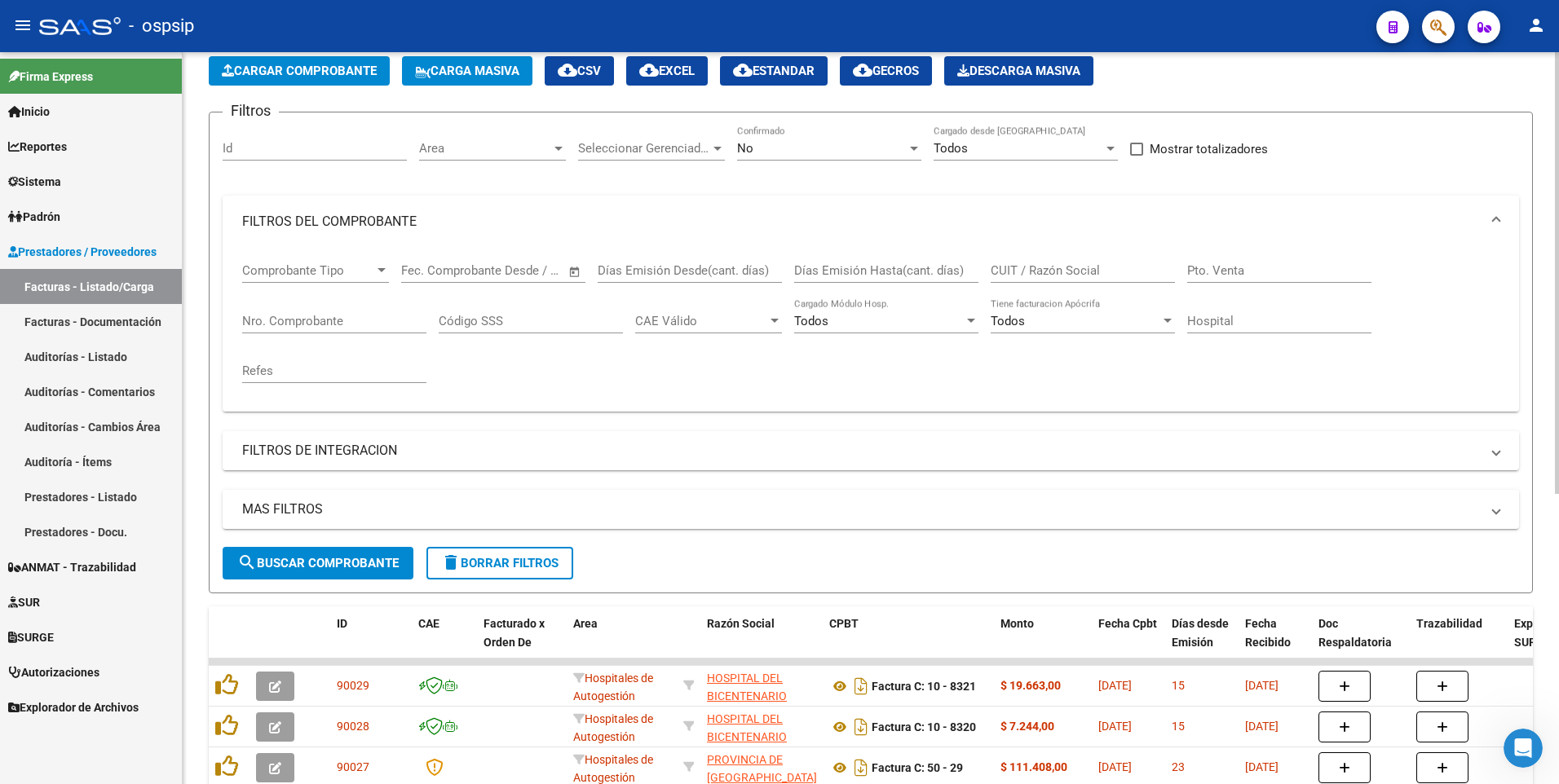
click at [346, 74] on span "Cargar Comprobante" at bounding box center [299, 71] width 155 height 15
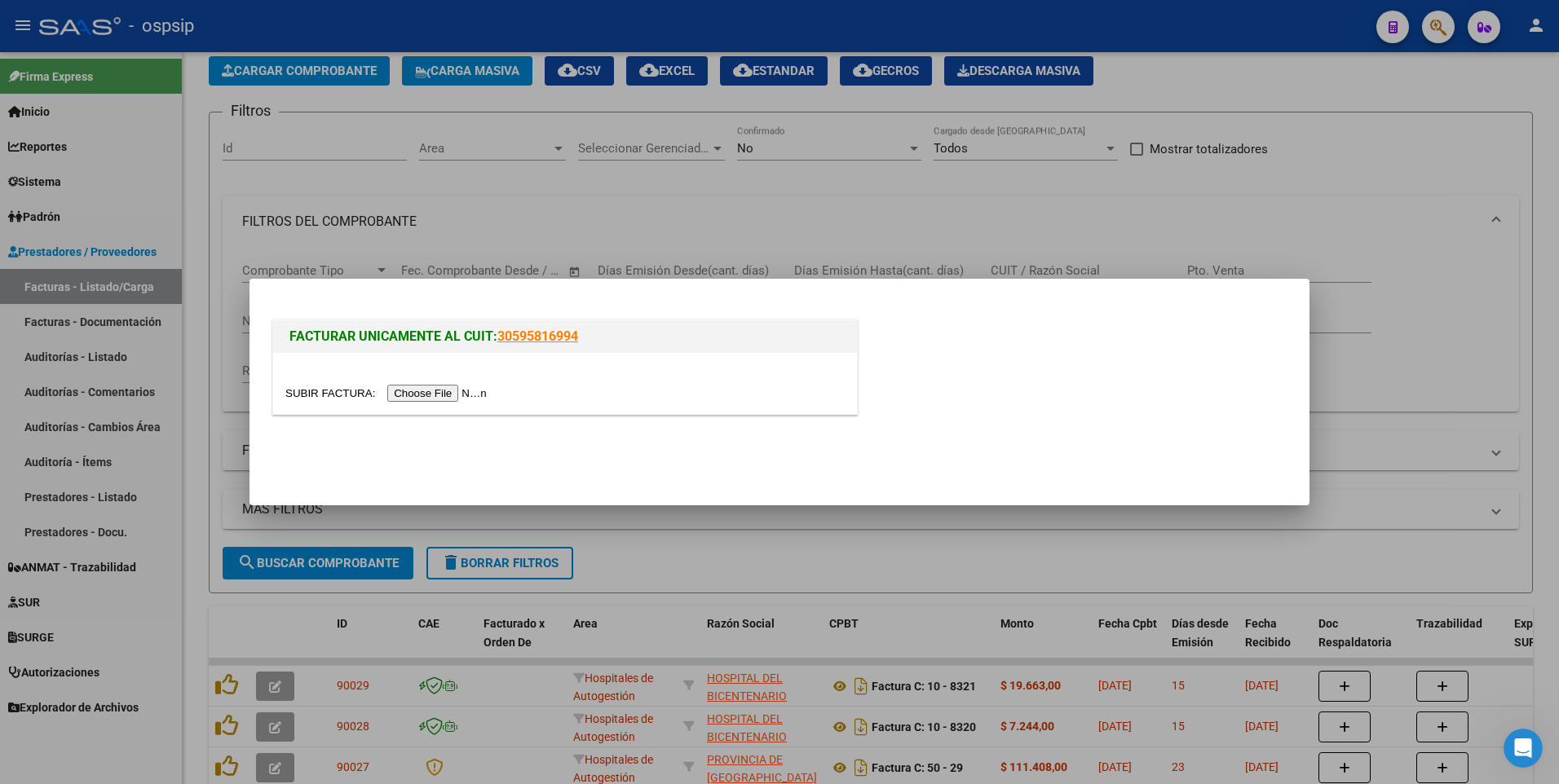
click at [437, 397] on input "file" at bounding box center [388, 392] width 206 height 17
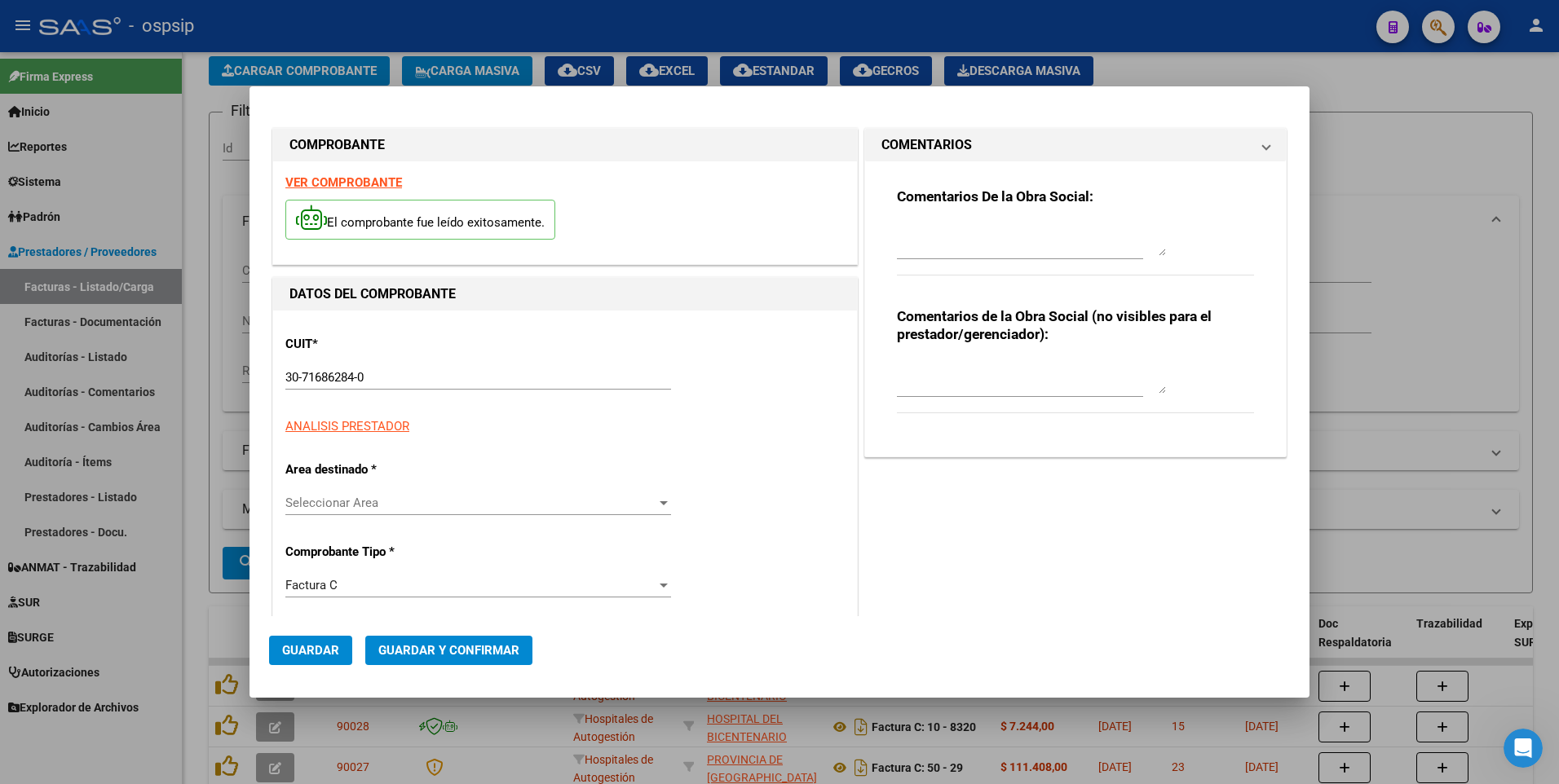
type input "8322"
type input "$ 28.976,00"
type input "2025-09-02"
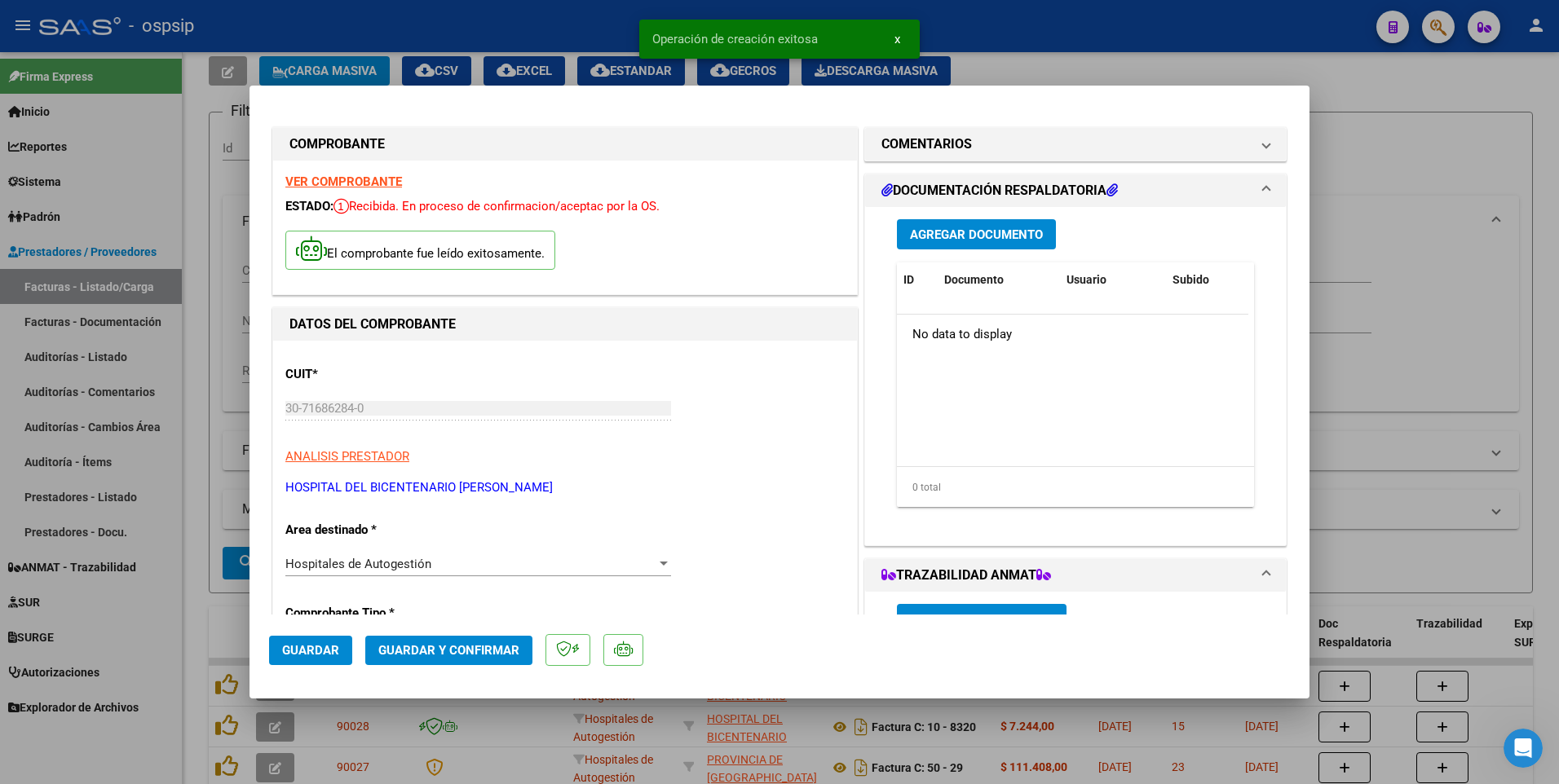
click at [328, 638] on button "Guardar" at bounding box center [311, 650] width 84 height 29
click at [527, 41] on div at bounding box center [779, 392] width 1559 height 784
type input "$ 0,00"
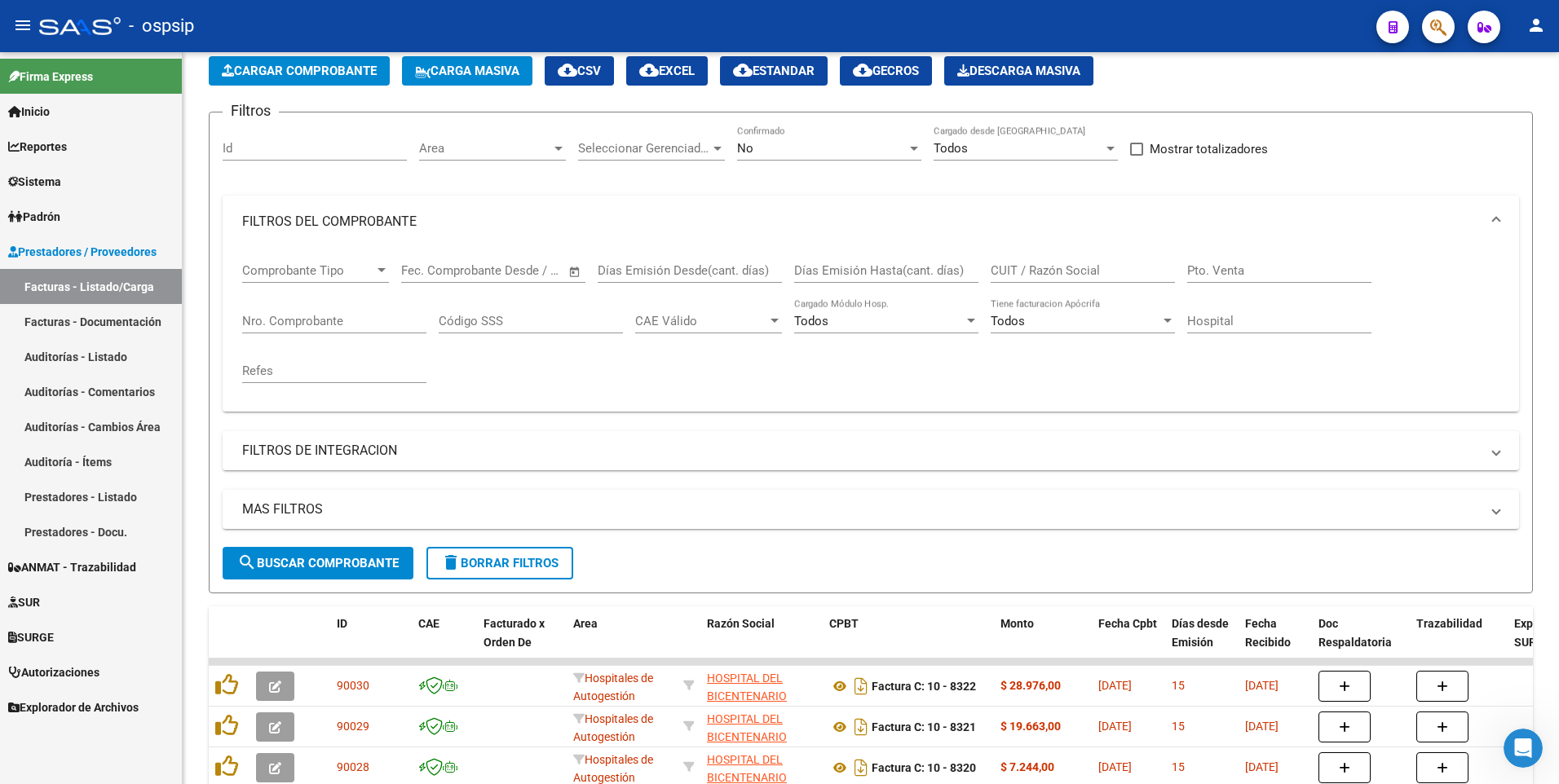
click at [601, 34] on div "- ospsip" at bounding box center [701, 26] width 1324 height 36
click at [501, 569] on span "delete Borrar Filtros" at bounding box center [500, 563] width 117 height 15
click at [281, 75] on span "Cargar Comprobante" at bounding box center [299, 71] width 155 height 15
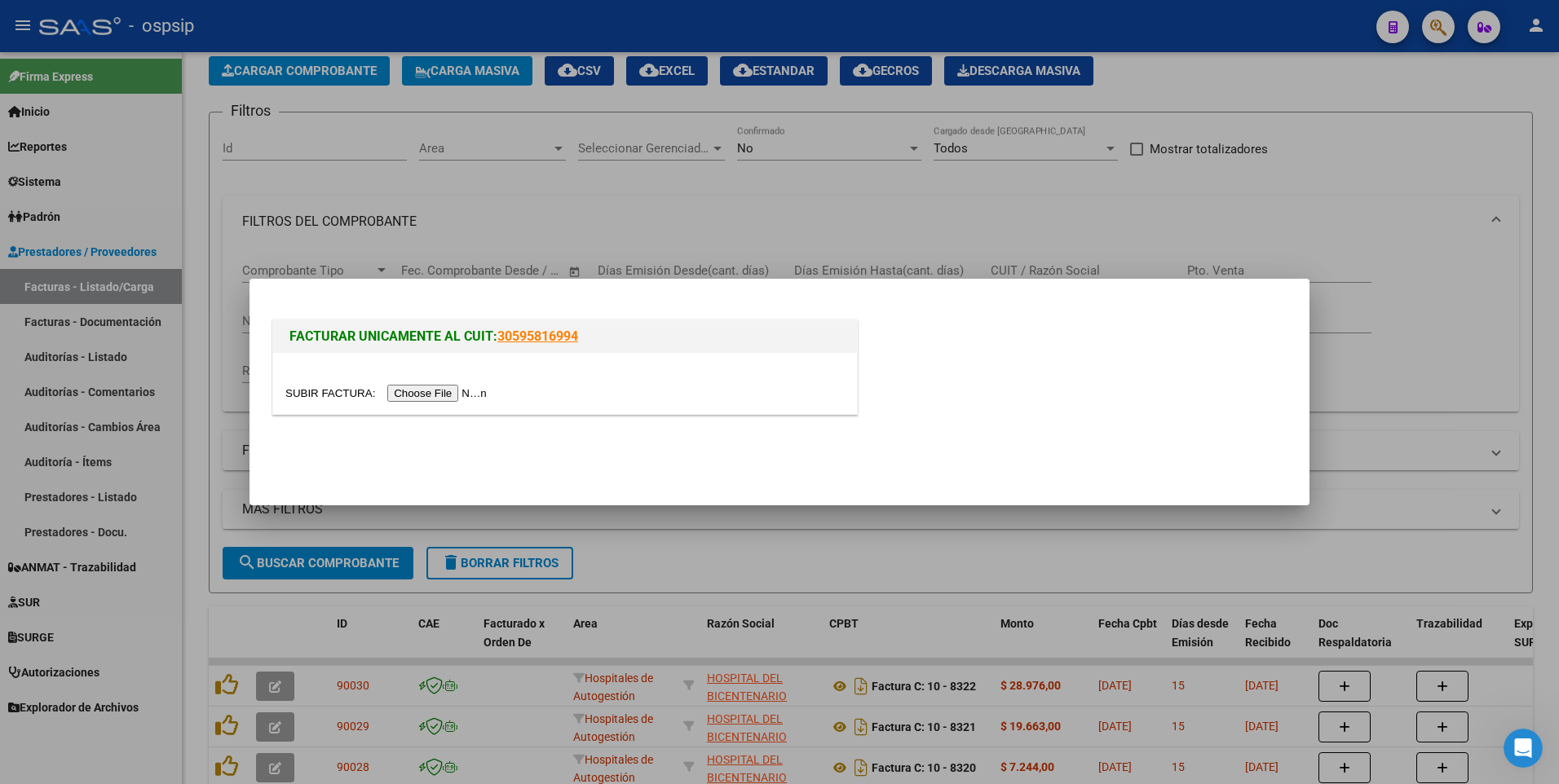
click at [418, 395] on input "file" at bounding box center [388, 392] width 206 height 17
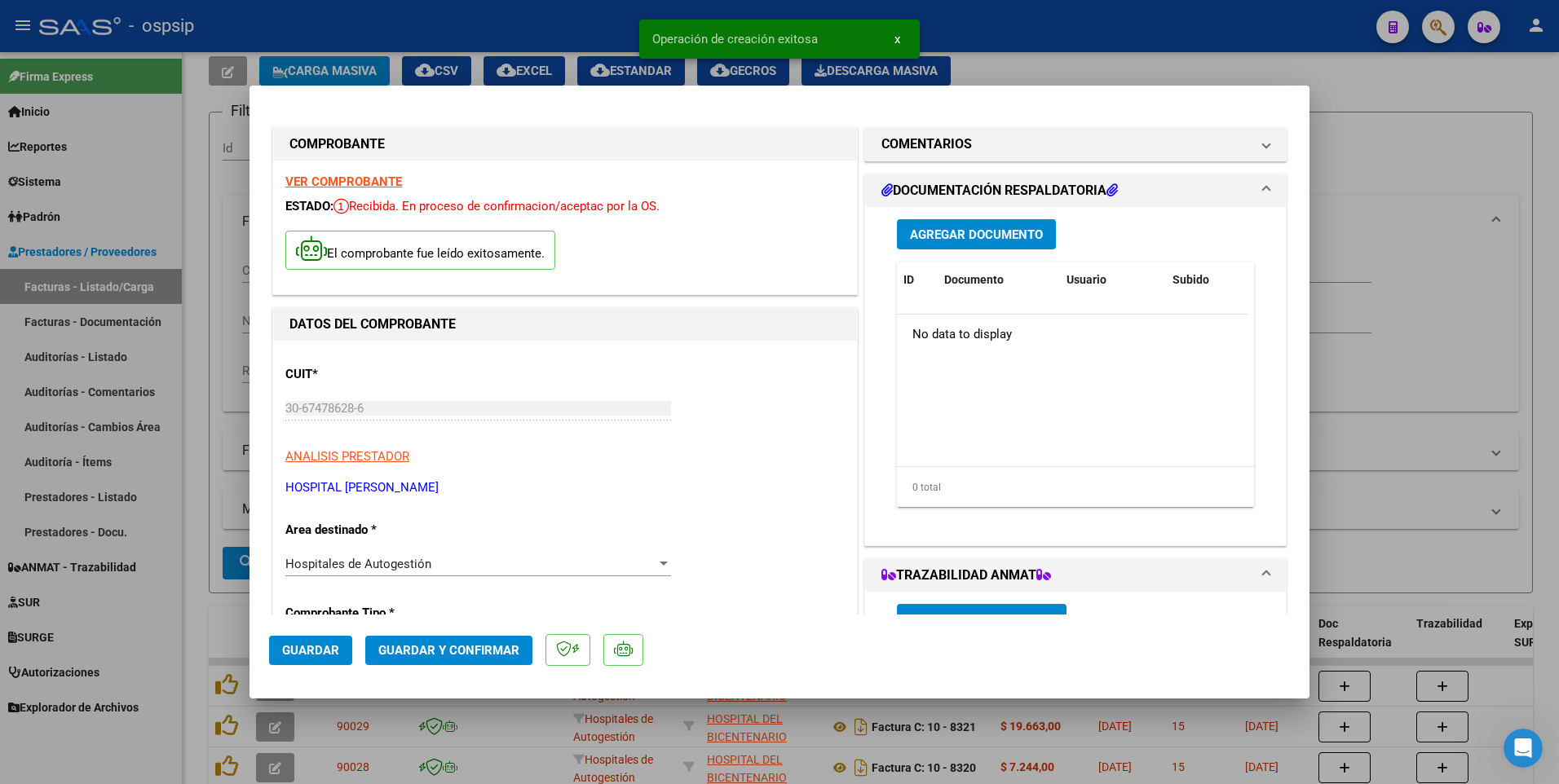
click at [332, 654] on span "Guardar" at bounding box center [311, 650] width 57 height 15
click at [557, 42] on div at bounding box center [779, 392] width 1559 height 784
type input "$ 0,00"
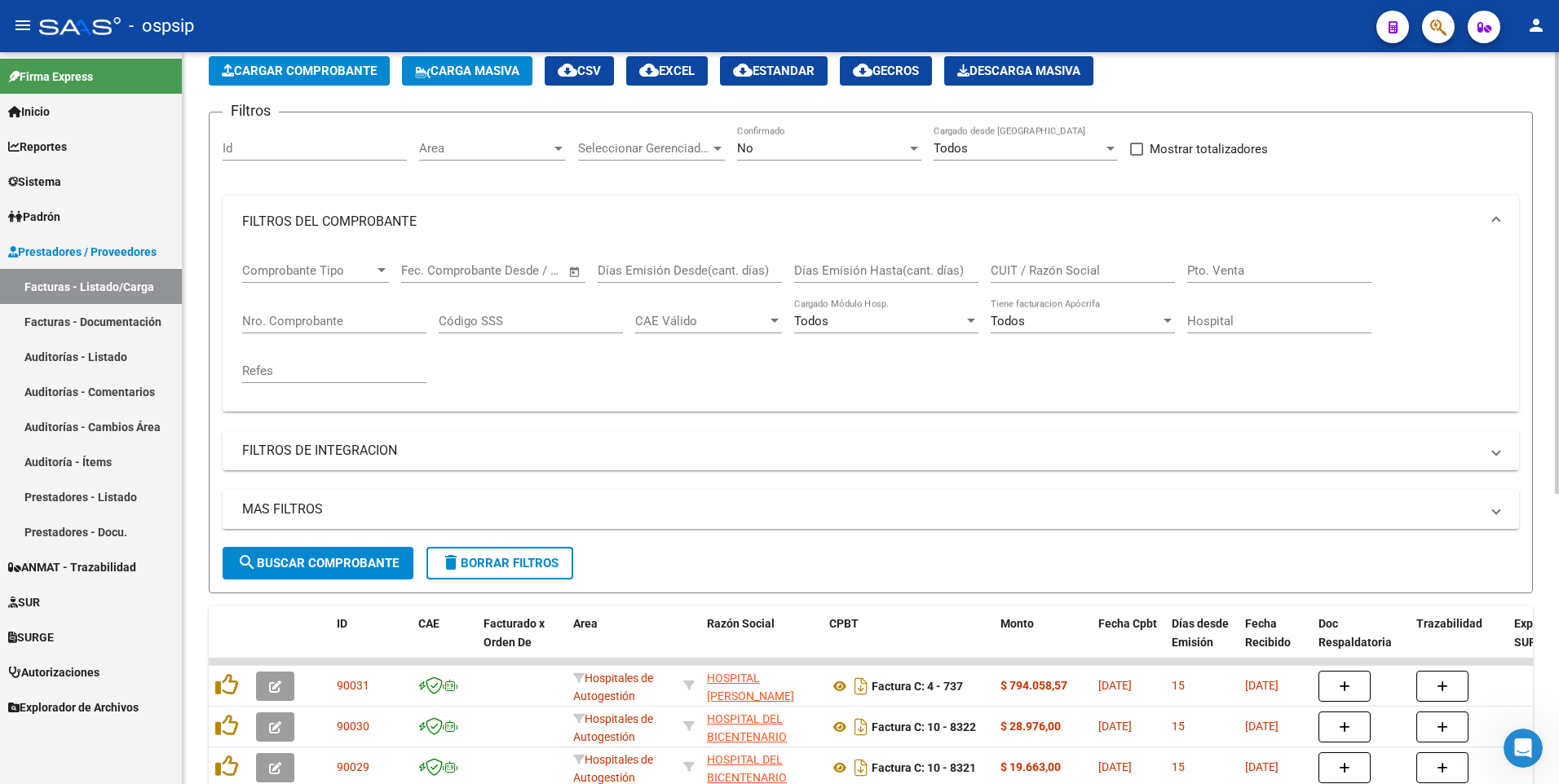
click at [349, 74] on span "Cargar Comprobante" at bounding box center [299, 71] width 155 height 15
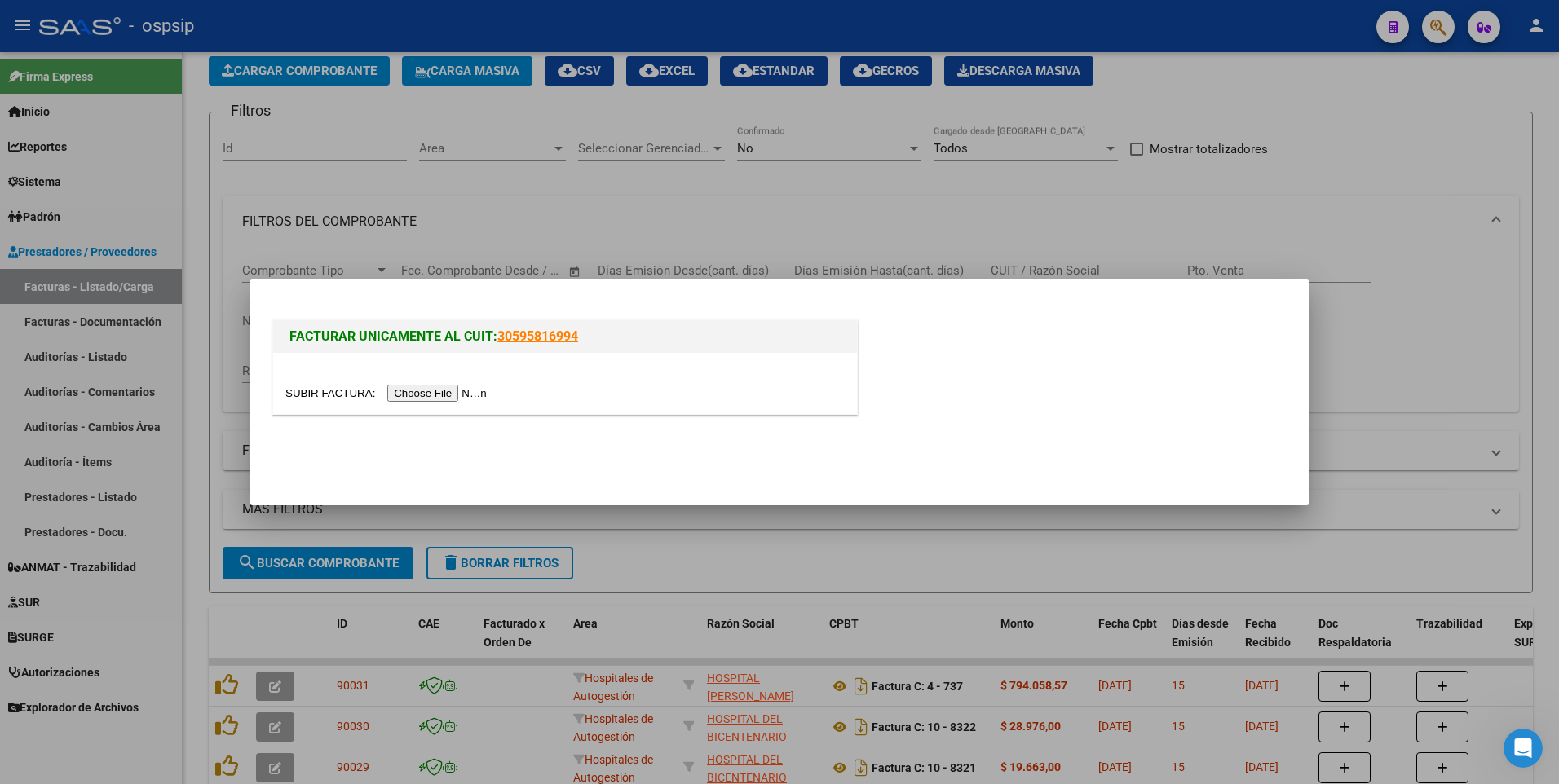
click at [435, 394] on input "file" at bounding box center [388, 392] width 206 height 17
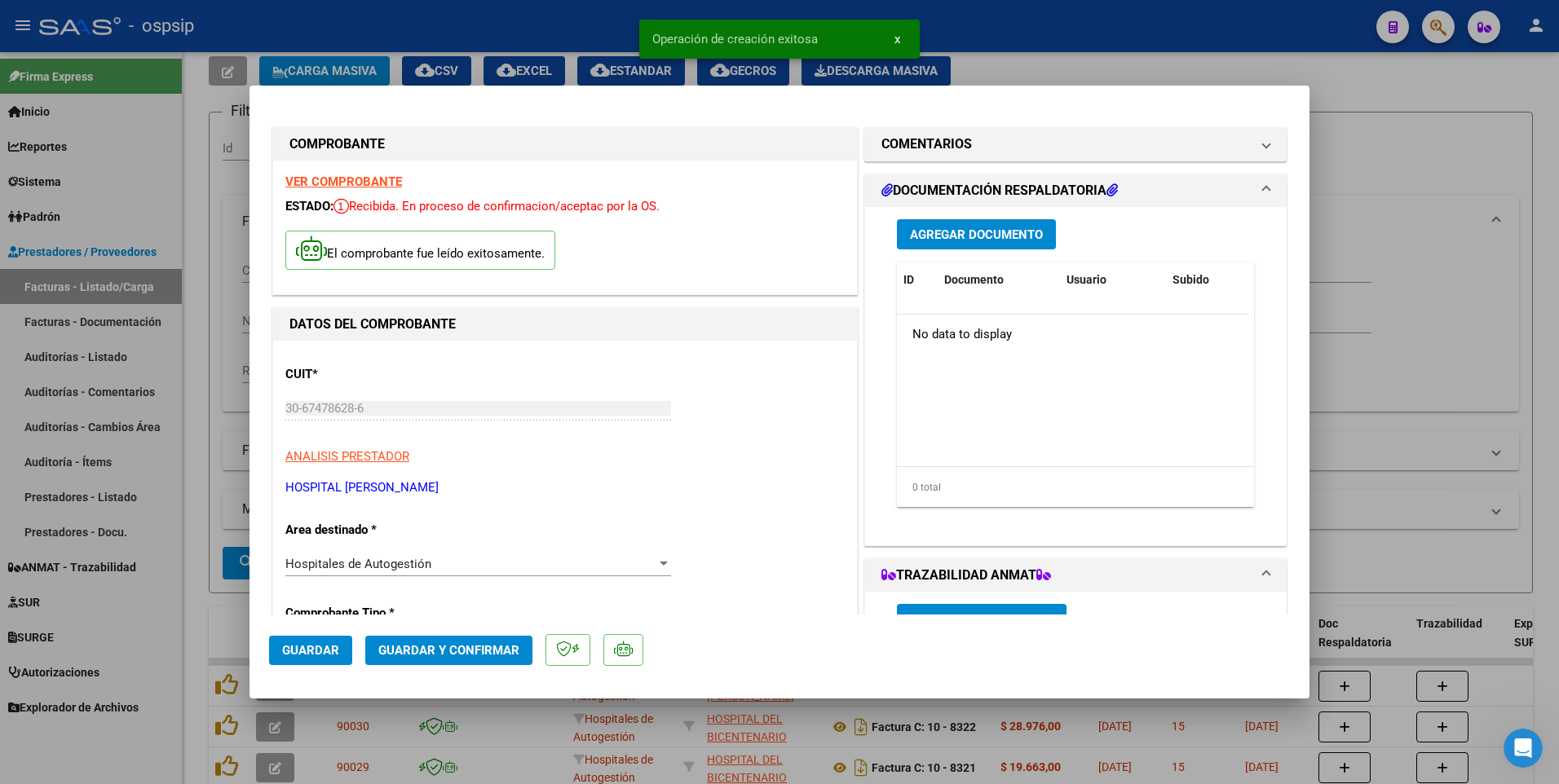
click at [306, 649] on span "Guardar" at bounding box center [311, 650] width 57 height 15
click at [585, 38] on div at bounding box center [779, 392] width 1559 height 784
type input "$ 0,00"
